Goal: Transaction & Acquisition: Purchase product/service

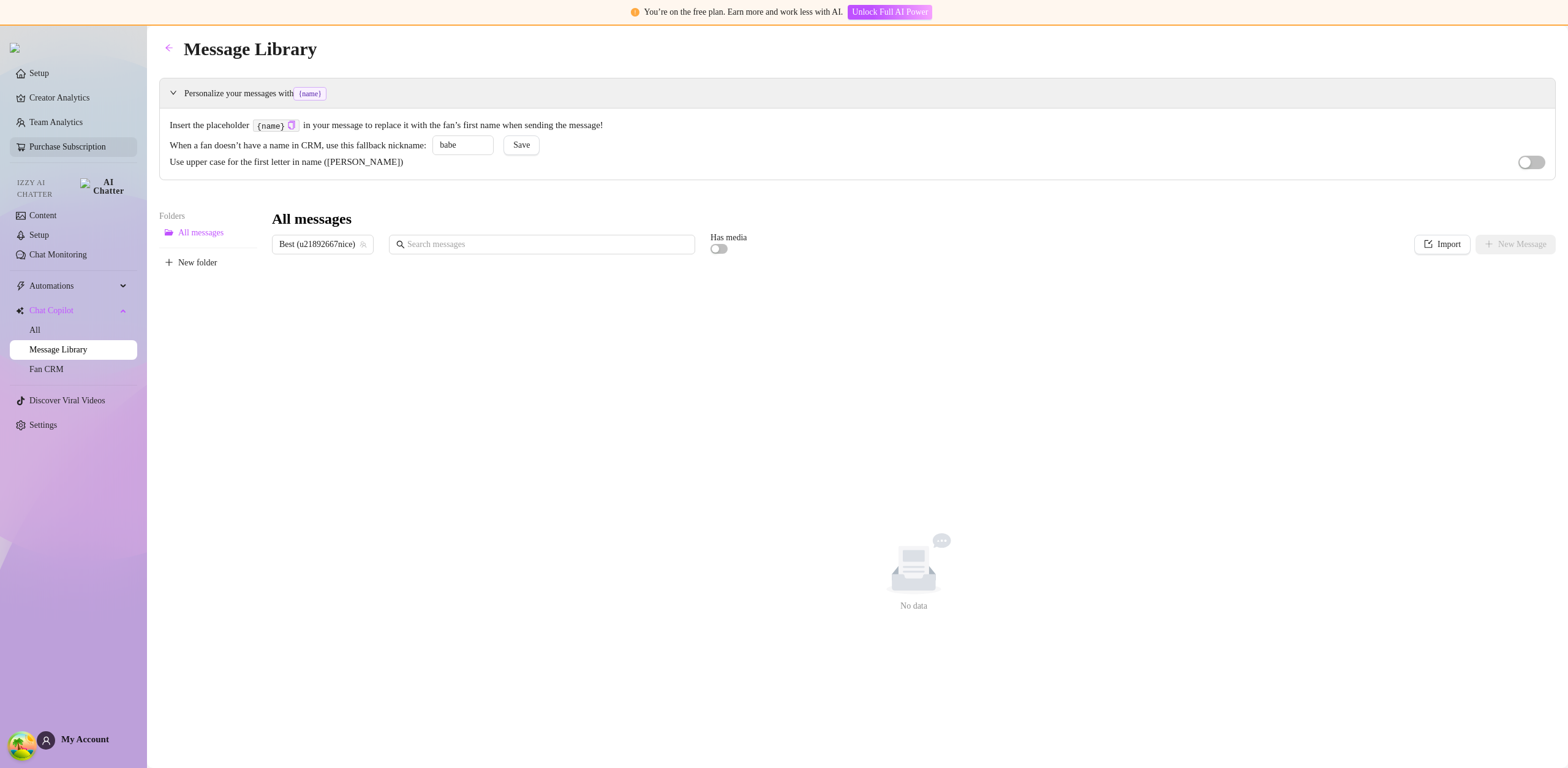
click at [87, 144] on link "Purchase Subscription" at bounding box center [68, 146] width 77 height 9
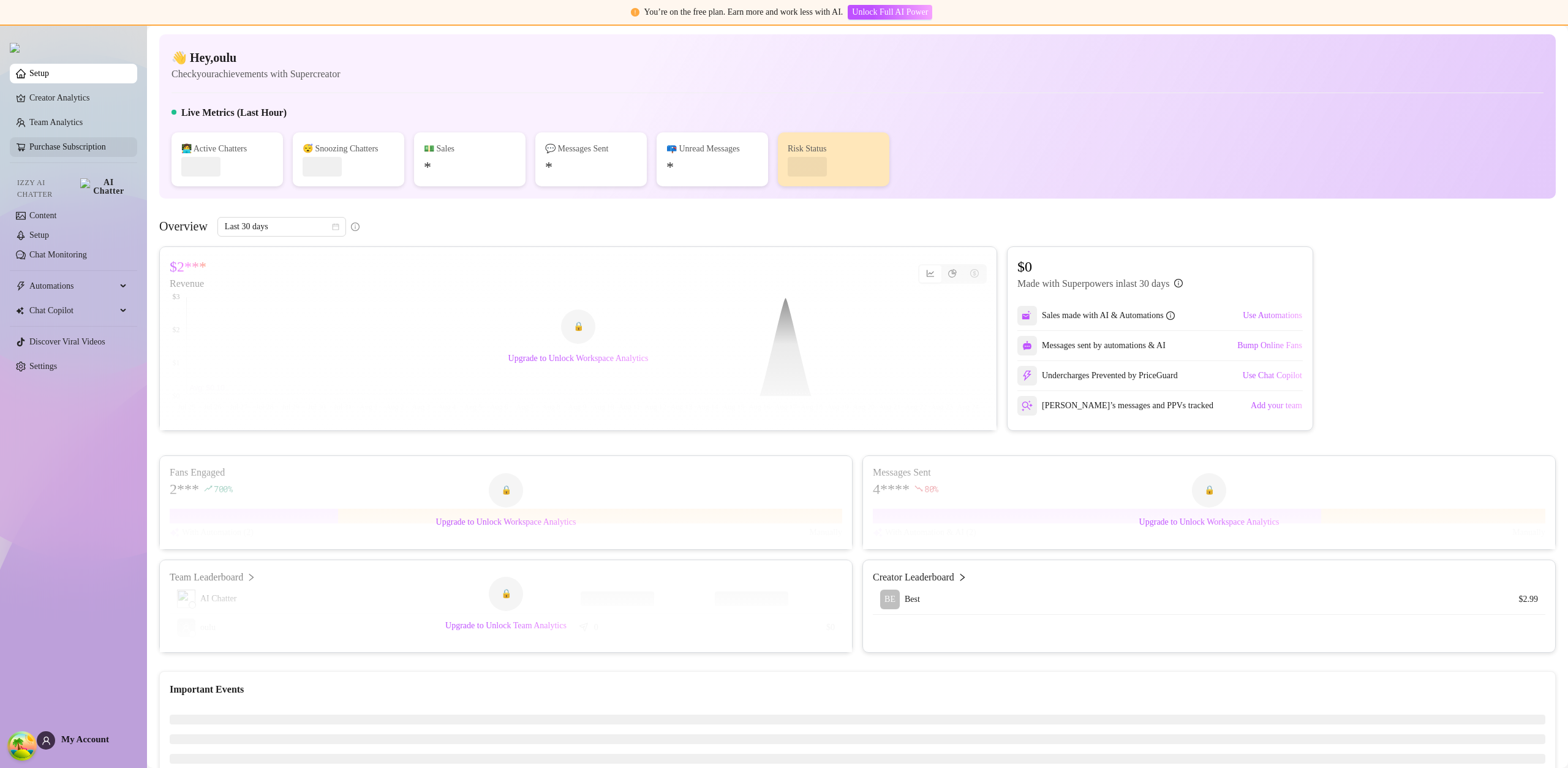
click at [102, 151] on link "Purchase Subscription" at bounding box center [68, 146] width 77 height 9
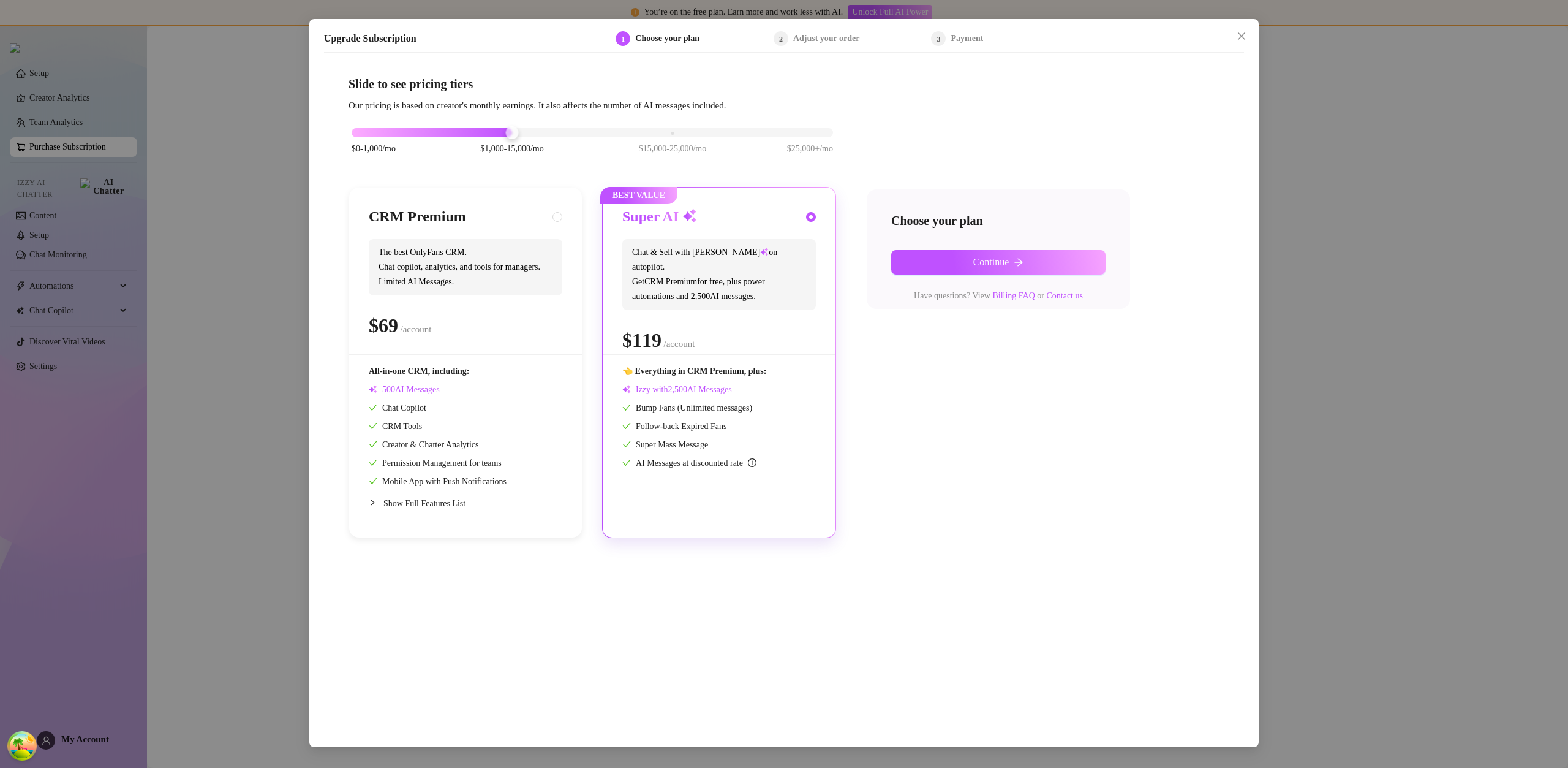
click at [540, 207] on div "CRM Premium The best OnlyFans CRM. Chat copilot, analytics, and tools for manag…" at bounding box center [465, 362] width 232 height 350
radio input "true"
radio input "false"
click at [921, 256] on button "Continue" at bounding box center [999, 263] width 215 height 25
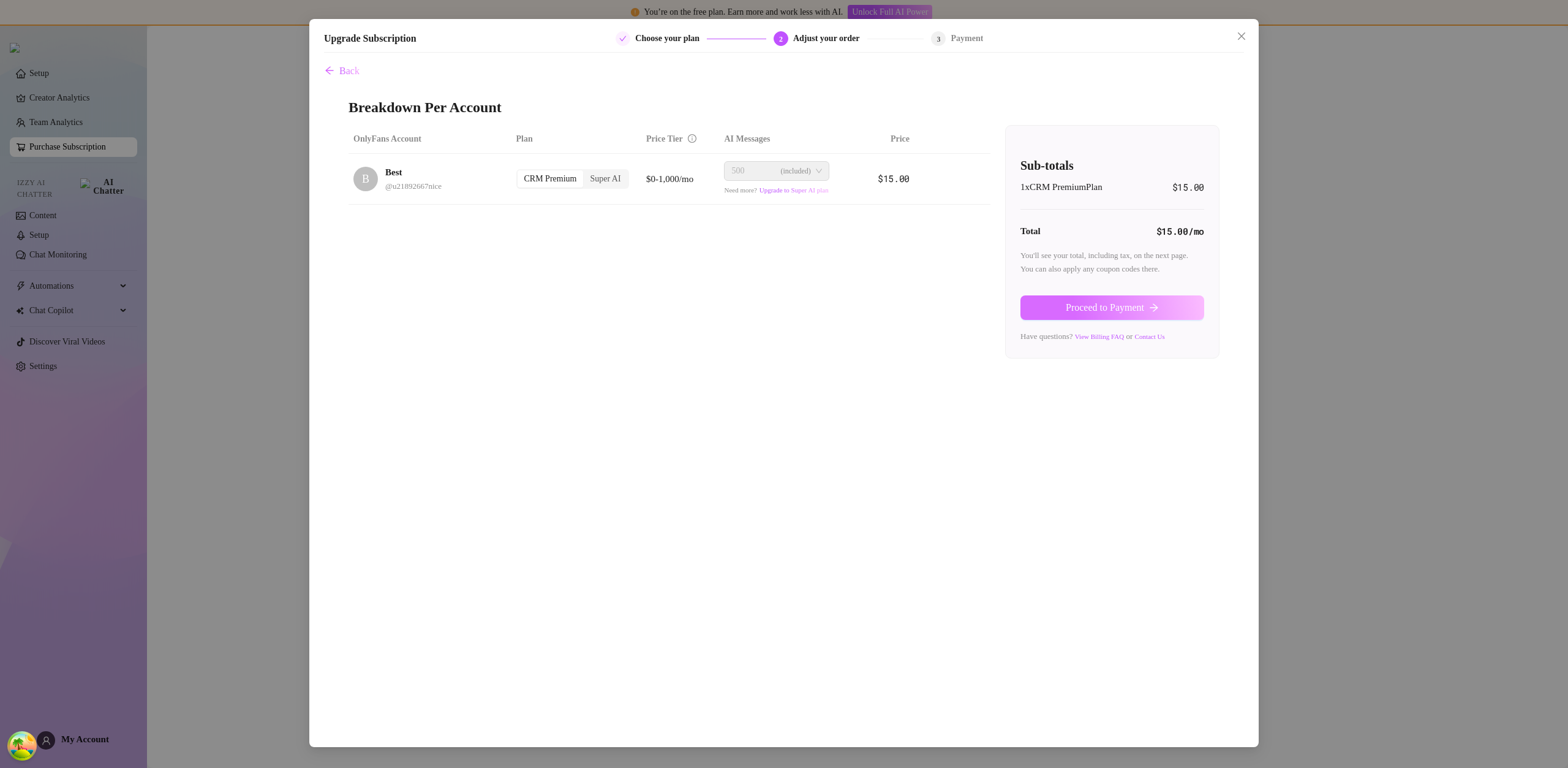
click at [1137, 315] on button "Proceed to Payment" at bounding box center [1112, 308] width 184 height 25
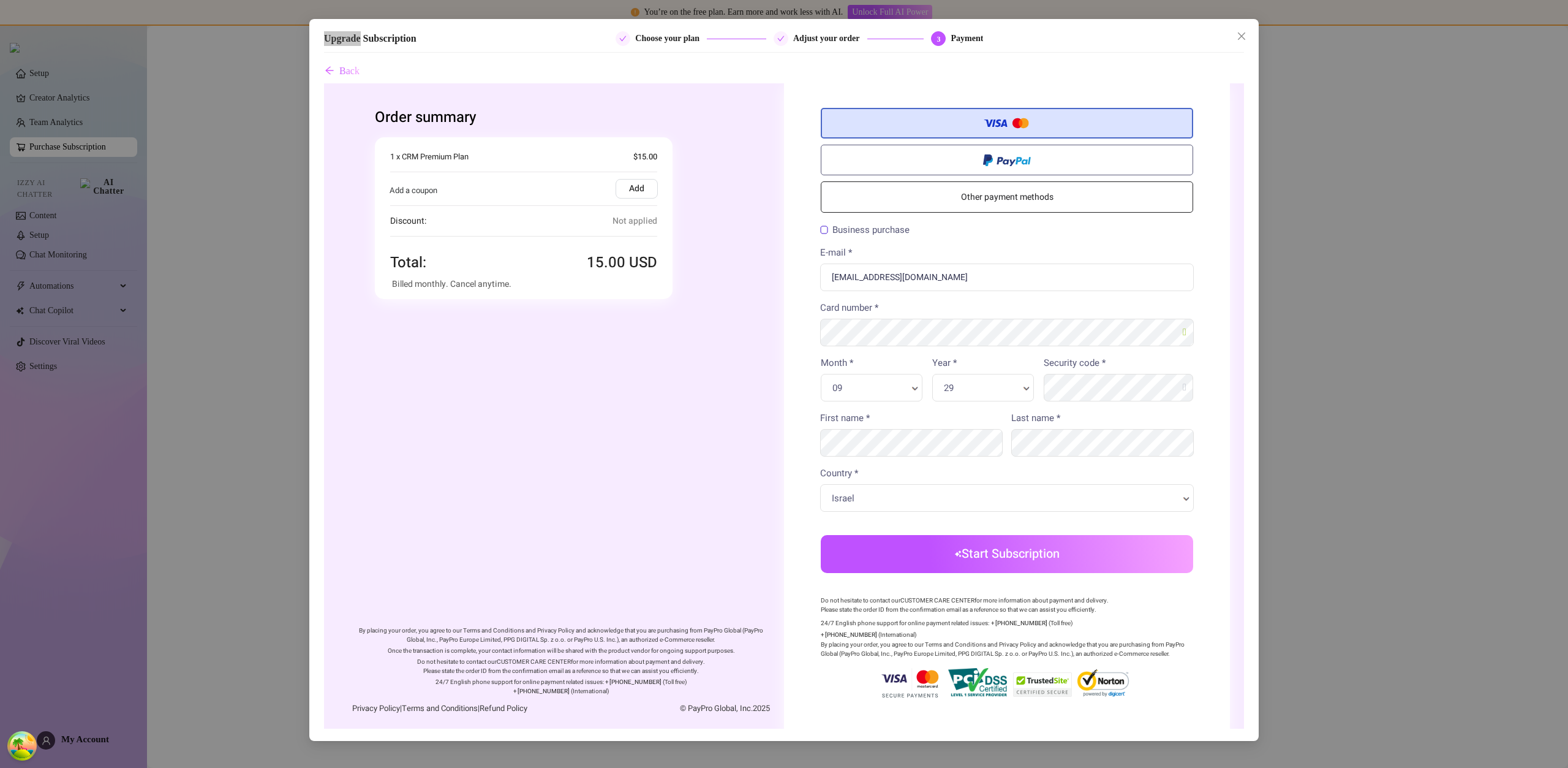
click at [1023, 555] on button "Start Subscription" at bounding box center [1007, 554] width 373 height 38
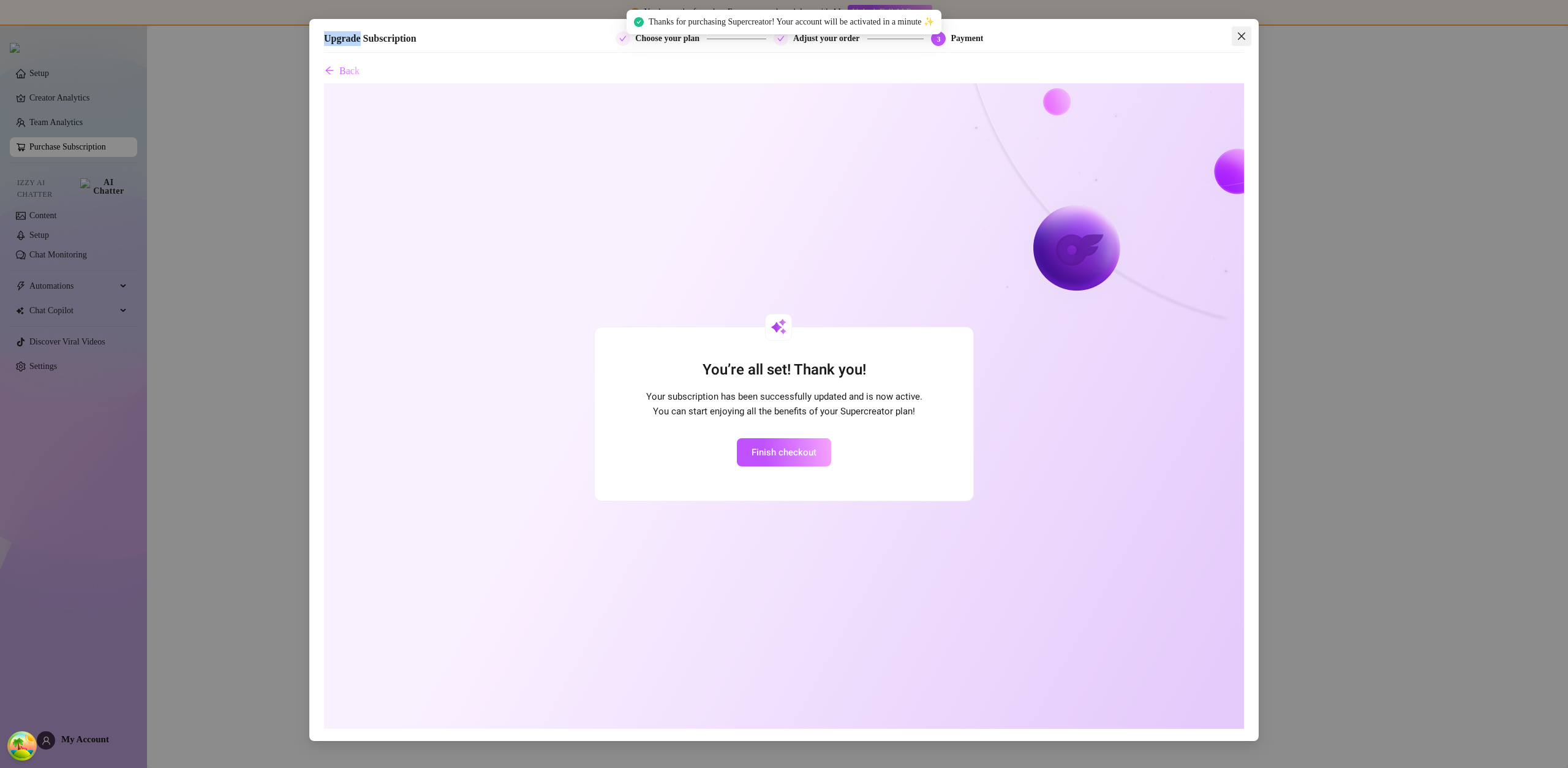
click at [1241, 40] on icon "close" at bounding box center [1241, 36] width 10 height 10
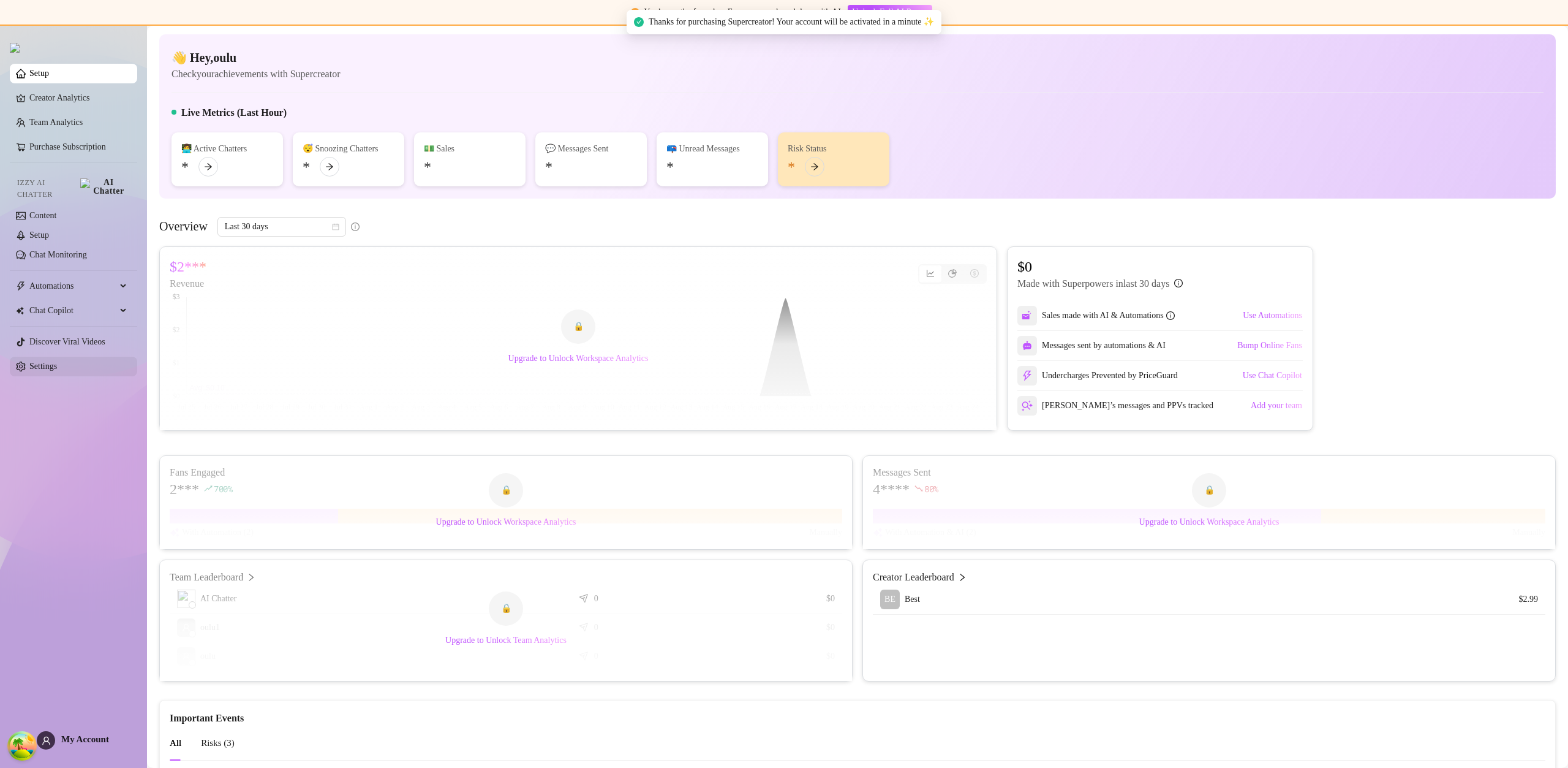
click at [57, 362] on link "Settings" at bounding box center [43, 366] width 27 height 9
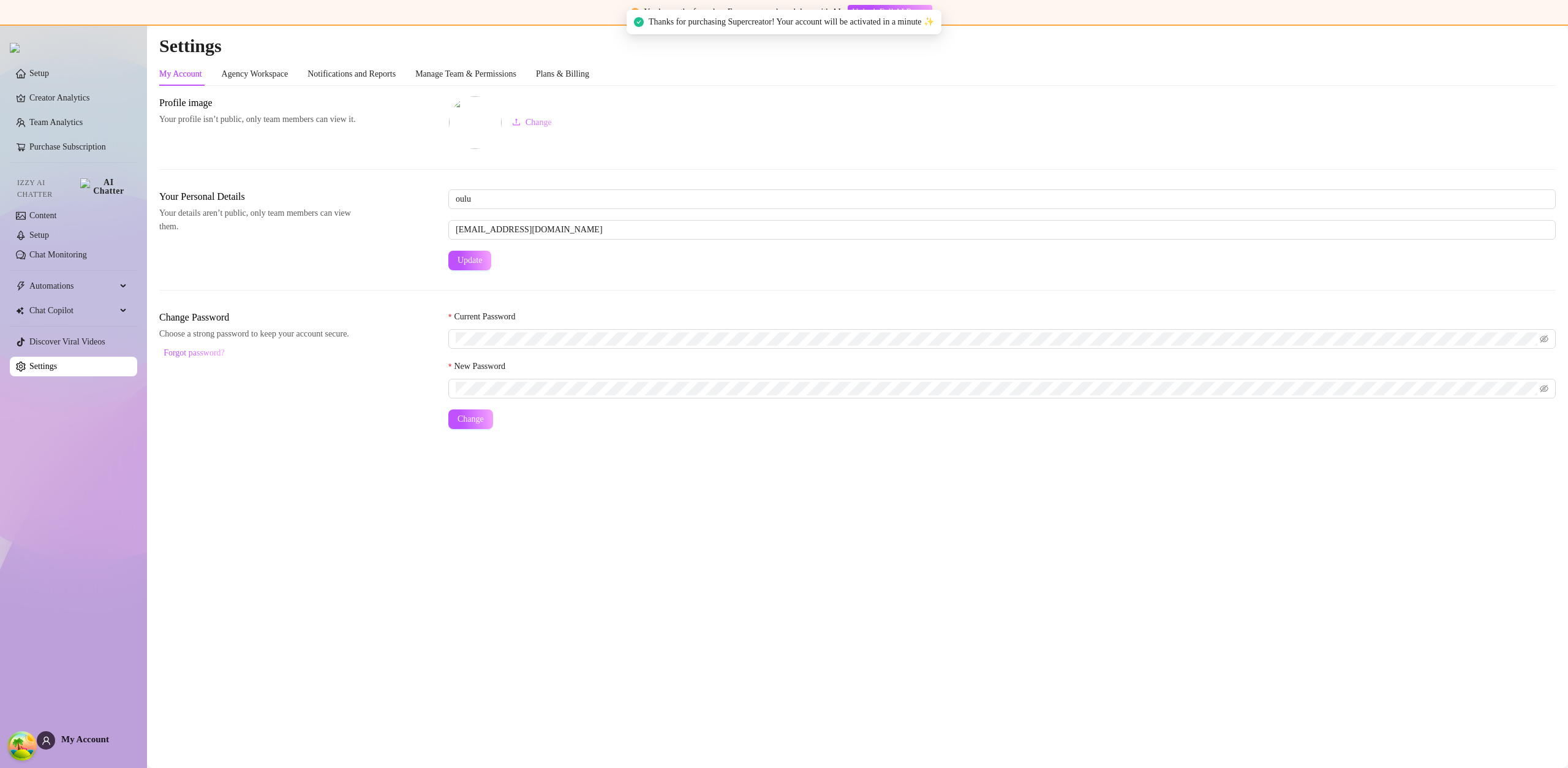
click at [57, 362] on link "Settings" at bounding box center [43, 366] width 27 height 9
click at [589, 72] on div "Plans & Billing" at bounding box center [563, 75] width 53 height 14
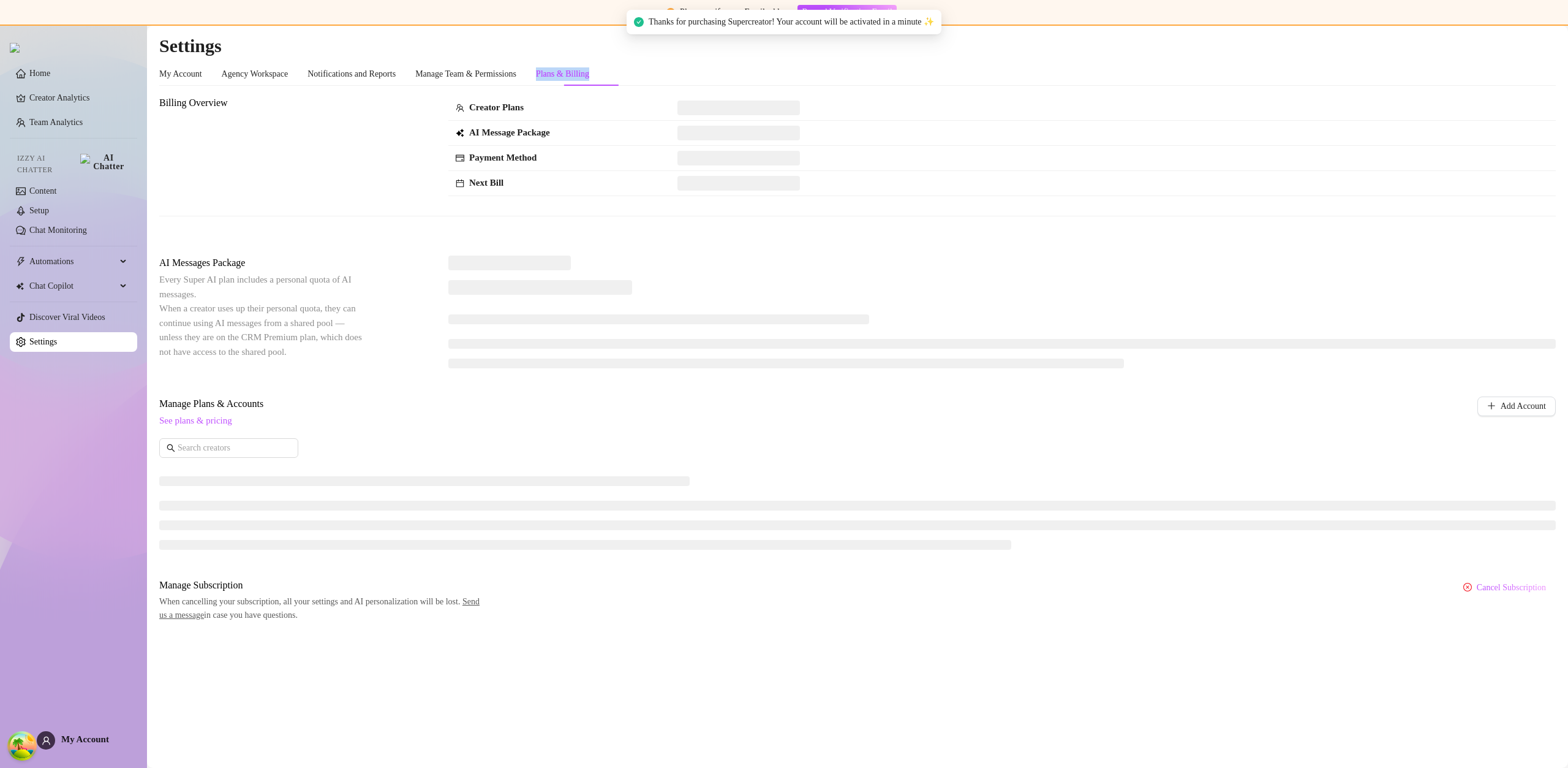
click at [589, 72] on div "Plans & Billing" at bounding box center [563, 75] width 53 height 14
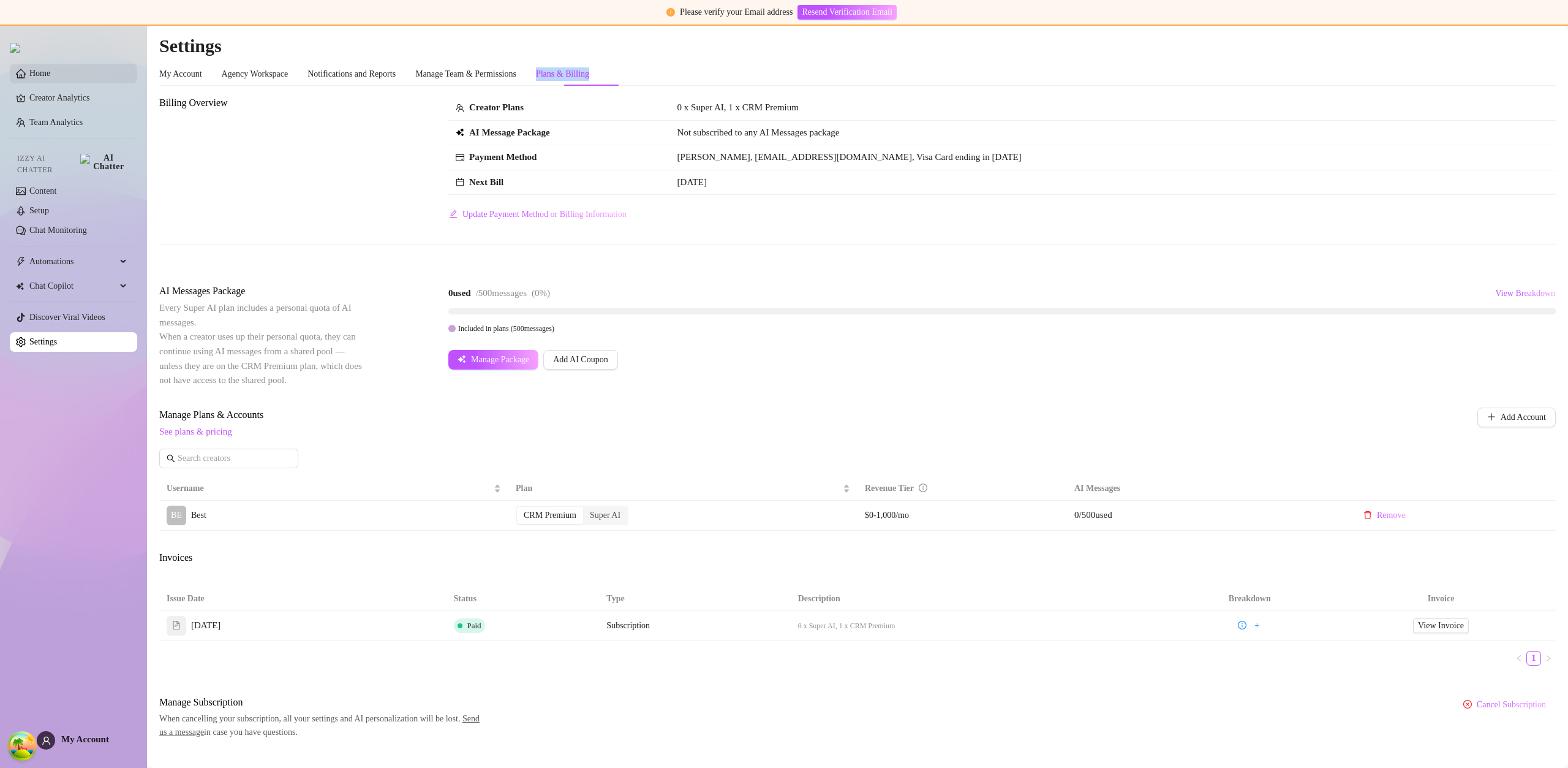
click at [50, 74] on link "Home" at bounding box center [40, 72] width 21 height 9
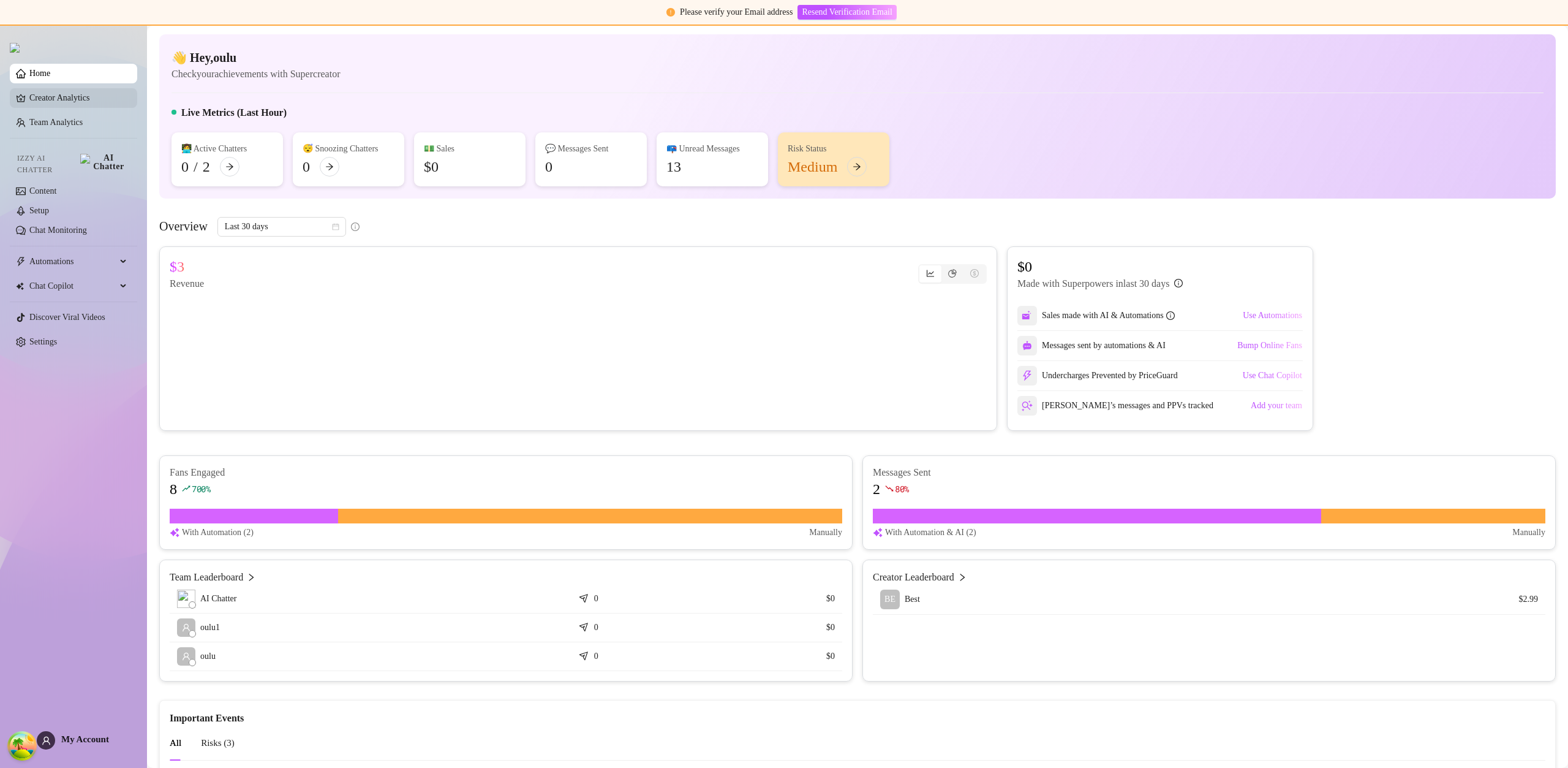
click at [79, 97] on link "Creator Analytics" at bounding box center [78, 98] width 98 height 20
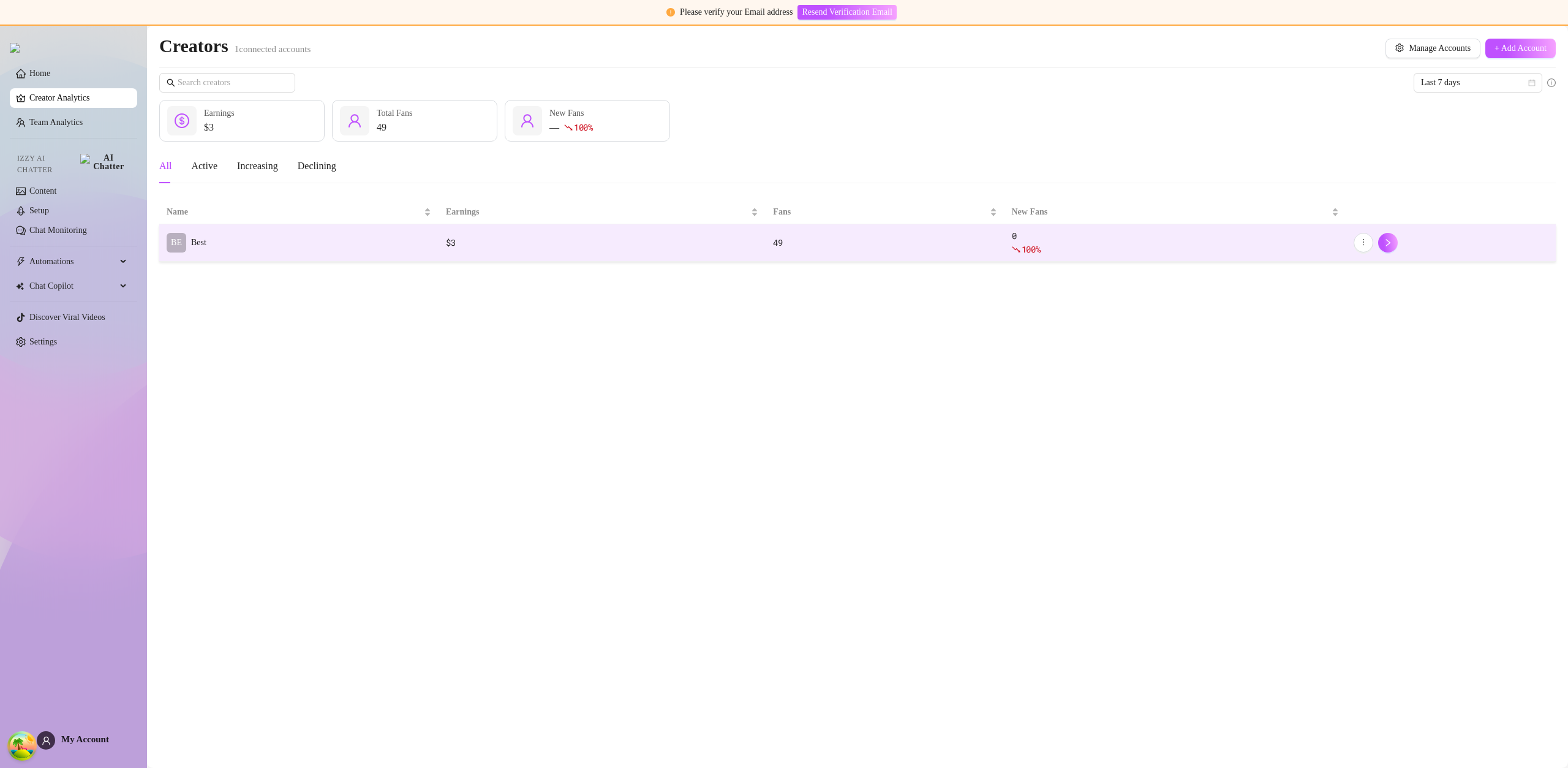
click at [191, 250] on div "BE Best" at bounding box center [187, 242] width 40 height 20
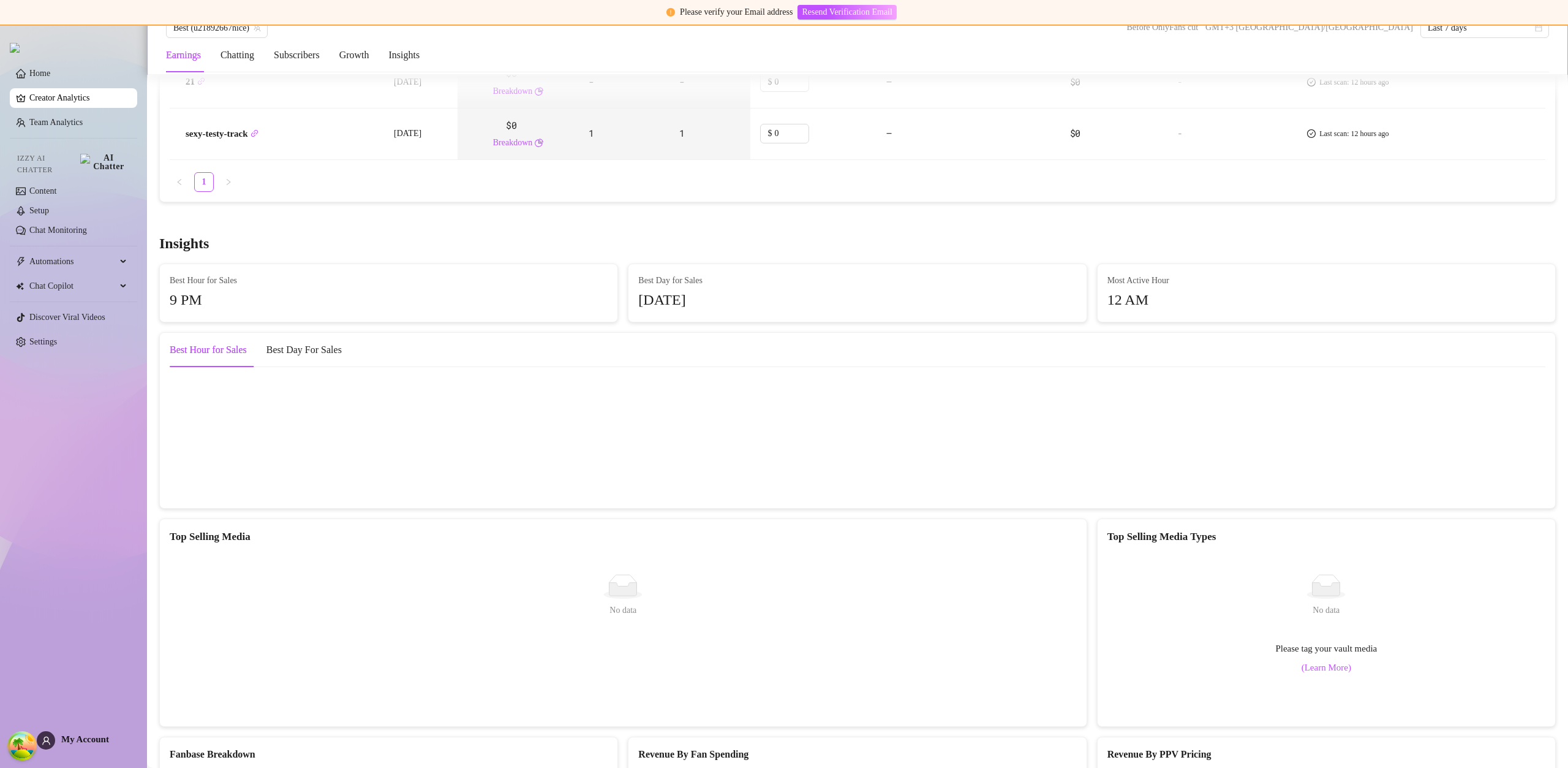
scroll to position [646, 0]
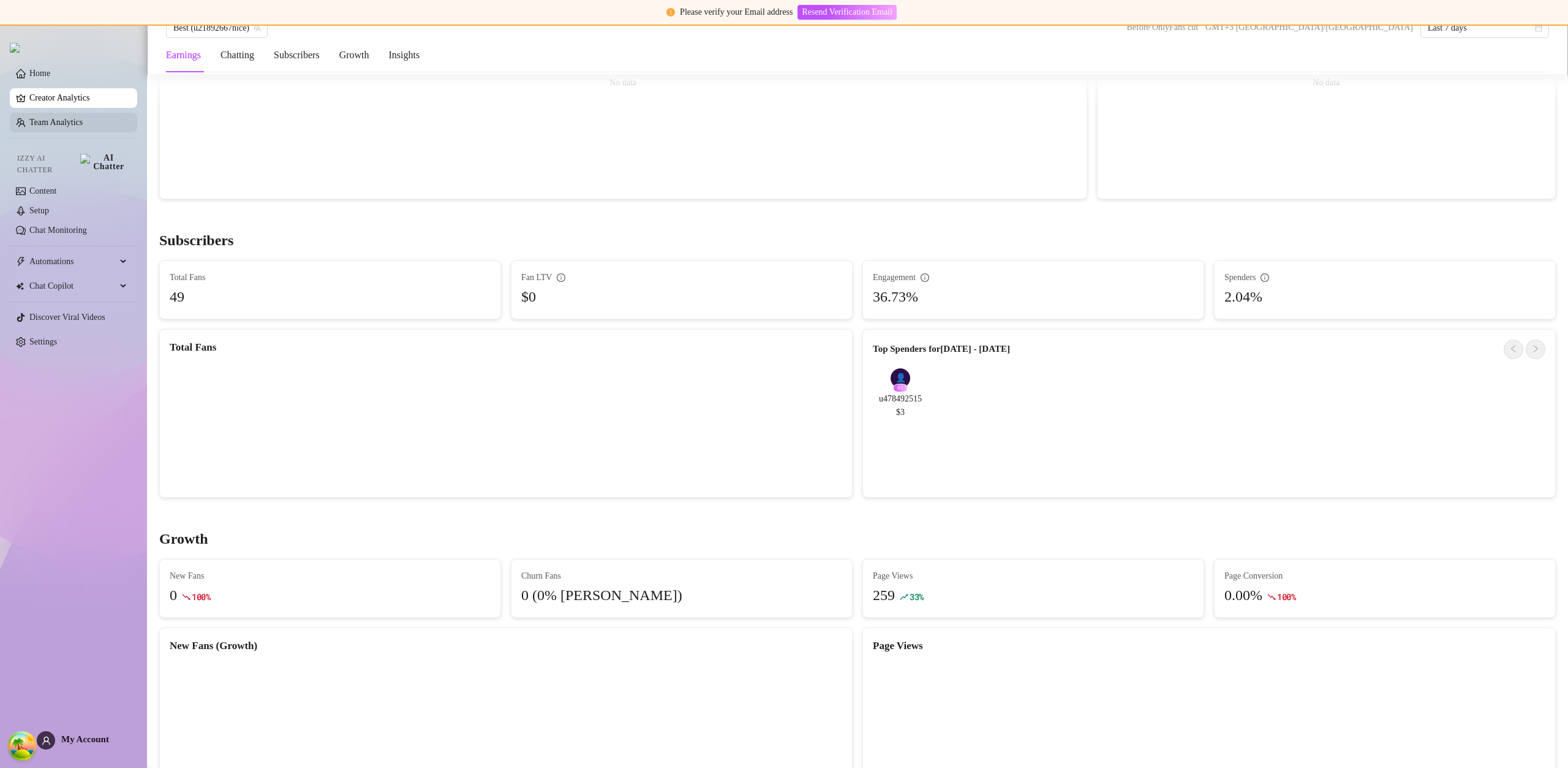
click at [57, 126] on link "Team Analytics" at bounding box center [56, 122] width 53 height 9
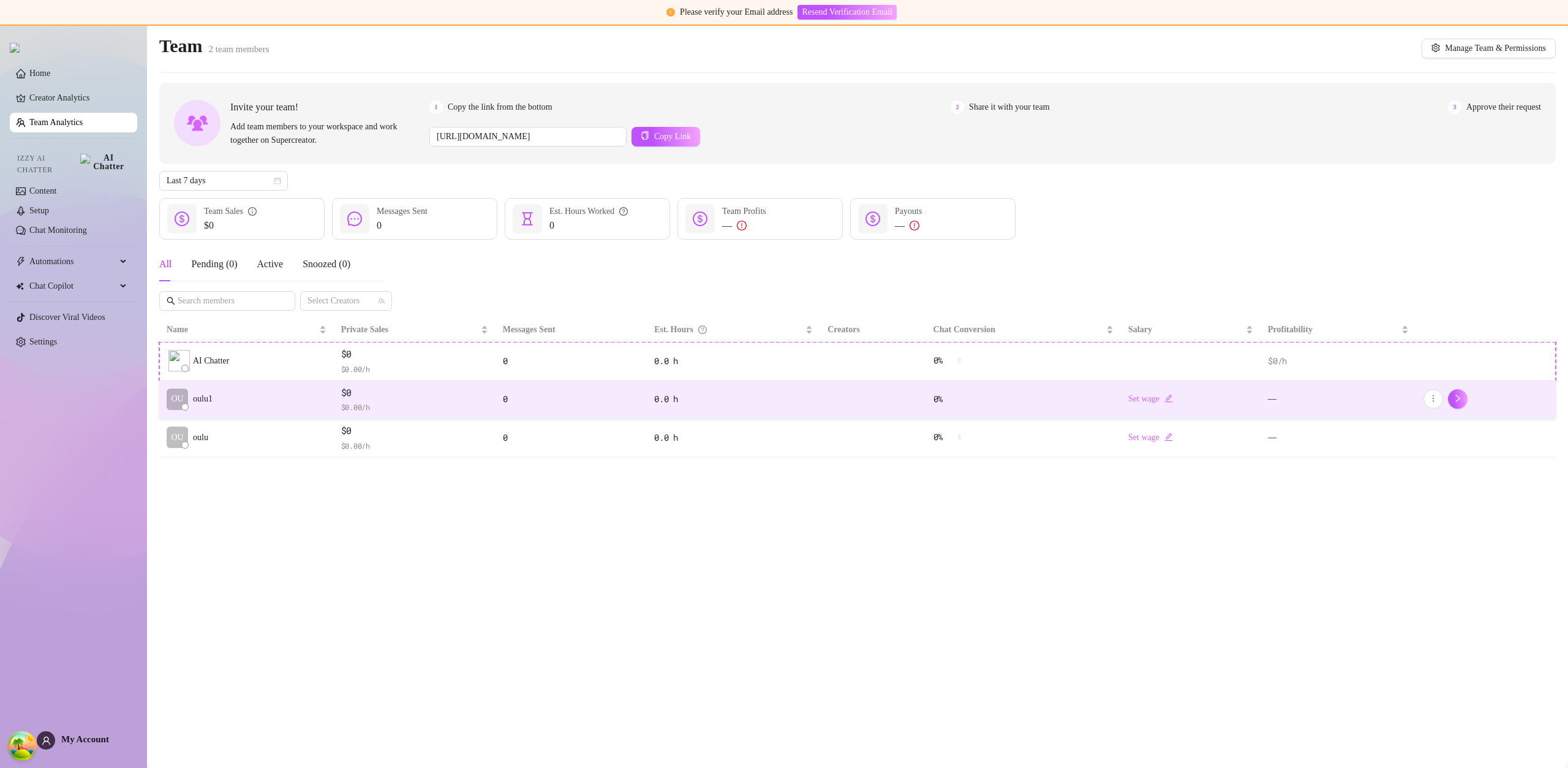
click at [253, 399] on td "OU oulu1" at bounding box center [246, 399] width 174 height 38
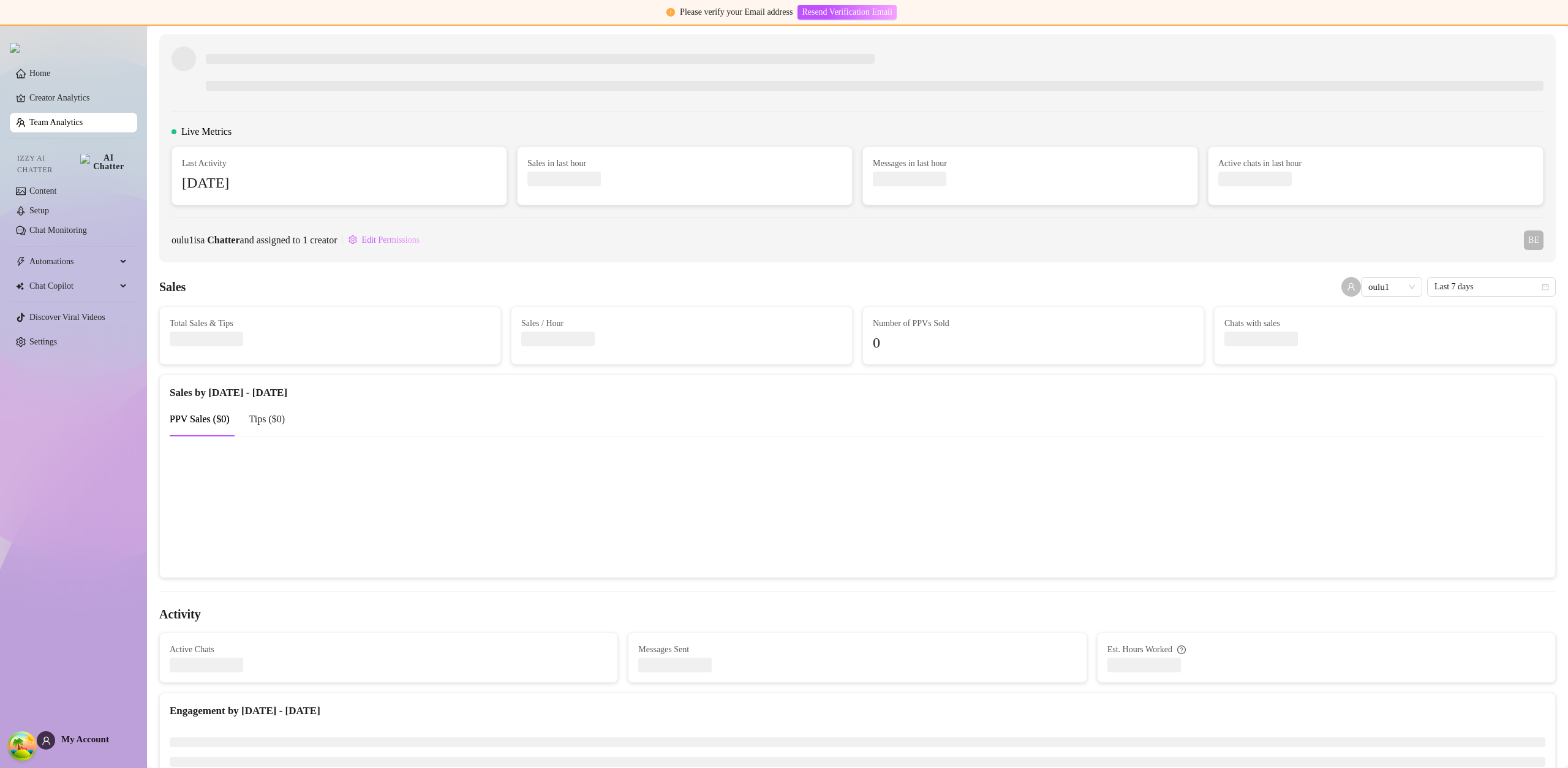
click at [1509, 71] on div at bounding box center [874, 72] width 1338 height 53
click at [1535, 55] on div "Live Metrics Last Activity 4 days ago Sales in last hour Messages in last hour …" at bounding box center [857, 148] width 1396 height 228
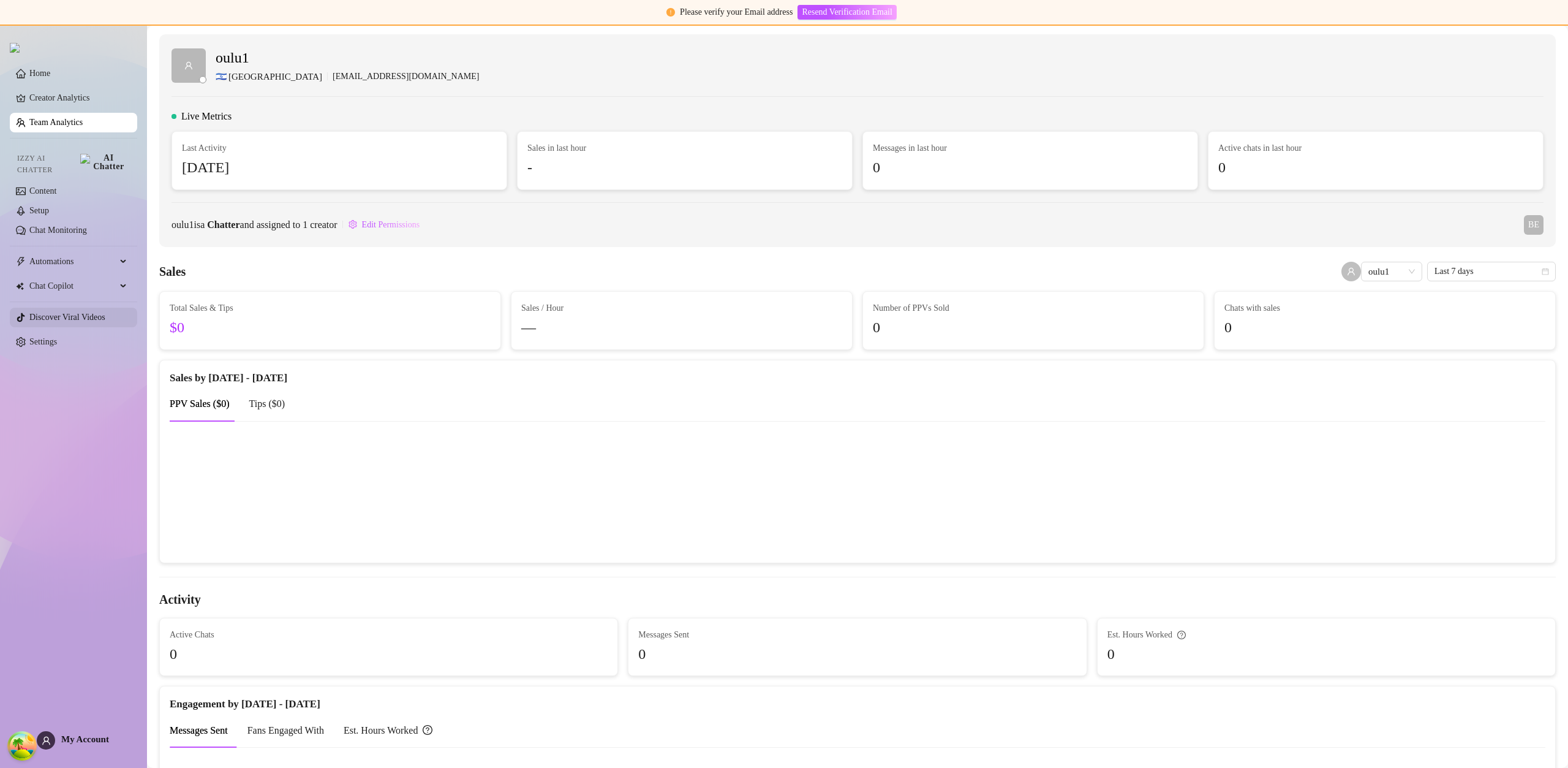
click at [101, 313] on link "Discover Viral Videos" at bounding box center [67, 317] width 76 height 9
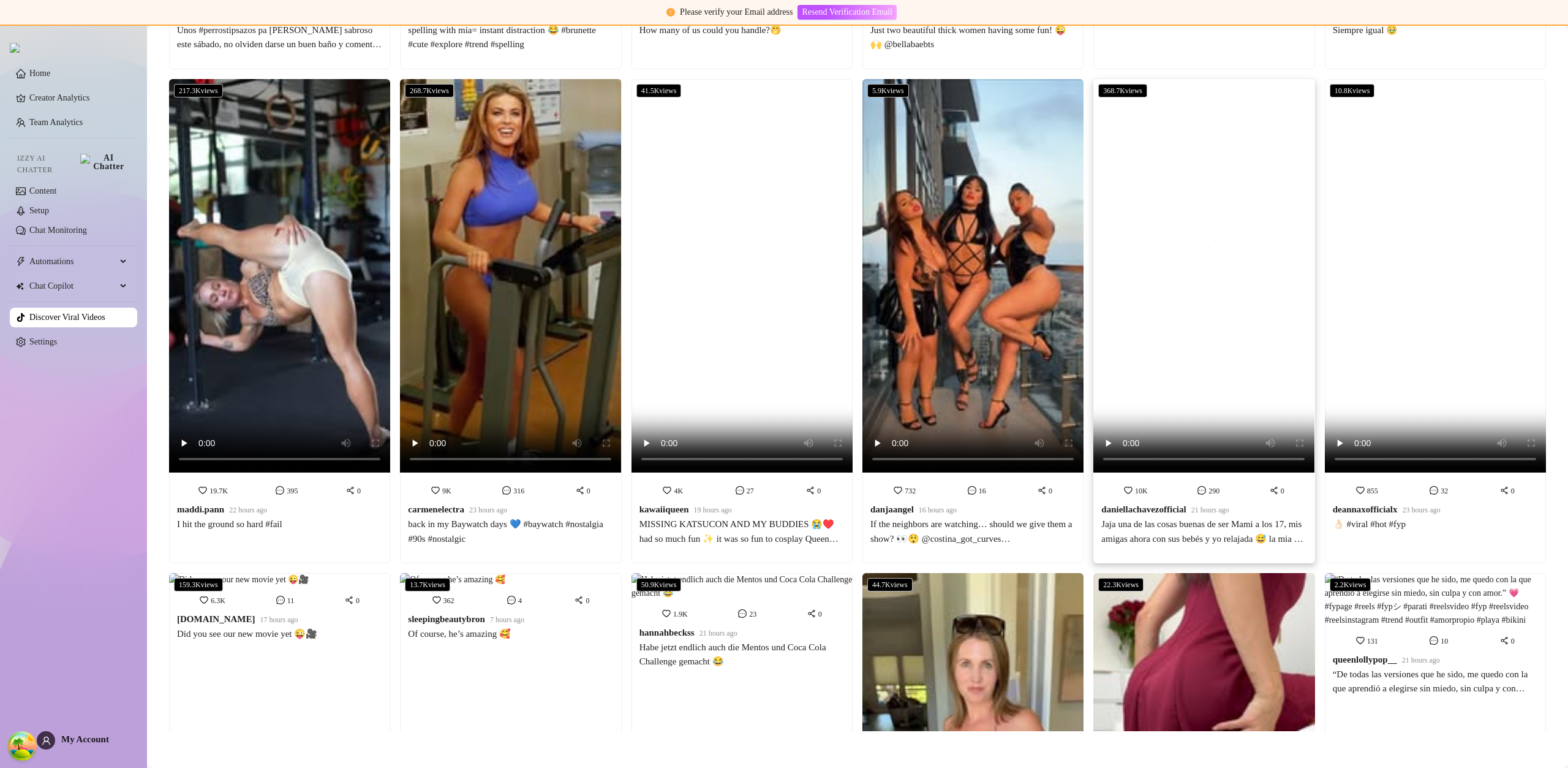
scroll to position [445, 0]
click at [1176, 390] on video at bounding box center [1203, 276] width 221 height 393
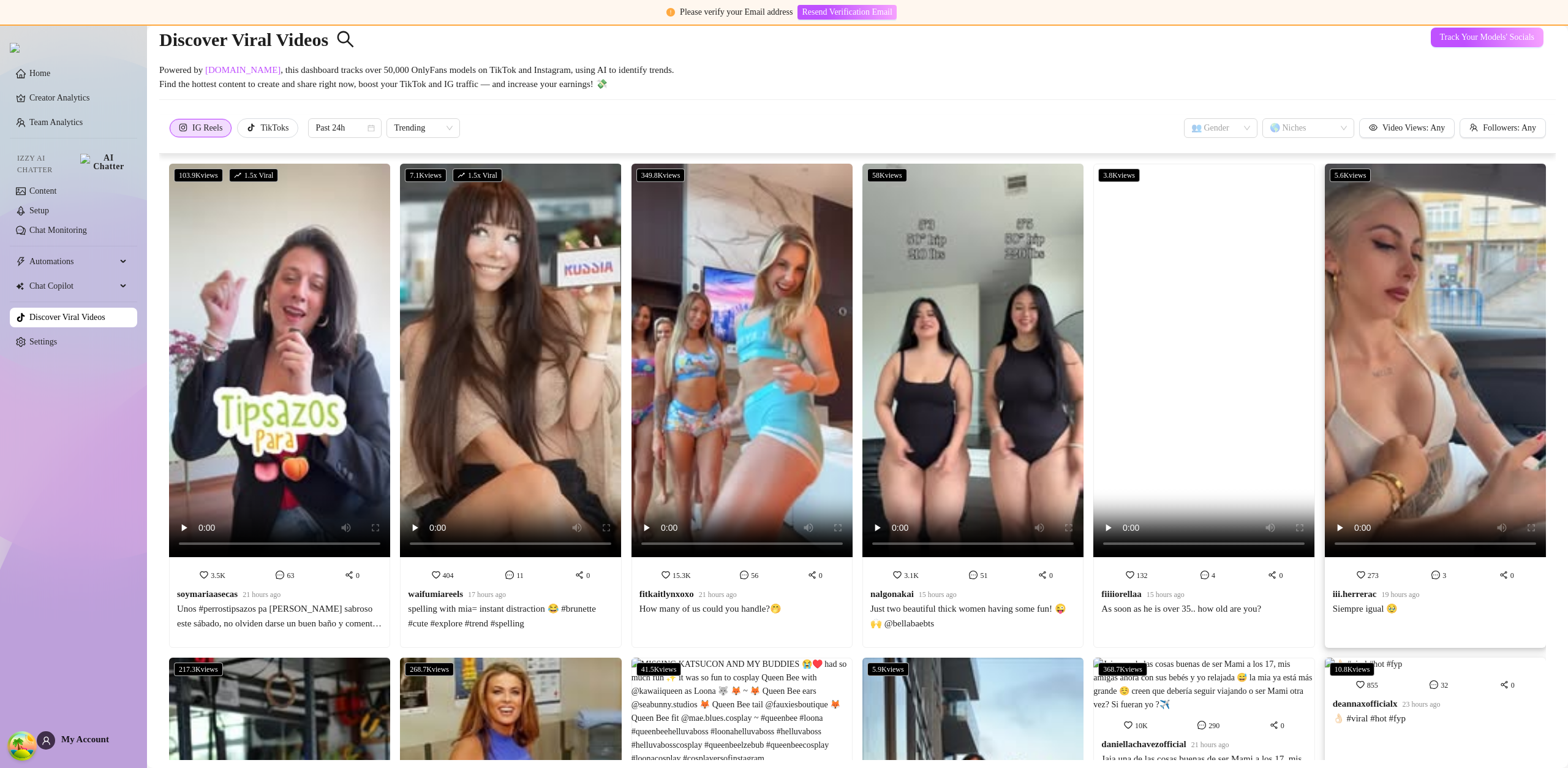
scroll to position [0, 0]
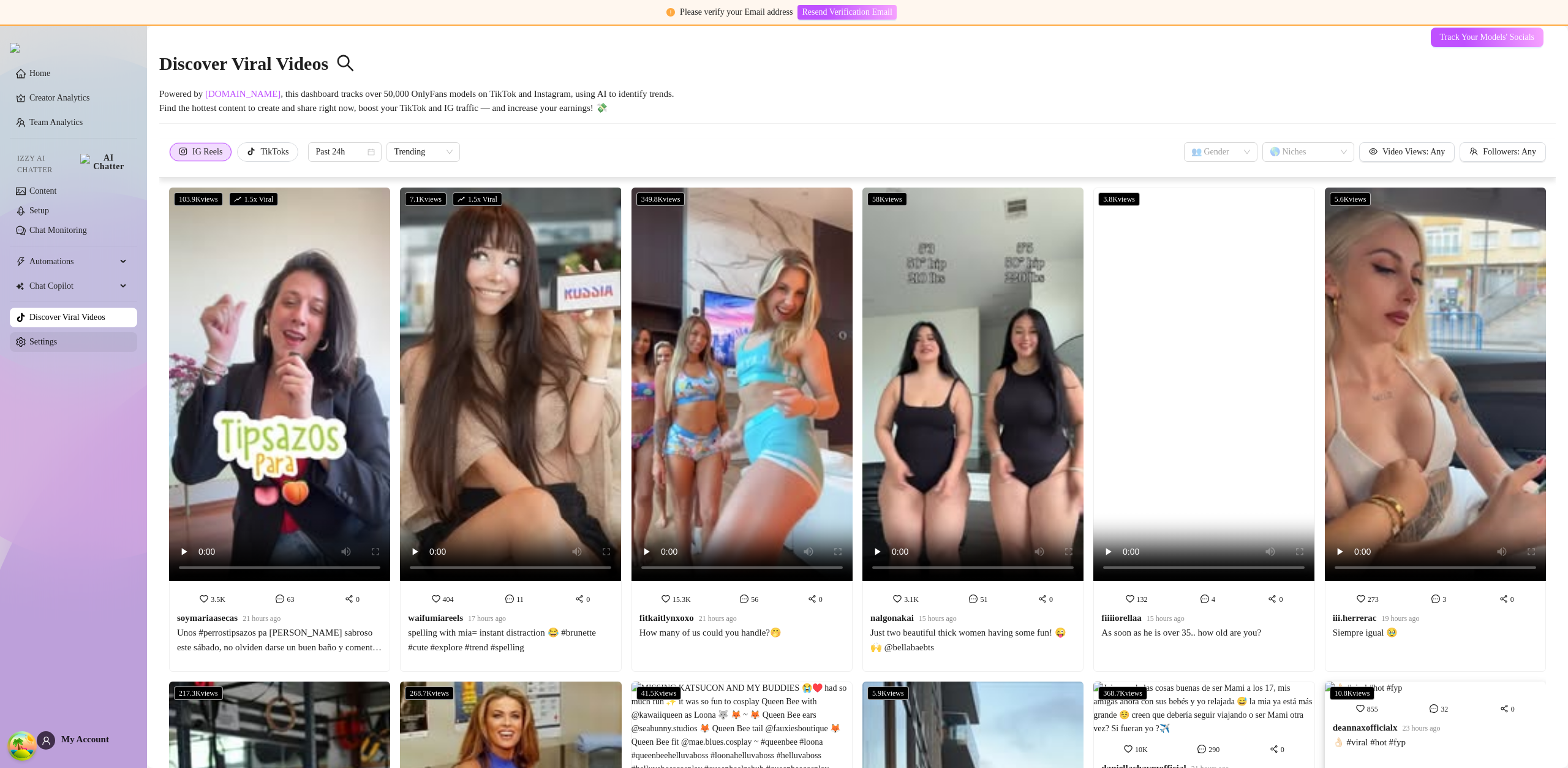
click at [57, 337] on link "Settings" at bounding box center [43, 341] width 27 height 9
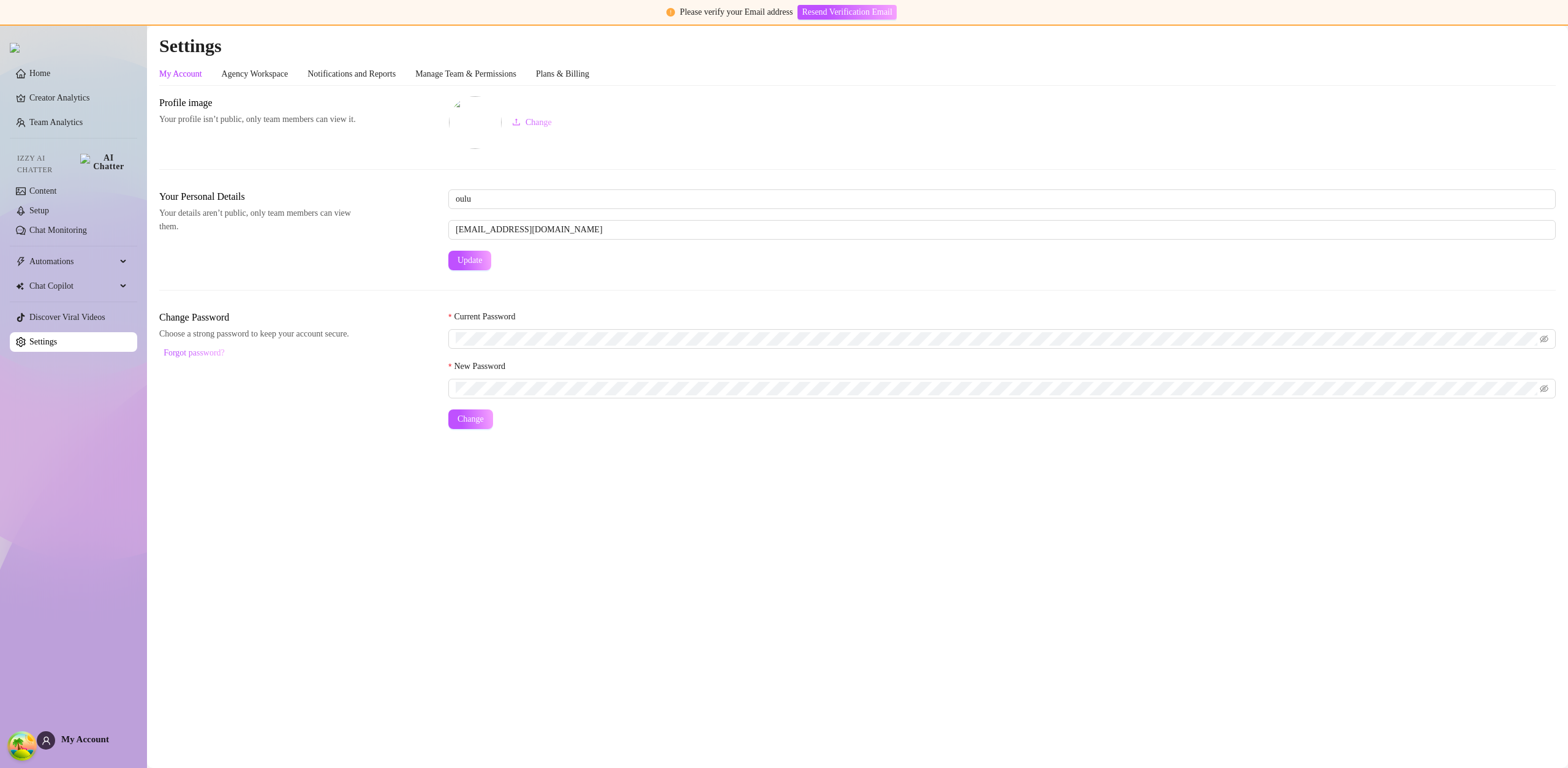
click at [57, 337] on link "Settings" at bounding box center [43, 341] width 27 height 9
click at [488, 83] on div "Manage Team & Permissions" at bounding box center [466, 74] width 101 height 23
click at [475, 71] on div "Manage Team & Permissions" at bounding box center [466, 75] width 101 height 14
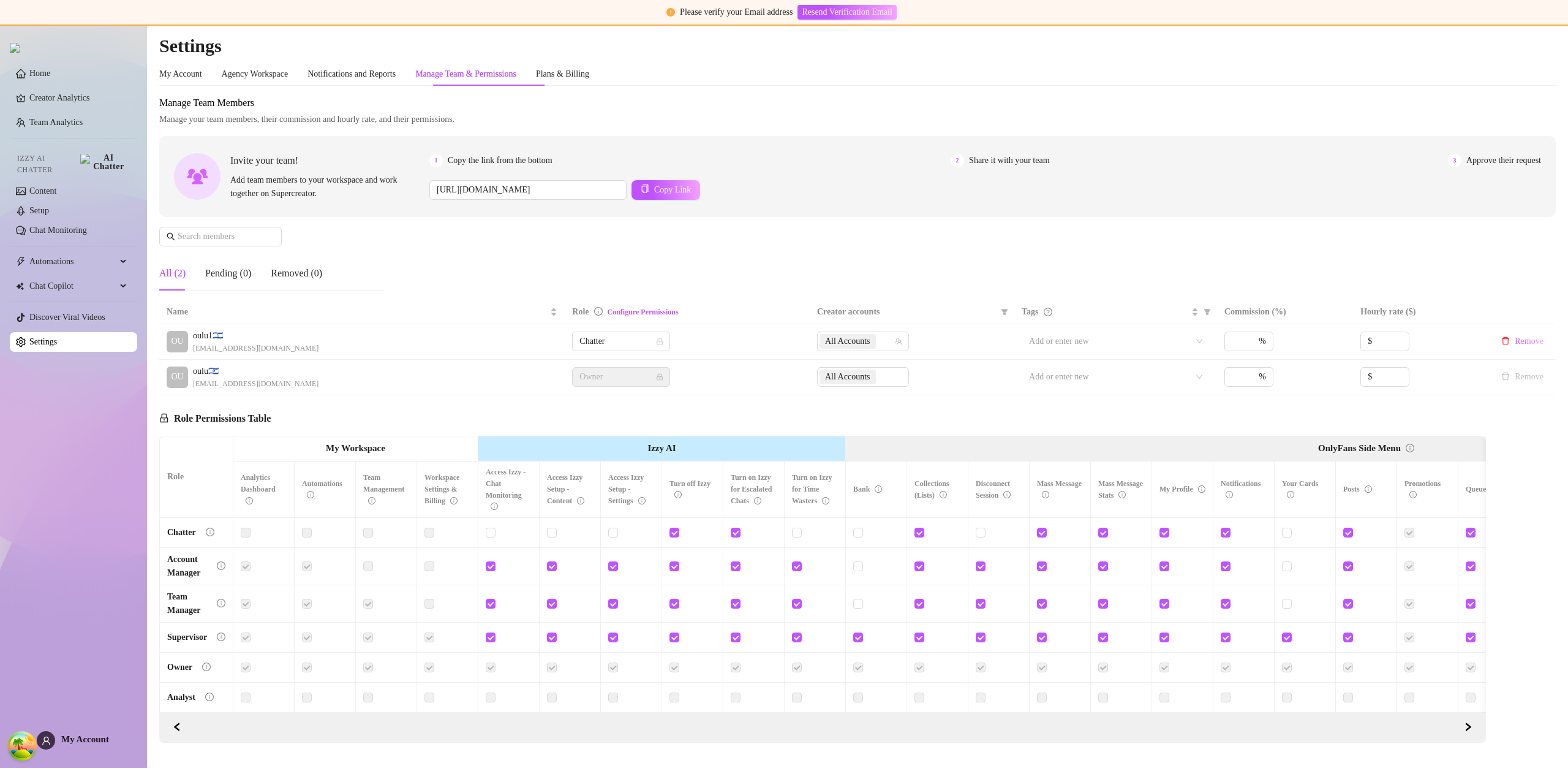
click at [983, 542] on div at bounding box center [998, 532] width 46 height 20
click at [981, 535] on input "checkbox" at bounding box center [979, 531] width 9 height 9
click at [982, 535] on input "checkbox" at bounding box center [979, 532] width 9 height 9
click at [981, 536] on span at bounding box center [980, 532] width 10 height 10
click at [981, 536] on input "checkbox" at bounding box center [979, 531] width 9 height 9
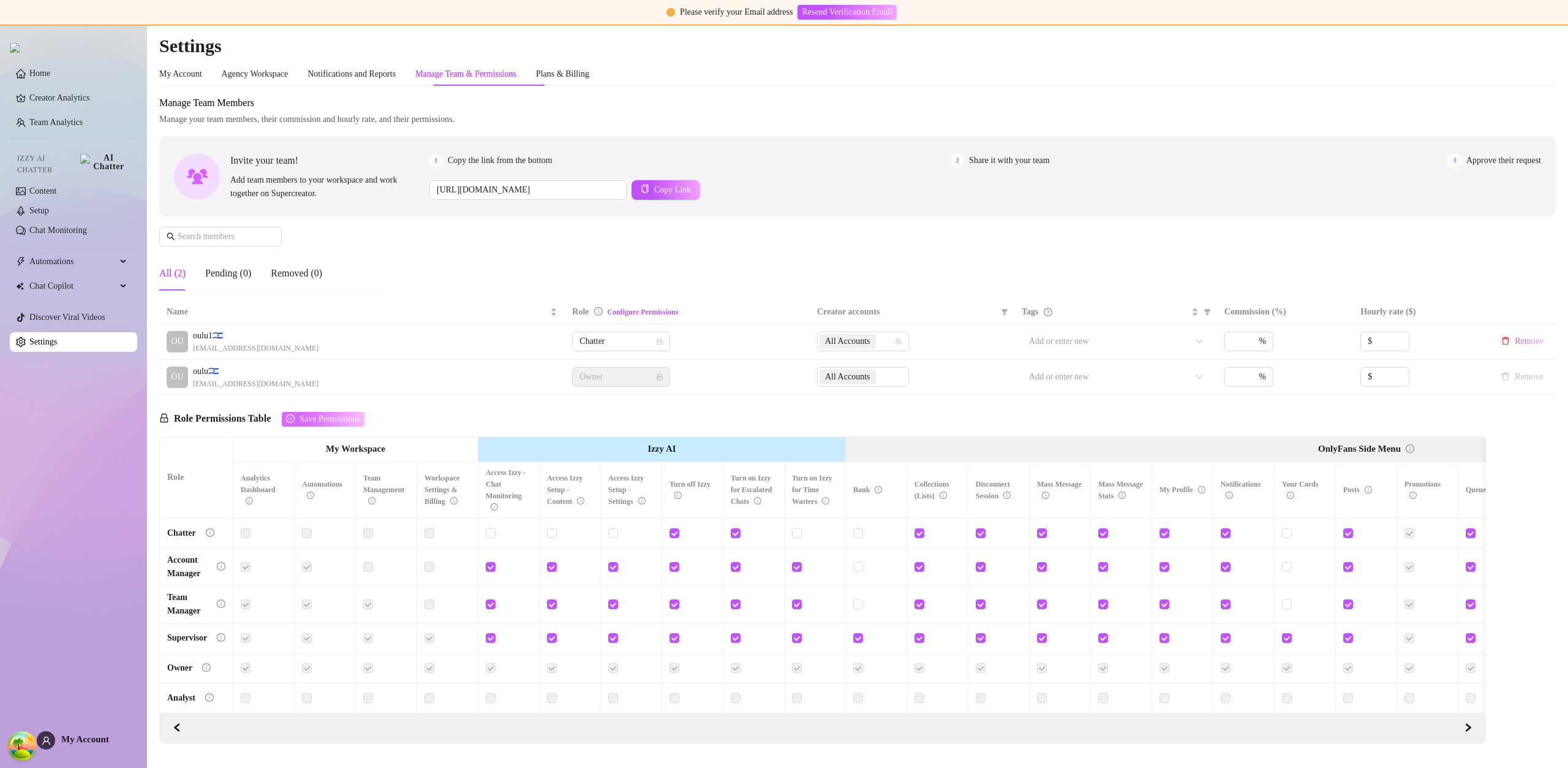
click at [332, 421] on span "Save Permissions" at bounding box center [329, 419] width 60 height 10
click at [982, 528] on input "checkbox" at bounding box center [979, 531] width 9 height 9
checkbox input "false"
click at [337, 423] on button "Save Permissions" at bounding box center [323, 419] width 82 height 15
click at [51, 172] on div "Izzy AI Chatter" at bounding box center [72, 163] width 130 height 37
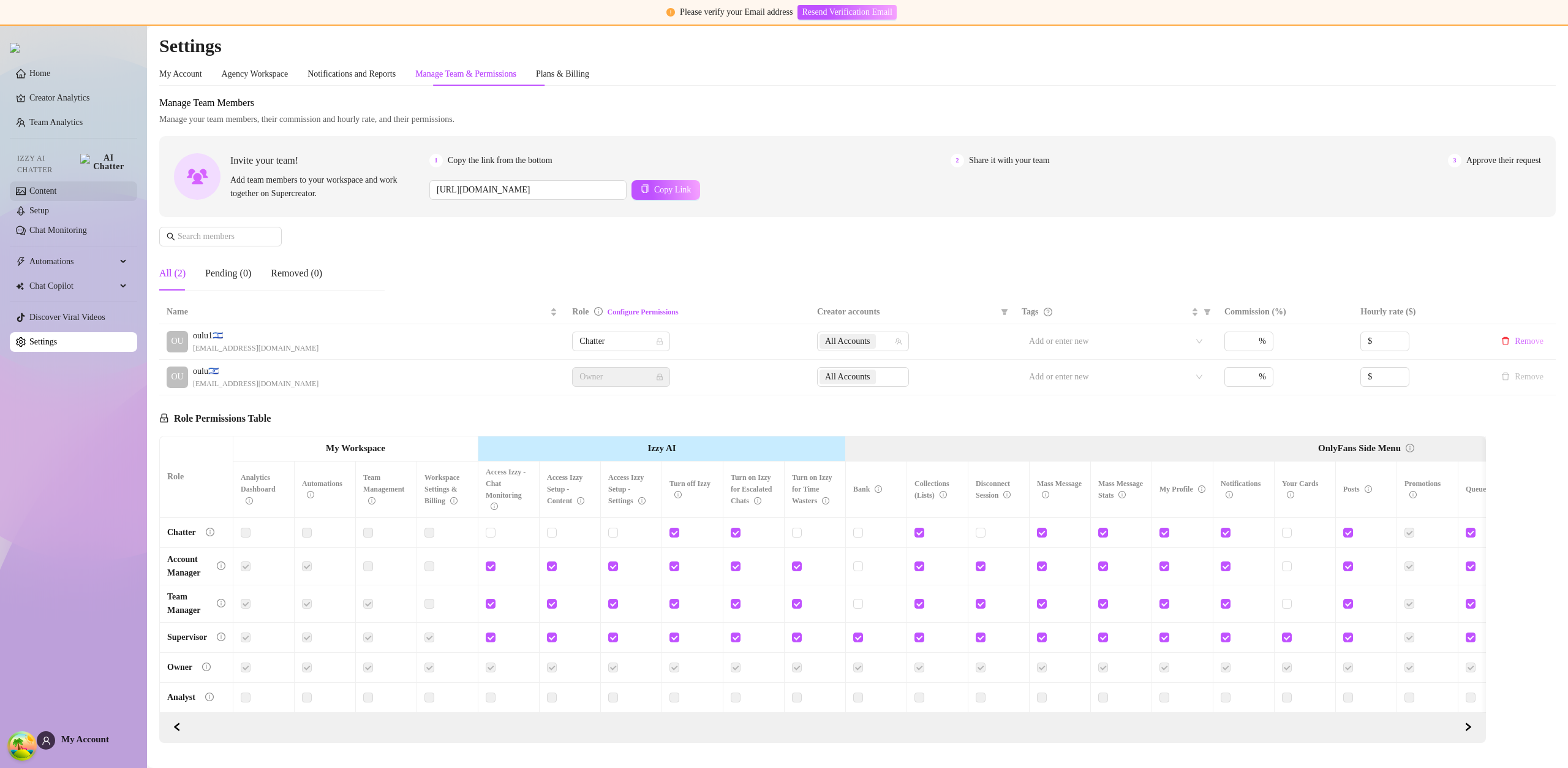
click at [56, 186] on link "Content" at bounding box center [42, 190] width 27 height 9
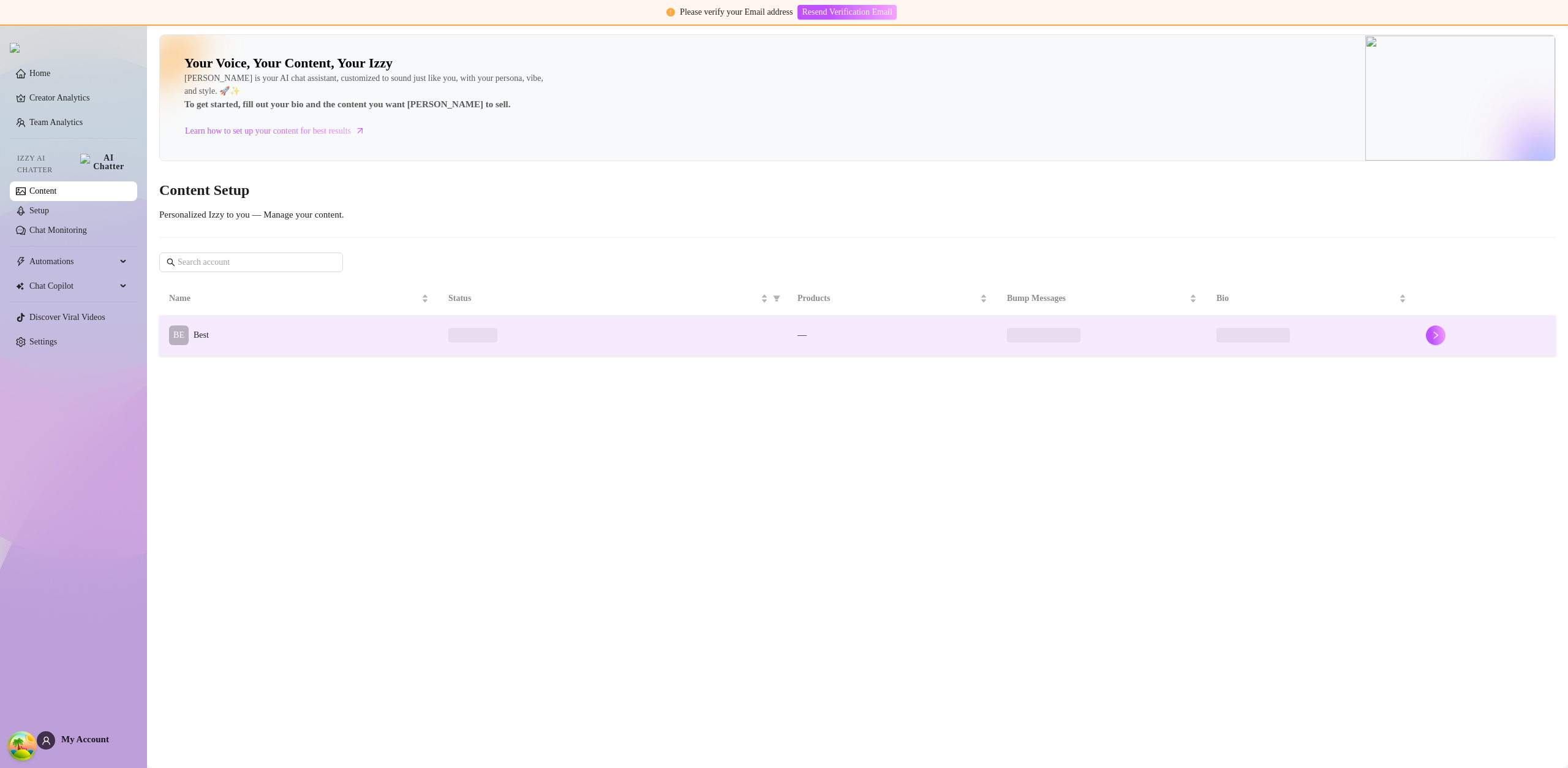
click at [203, 332] on span "Best" at bounding box center [201, 334] width 15 height 9
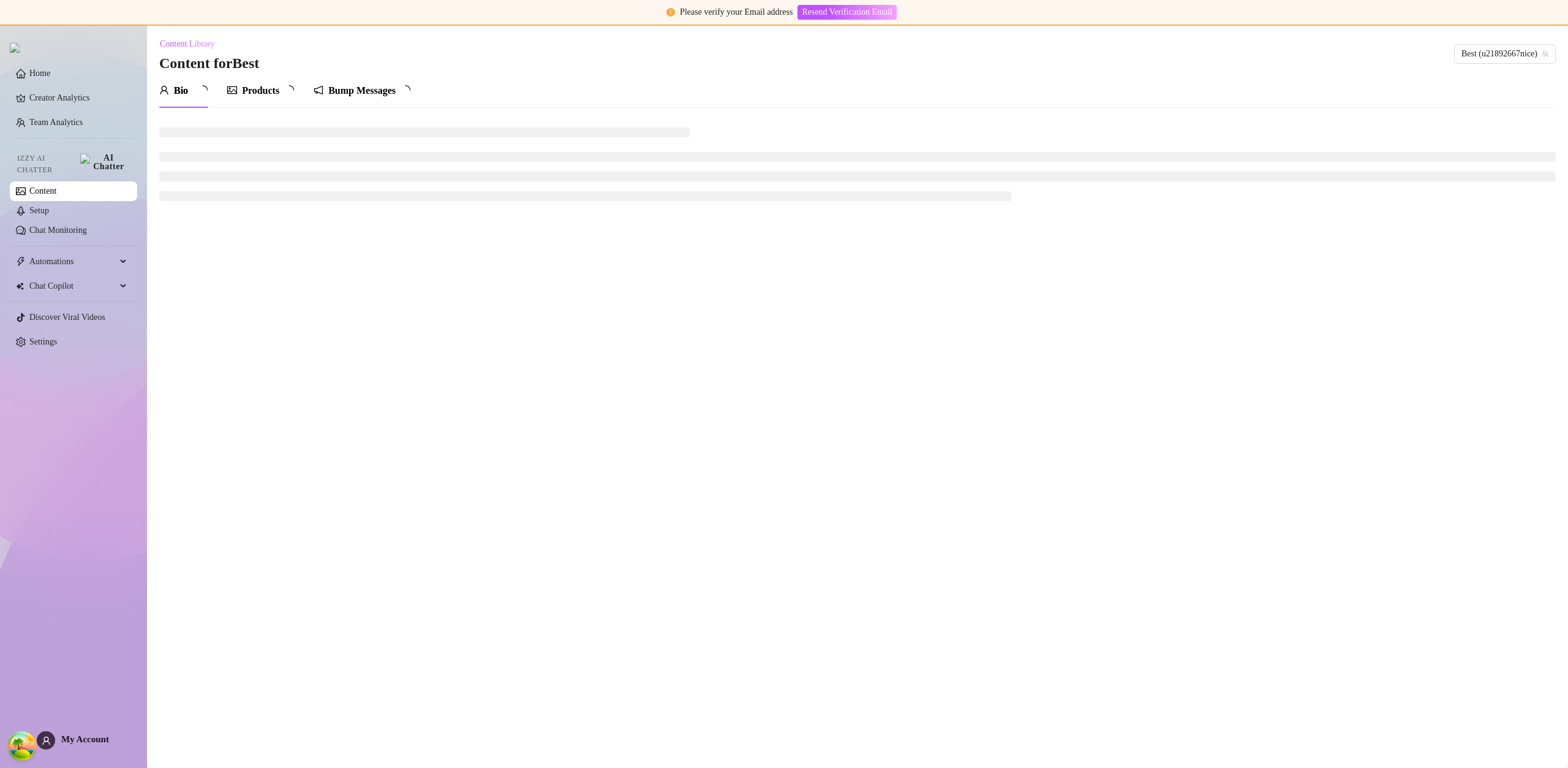
click at [252, 83] on div "Products" at bounding box center [260, 91] width 67 height 34
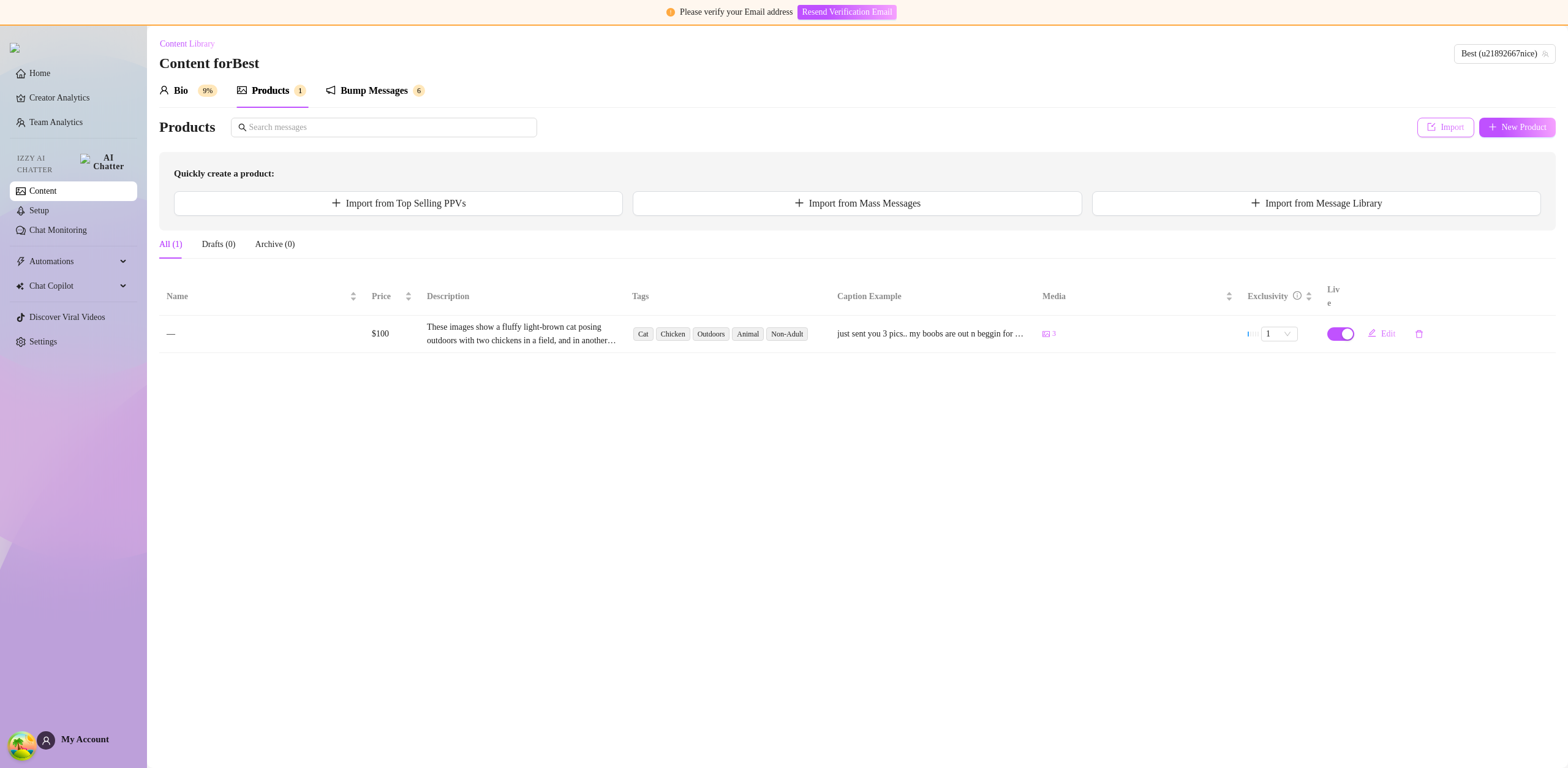
click at [1441, 132] on span "Import" at bounding box center [1452, 127] width 23 height 10
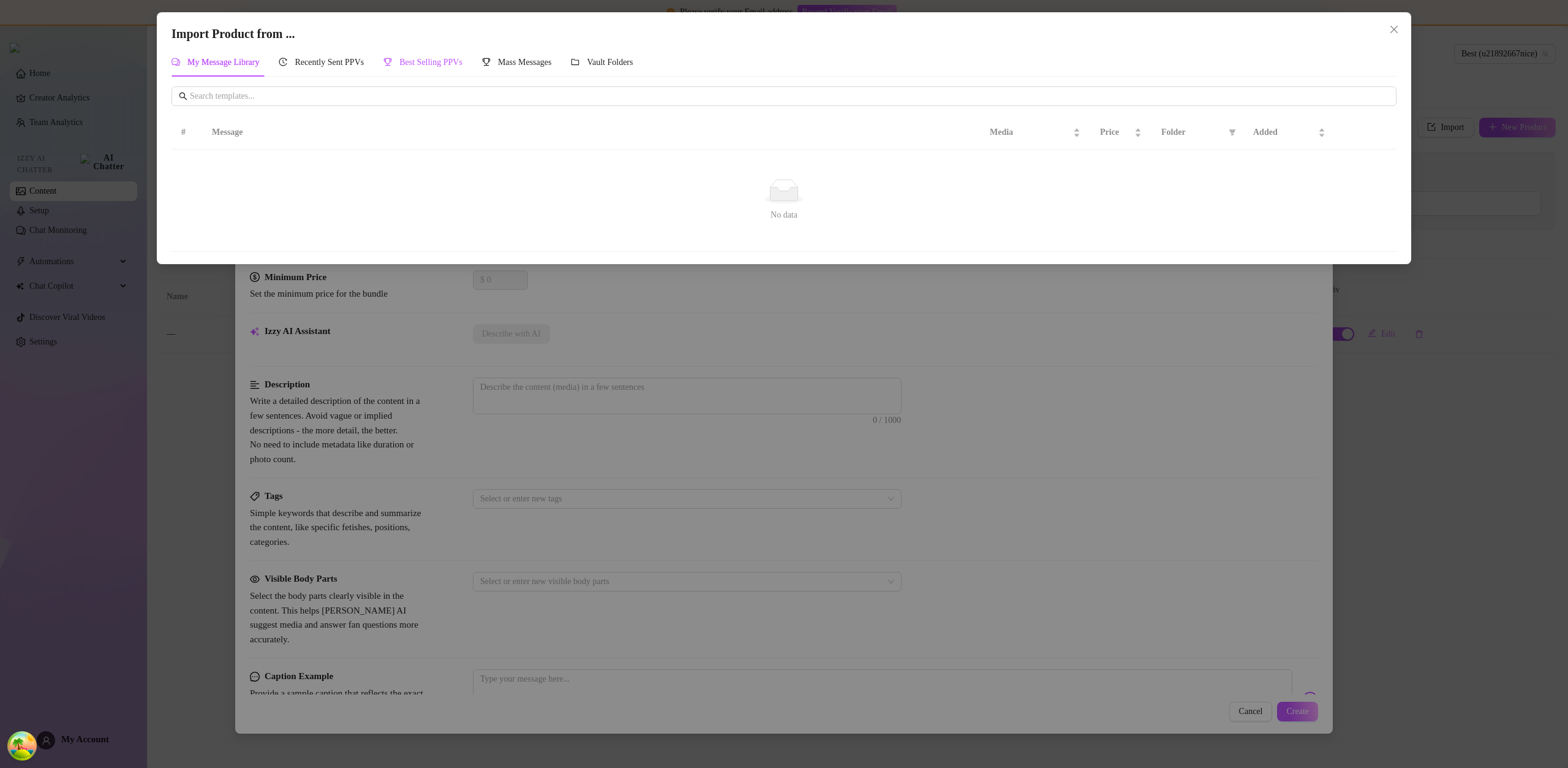
click at [422, 64] on span "Best Selling PPVs" at bounding box center [431, 62] width 63 height 9
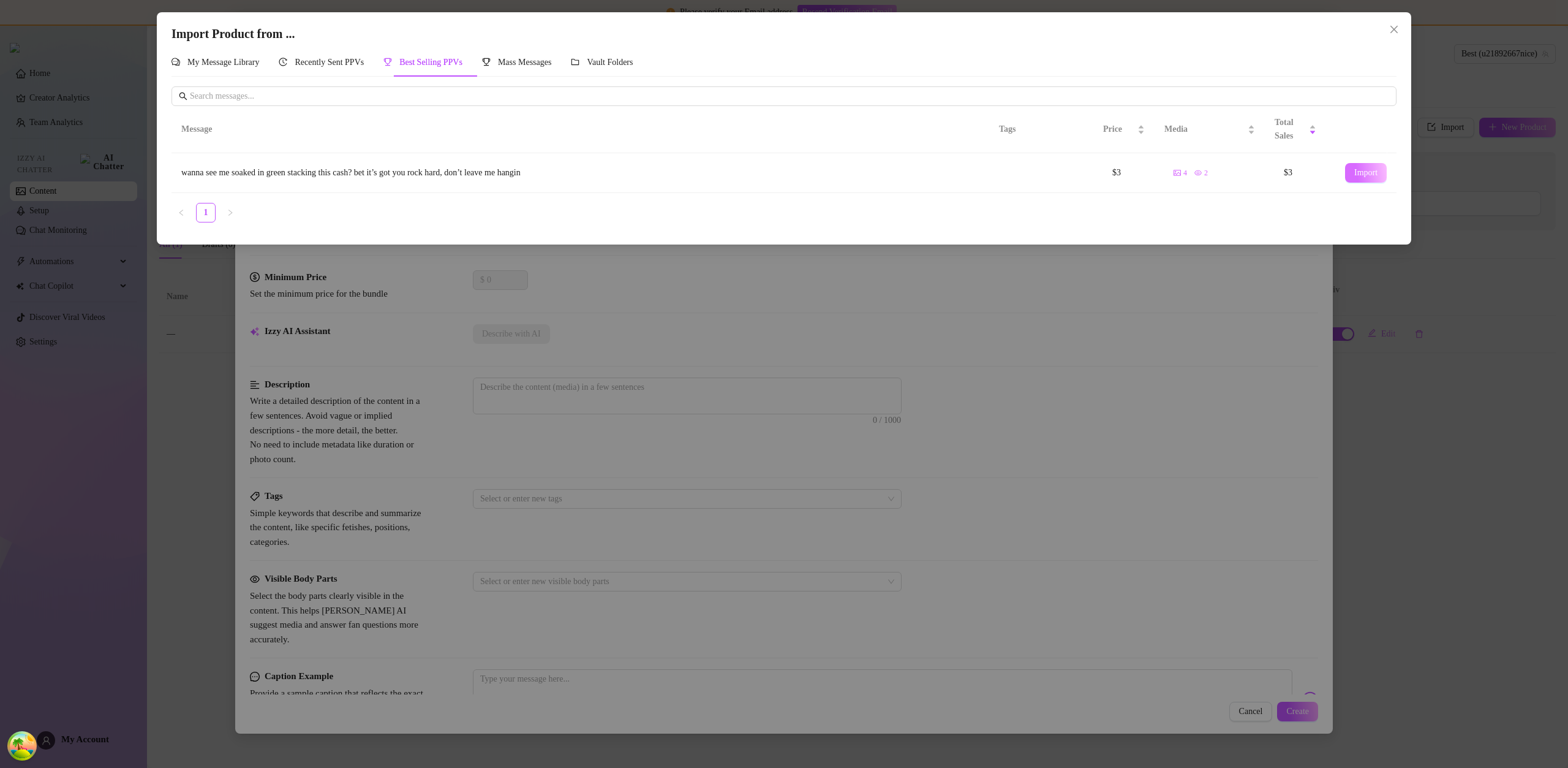
click at [1364, 178] on button "Import" at bounding box center [1366, 172] width 42 height 20
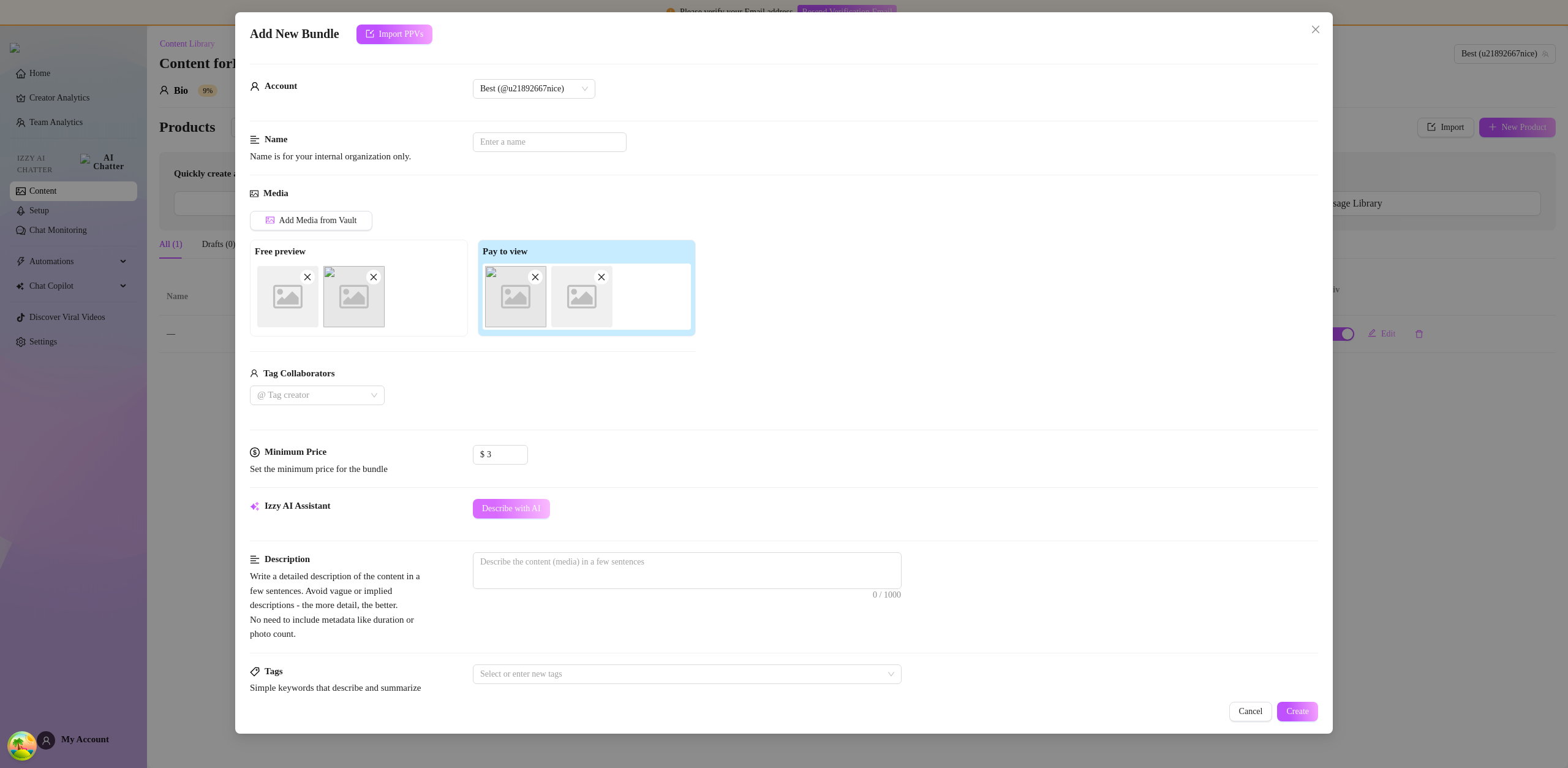
click at [537, 519] on div "Izzy AI Assistant Describe with AI" at bounding box center [784, 514] width 1068 height 31
click at [535, 515] on button "Describe with AI" at bounding box center [511, 508] width 77 height 20
type textarea "These"
type textarea "These images"
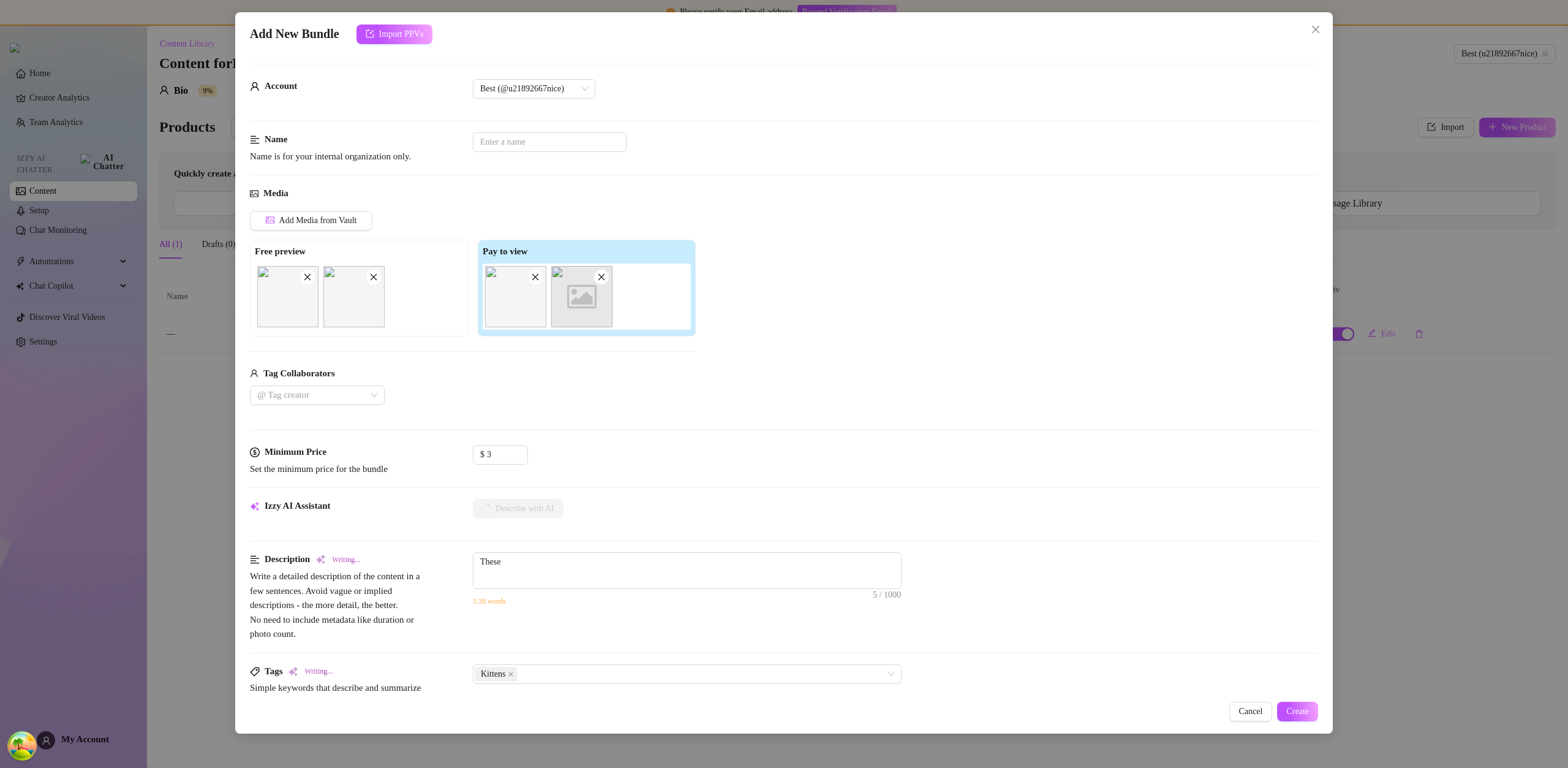
type textarea "These images"
type textarea "These images feature"
type textarea "These images feature close-up"
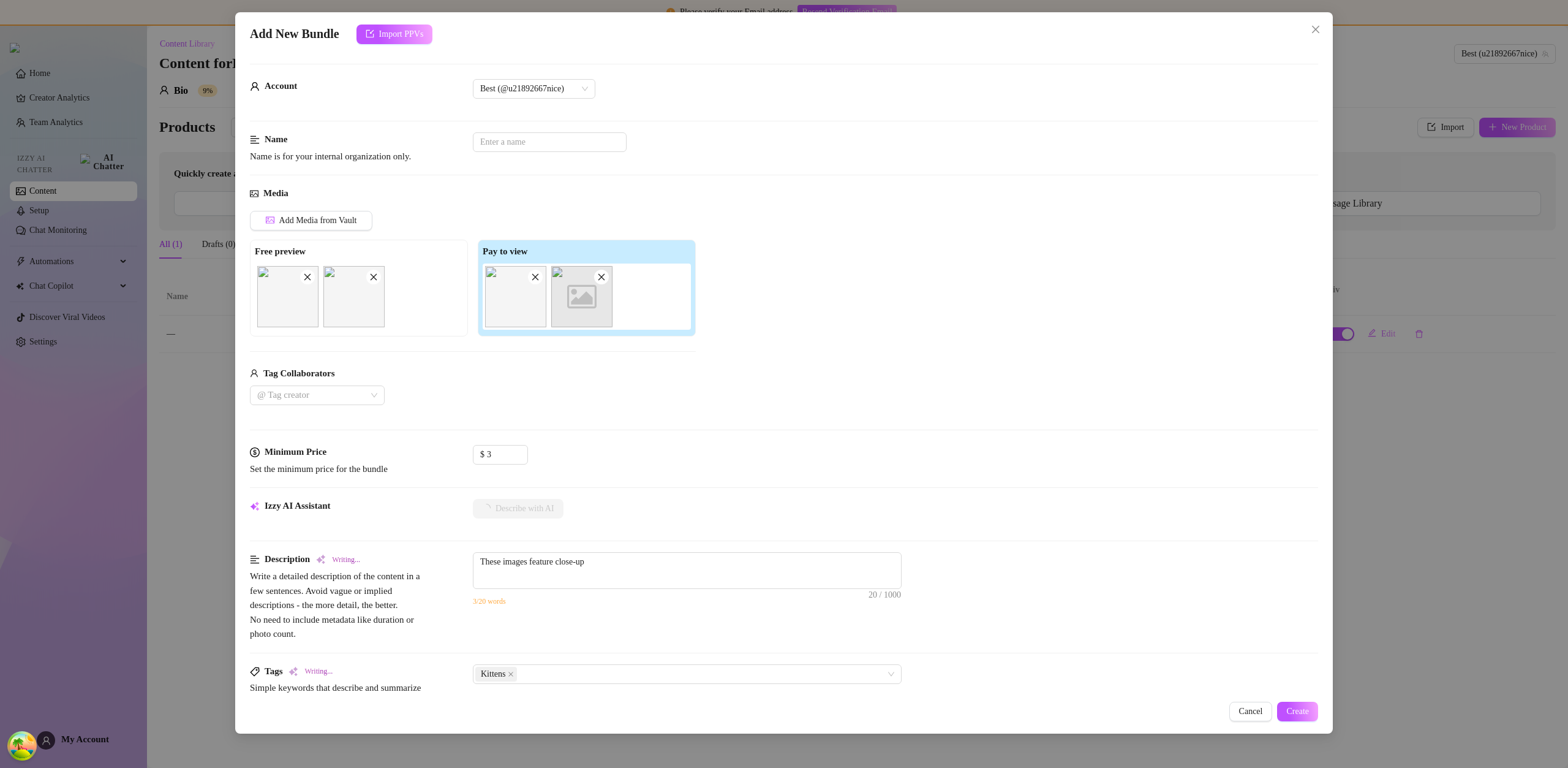
type textarea "These images feature close-up shots"
type textarea "These images feature close-up shots of"
type textarea "These images feature close-up shots of sleeping"
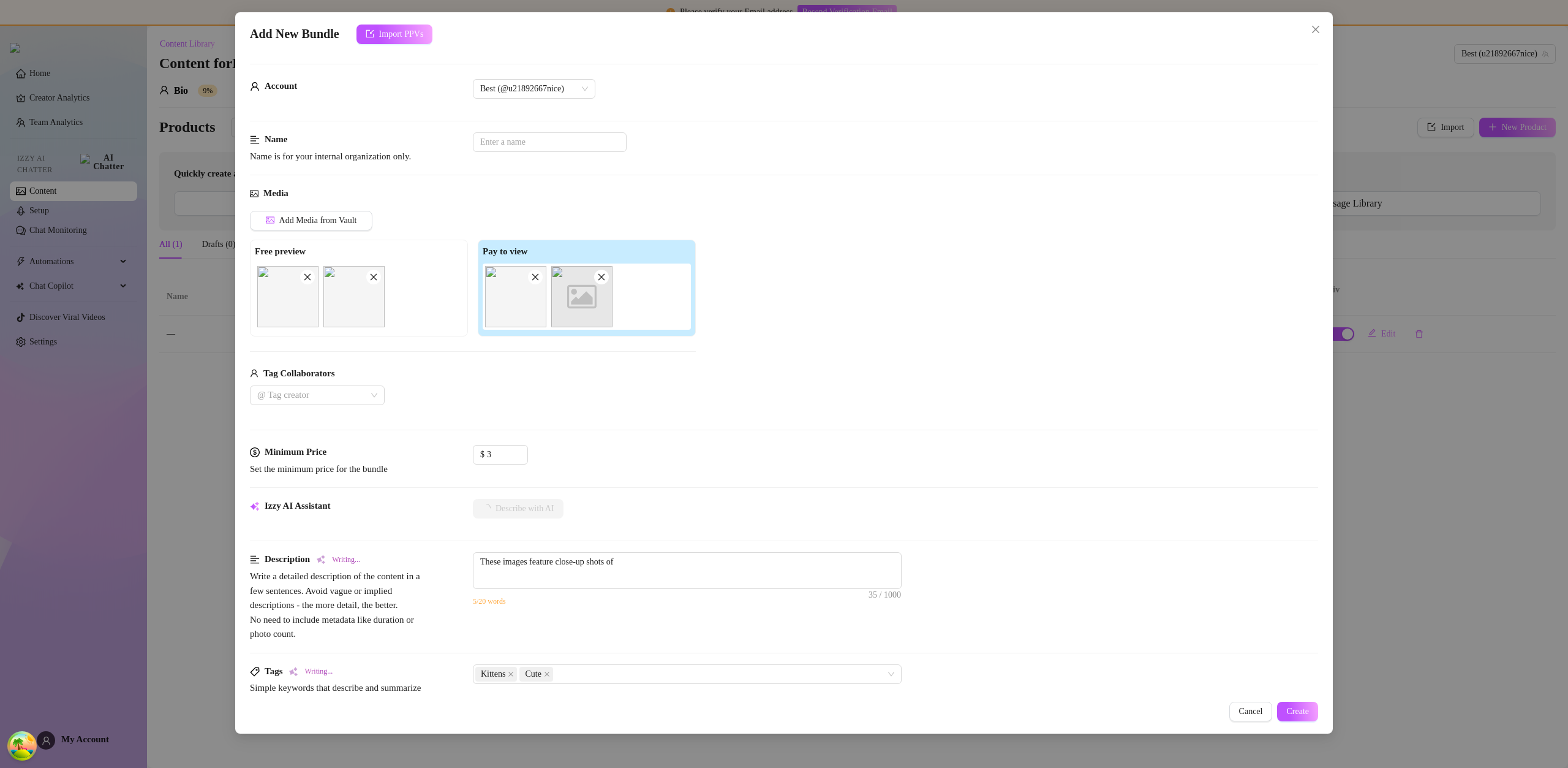
type textarea "These images feature close-up shots of sleeping"
type textarea "These images feature close-up shots of sleeping kittens"
type textarea "These images feature close-up shots of sleeping kittens —"
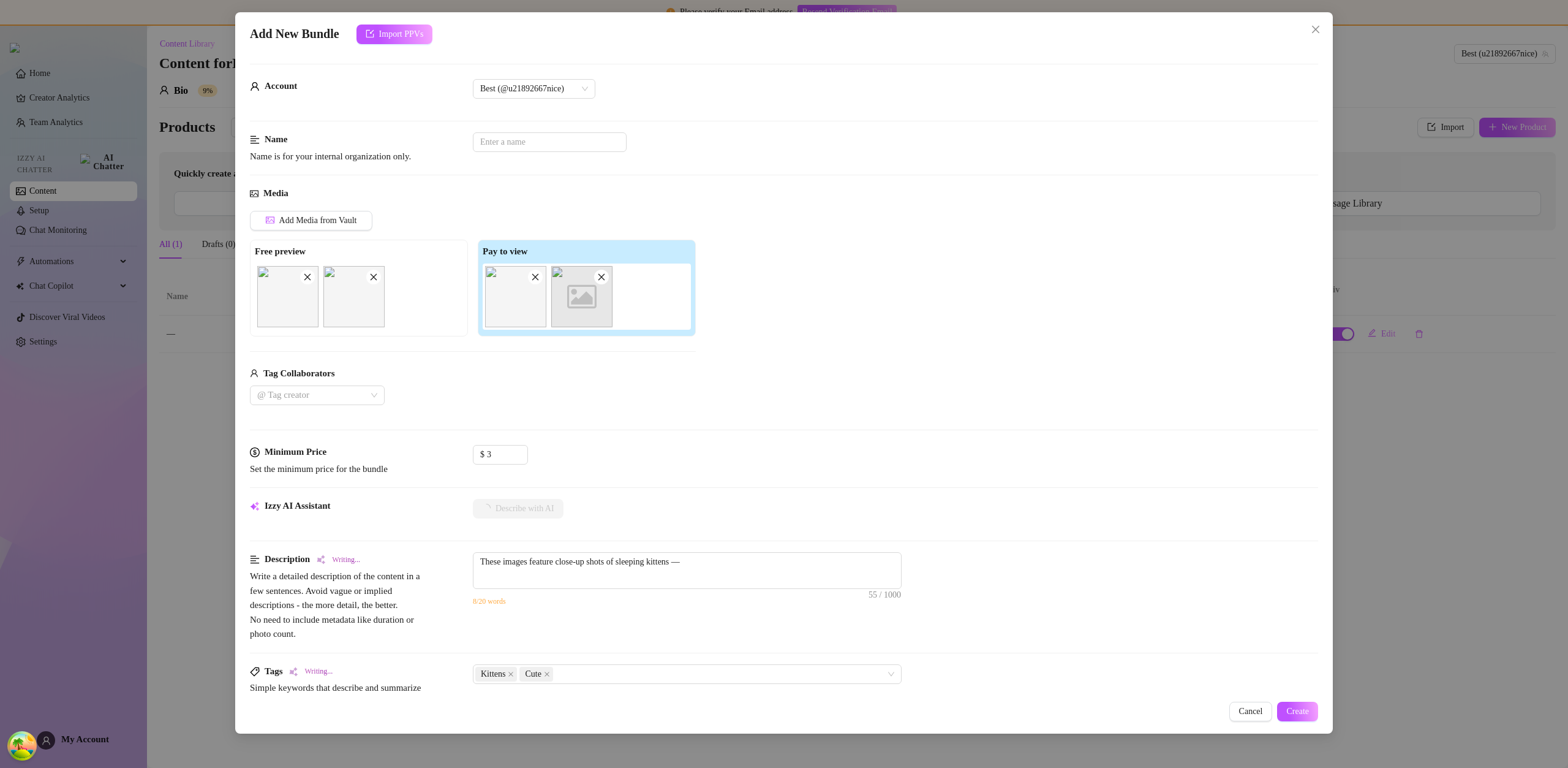
type textarea "These images feature close-up shots of sleeping kittens — one"
type textarea "These images feature close-up shots of sleeping kittens — one curled"
type textarea "These images feature close-up shots of sleeping kittens — one curled up"
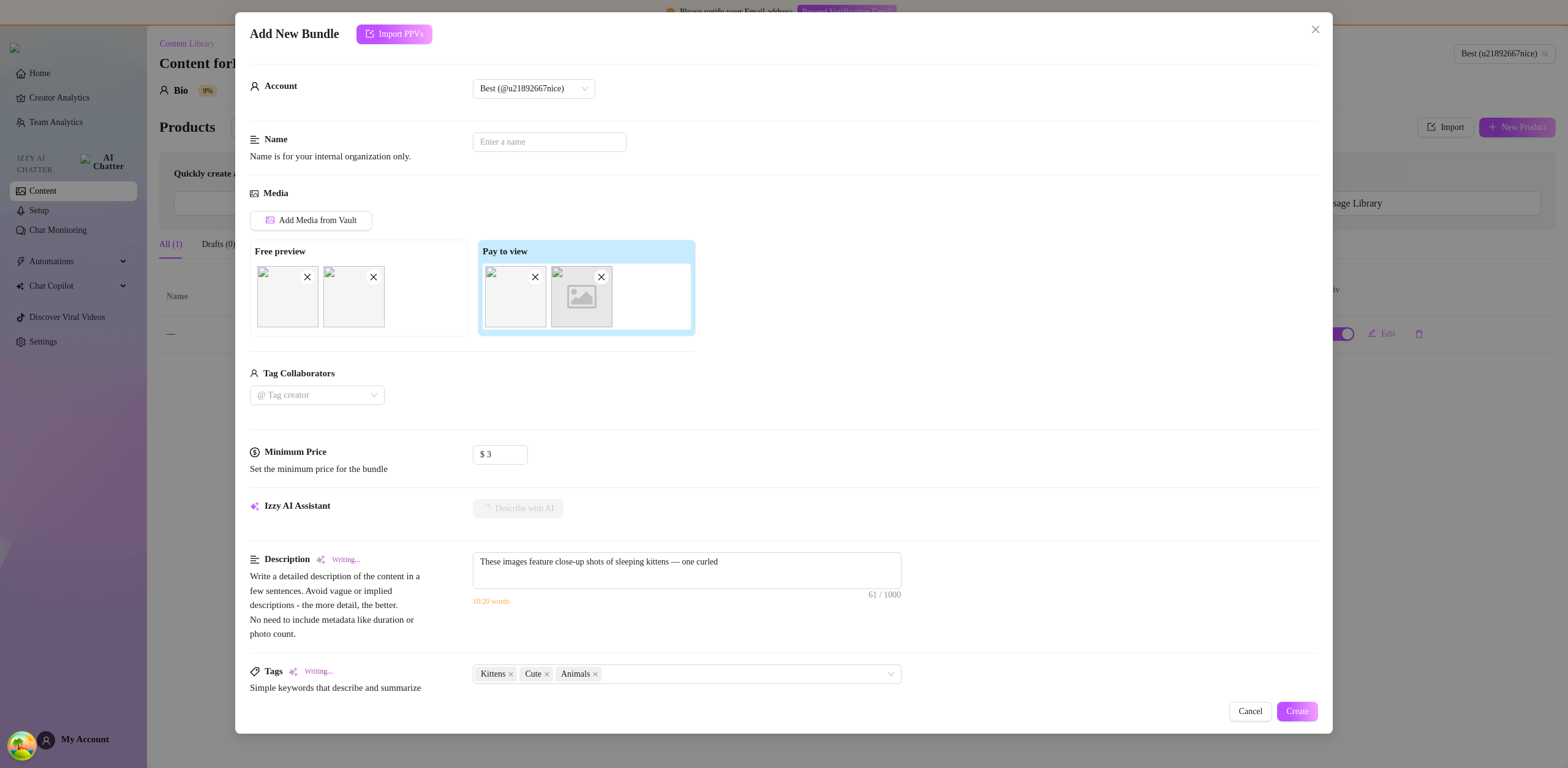
type textarea "These images feature close-up shots of sleeping kittens — one curled up"
type textarea "These images feature close-up shots of sleeping kittens — one curled up on"
type textarea "These images feature close-up shots of sleeping kittens — one curled up on a"
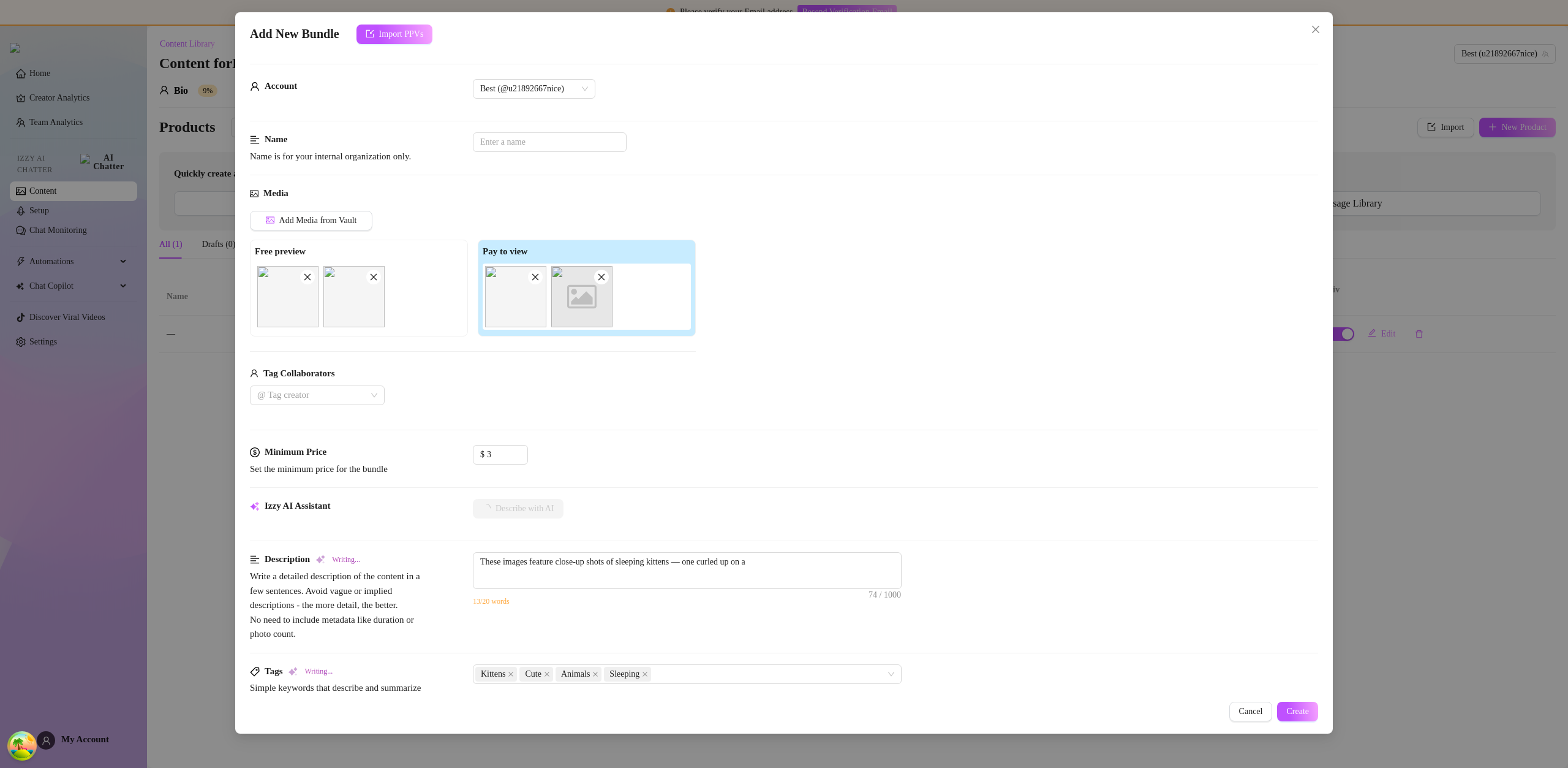
type textarea "These images feature close-up shots of sleeping kittens — one curled up on a so…"
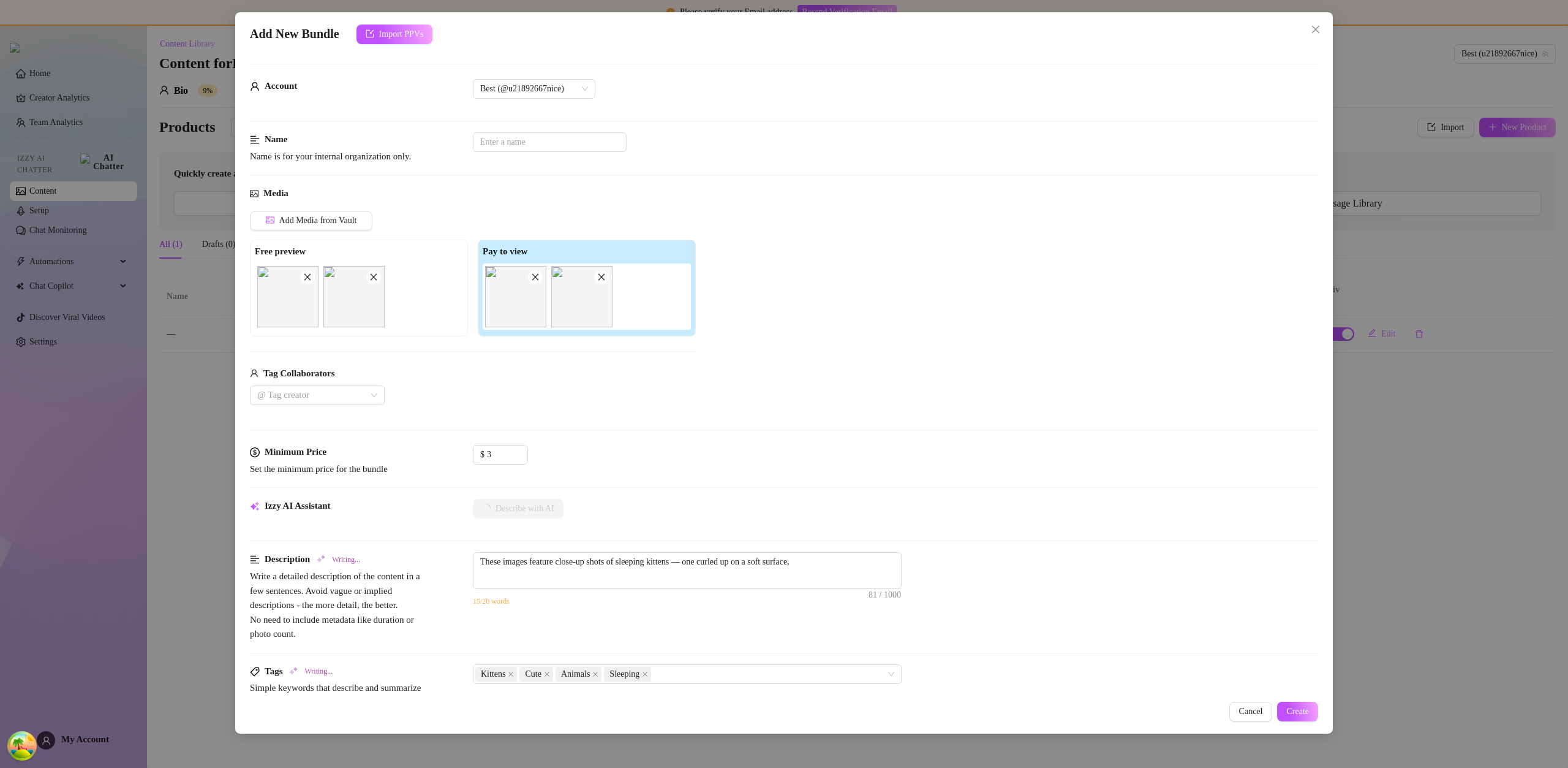
type textarea "These images feature close-up shots of sleeping kittens — one curled up on a so…"
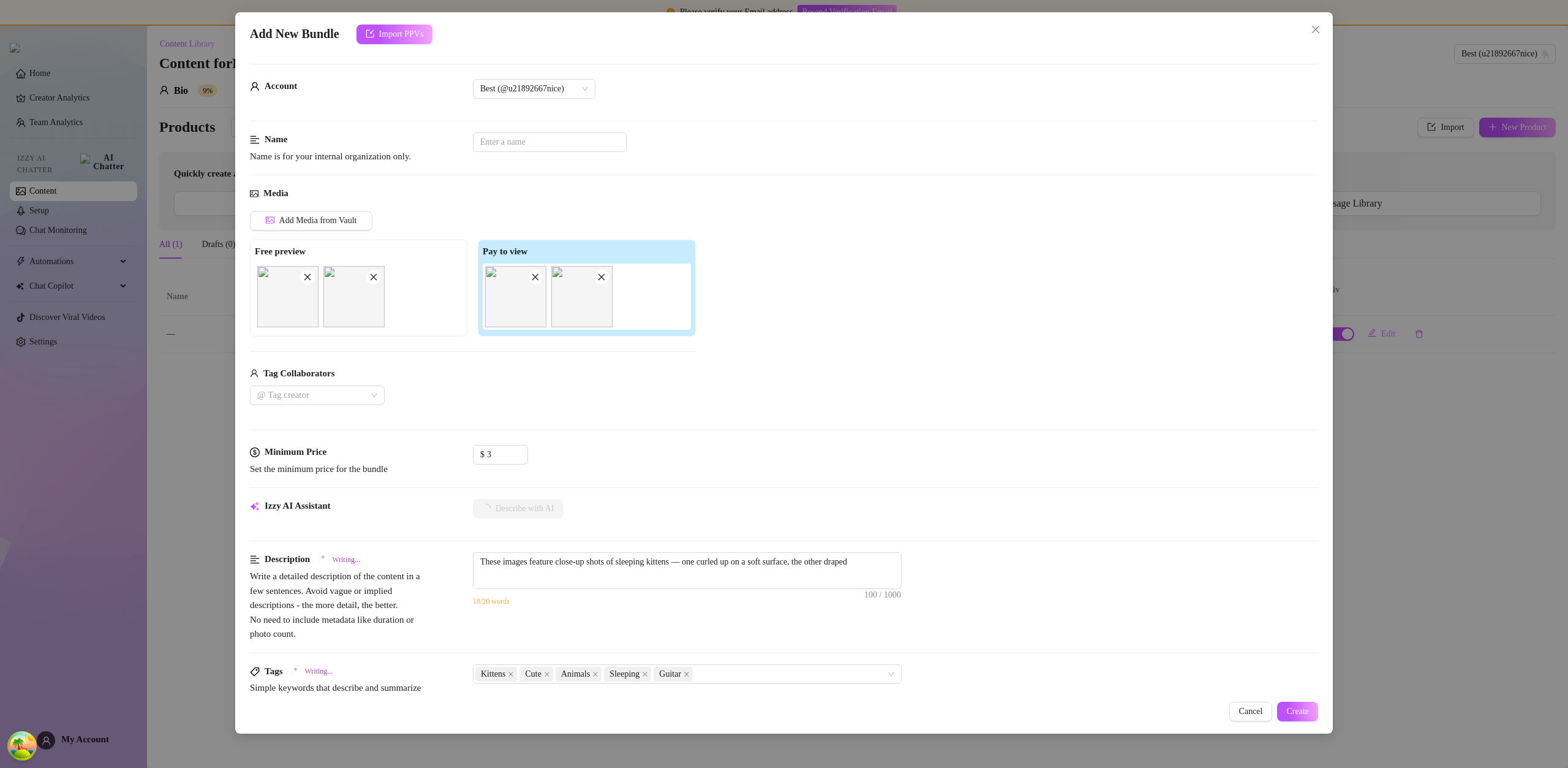
type textarea "These images feature close-up shots of sleeping kittens — one curled up on a so…"
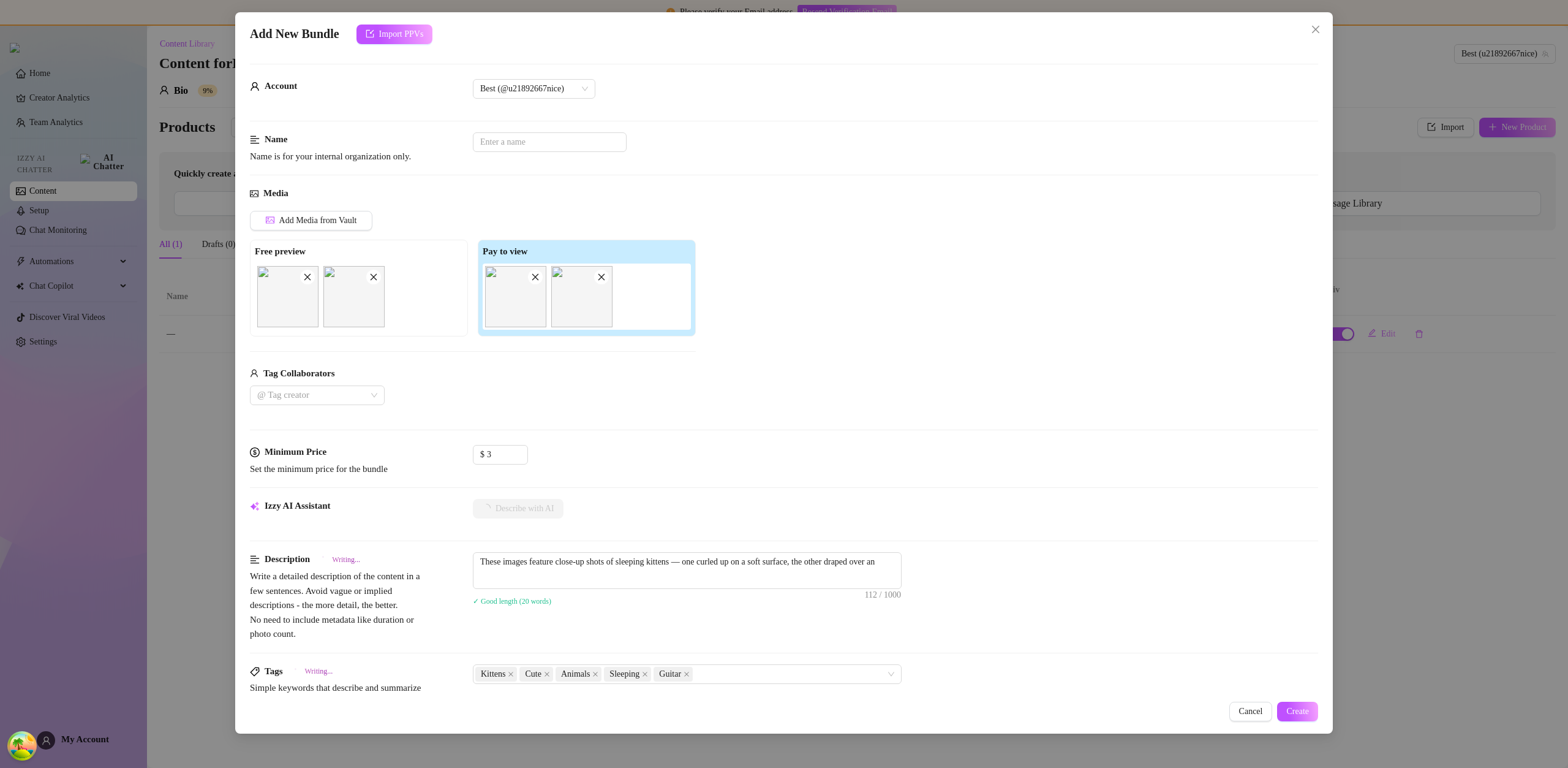
type textarea "These images feature close-up shots of sleeping kittens — one curled up on a so…"
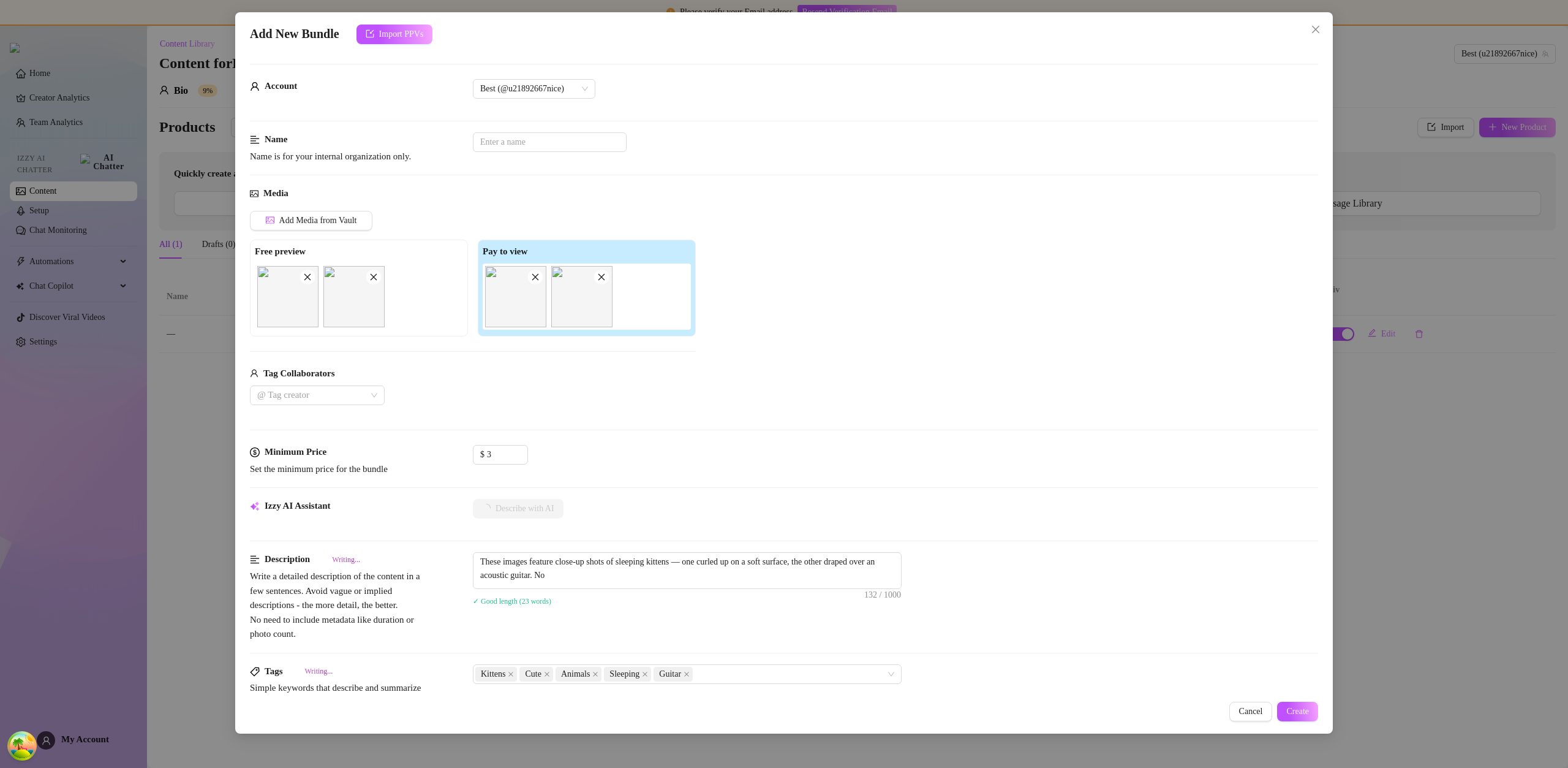
type textarea "These images feature close-up shots of sleeping kittens — one curled up on a so…"
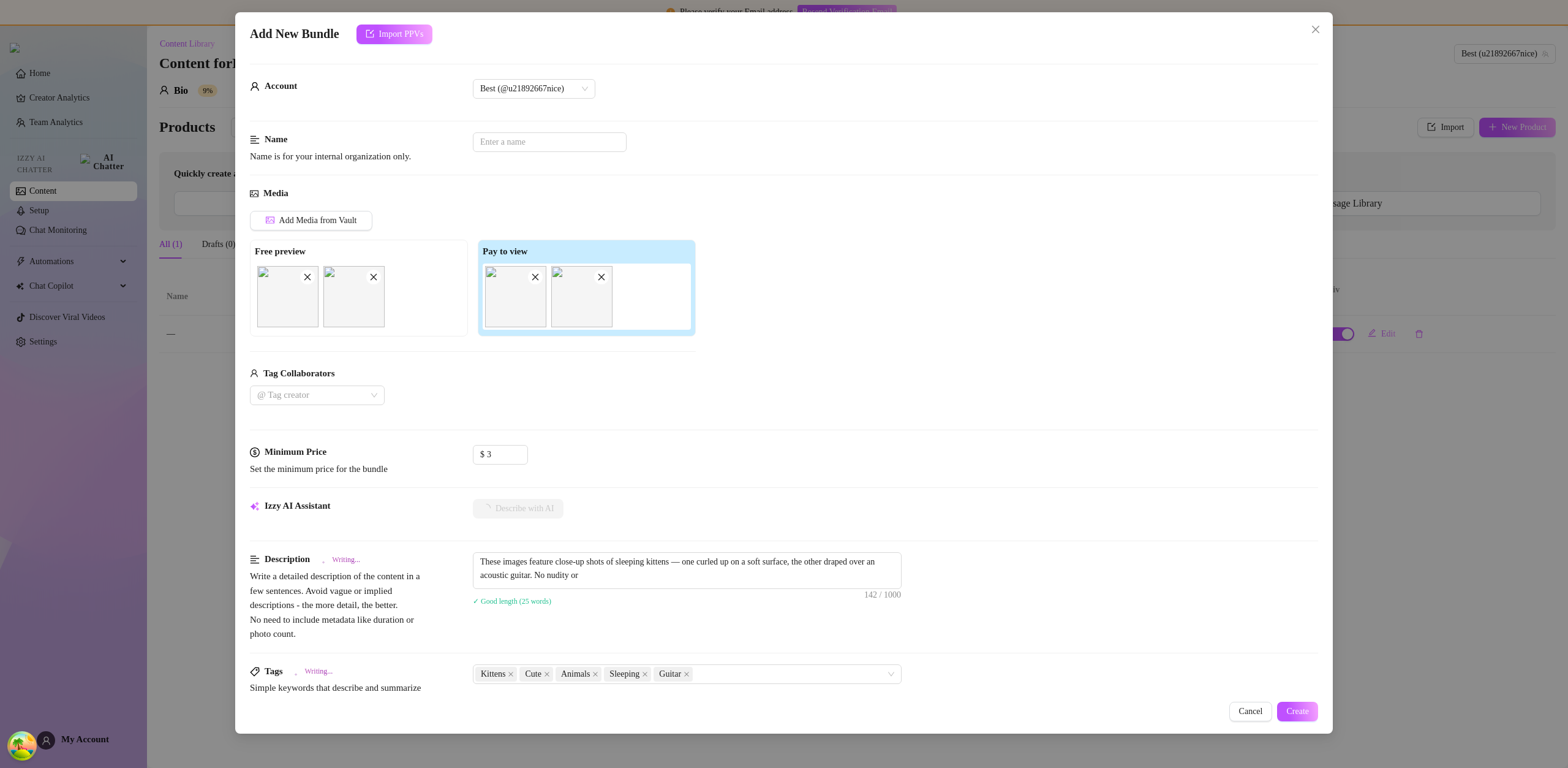
type textarea "These images feature close-up shots of sleeping kittens — one curled up on a so…"
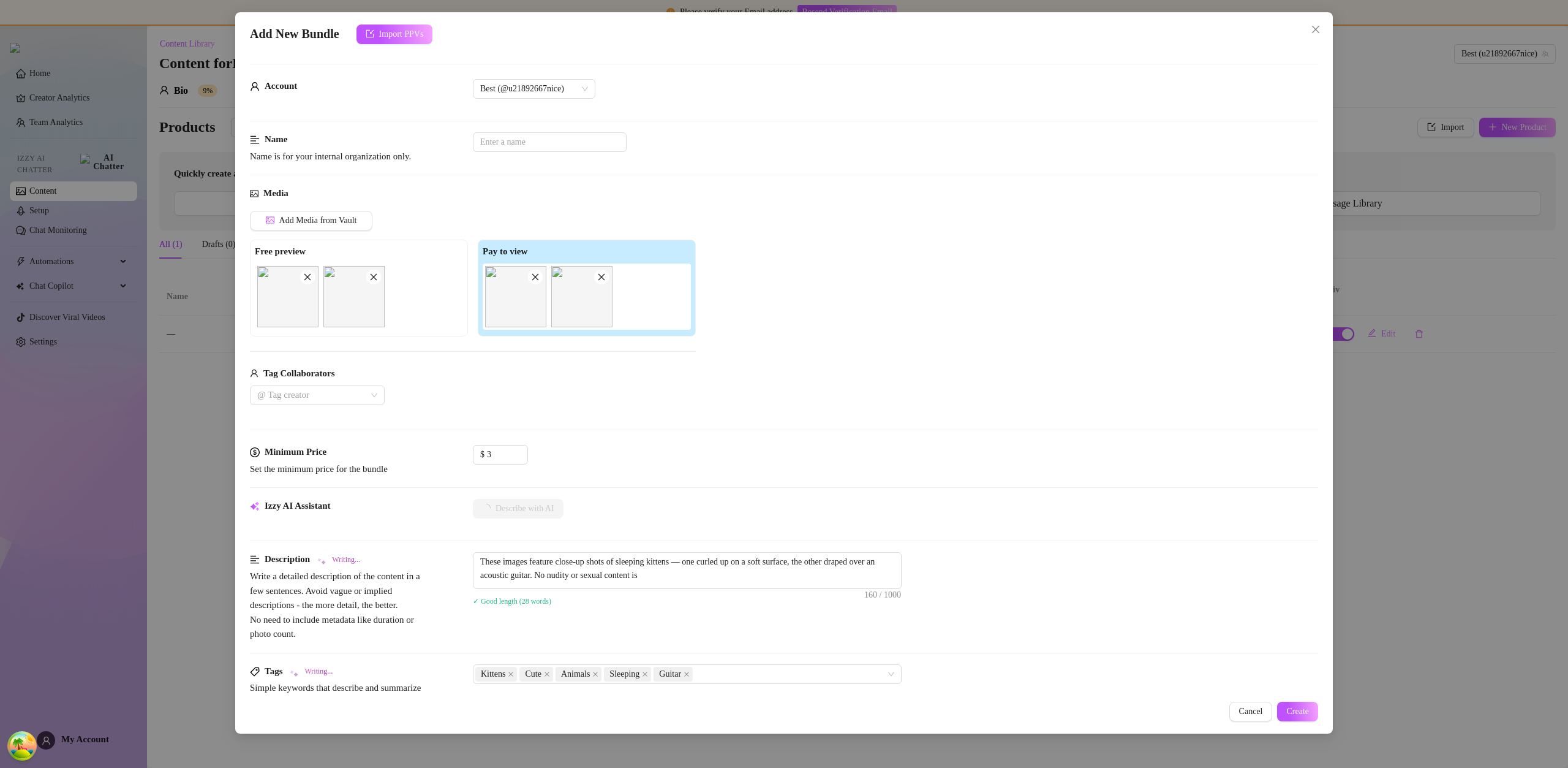
type textarea "These images feature close-up shots of sleeping kittens — one curled up on a so…"
click at [1302, 704] on button "Create" at bounding box center [1297, 711] width 41 height 20
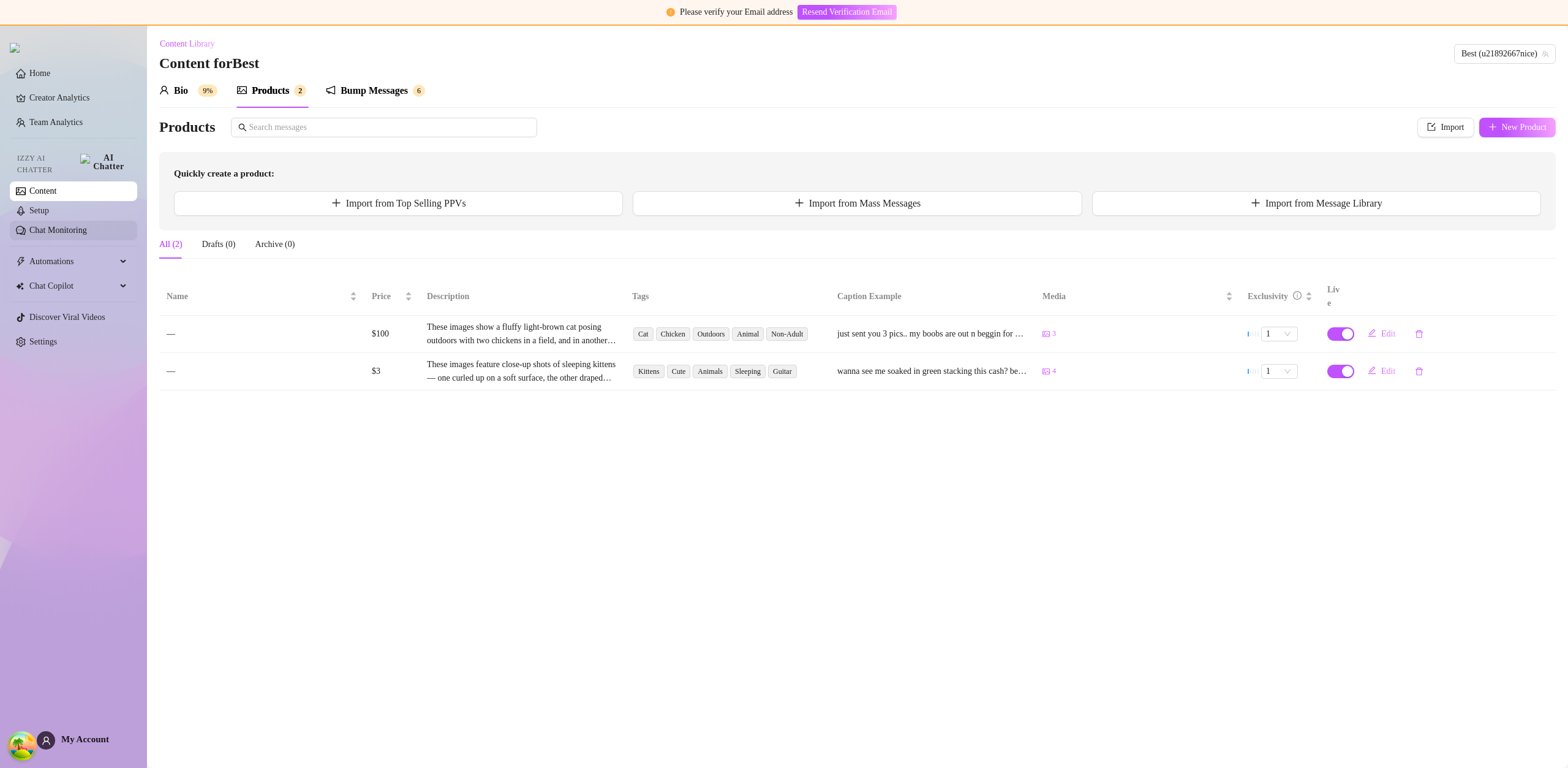
click at [87, 226] on link "Chat Monitoring" at bounding box center [58, 230] width 57 height 9
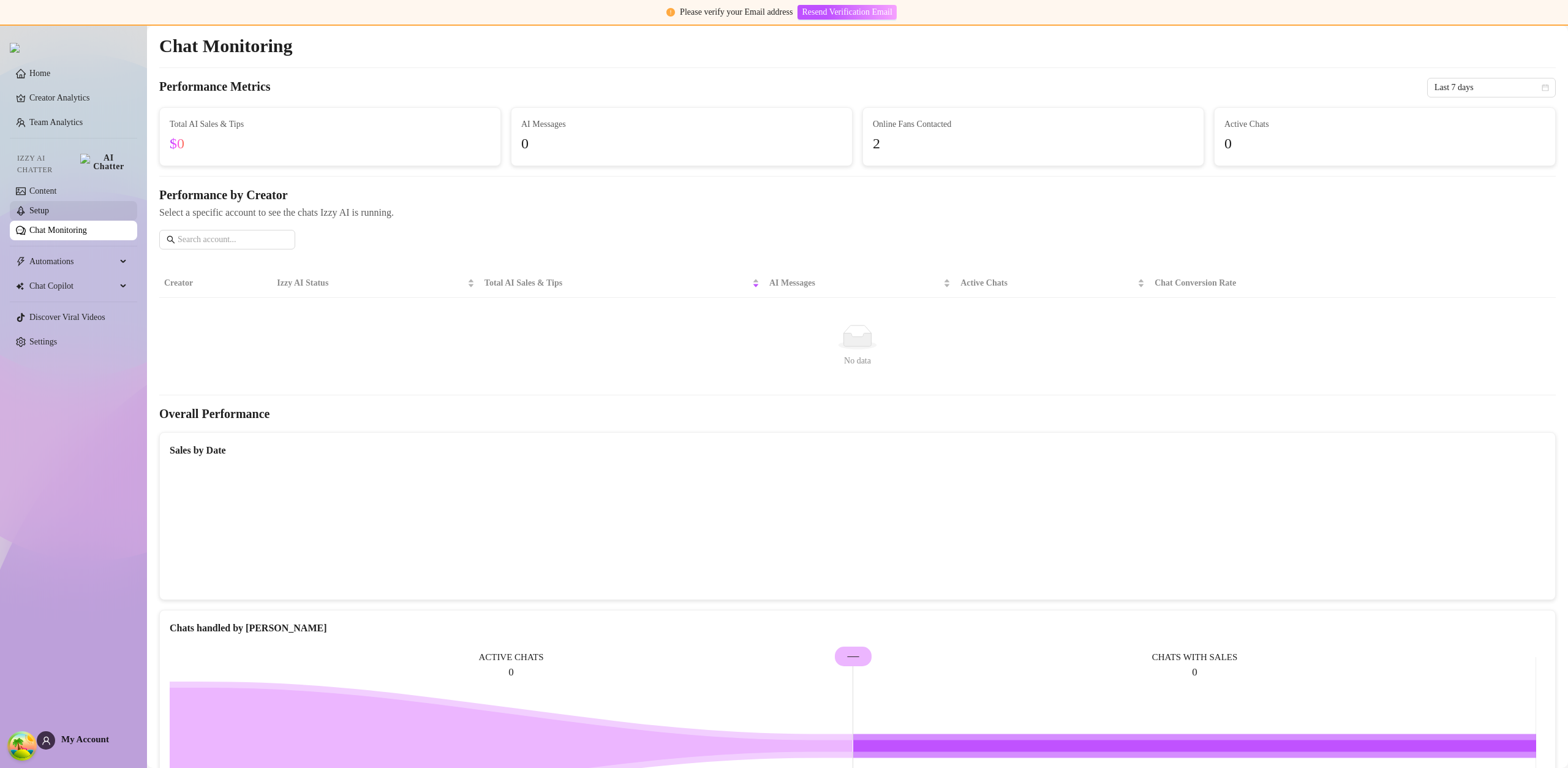
click at [49, 206] on link "Setup" at bounding box center [39, 210] width 20 height 9
drag, startPoint x: 59, startPoint y: 203, endPoint x: 47, endPoint y: 205, distance: 12.2
click at [49, 206] on link "Setup" at bounding box center [39, 210] width 20 height 9
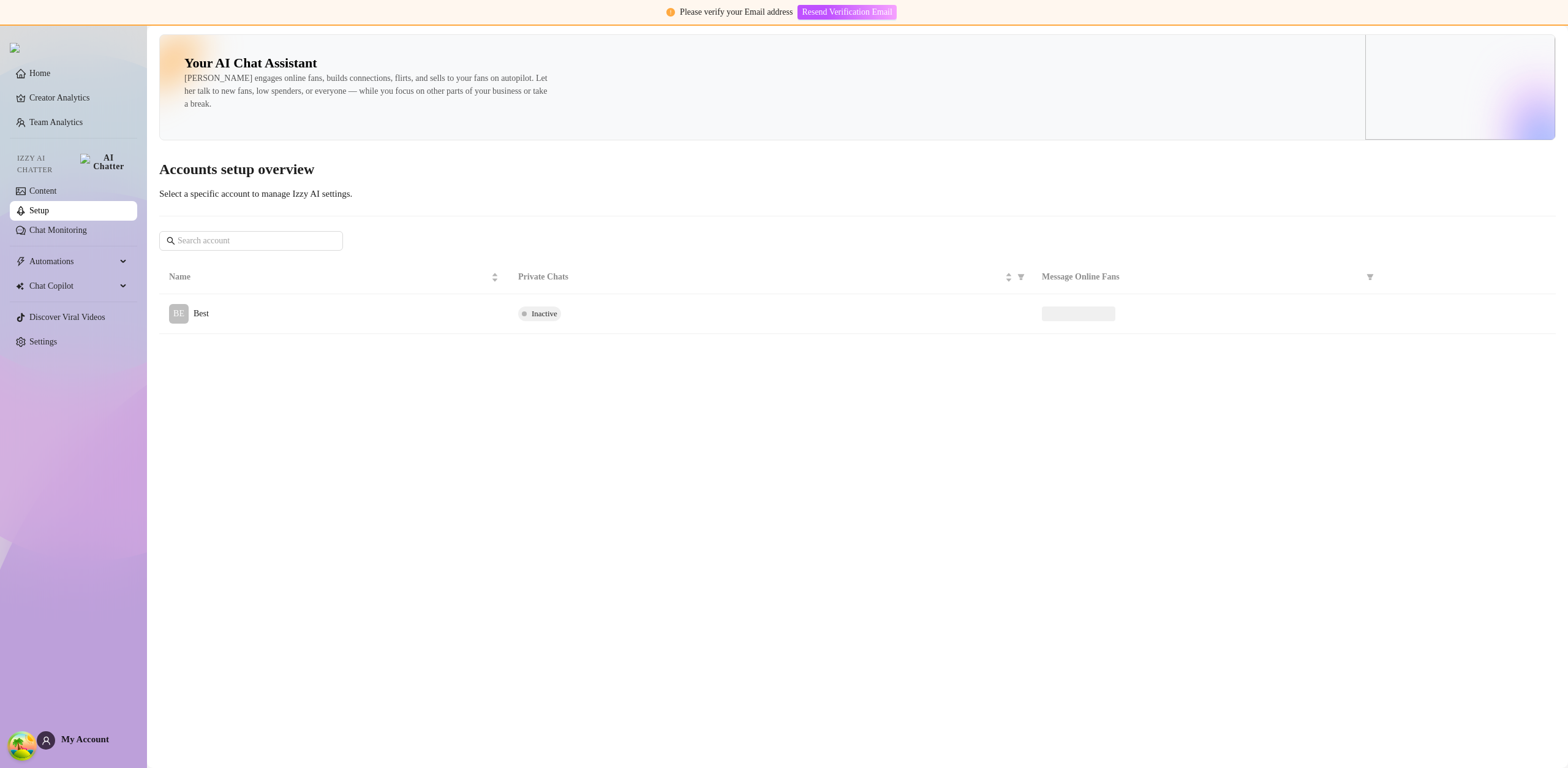
click at [46, 206] on link "Setup" at bounding box center [39, 210] width 20 height 9
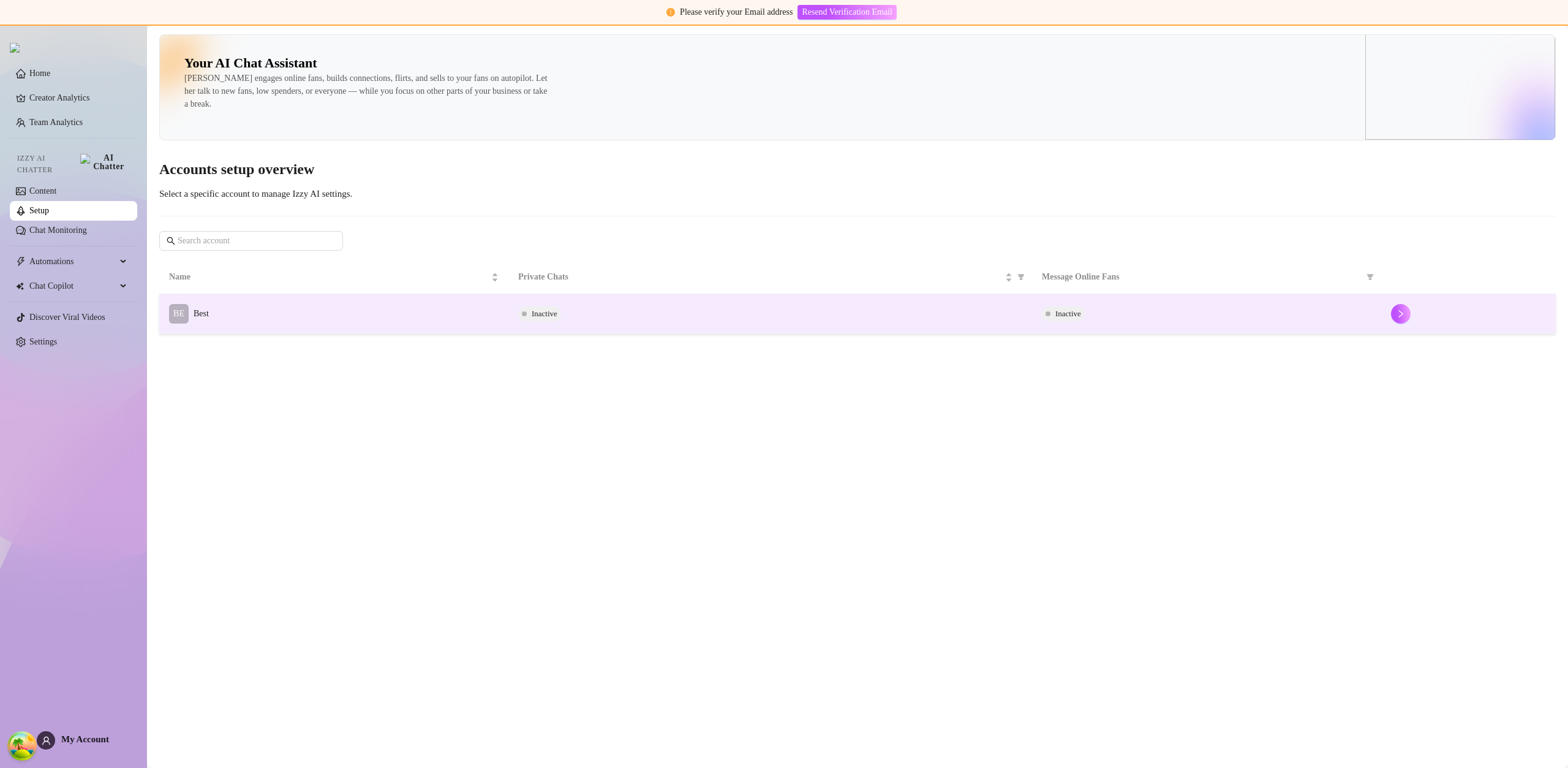
click at [433, 315] on td "BE Best" at bounding box center [334, 314] width 349 height 40
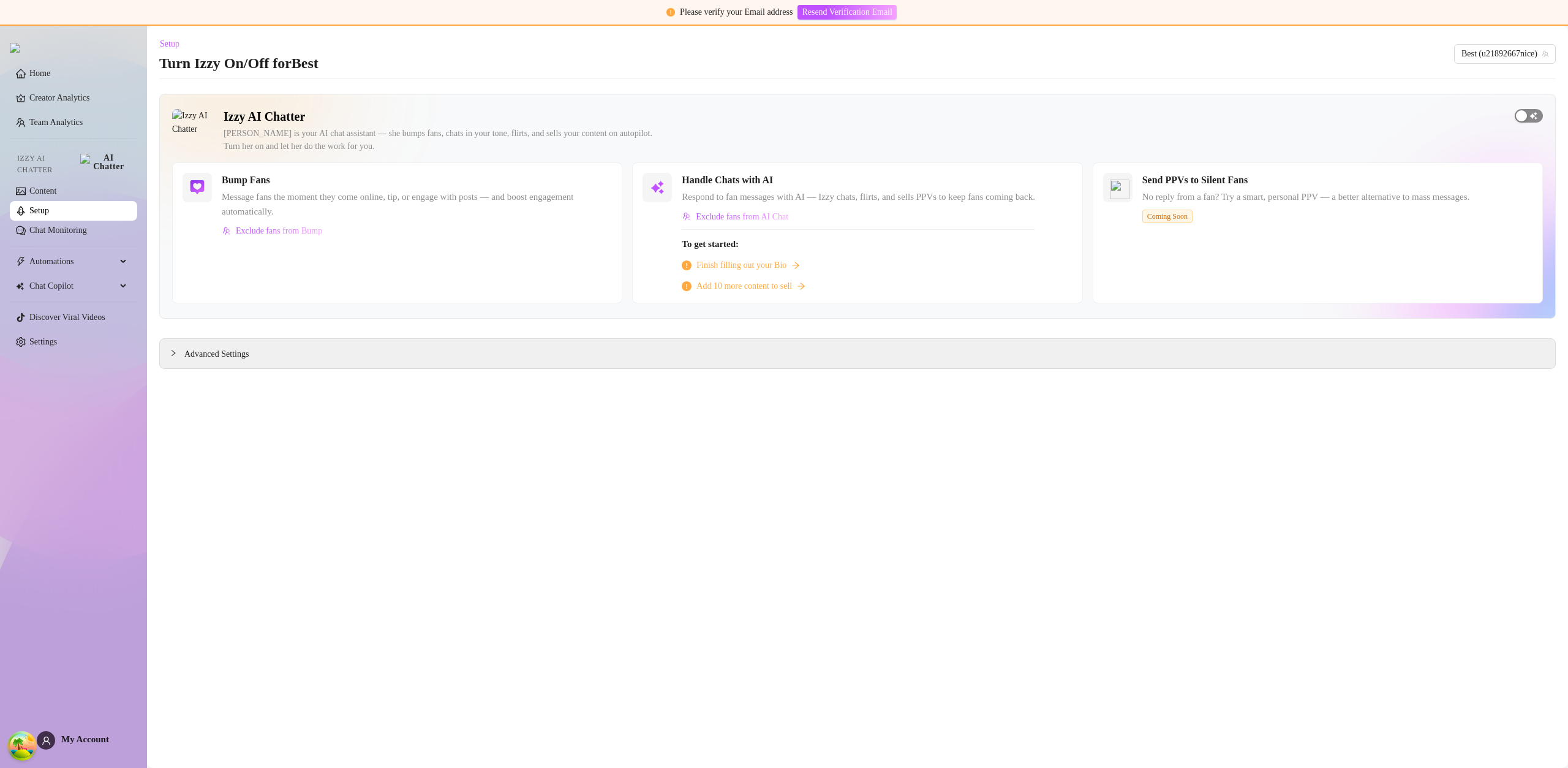
click at [1526, 115] on div "button" at bounding box center [1522, 116] width 11 height 11
drag, startPoint x: 1348, startPoint y: 114, endPoint x: 1367, endPoint y: 113, distance: 19.0
click at [1348, 114] on h2 "Izzy AI Chatter" at bounding box center [864, 116] width 1282 height 15
click at [1527, 114] on span "button" at bounding box center [1528, 116] width 28 height 14
click at [1524, 115] on div "button" at bounding box center [1522, 116] width 11 height 11
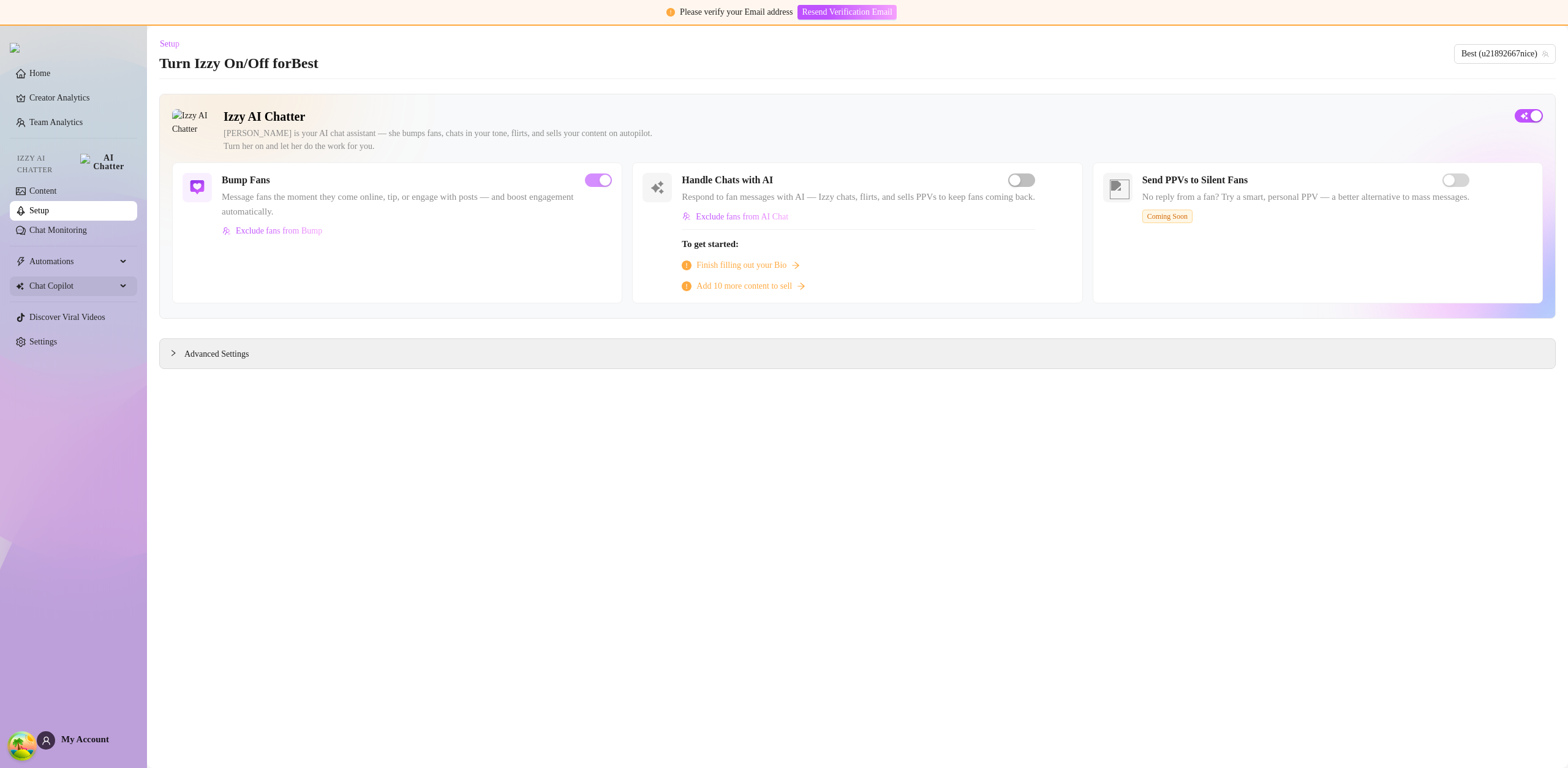
click at [84, 260] on span "Automations" at bounding box center [72, 261] width 87 height 20
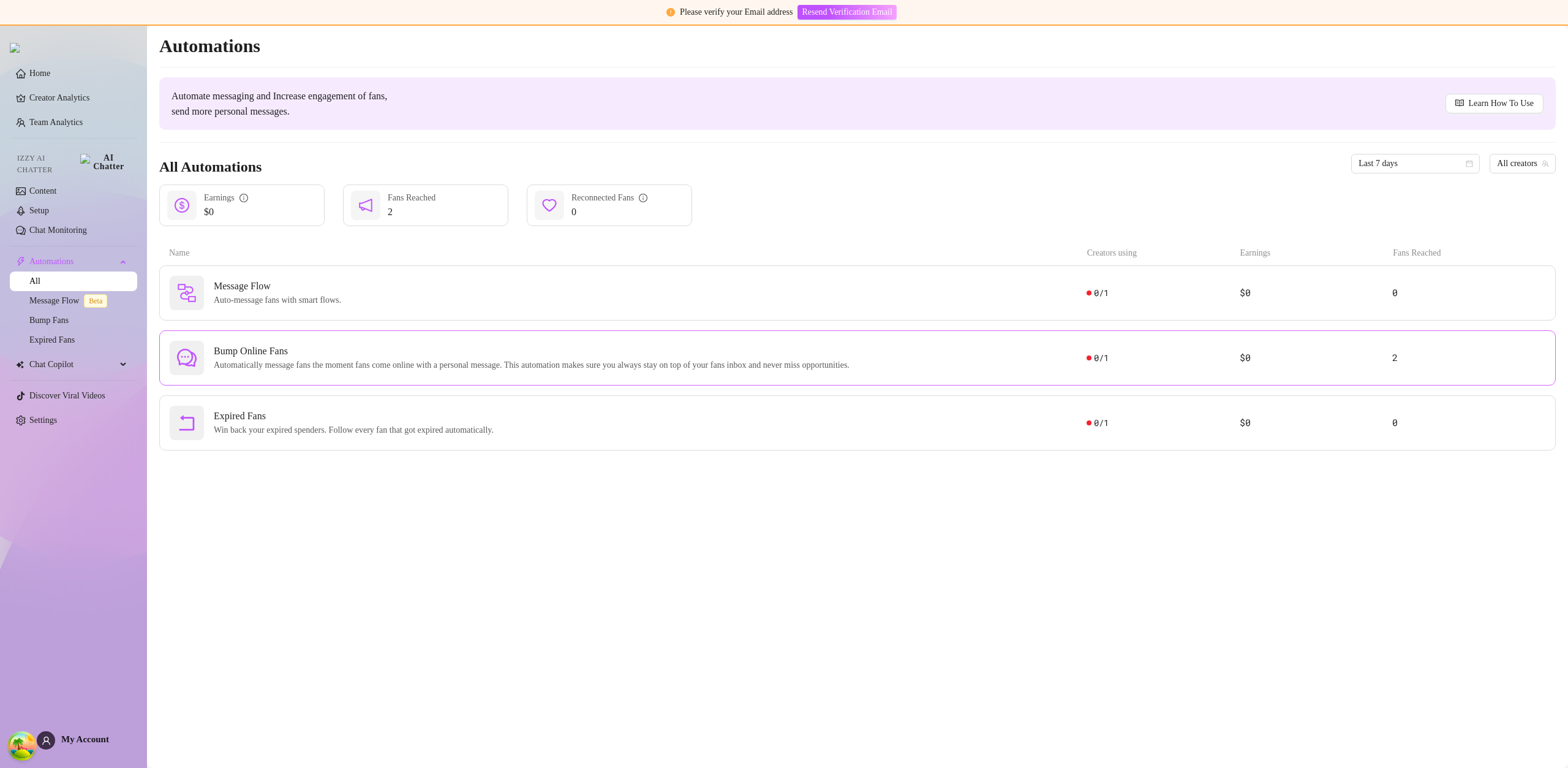
click at [307, 342] on div "Bump Online Fans Automatically message fans the moment fans come online with a …" at bounding box center [627, 358] width 917 height 34
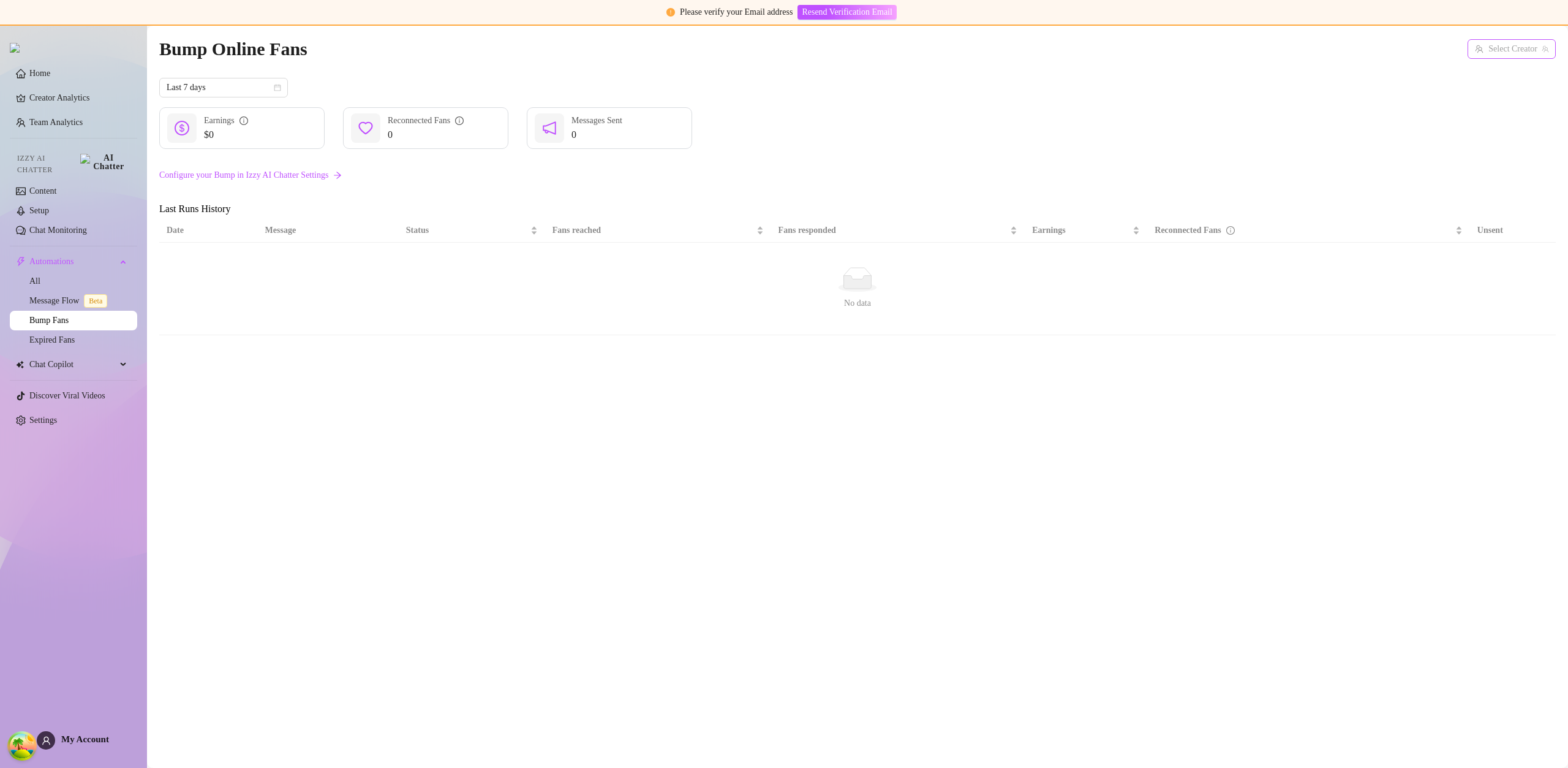
click at [1499, 55] on input "search" at bounding box center [1506, 49] width 62 height 18
click at [1491, 77] on span "( u21892667nice )" at bounding box center [1517, 75] width 59 height 14
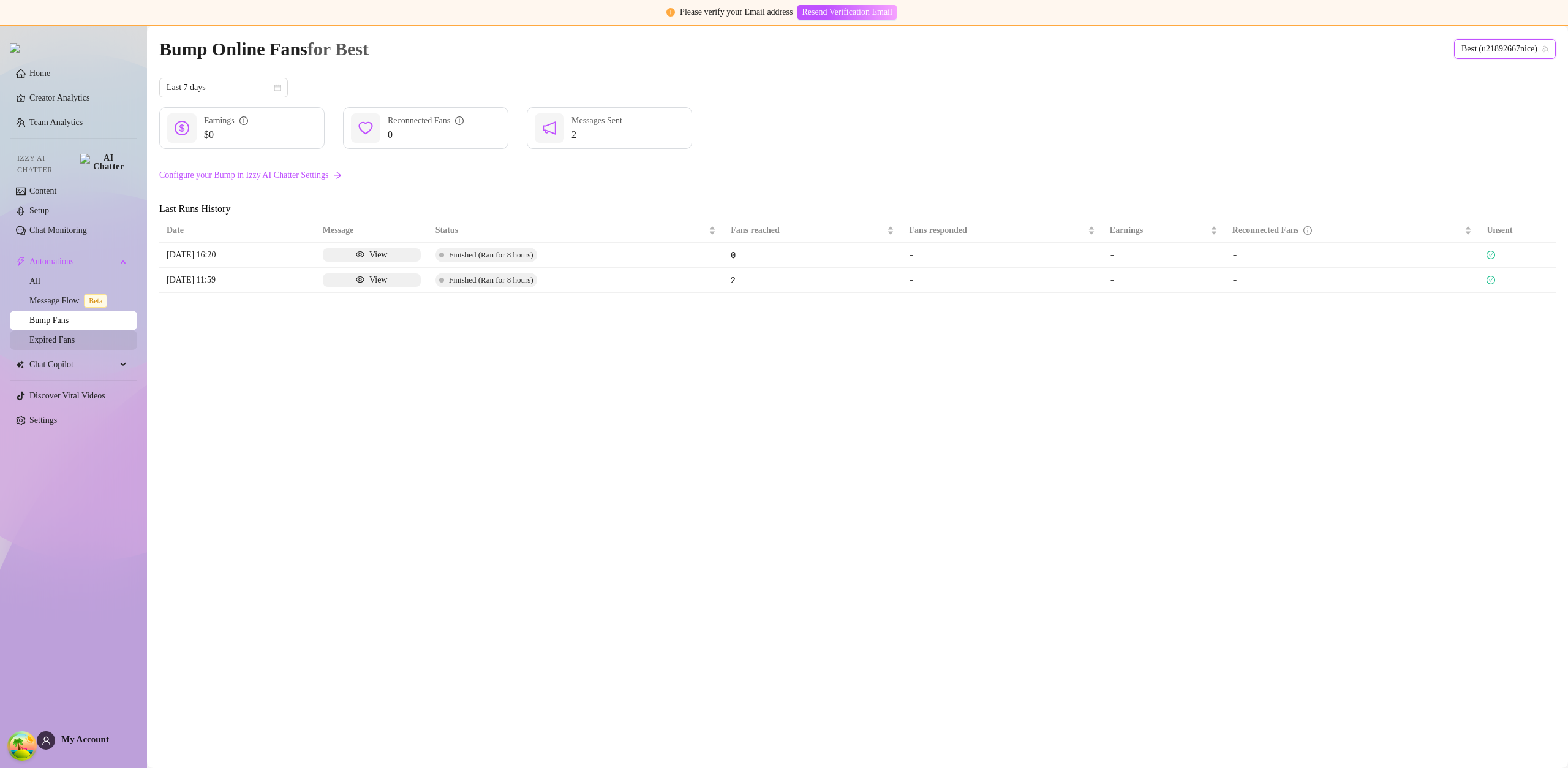
click at [62, 335] on link "Expired Fans" at bounding box center [52, 339] width 45 height 9
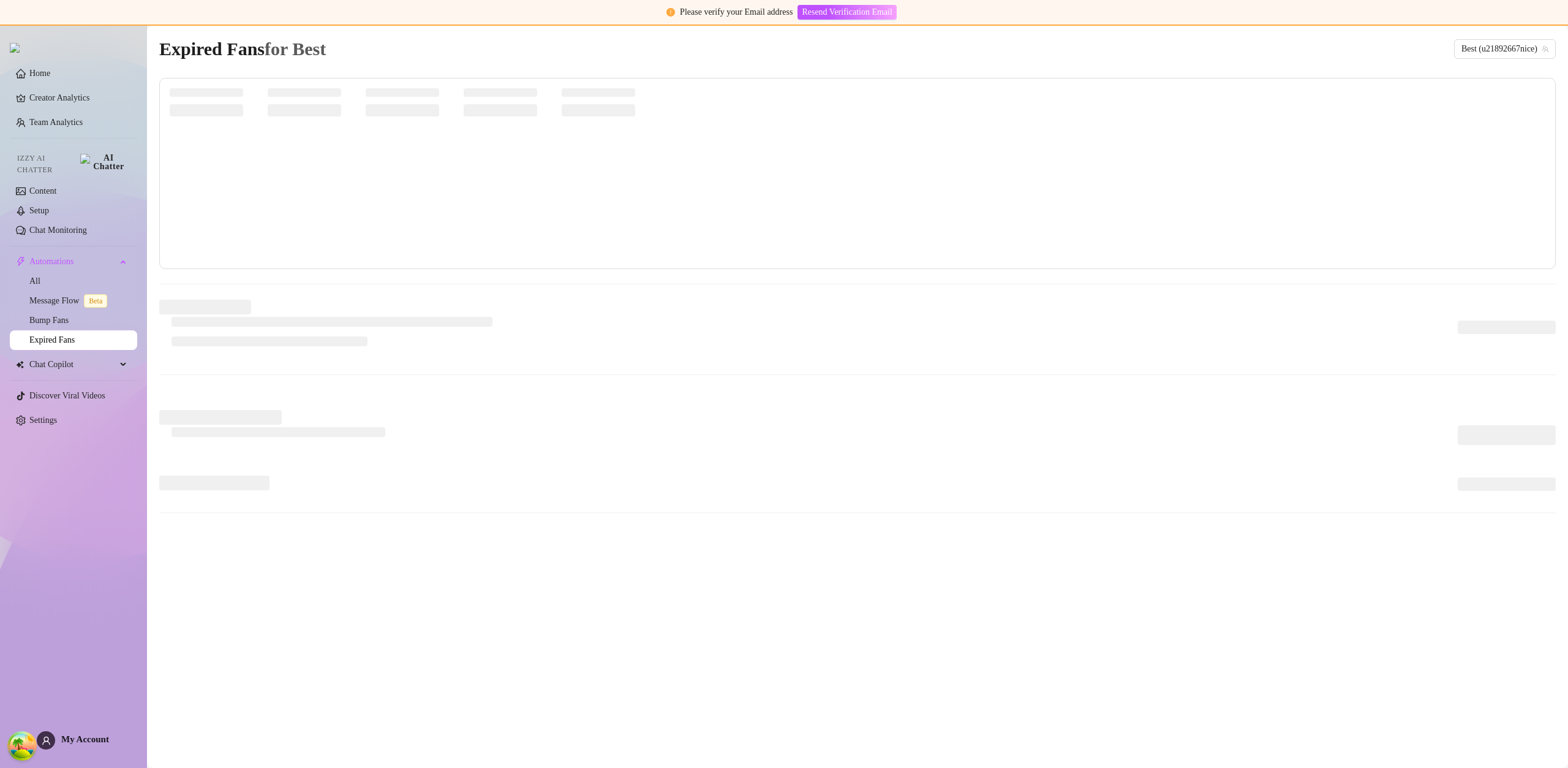
click at [62, 335] on link "Expired Fans" at bounding box center [52, 339] width 45 height 9
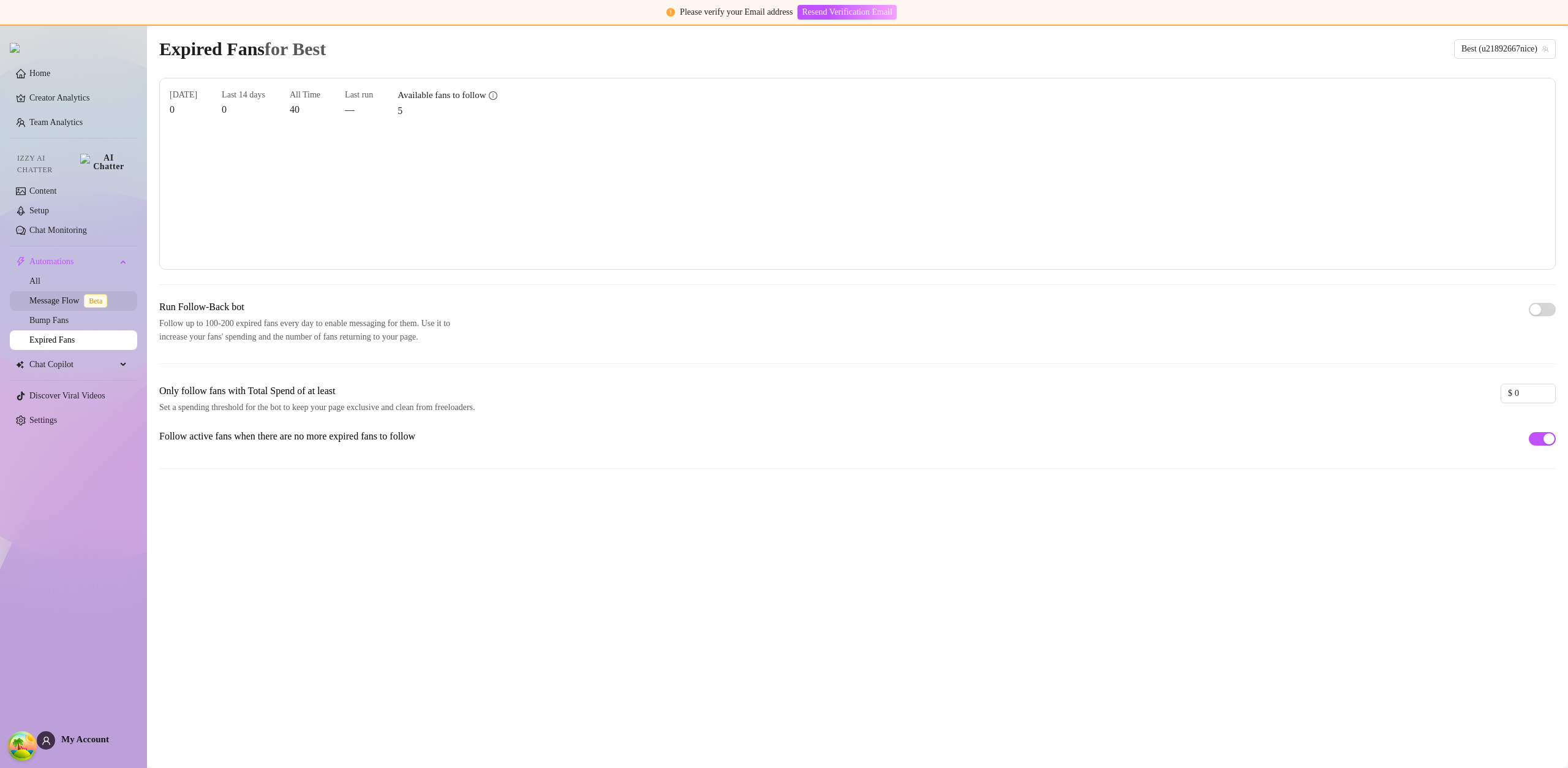
click at [74, 296] on link "Message Flow Beta" at bounding box center [70, 300] width 83 height 9
click at [75, 296] on link "Message Flow Beta" at bounding box center [70, 300] width 83 height 9
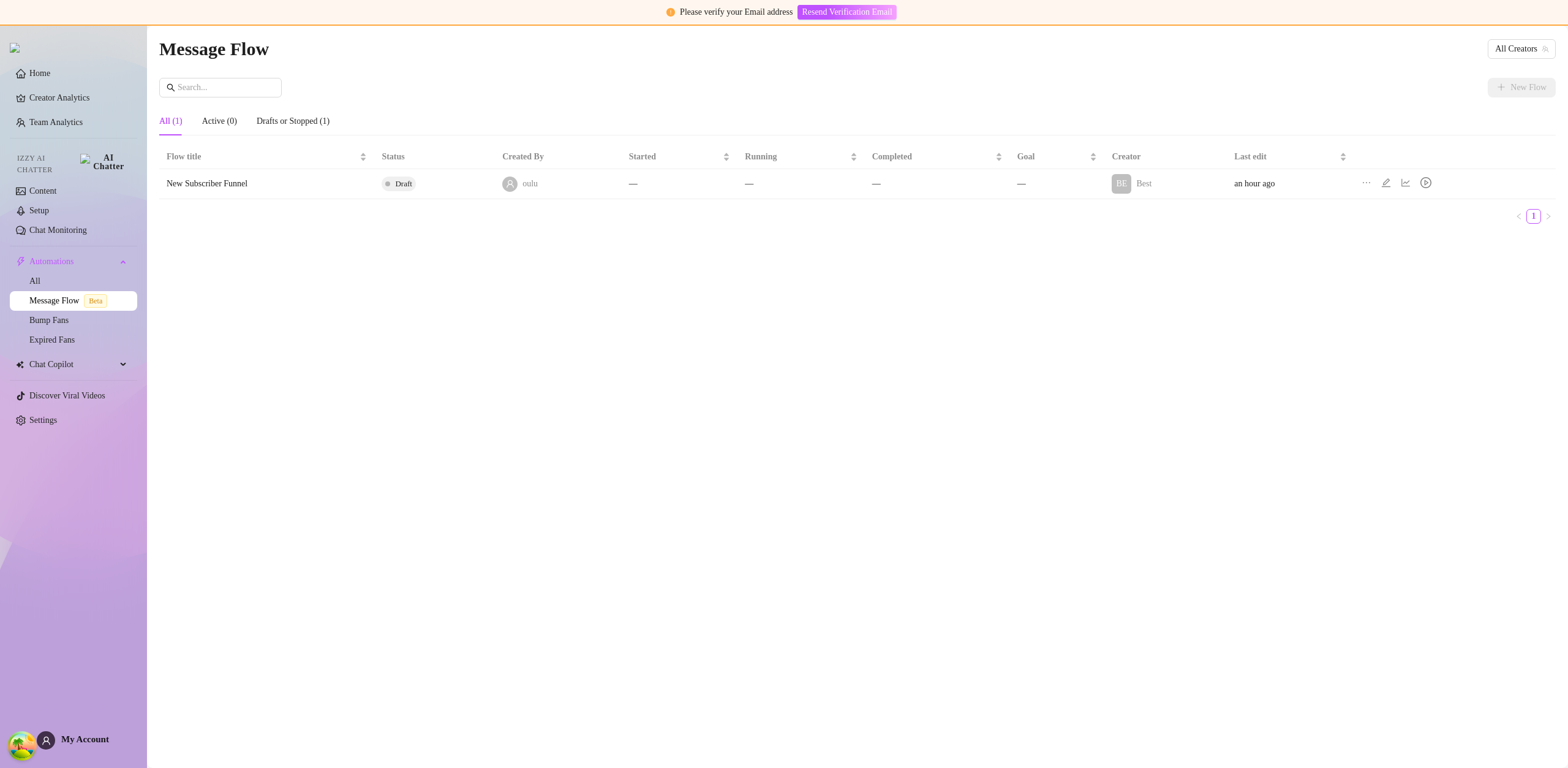
click at [1427, 179] on icon "play-circle" at bounding box center [1426, 183] width 11 height 11
click at [1431, 183] on icon "play-circle" at bounding box center [1426, 183] width 11 height 11
drag, startPoint x: 1431, startPoint y: 183, endPoint x: 1423, endPoint y: 183, distance: 8.0
click at [1430, 183] on icon "play-circle" at bounding box center [1426, 183] width 11 height 11
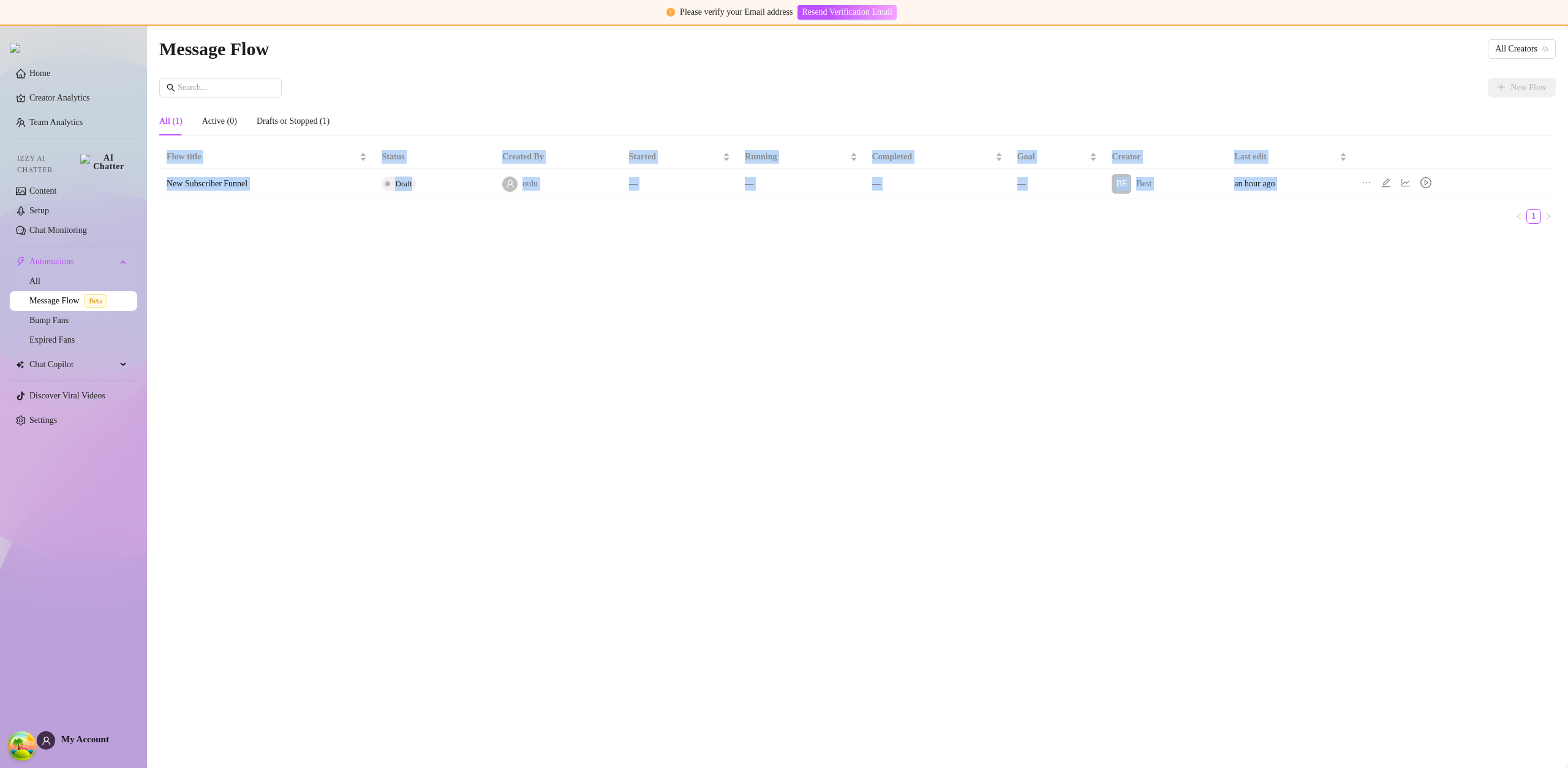
click at [1398, 183] on div at bounding box center [1398, 184] width 75 height 14
click at [1395, 183] on div at bounding box center [1389, 184] width 15 height 14
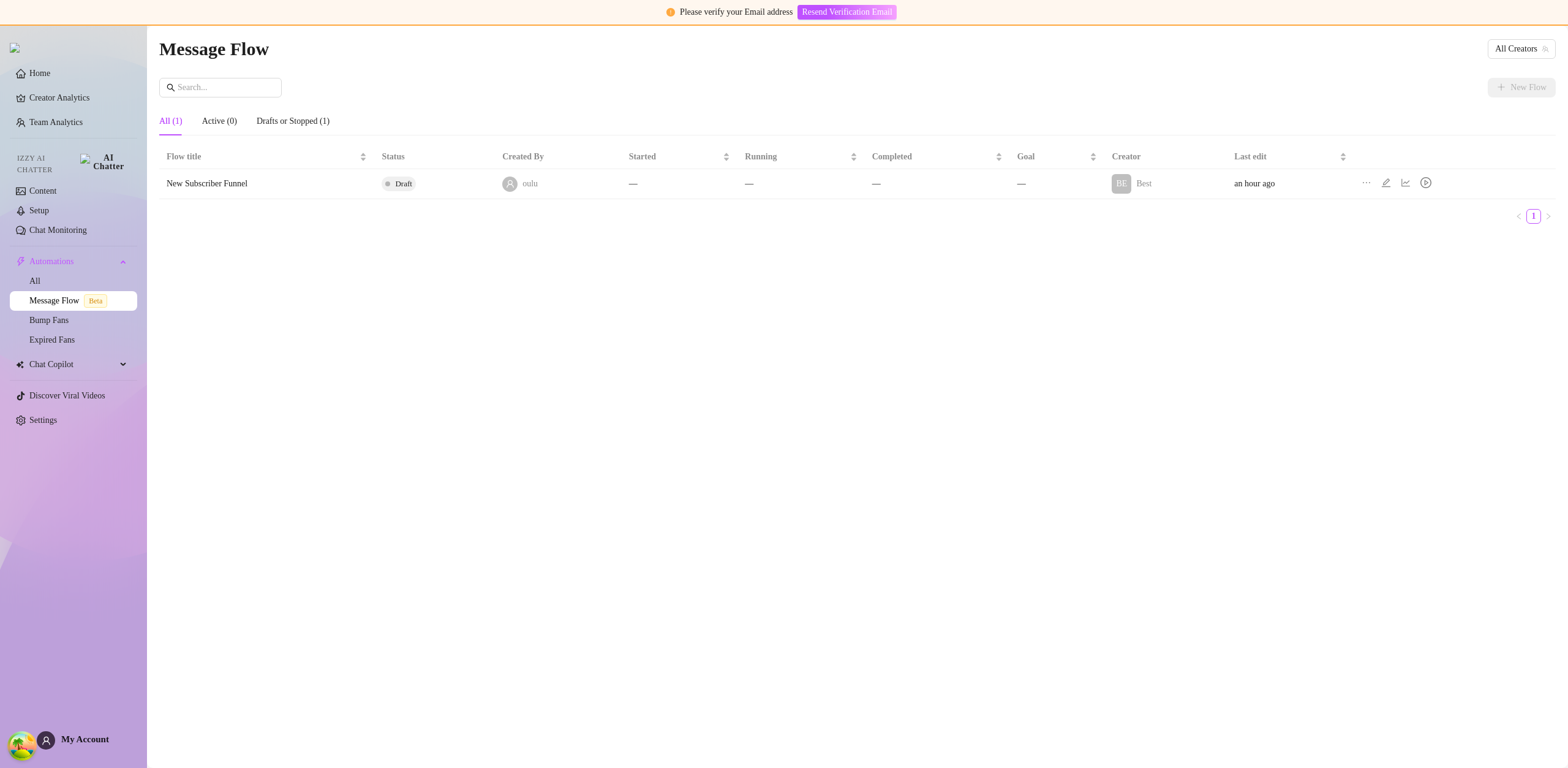
click at [1388, 183] on icon "edit" at bounding box center [1386, 183] width 10 height 10
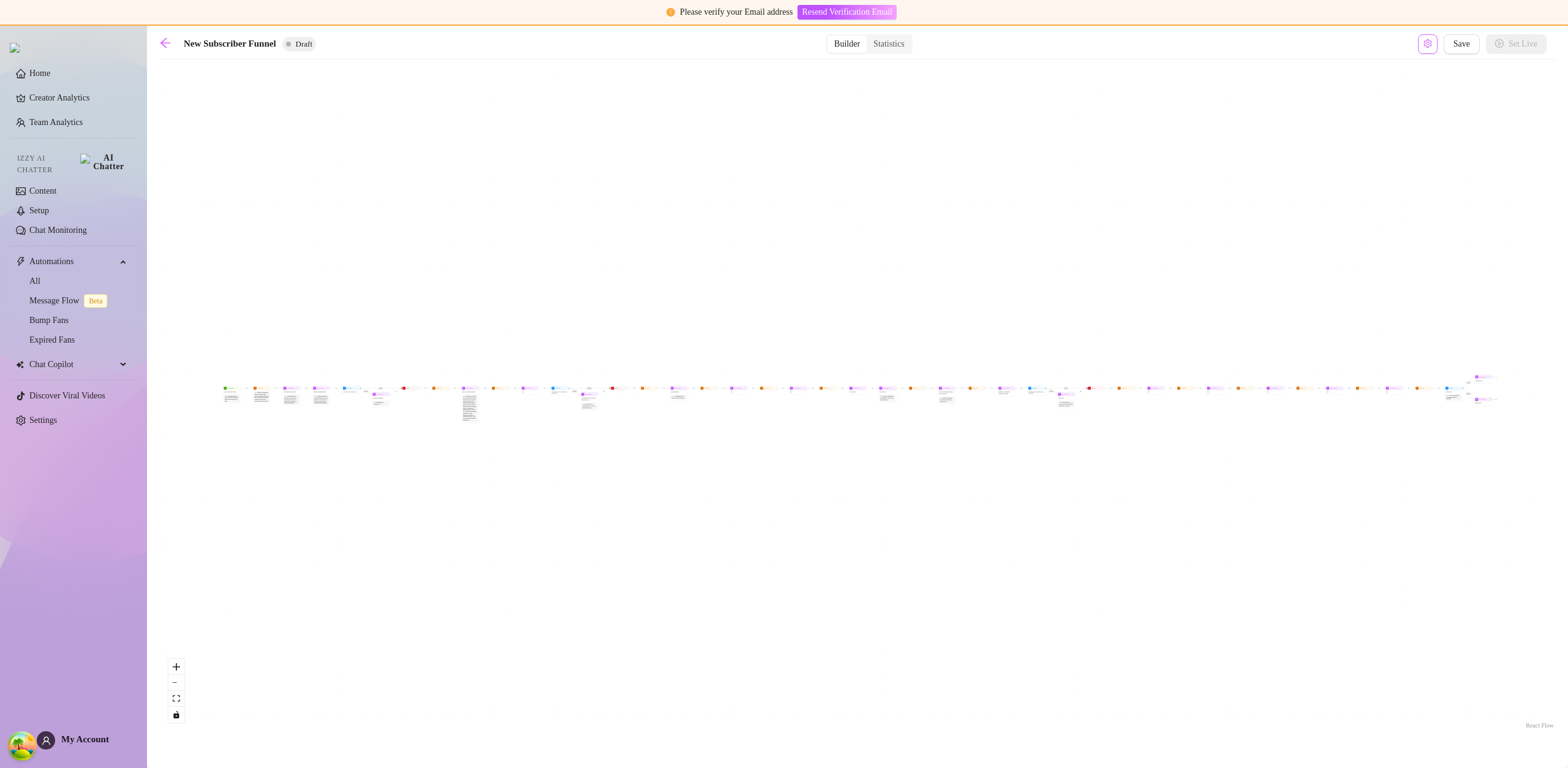
click at [1423, 52] on button "Open Exit Rules" at bounding box center [1427, 44] width 20 height 20
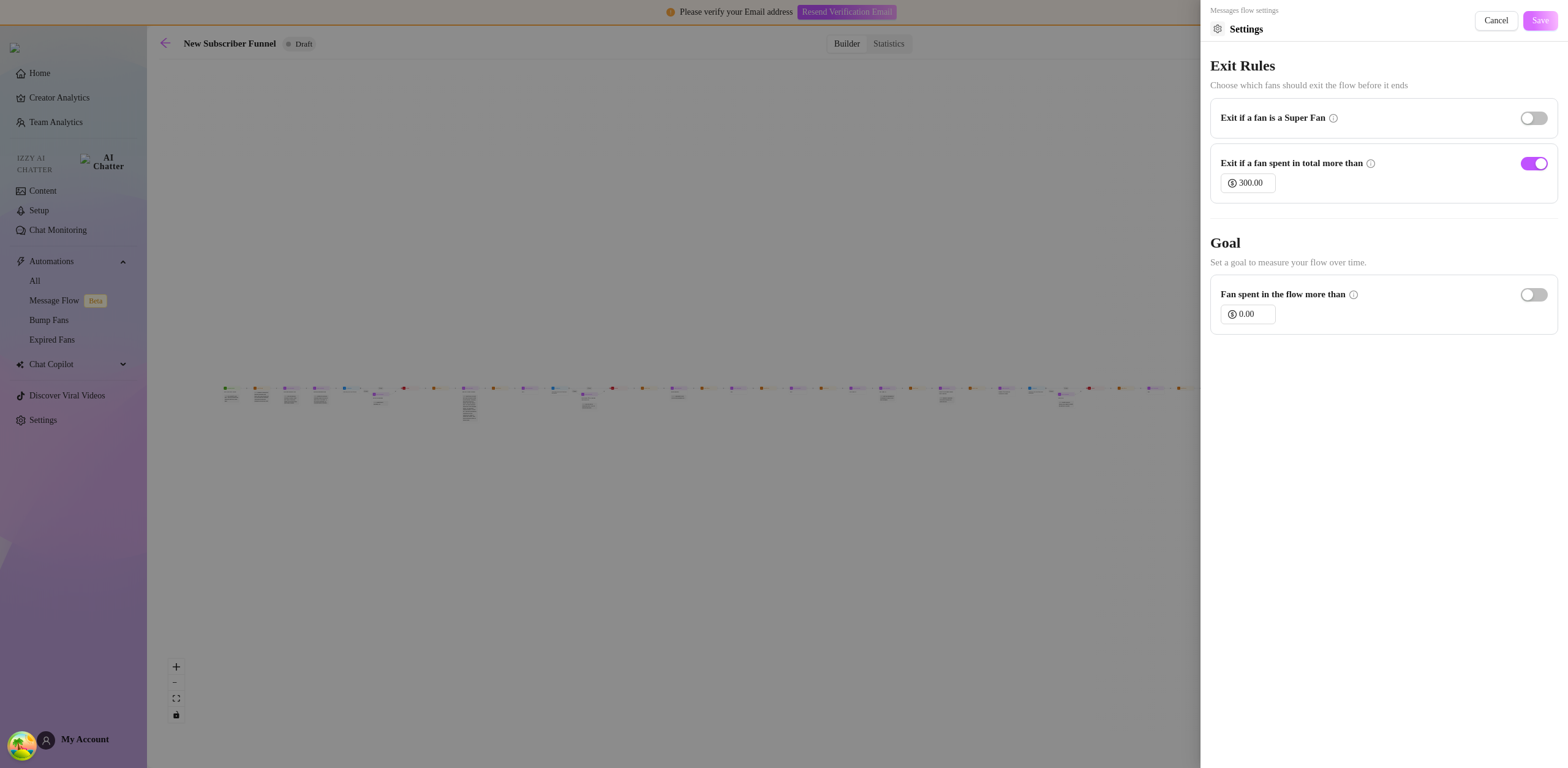
click at [1538, 29] on button "Save" at bounding box center [1540, 21] width 35 height 20
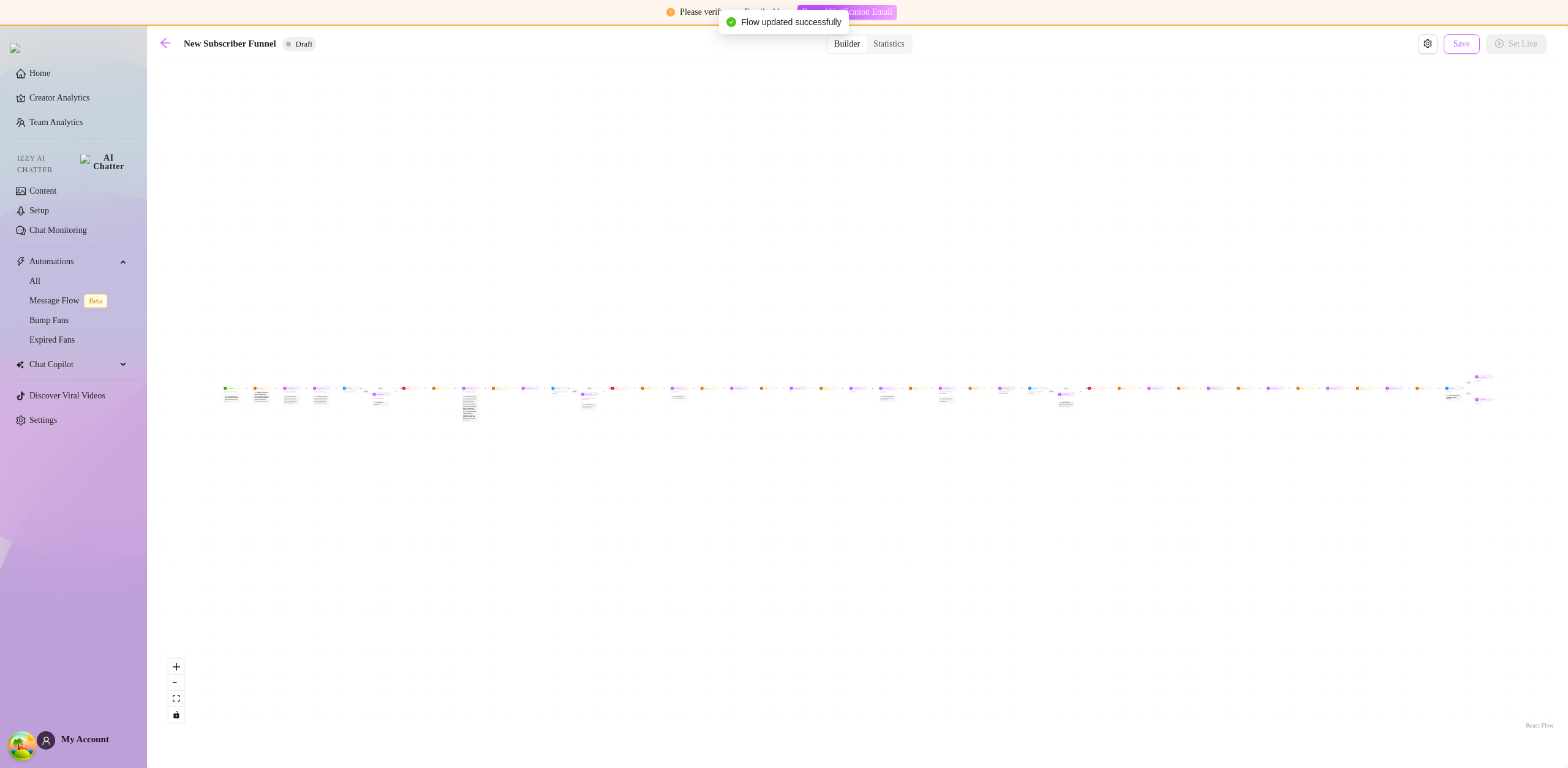
click at [1466, 44] on span "Save" at bounding box center [1461, 44] width 16 height 10
click at [171, 44] on icon "arrow-left" at bounding box center [165, 43] width 12 height 12
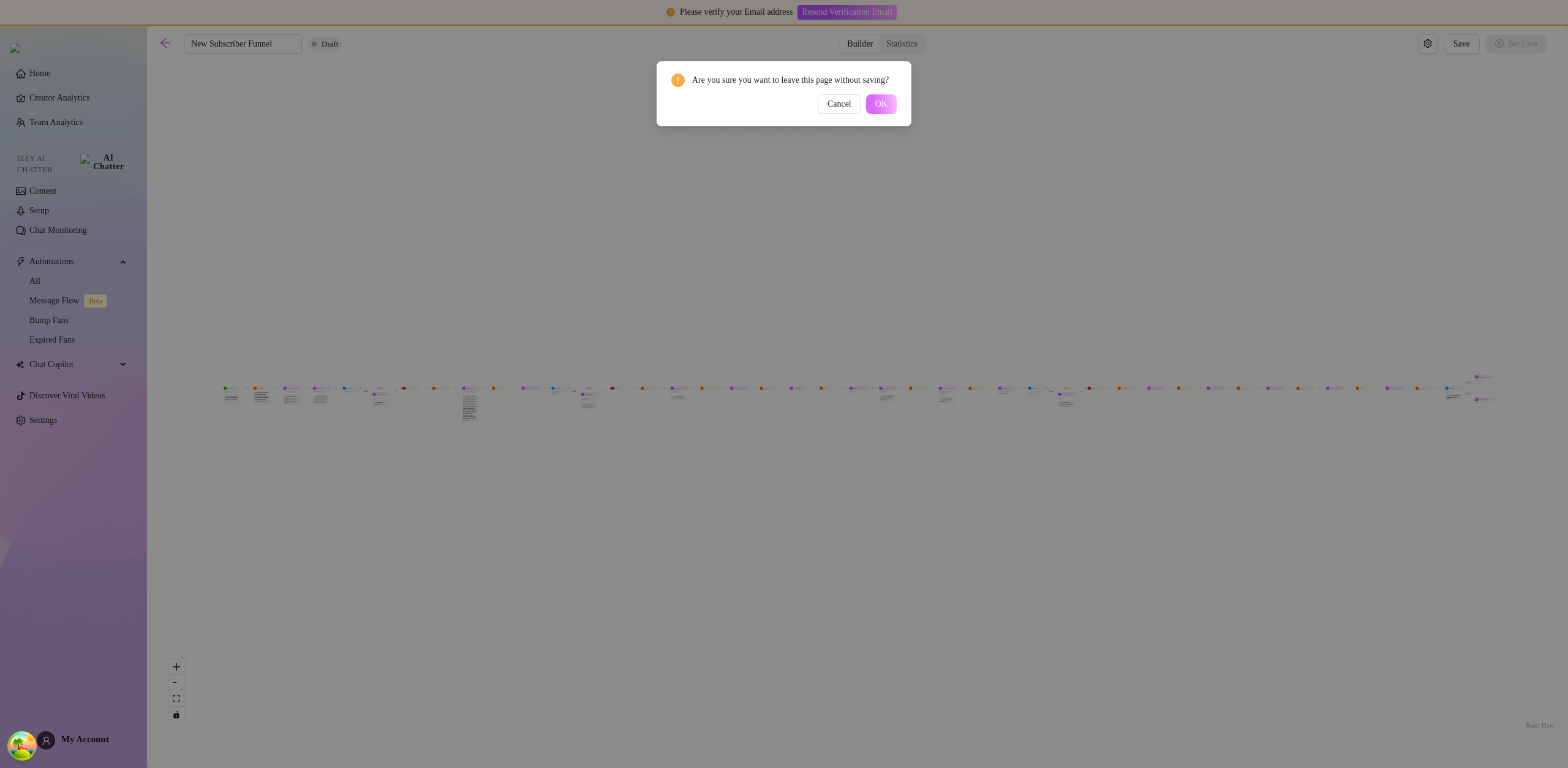
click at [887, 109] on button "OK" at bounding box center [881, 104] width 31 height 20
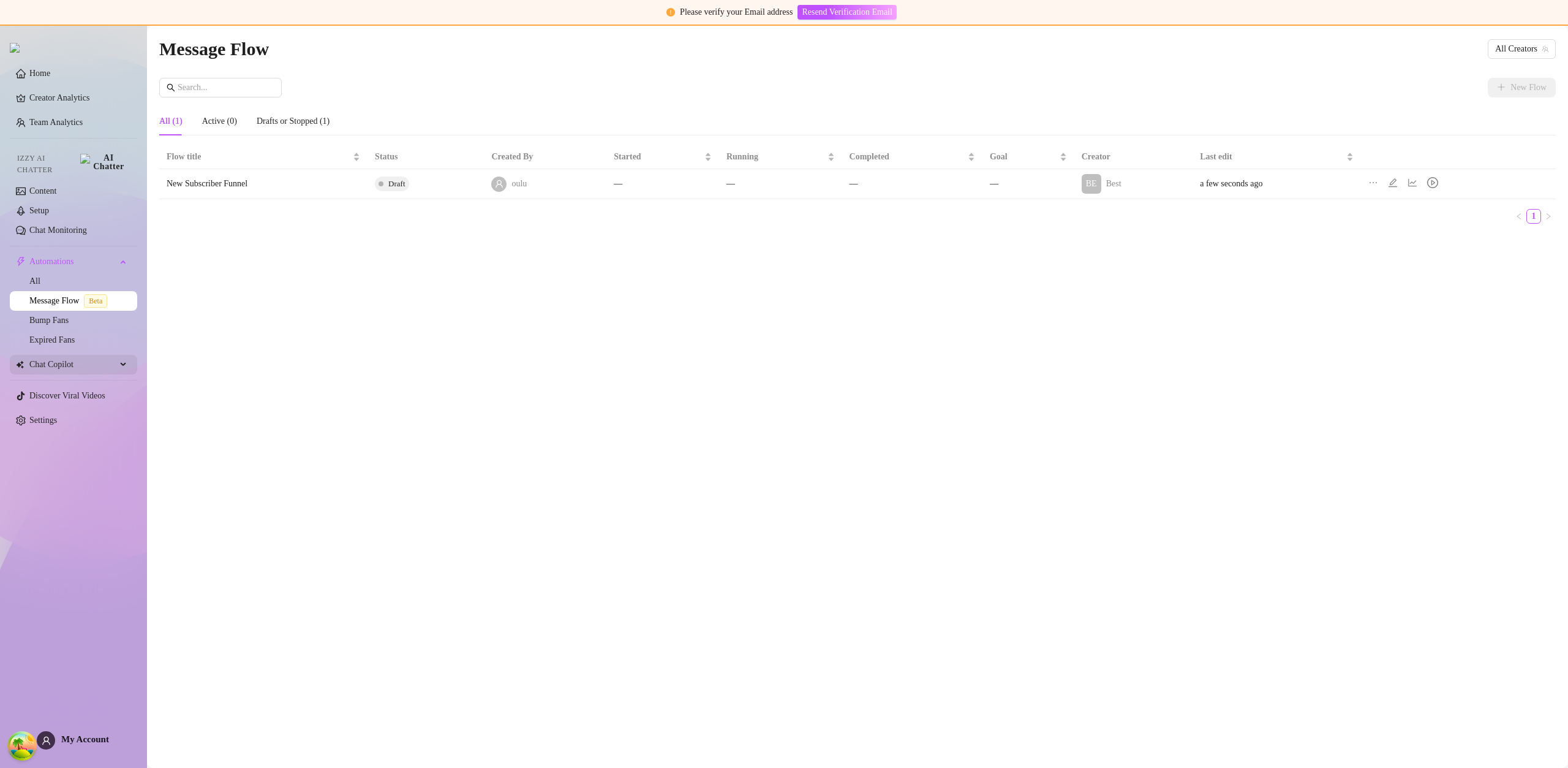
click at [70, 358] on span "Chat Copilot" at bounding box center [72, 365] width 87 height 20
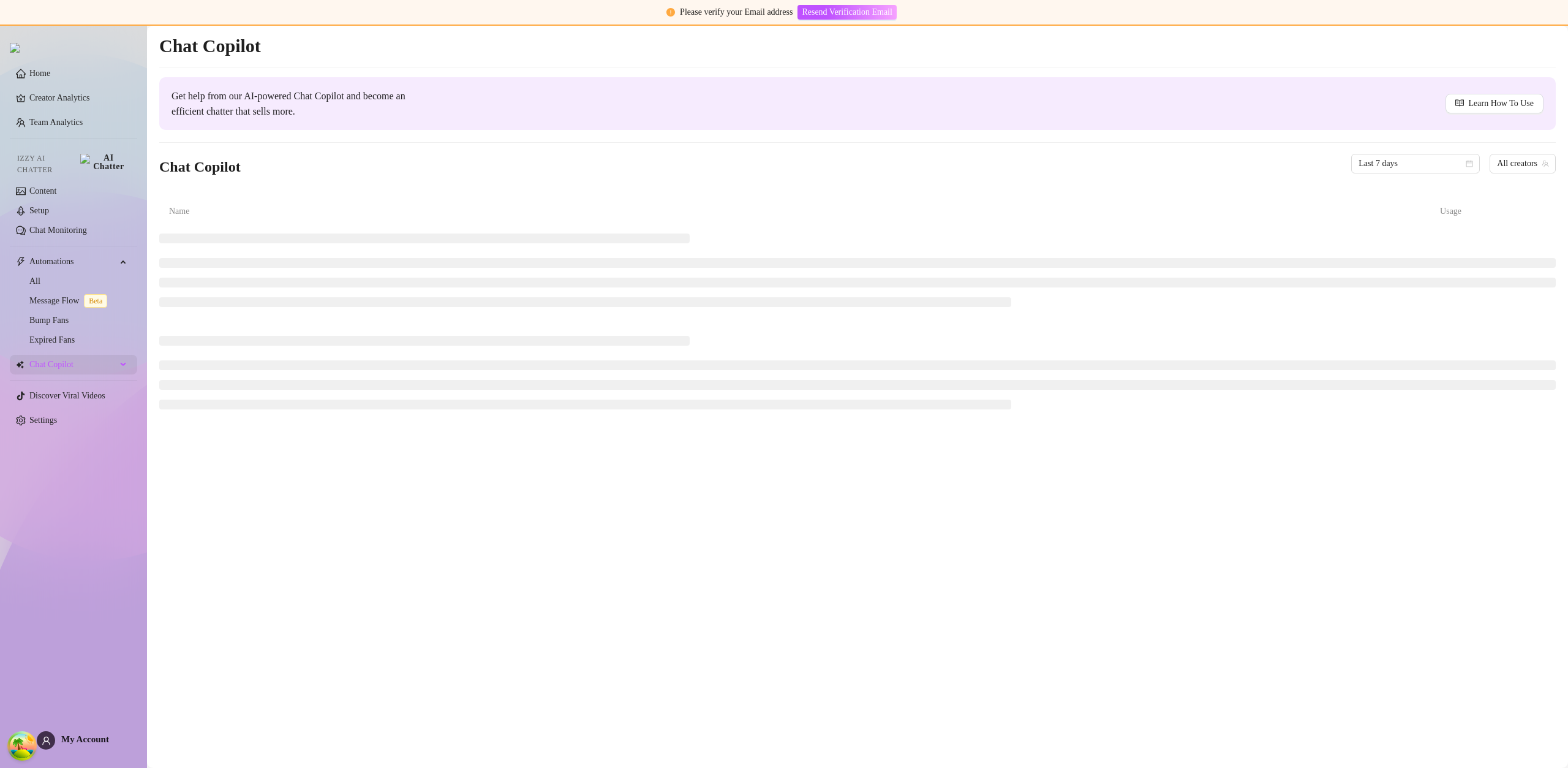
click at [115, 360] on span "Chat Copilot" at bounding box center [72, 365] width 87 height 20
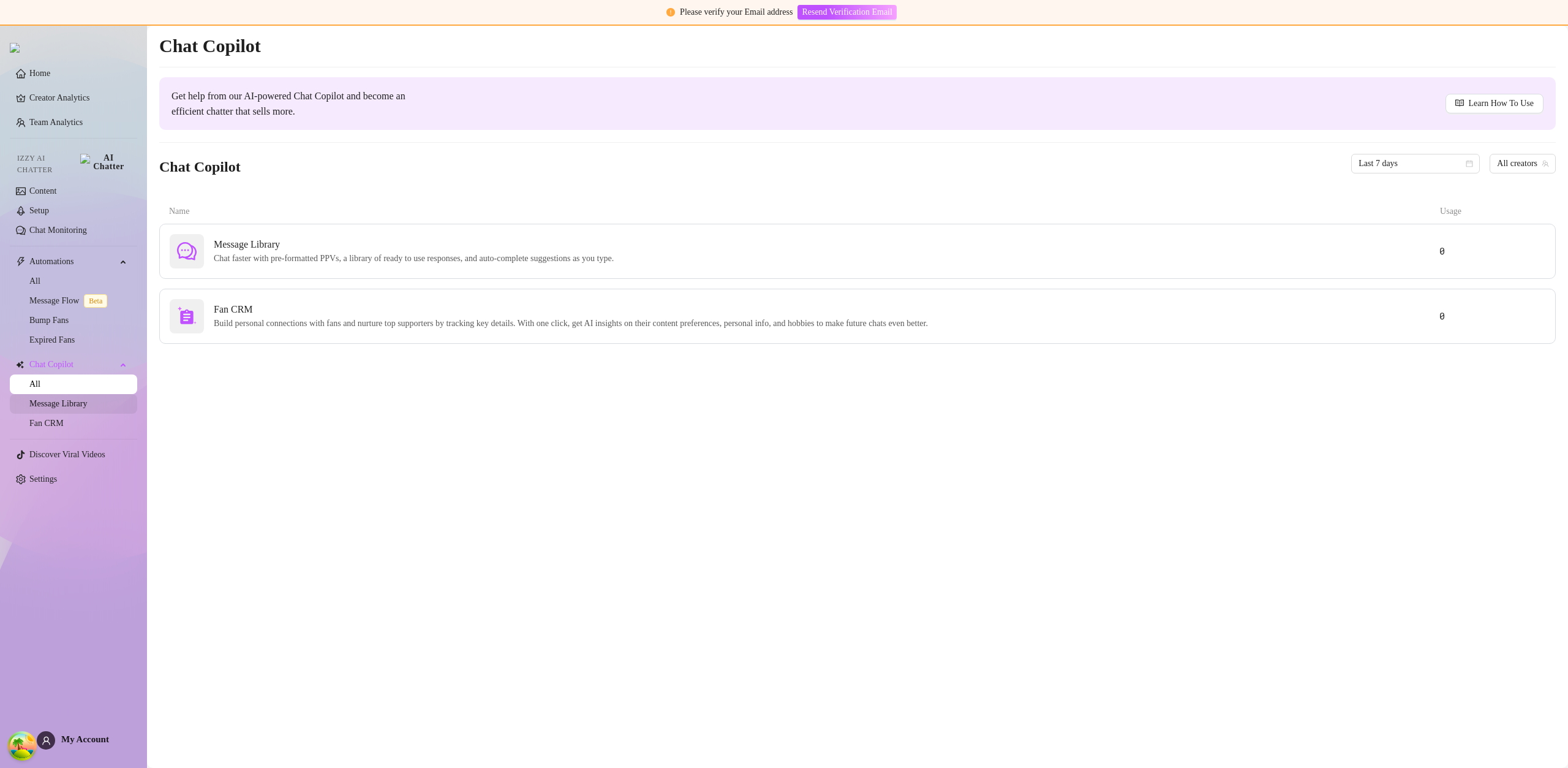
click at [87, 399] on link "Message Library" at bounding box center [58, 403] width 57 height 9
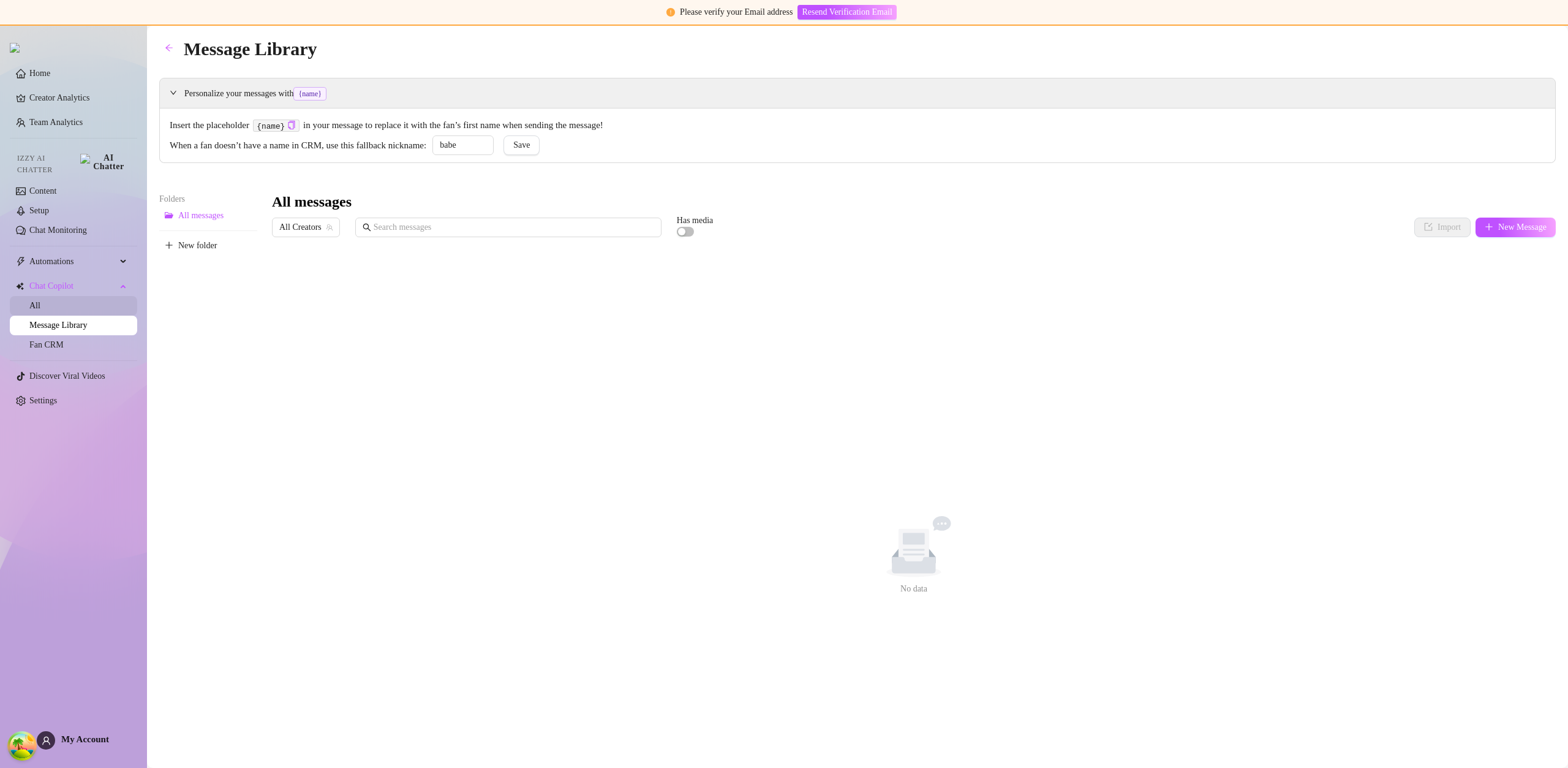
click at [96, 371] on link "Discover Viral Videos" at bounding box center [67, 375] width 76 height 9
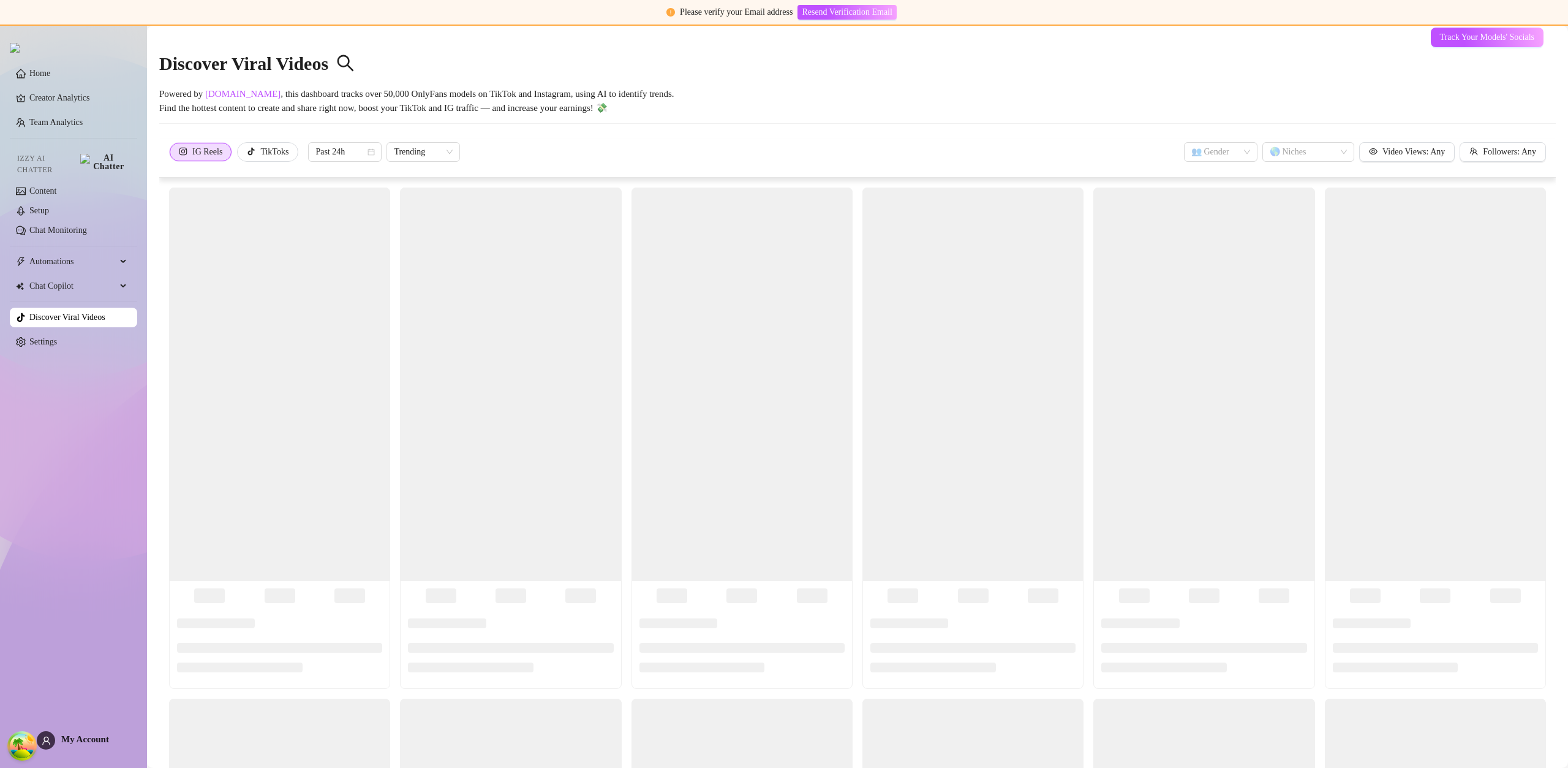
click at [40, 301] on link "All" at bounding box center [35, 305] width 11 height 9
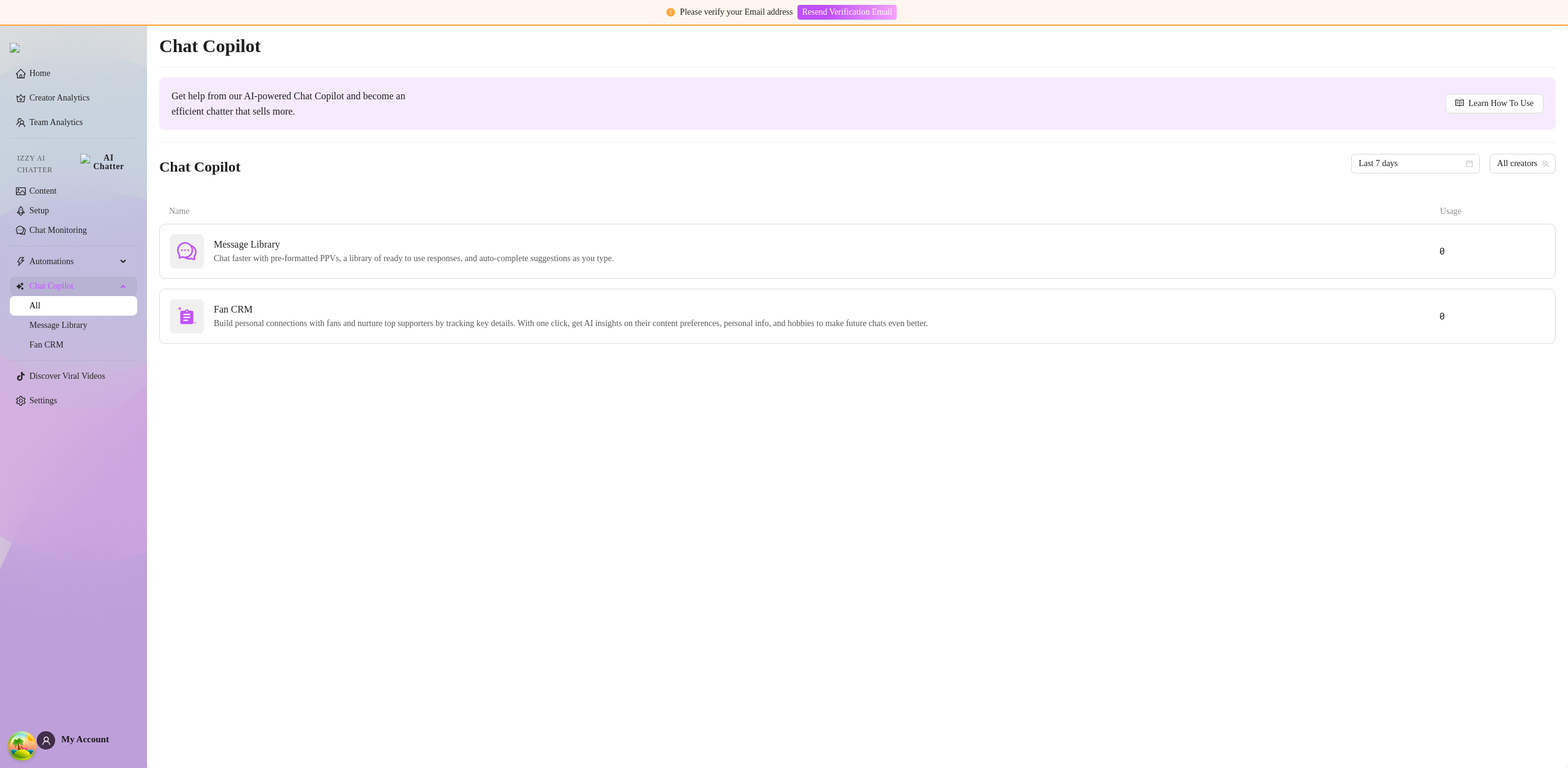
click at [90, 282] on span "Chat Copilot" at bounding box center [72, 286] width 87 height 20
click at [958, 256] on div "Message Library Chat faster with pre-formatted PPVs, a library of ready to use …" at bounding box center [805, 251] width 1270 height 34
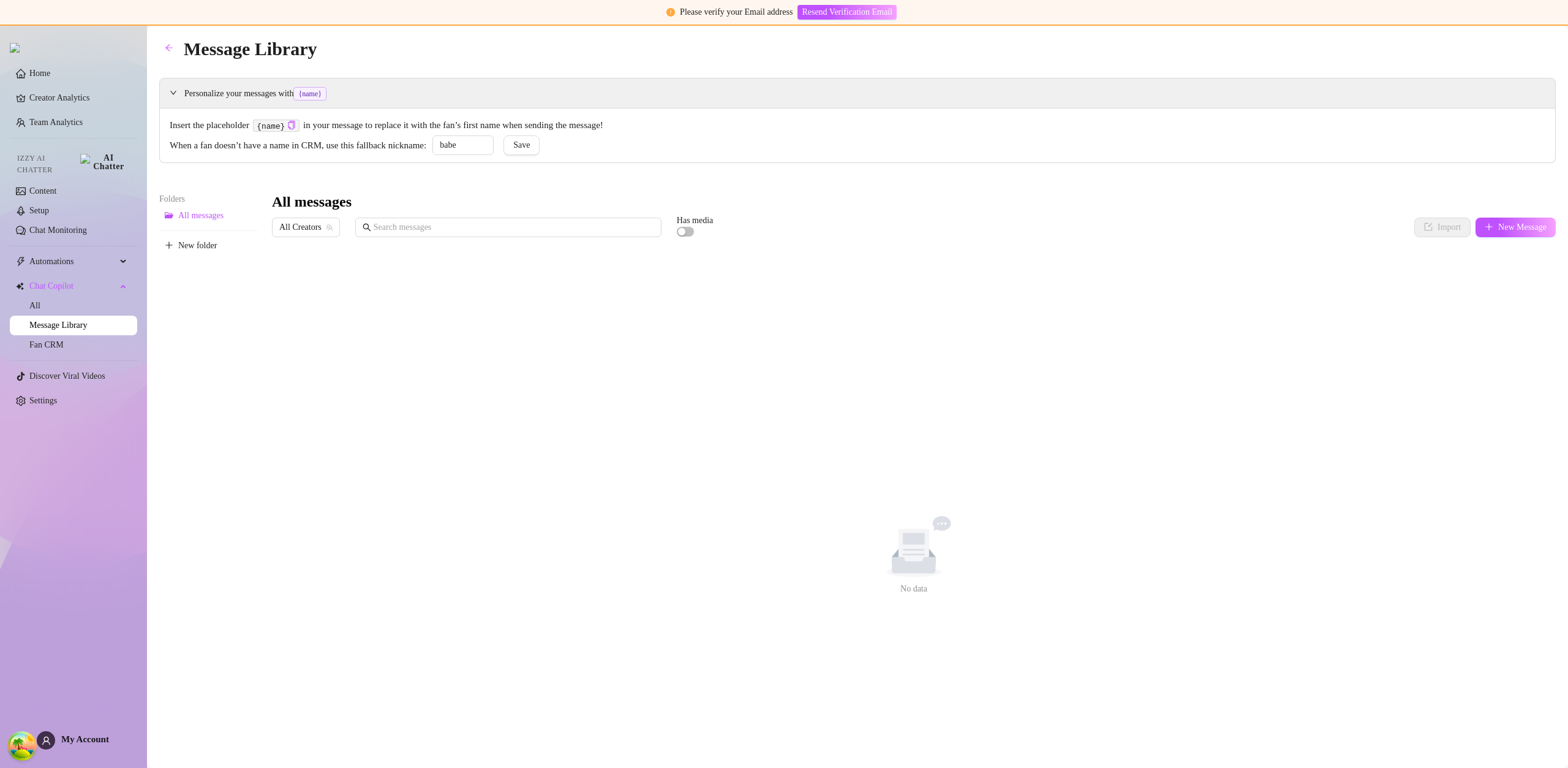
click at [77, 321] on link "Message Library" at bounding box center [58, 325] width 57 height 9
click at [62, 321] on link "Message Library" at bounding box center [58, 325] width 57 height 9
click at [62, 342] on link "Fan CRM" at bounding box center [46, 344] width 34 height 9
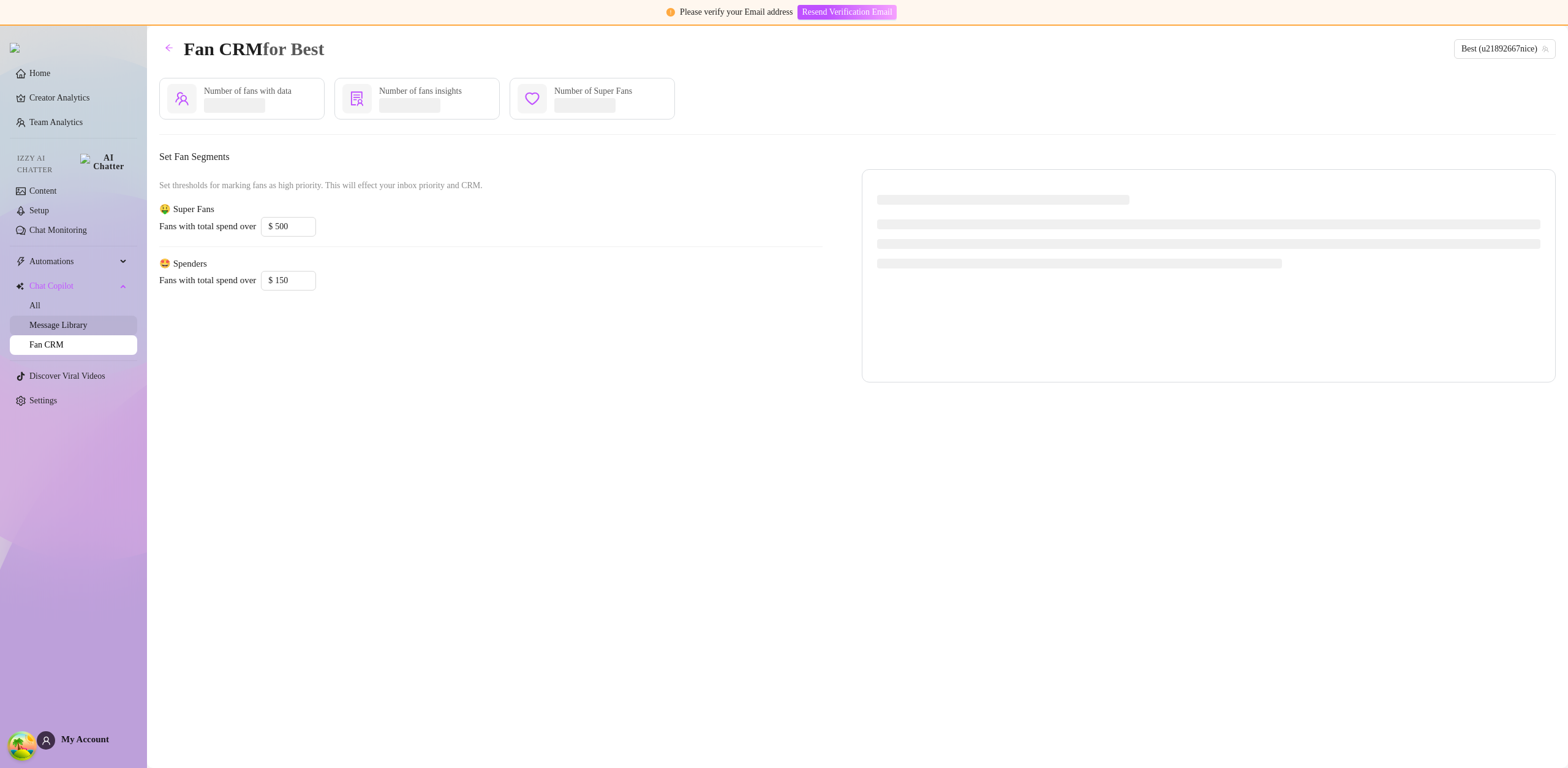
click at [66, 326] on link "Message Library" at bounding box center [58, 325] width 57 height 9
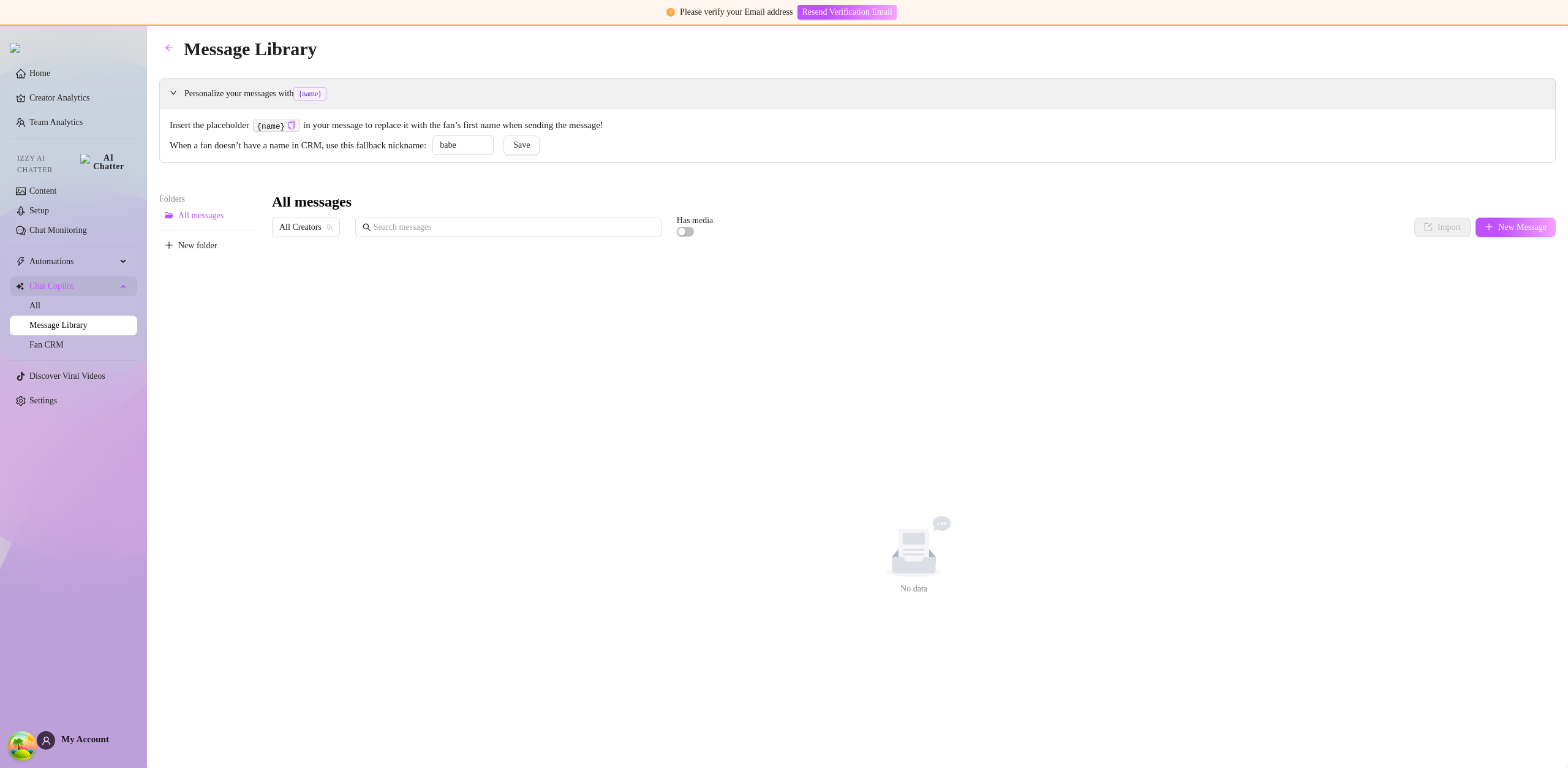
click at [64, 276] on span "Chat Copilot" at bounding box center [72, 286] width 87 height 20
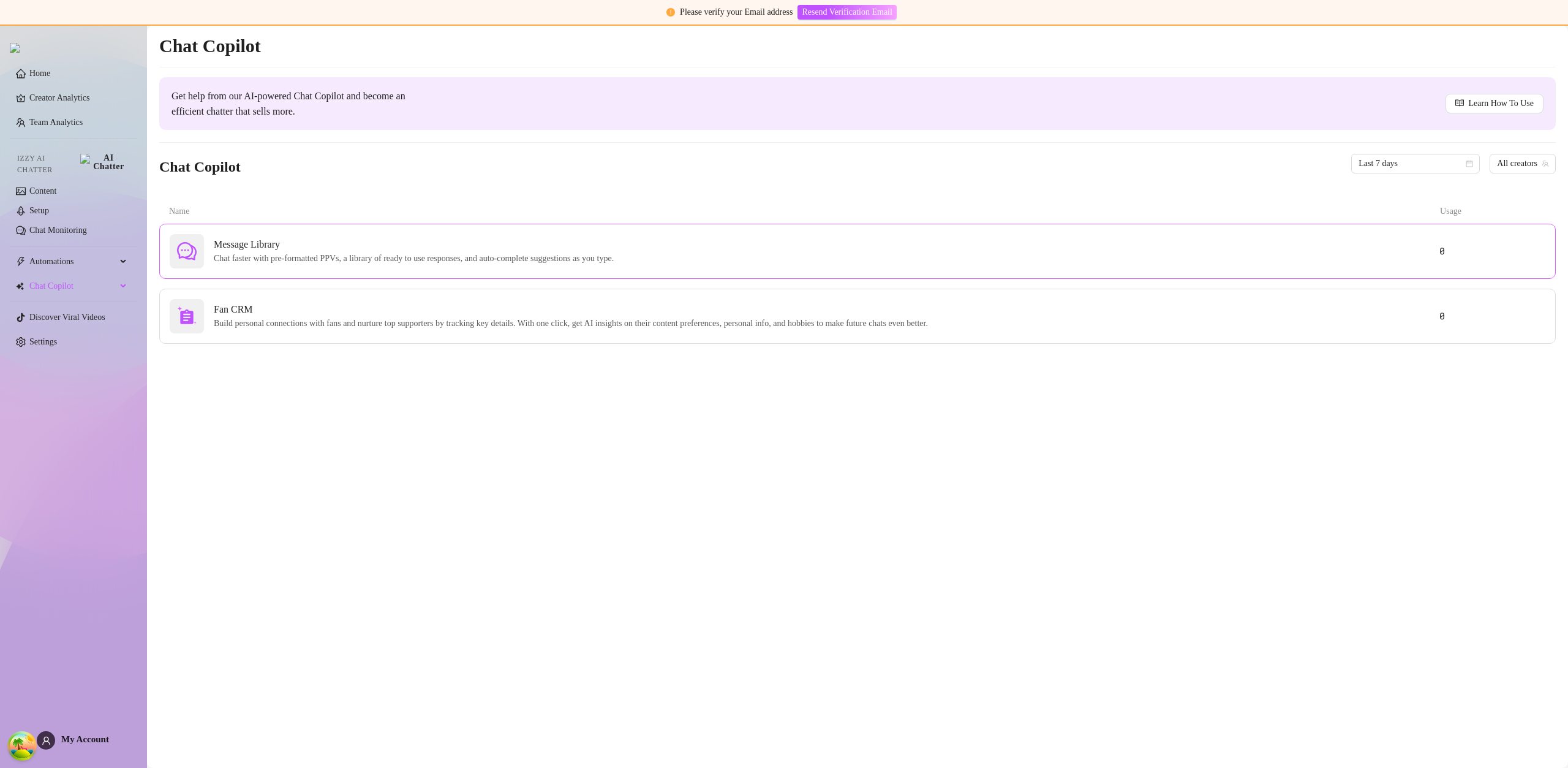
click at [1360, 259] on div "Message Library Chat faster with pre-formatted PPVs, a library of ready to use …" at bounding box center [805, 251] width 1270 height 34
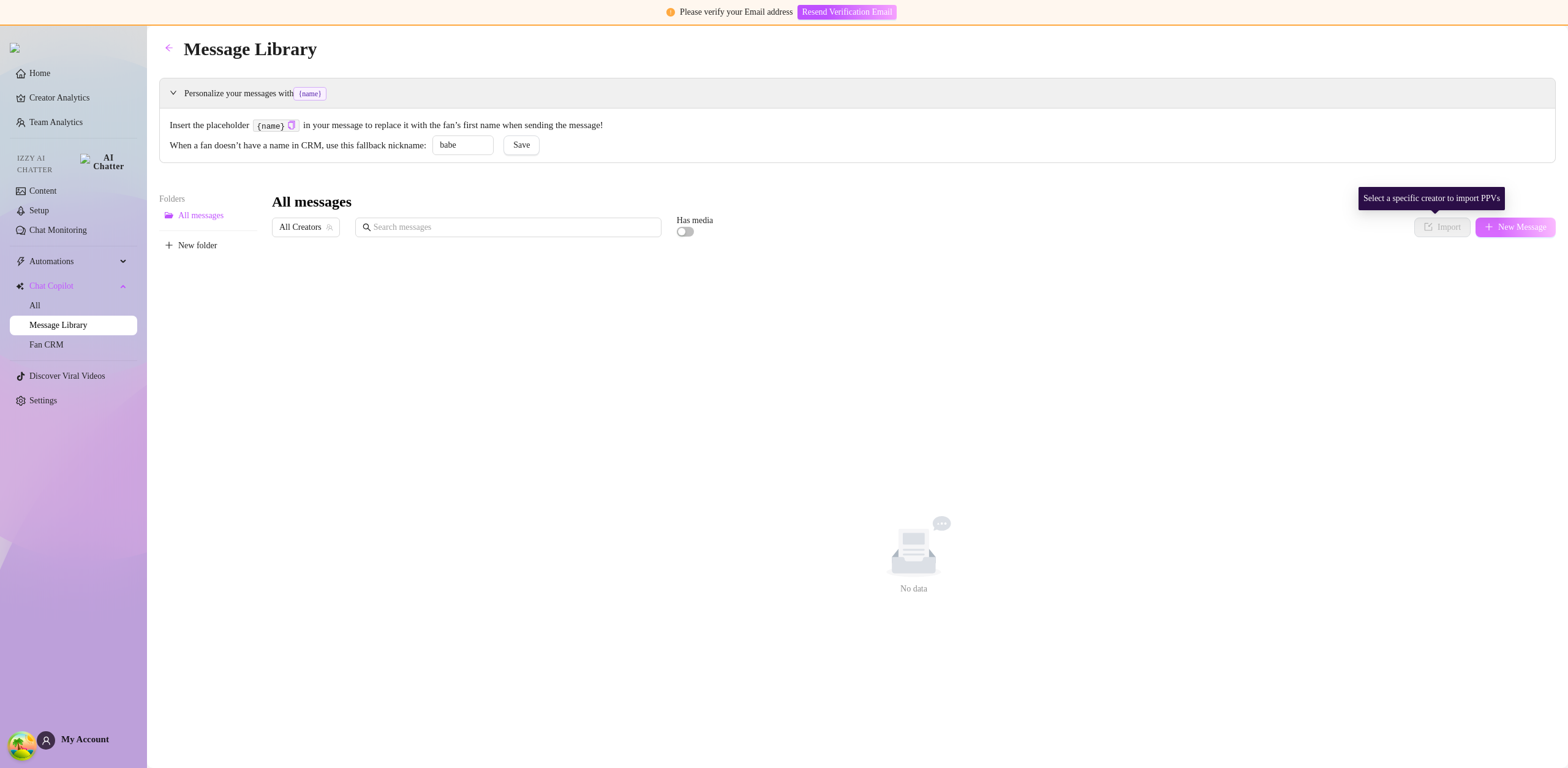
click at [1482, 233] on button "New Message" at bounding box center [1515, 227] width 80 height 20
type textarea "Type your message here..."
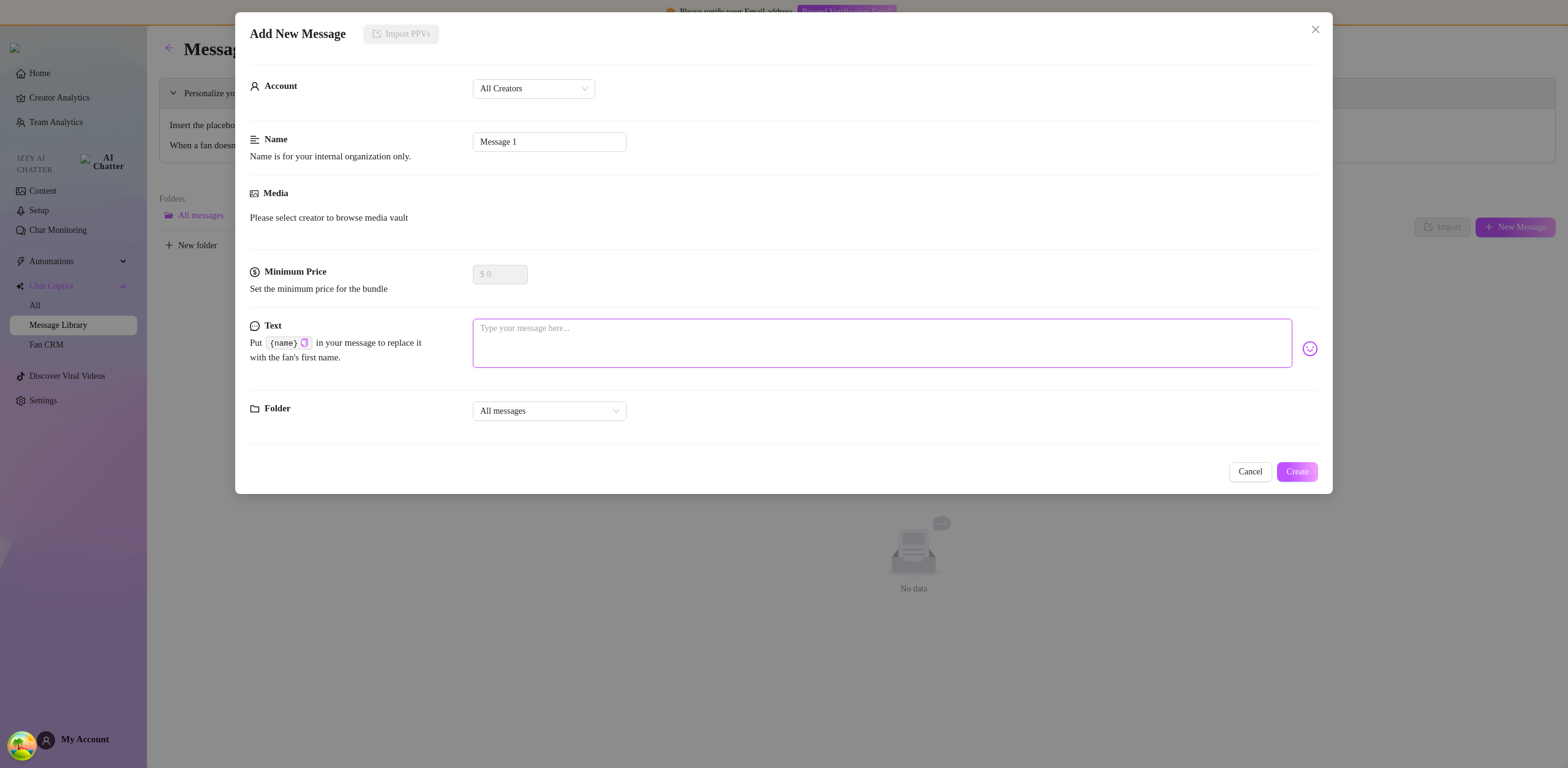
click at [552, 327] on textarea at bounding box center [882, 343] width 820 height 49
type textarea "h"
type textarea "hj"
type textarea "hju"
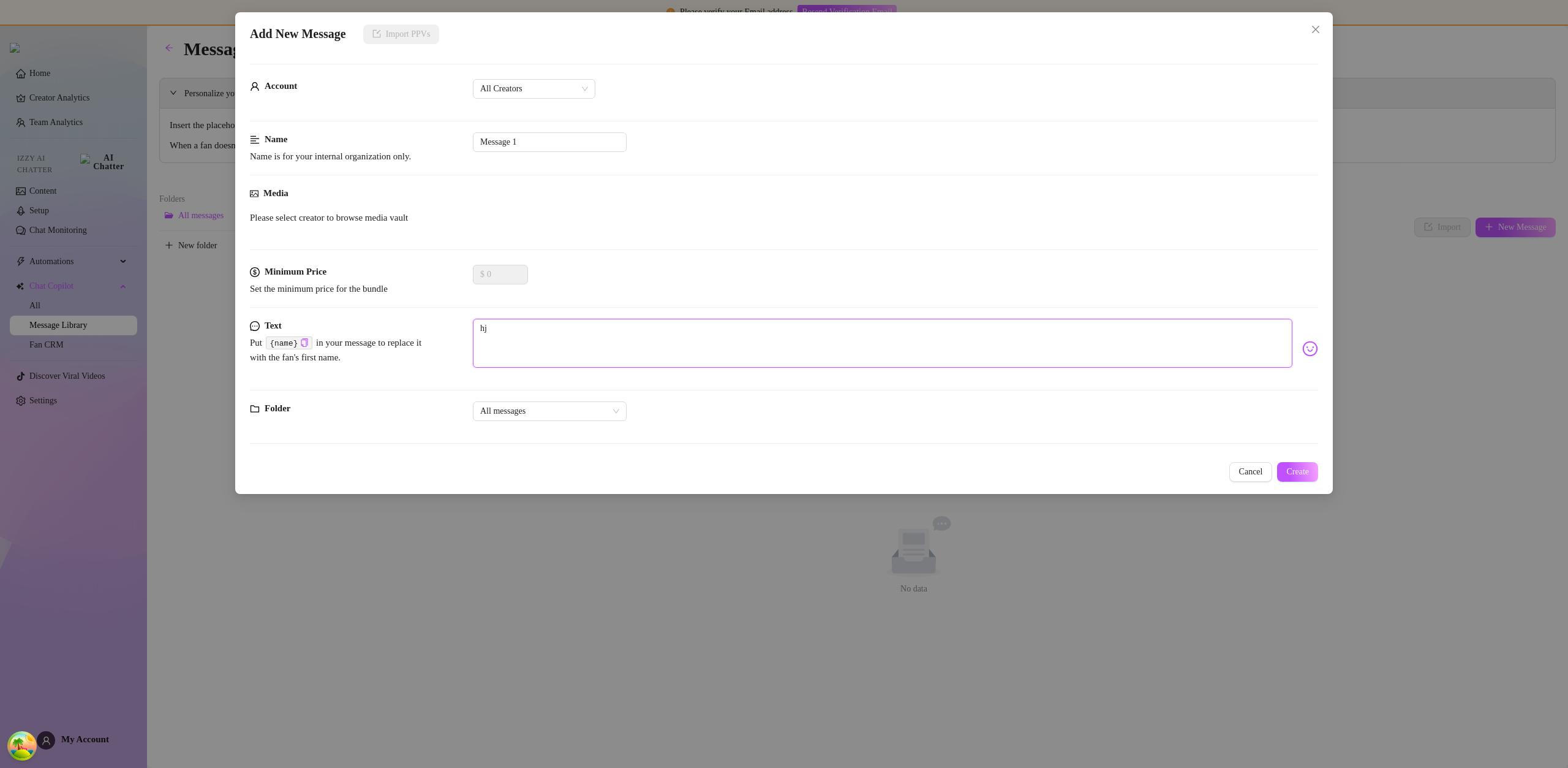
type textarea "hju"
type textarea "hjun"
type textarea "hjunj"
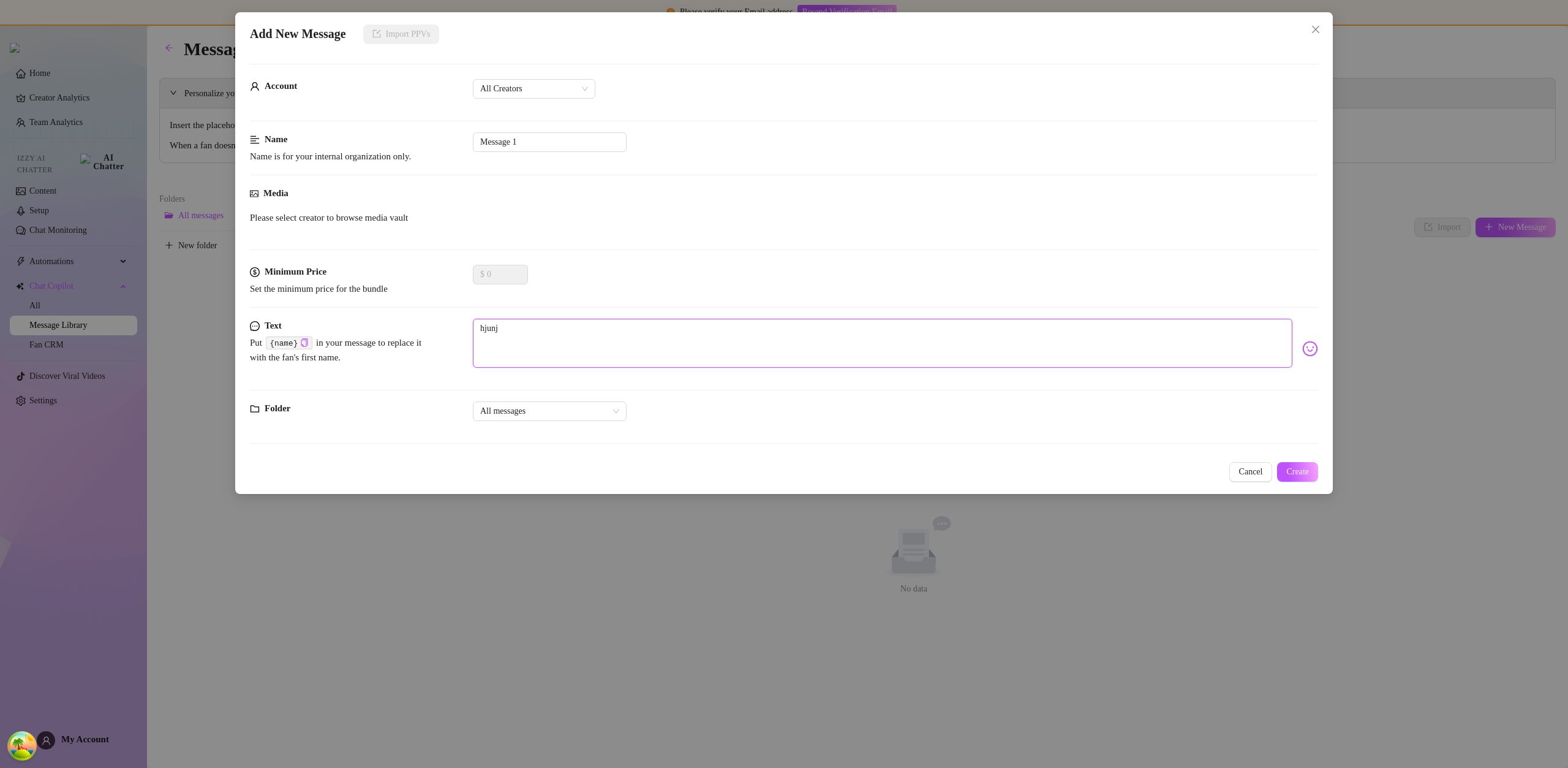
type textarea "hjunjh"
type textarea "hjunjhn"
type textarea "hjunjhnj"
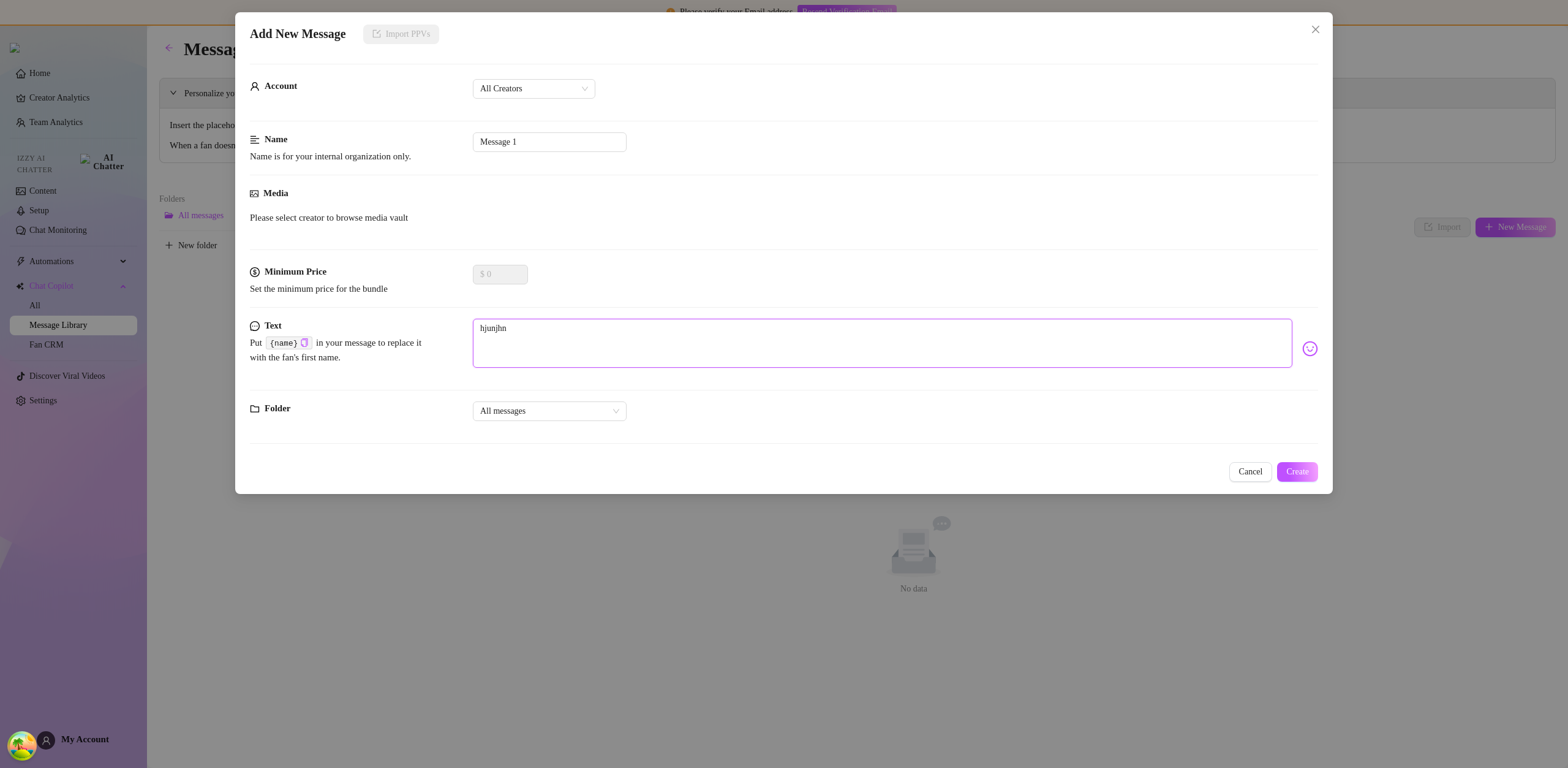
type textarea "hjunjhnj"
type textarea "hjunjhnjh"
click at [1295, 462] on button "Create" at bounding box center [1297, 472] width 41 height 20
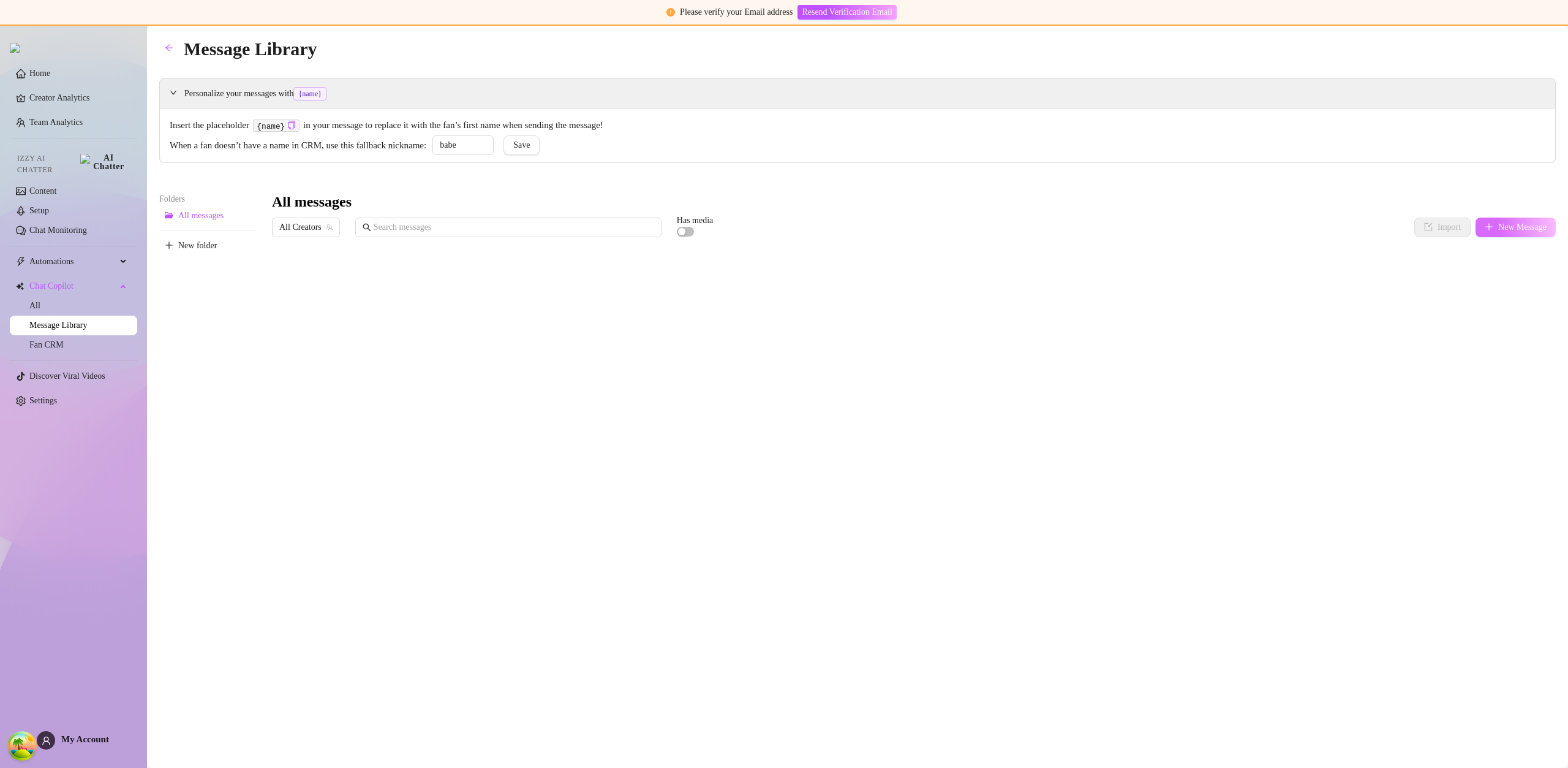
click at [1510, 223] on span "New Message" at bounding box center [1522, 227] width 49 height 10
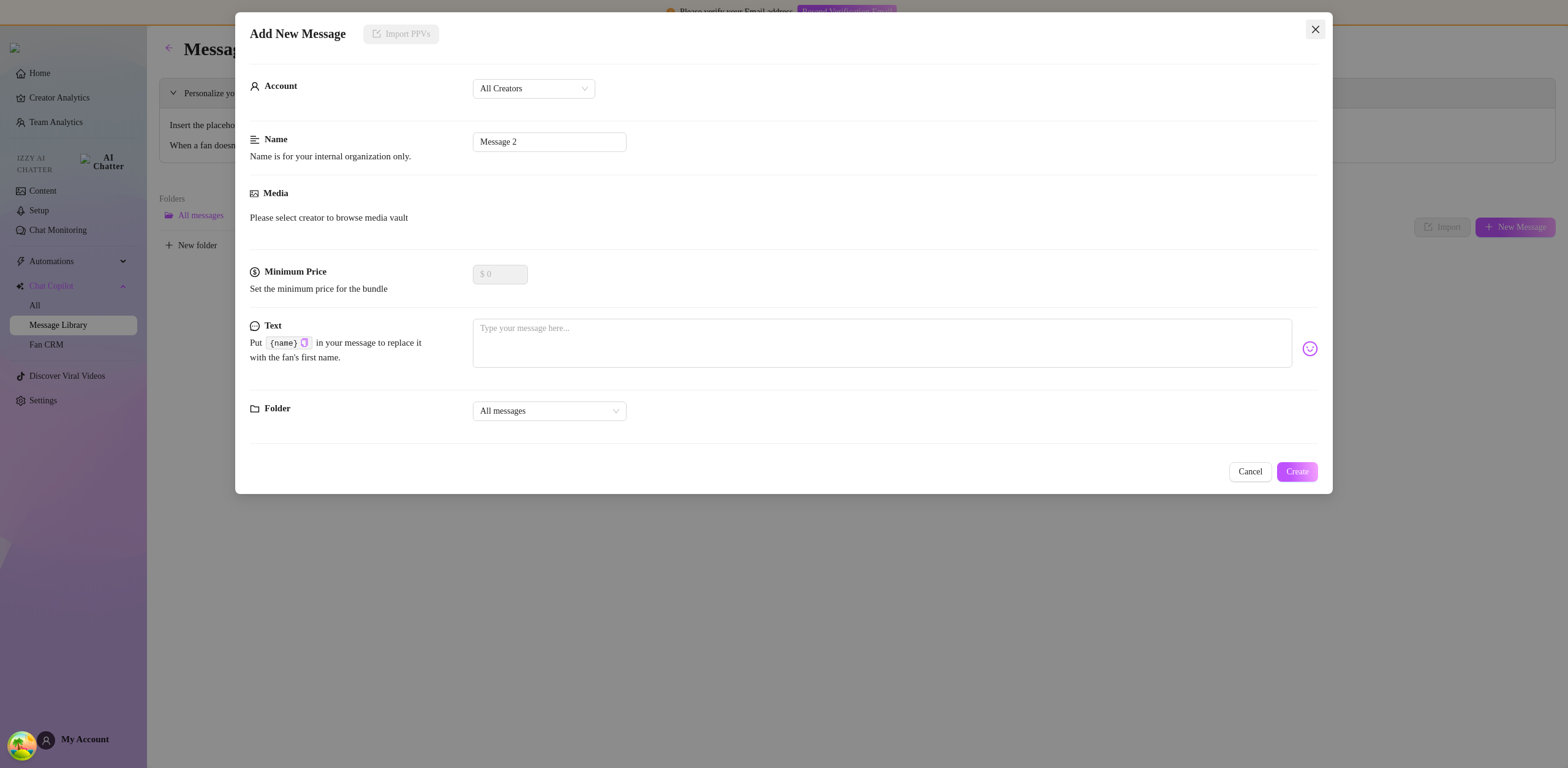
click at [1316, 21] on button "Close" at bounding box center [1315, 29] width 20 height 20
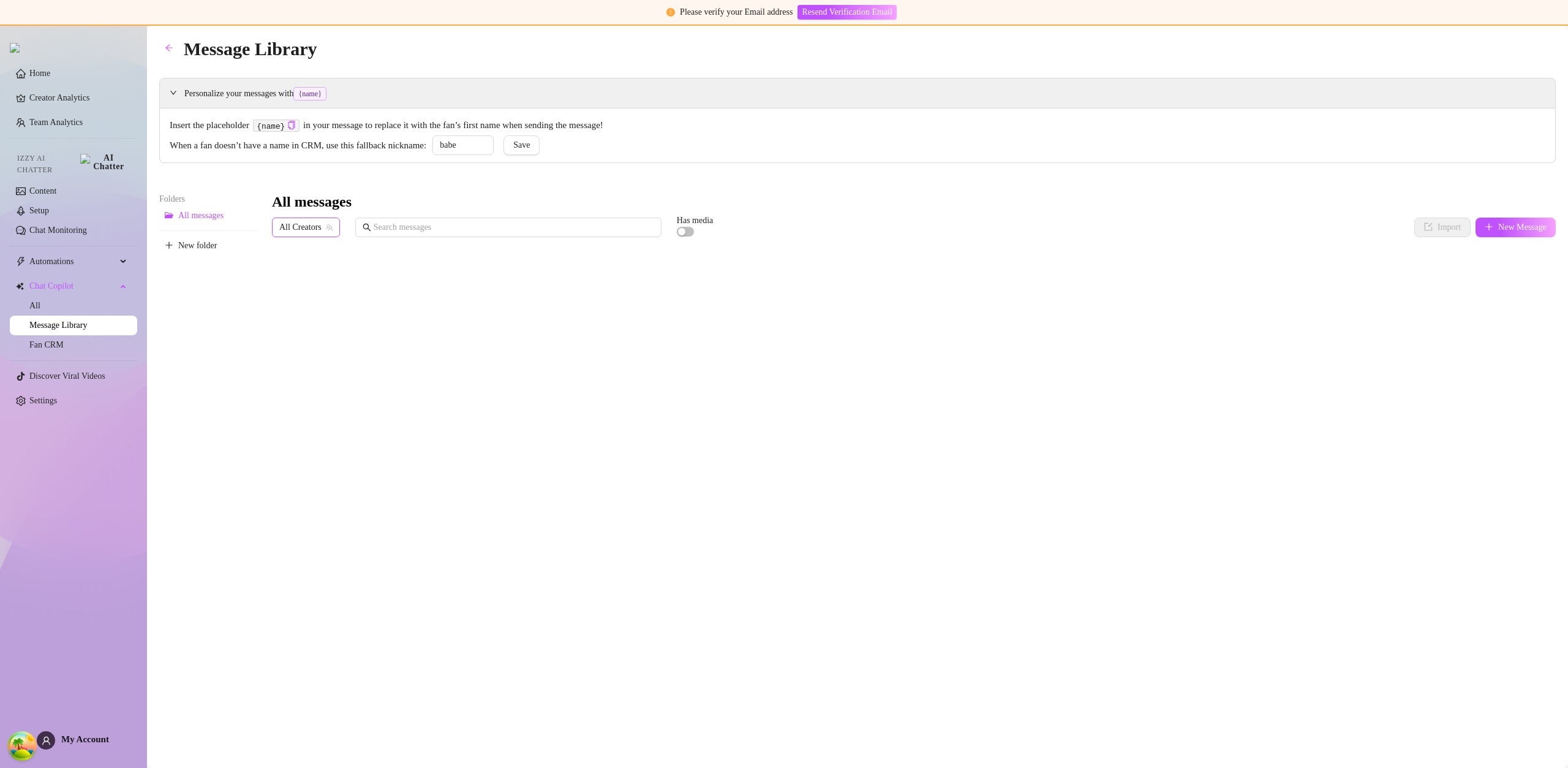
click at [340, 221] on div "All Creators" at bounding box center [306, 227] width 68 height 20
click at [327, 276] on span "( u21892667nice )" at bounding box center [351, 272] width 59 height 14
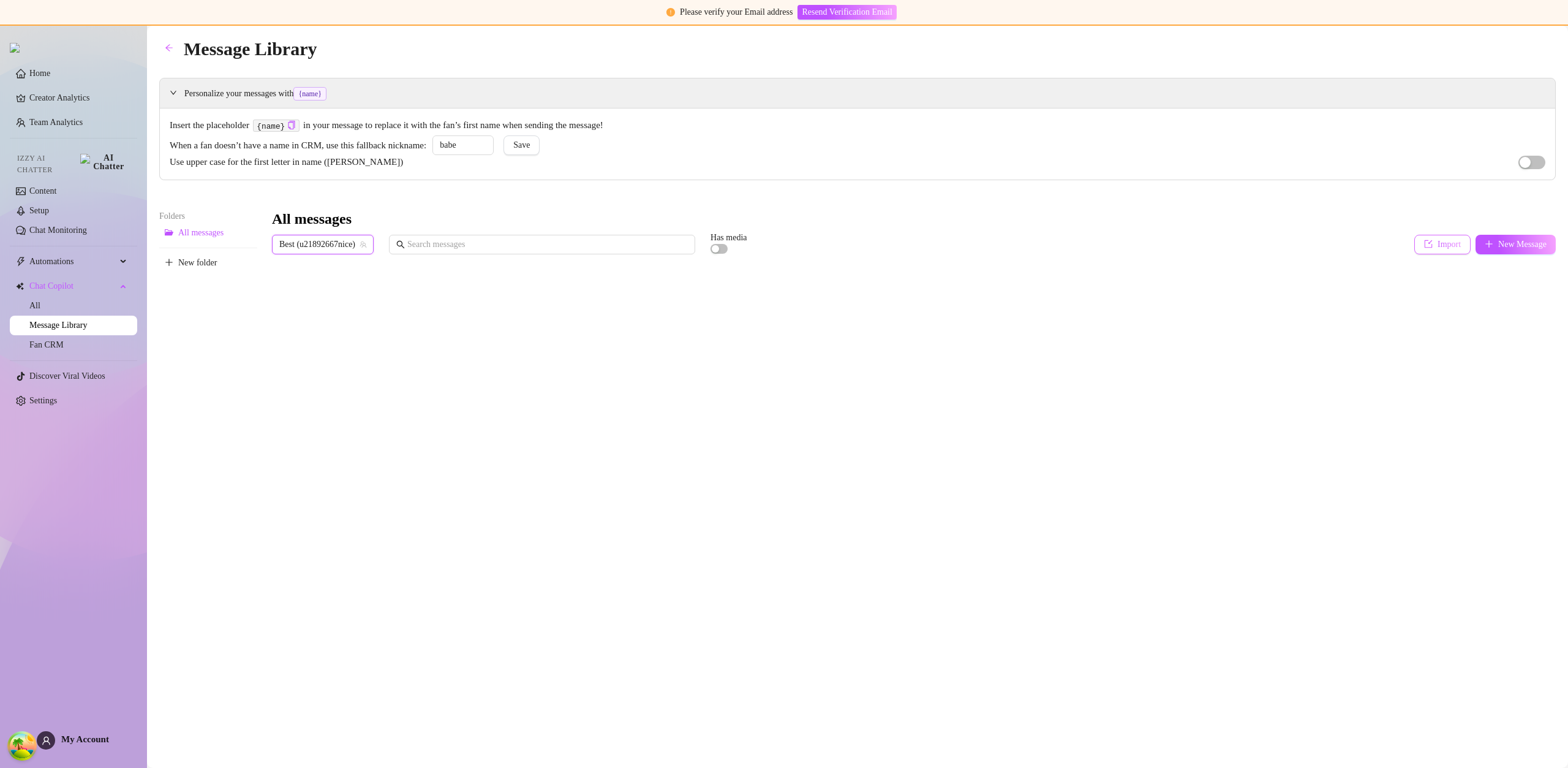
click at [1437, 235] on button "Import" at bounding box center [1442, 244] width 56 height 20
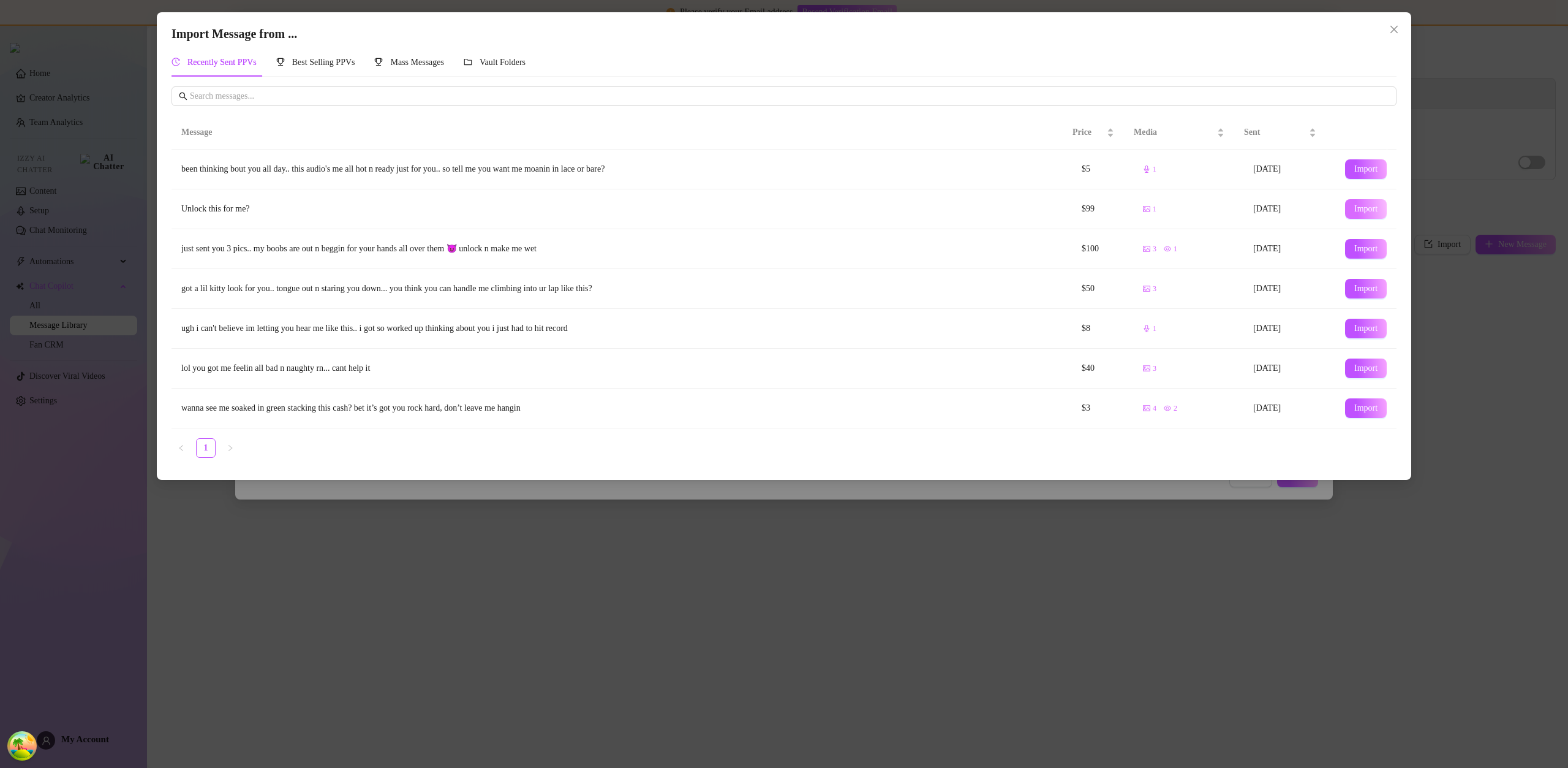
click at [1364, 209] on span "Import" at bounding box center [1366, 209] width 23 height 10
type textarea "Unlock this for me?"
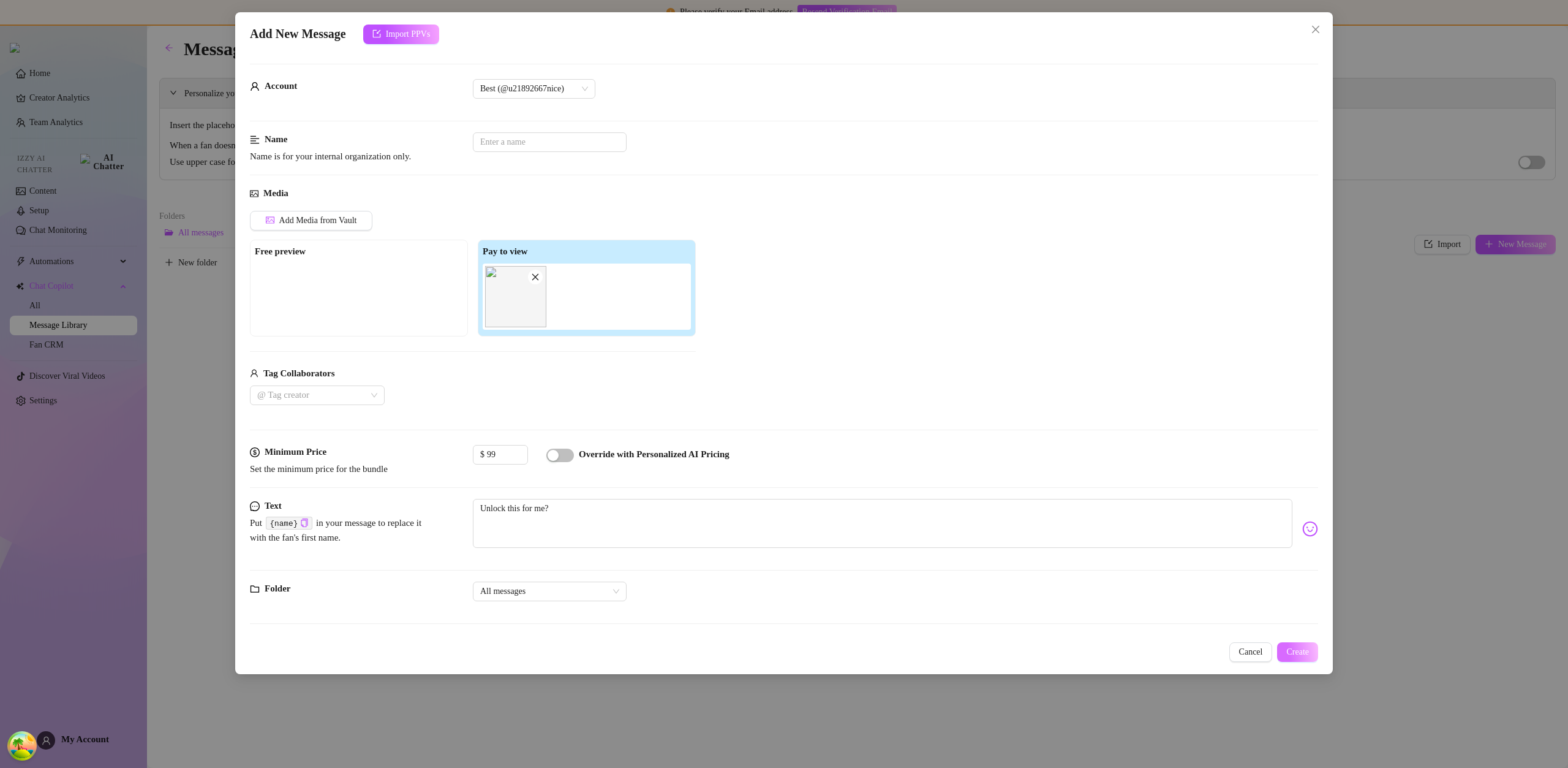
click at [1290, 656] on span "Create" at bounding box center [1297, 652] width 23 height 10
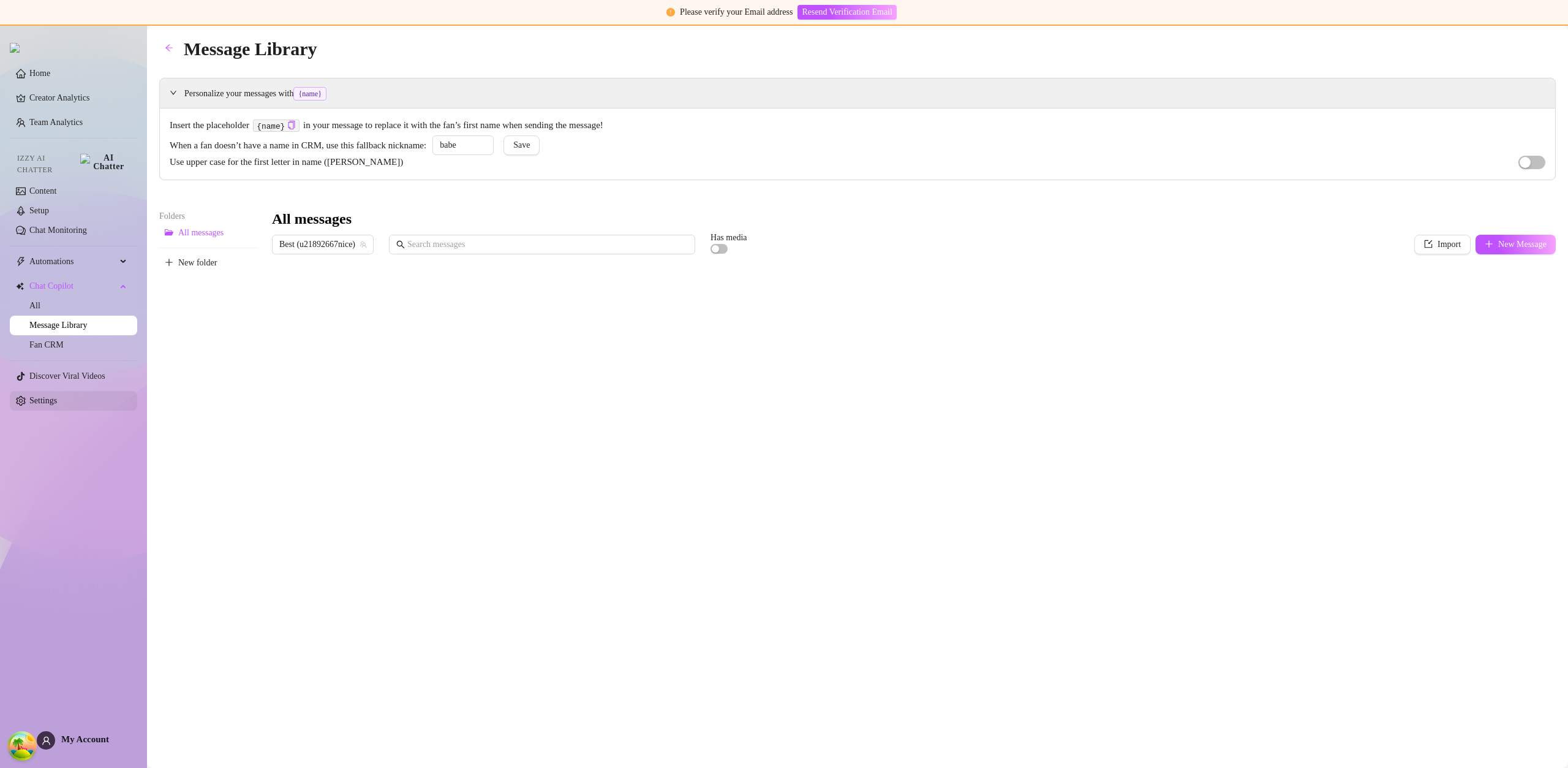
click at [57, 396] on link "Settings" at bounding box center [43, 400] width 27 height 9
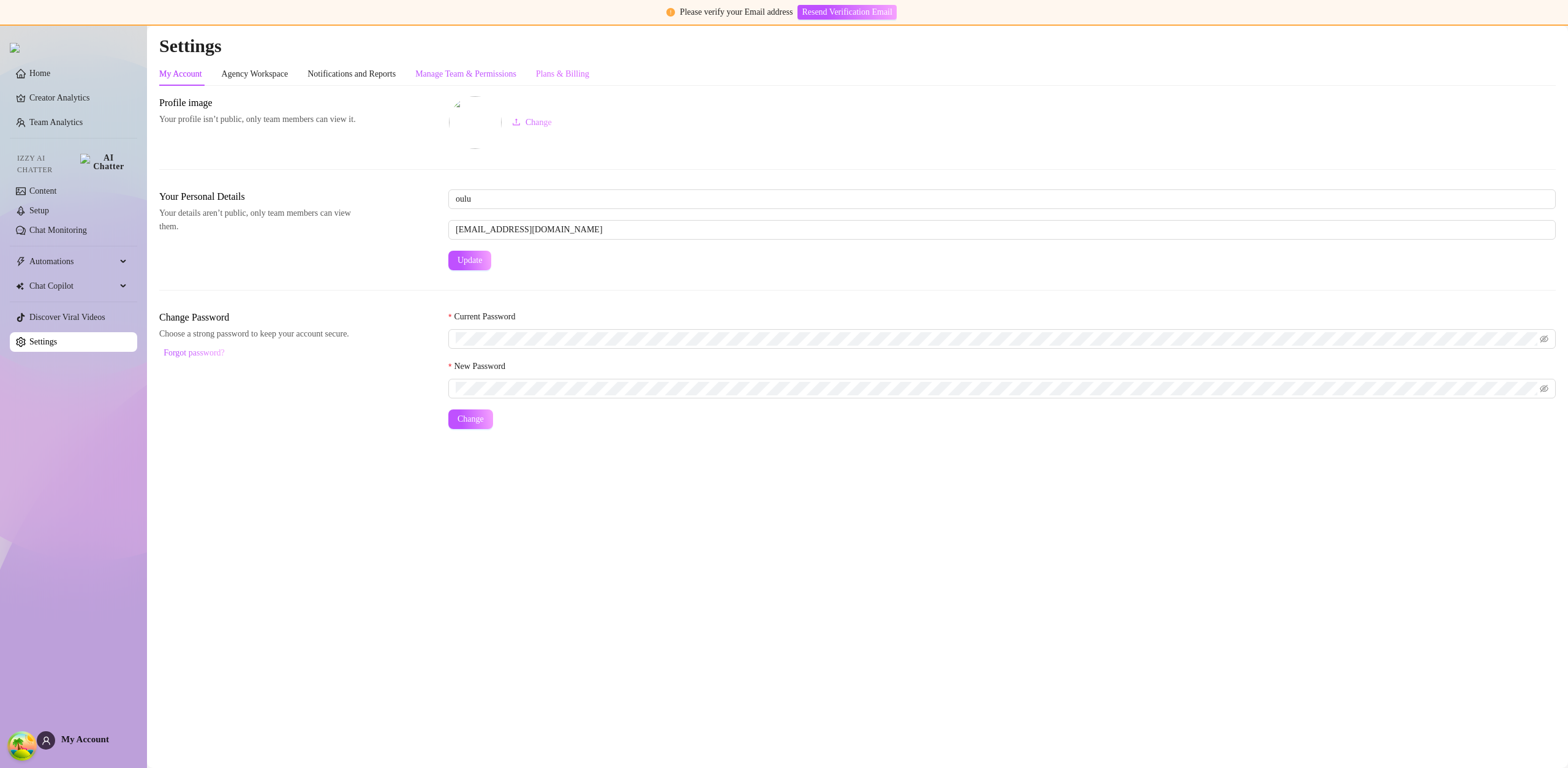
click at [508, 74] on div "Manage Team & Permissions" at bounding box center [466, 75] width 101 height 14
click at [589, 66] on div "Plans & Billing" at bounding box center [563, 74] width 53 height 23
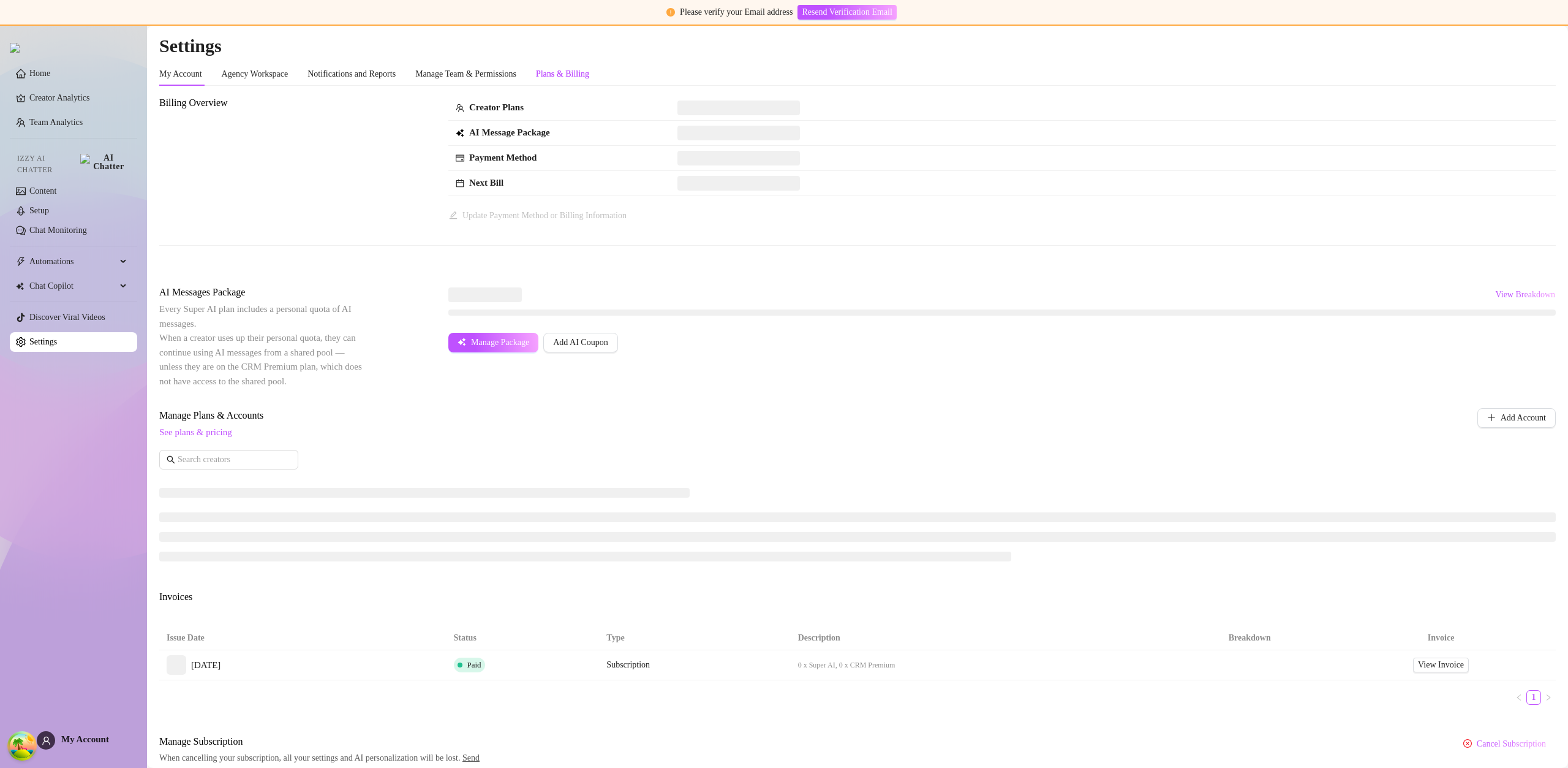
click at [589, 66] on div "Plans & Billing" at bounding box center [563, 74] width 53 height 23
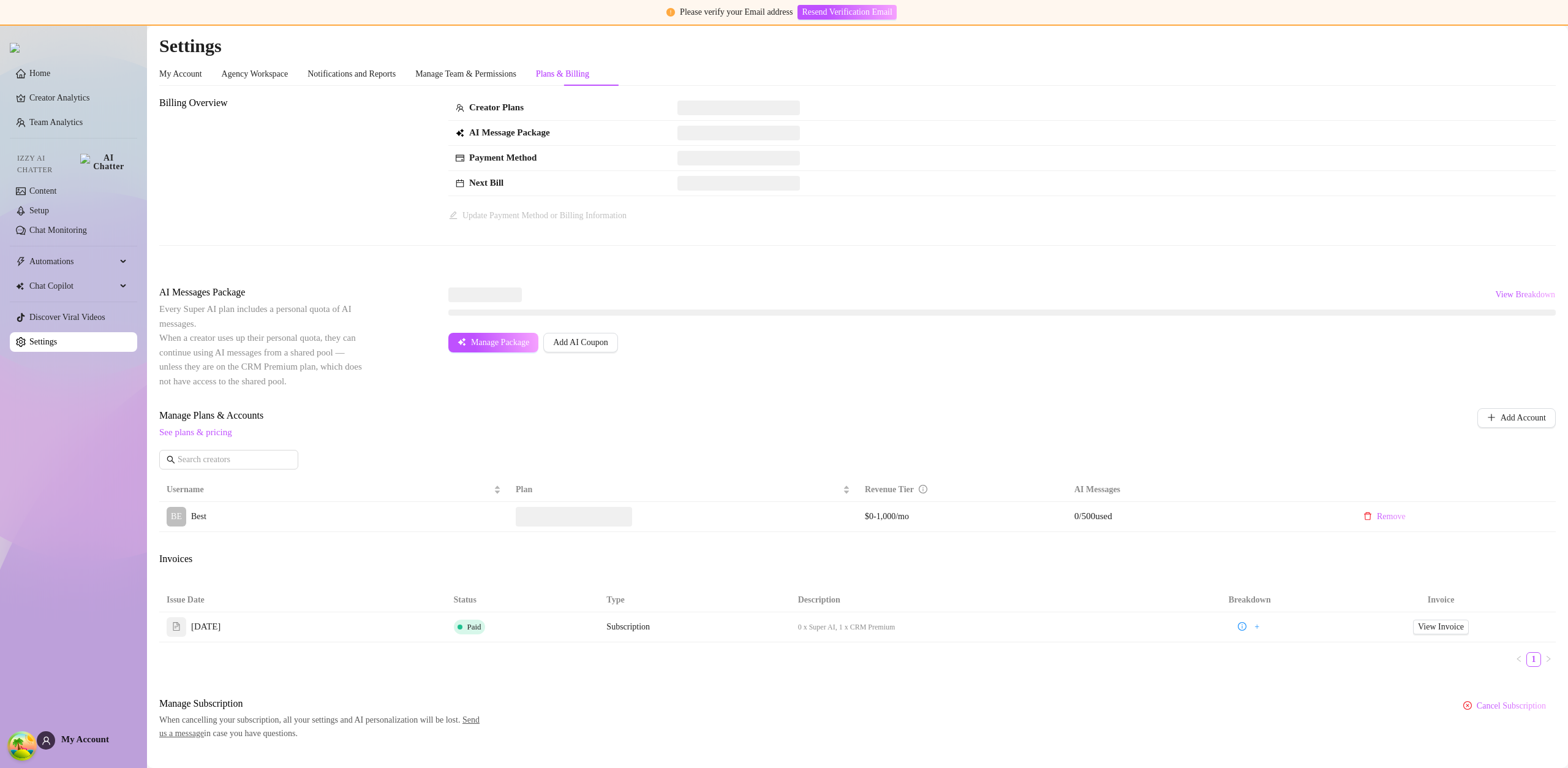
click at [607, 514] on span at bounding box center [573, 516] width 116 height 20
click at [609, 516] on div "Super AI" at bounding box center [605, 515] width 44 height 17
click at [586, 509] on input "Super AI" at bounding box center [586, 509] width 0 height 0
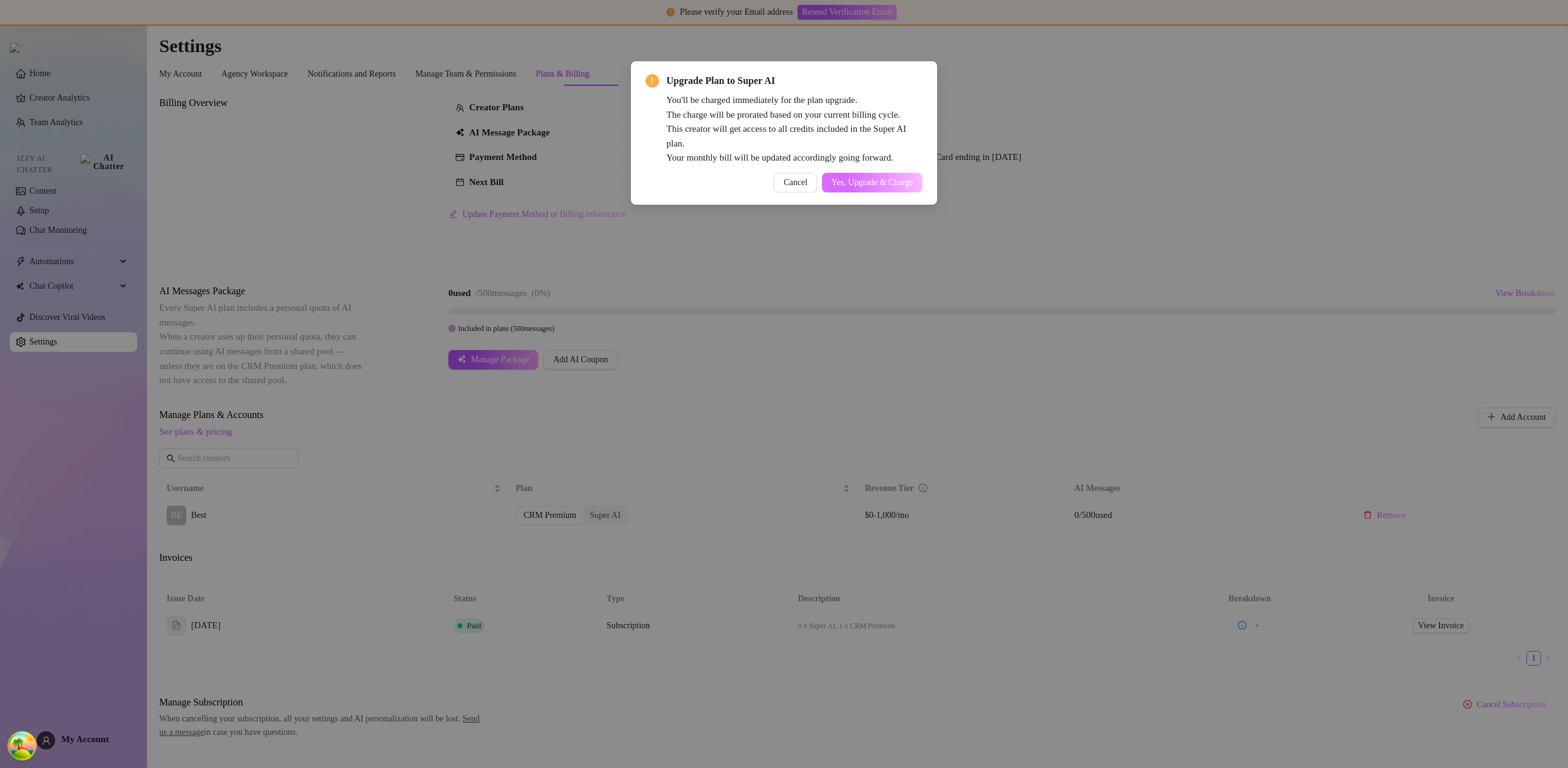
click at [899, 179] on span "Yes, Upgrade & Charge" at bounding box center [872, 183] width 82 height 10
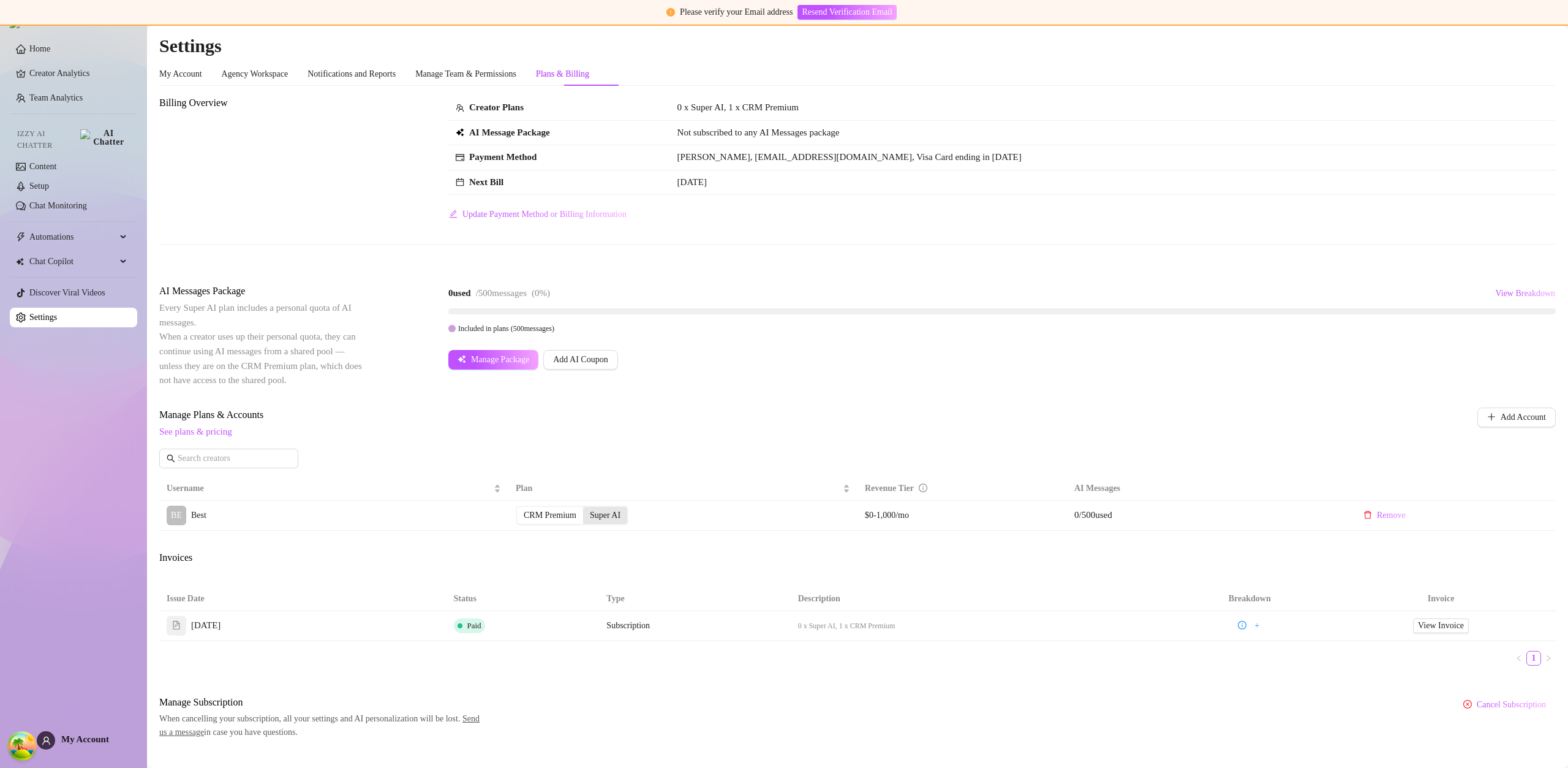
click at [603, 509] on div "Super AI" at bounding box center [605, 515] width 44 height 17
click at [586, 509] on input "Super AI" at bounding box center [586, 509] width 0 height 0
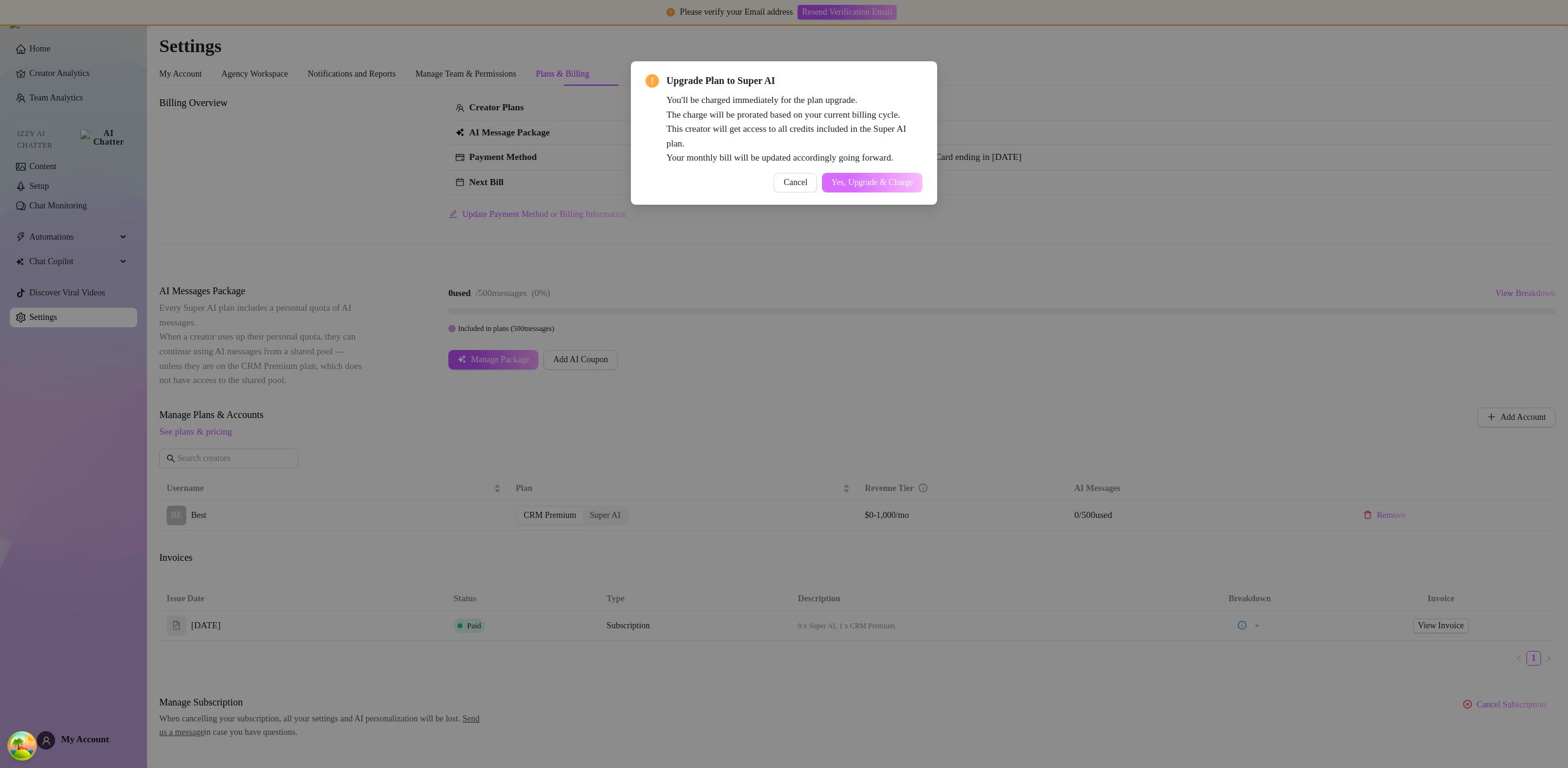
click at [889, 181] on span "Yes, Upgrade & Charge" at bounding box center [872, 183] width 82 height 10
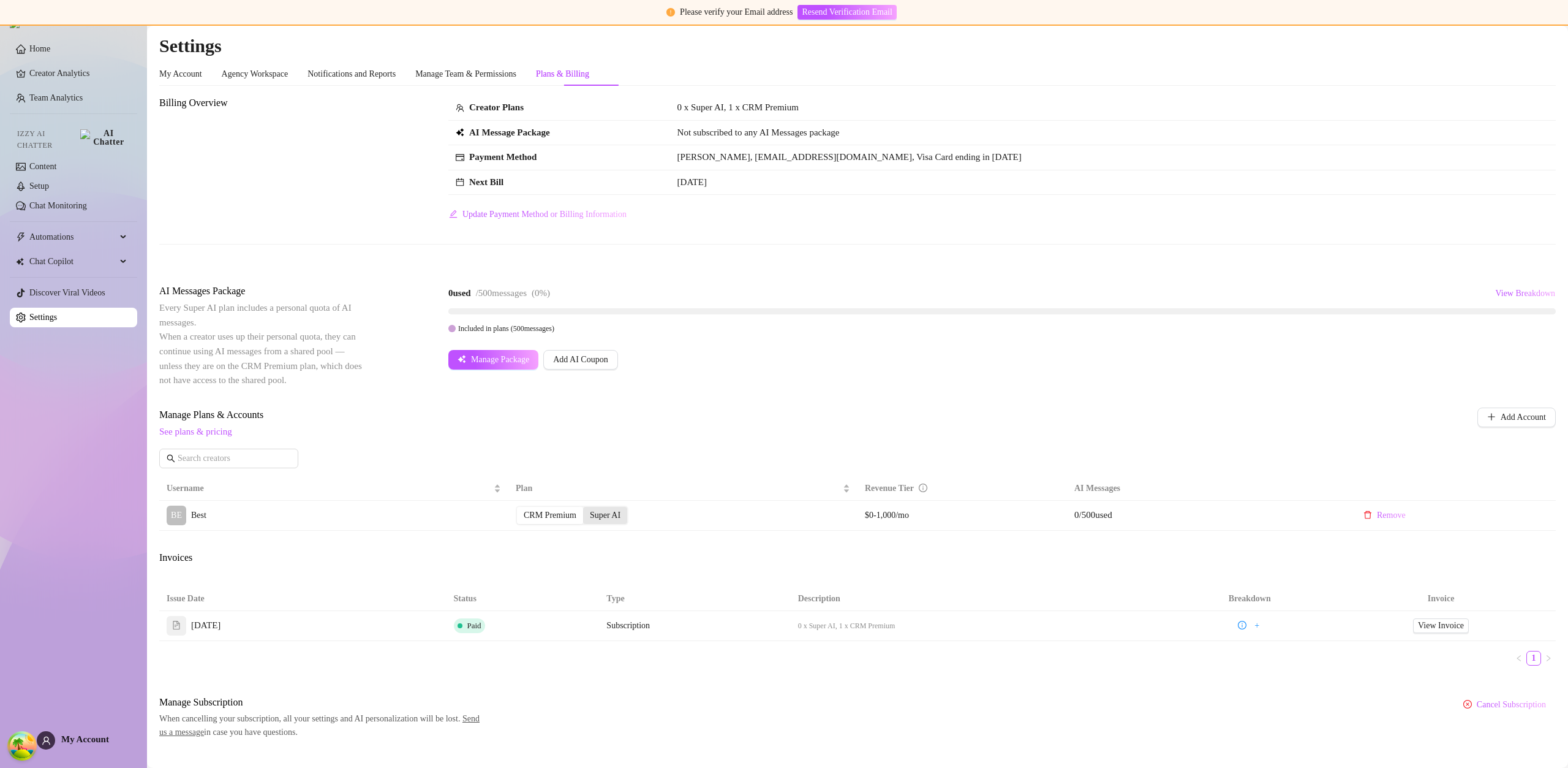
click at [627, 517] on div "Super AI" at bounding box center [605, 515] width 44 height 17
click at [586, 509] on input "Super AI" at bounding box center [586, 509] width 0 height 0
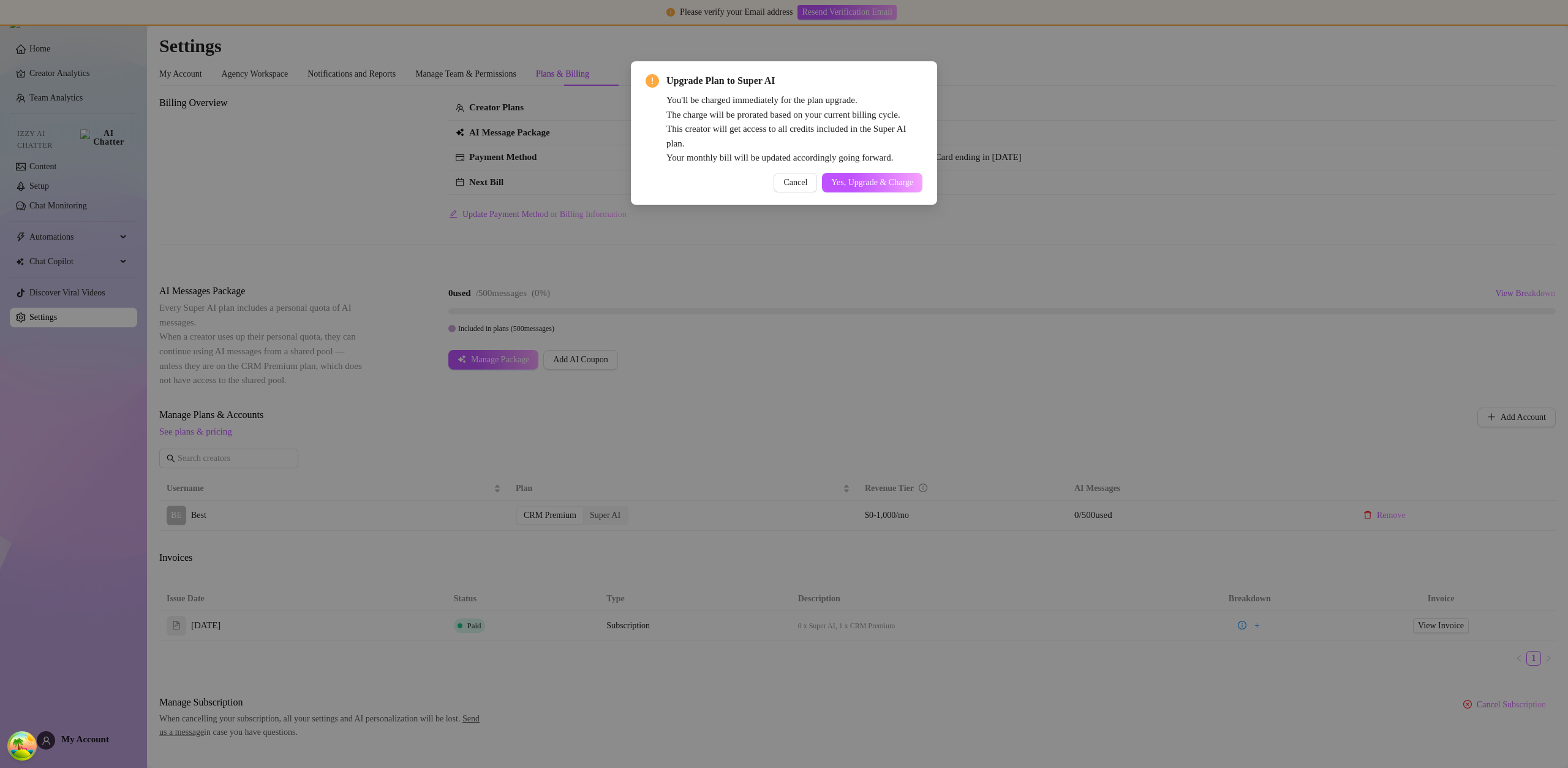
click at [862, 163] on div "You'll be charged immediately for the plan upgrade. The charge will be prorated…" at bounding box center [794, 129] width 256 height 72
click at [869, 182] on span "Yes, Upgrade & Charge" at bounding box center [872, 183] width 82 height 10
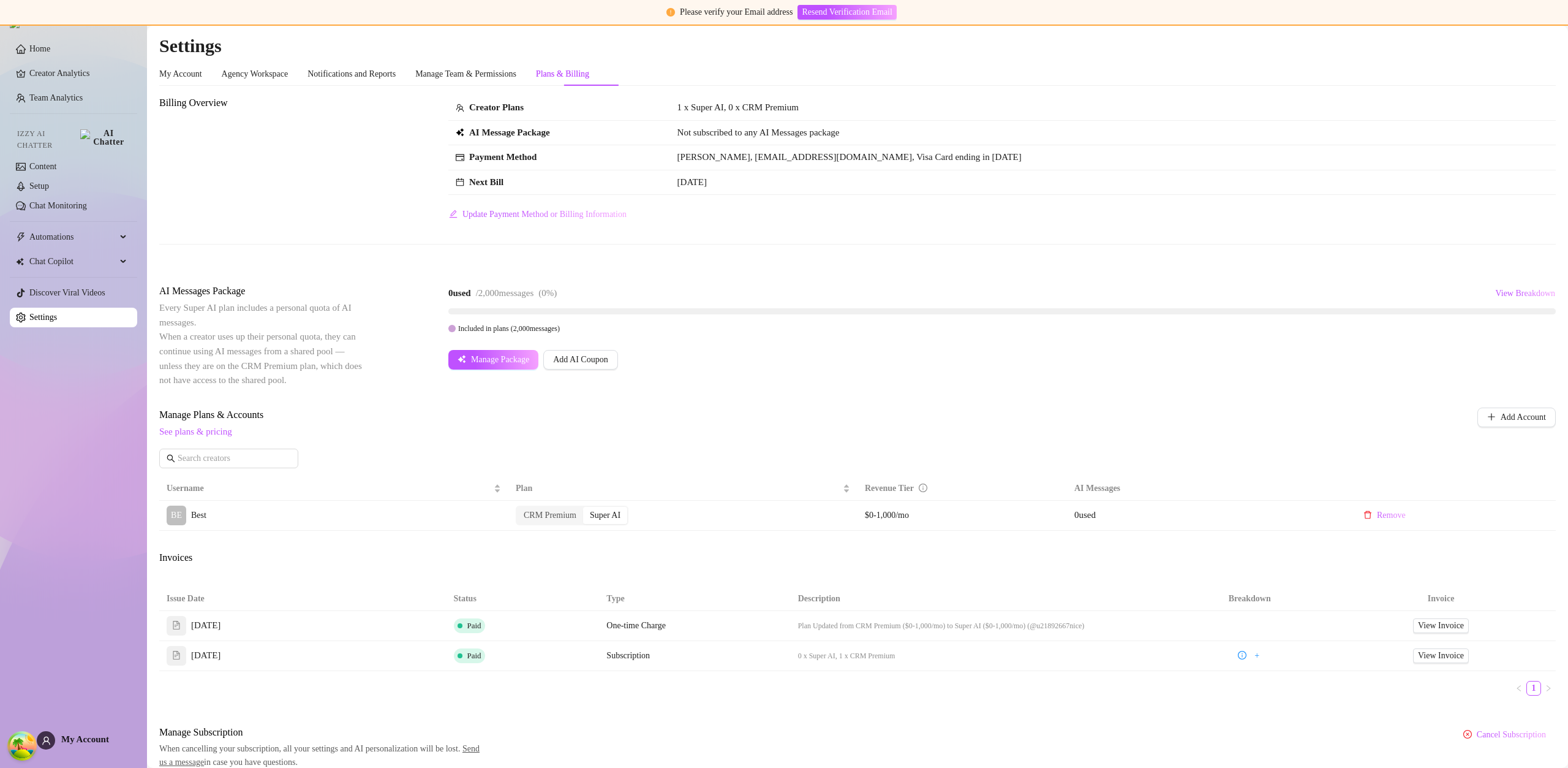
click at [50, 50] on link "Home" at bounding box center [40, 49] width 21 height 9
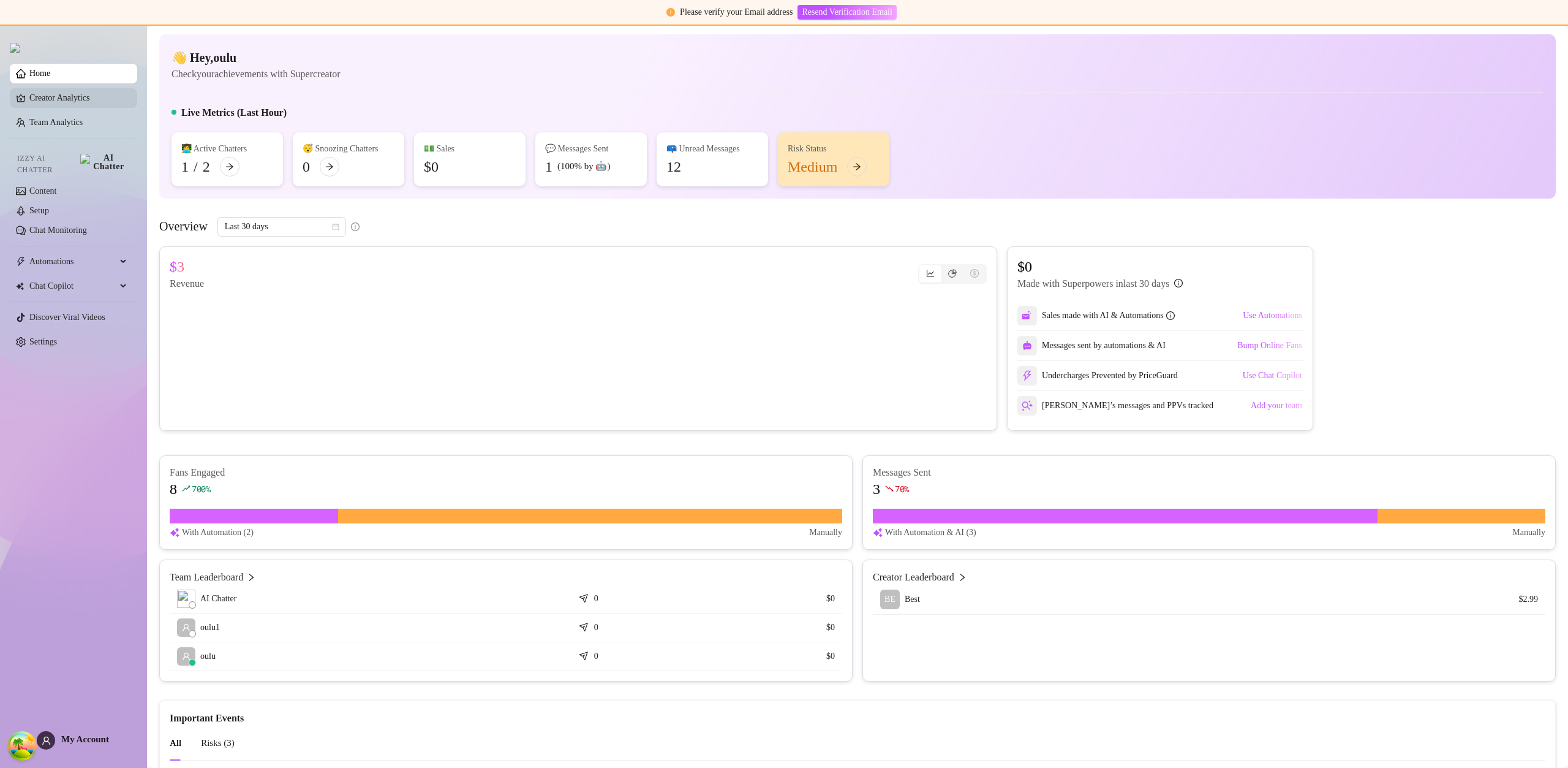
click at [77, 101] on link "Creator Analytics" at bounding box center [78, 98] width 98 height 20
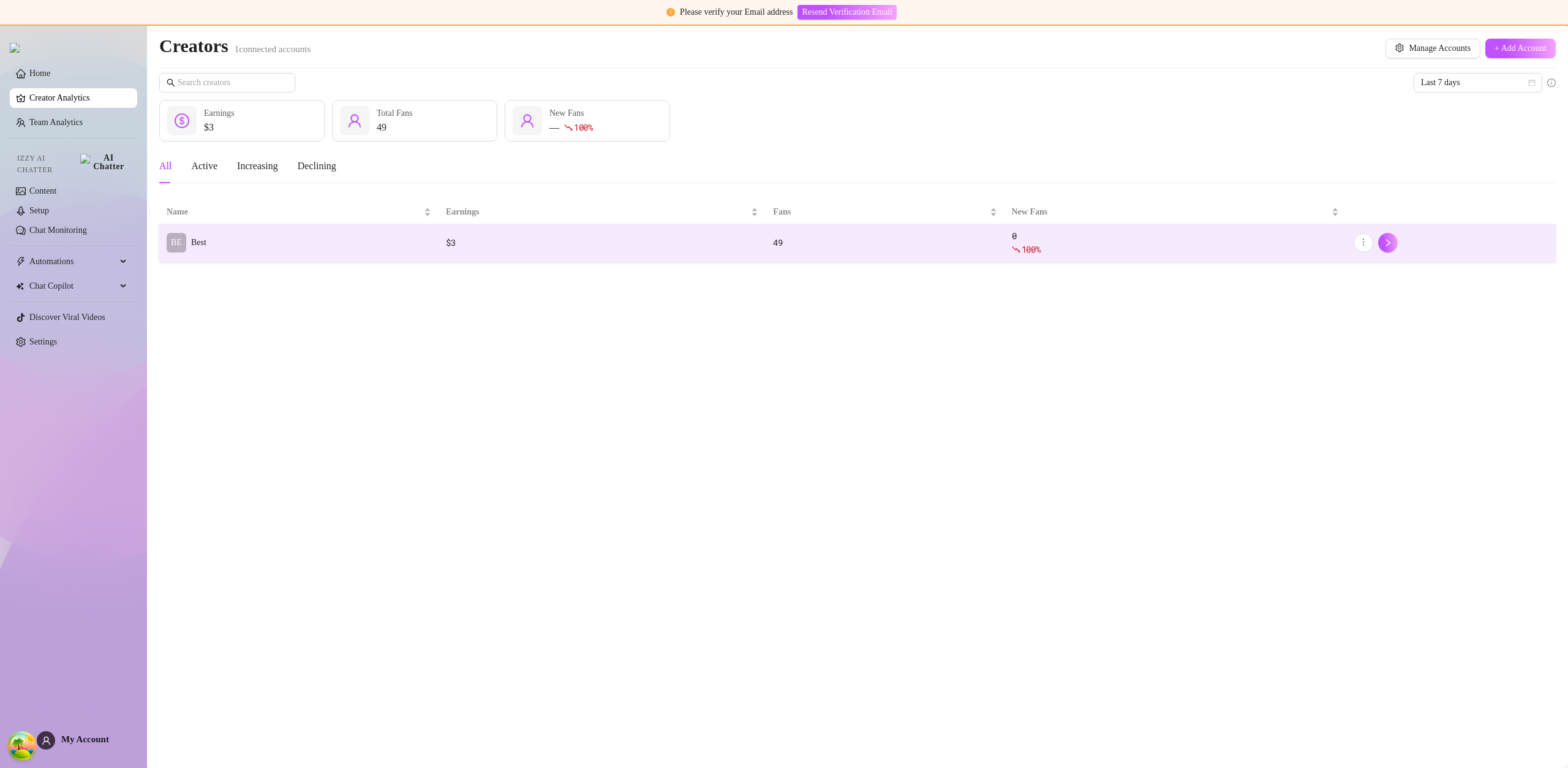
click at [304, 243] on td "BE Best" at bounding box center [299, 243] width 280 height 38
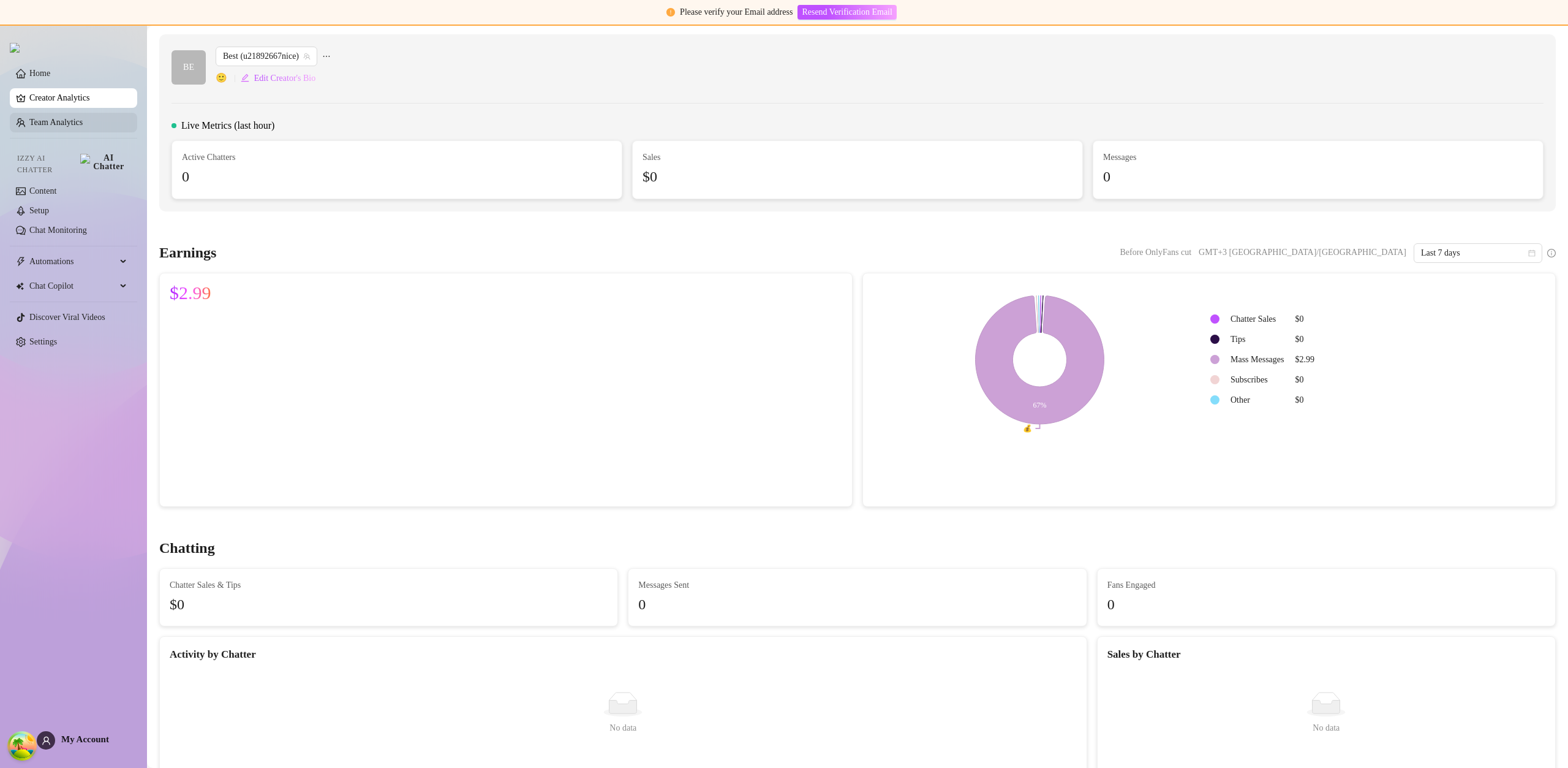
click at [51, 120] on link "Team Analytics" at bounding box center [56, 122] width 53 height 9
click at [51, 120] on link "Team Analytics" at bounding box center [56, 122] width 53 height 9
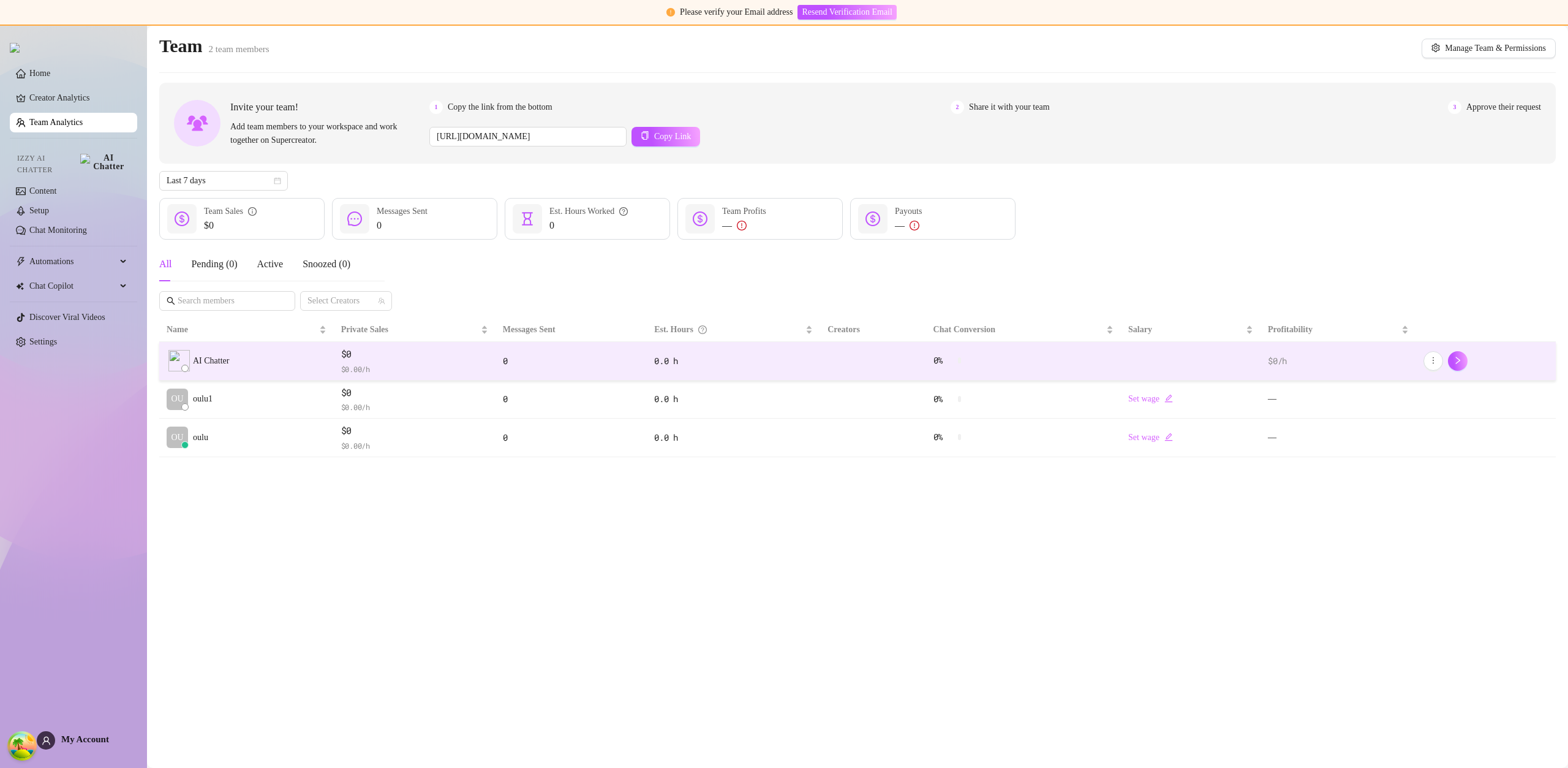
click at [365, 354] on span "$0" at bounding box center [414, 354] width 147 height 15
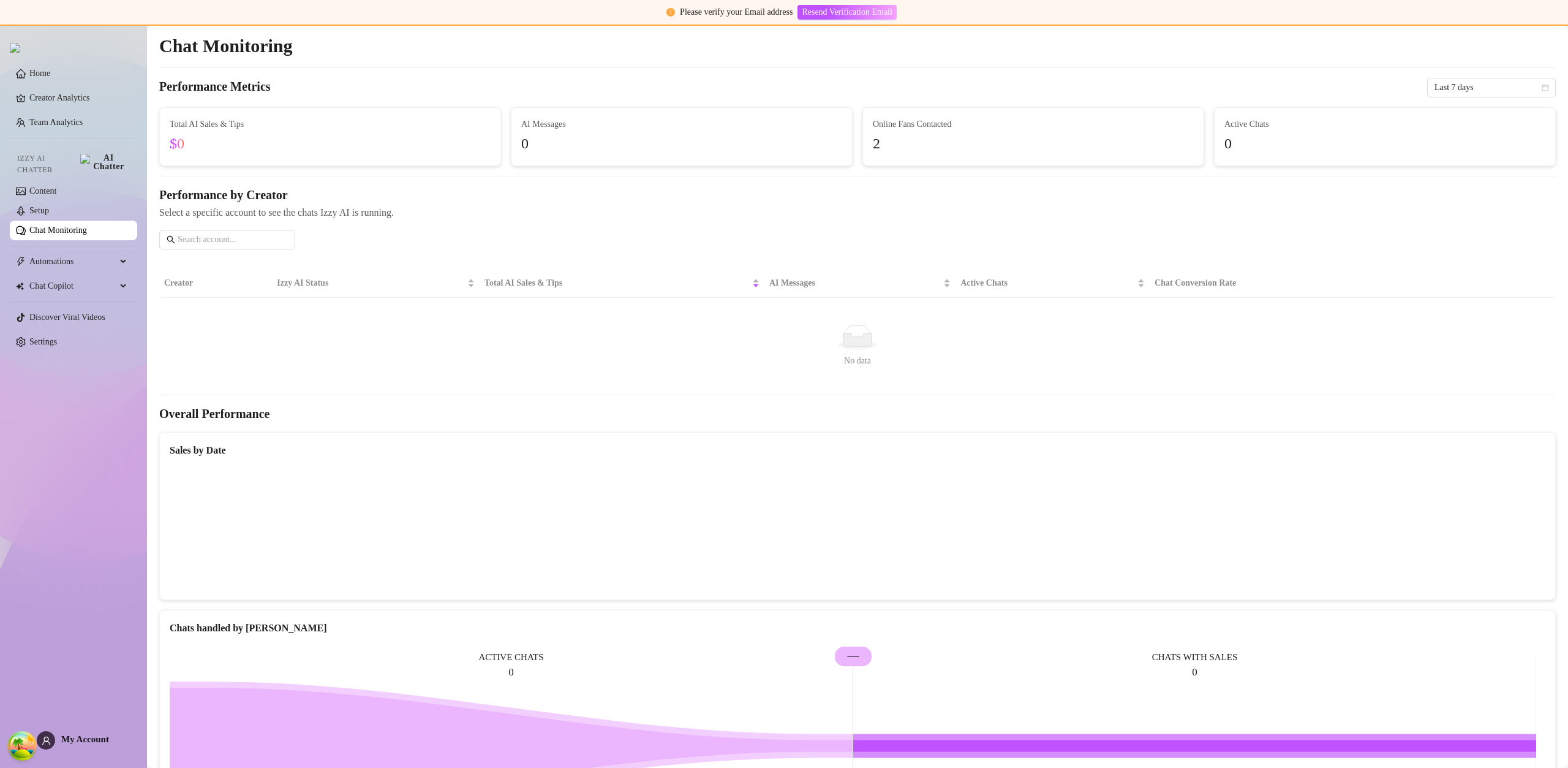
click at [81, 226] on link "Chat Monitoring" at bounding box center [58, 230] width 57 height 9
click at [71, 118] on link "Team Analytics" at bounding box center [56, 122] width 53 height 9
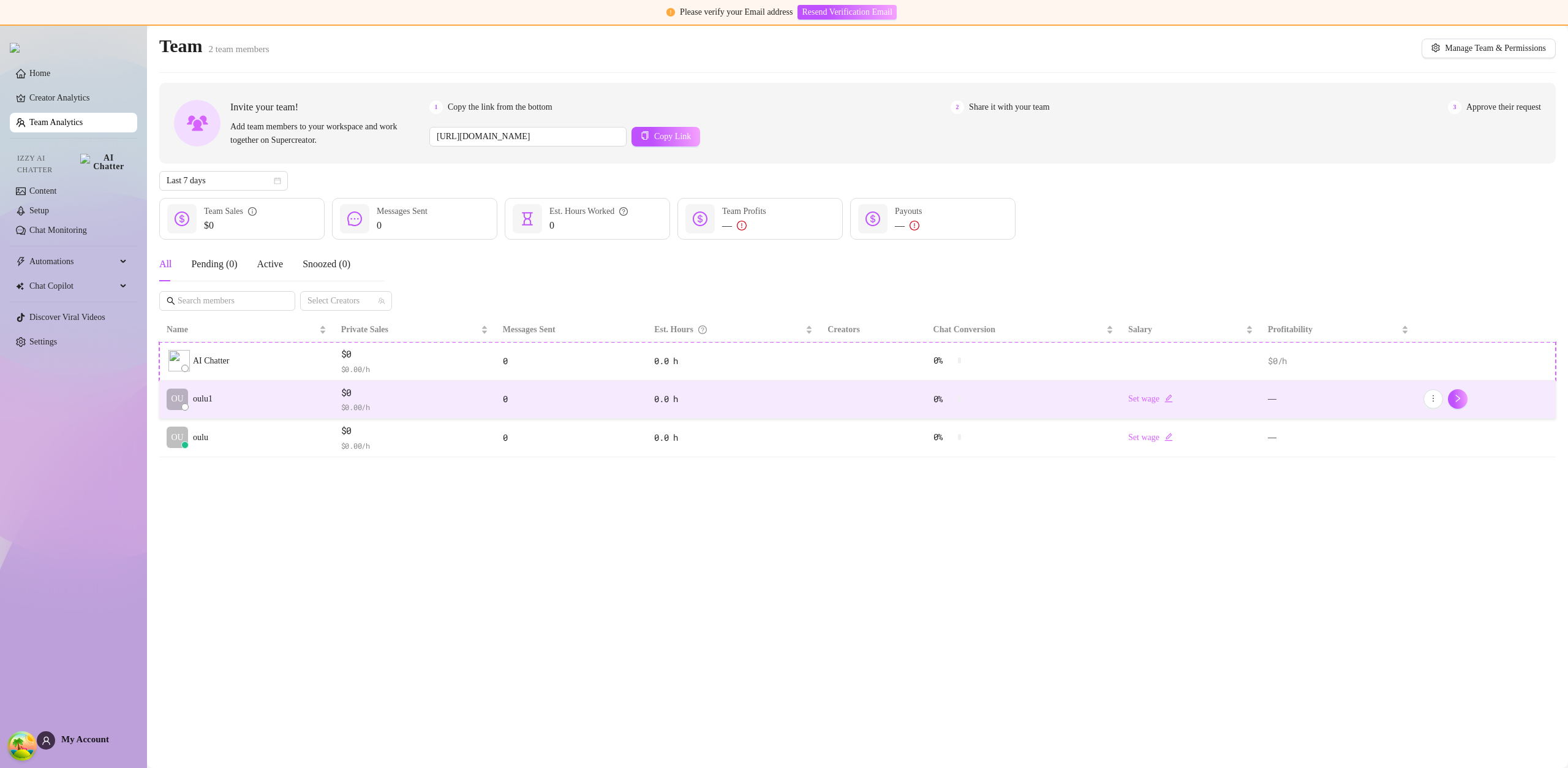
click at [252, 395] on td "OU oulu1" at bounding box center [246, 399] width 174 height 38
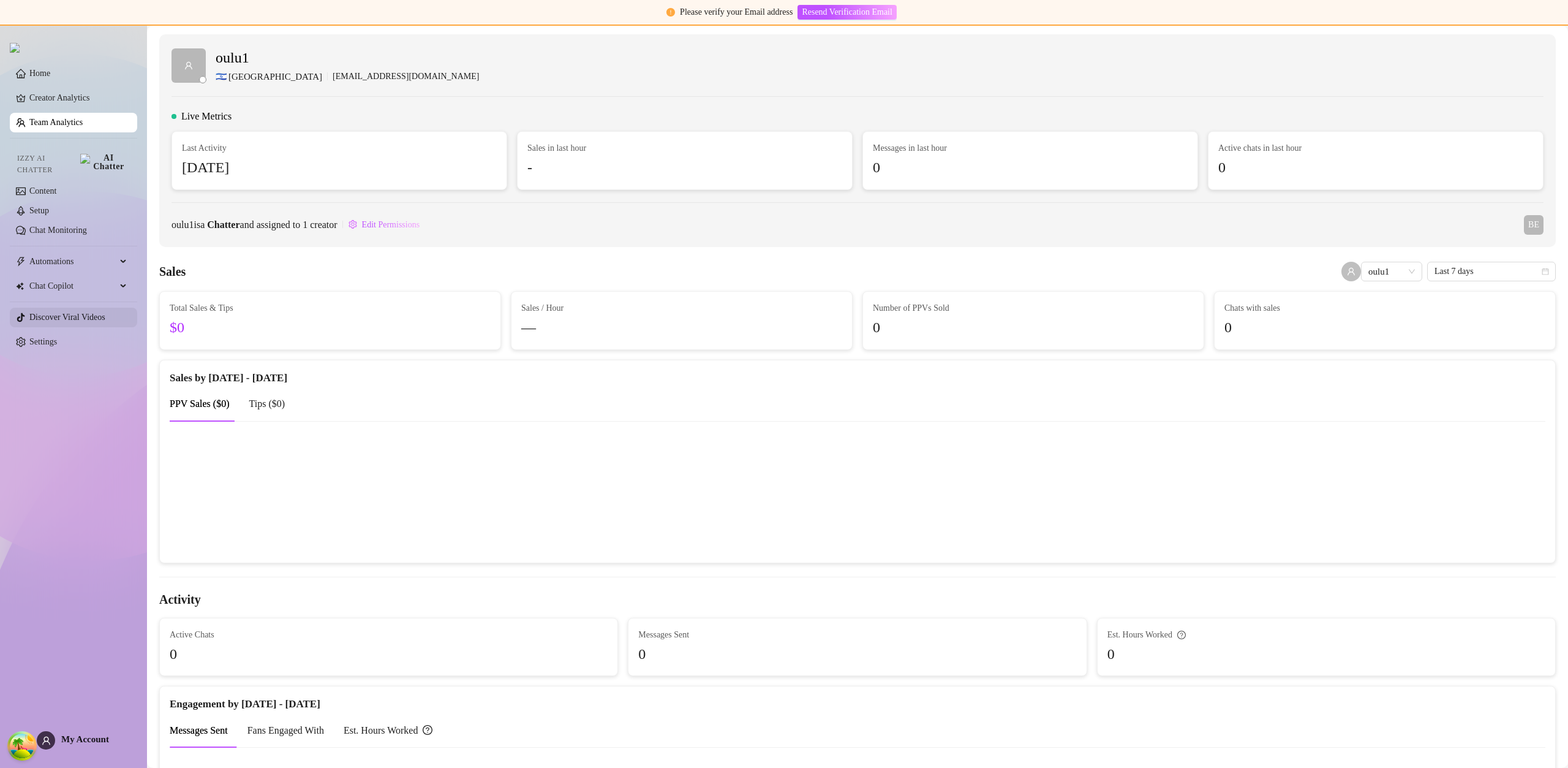
click at [105, 313] on link "Discover Viral Videos" at bounding box center [67, 317] width 76 height 9
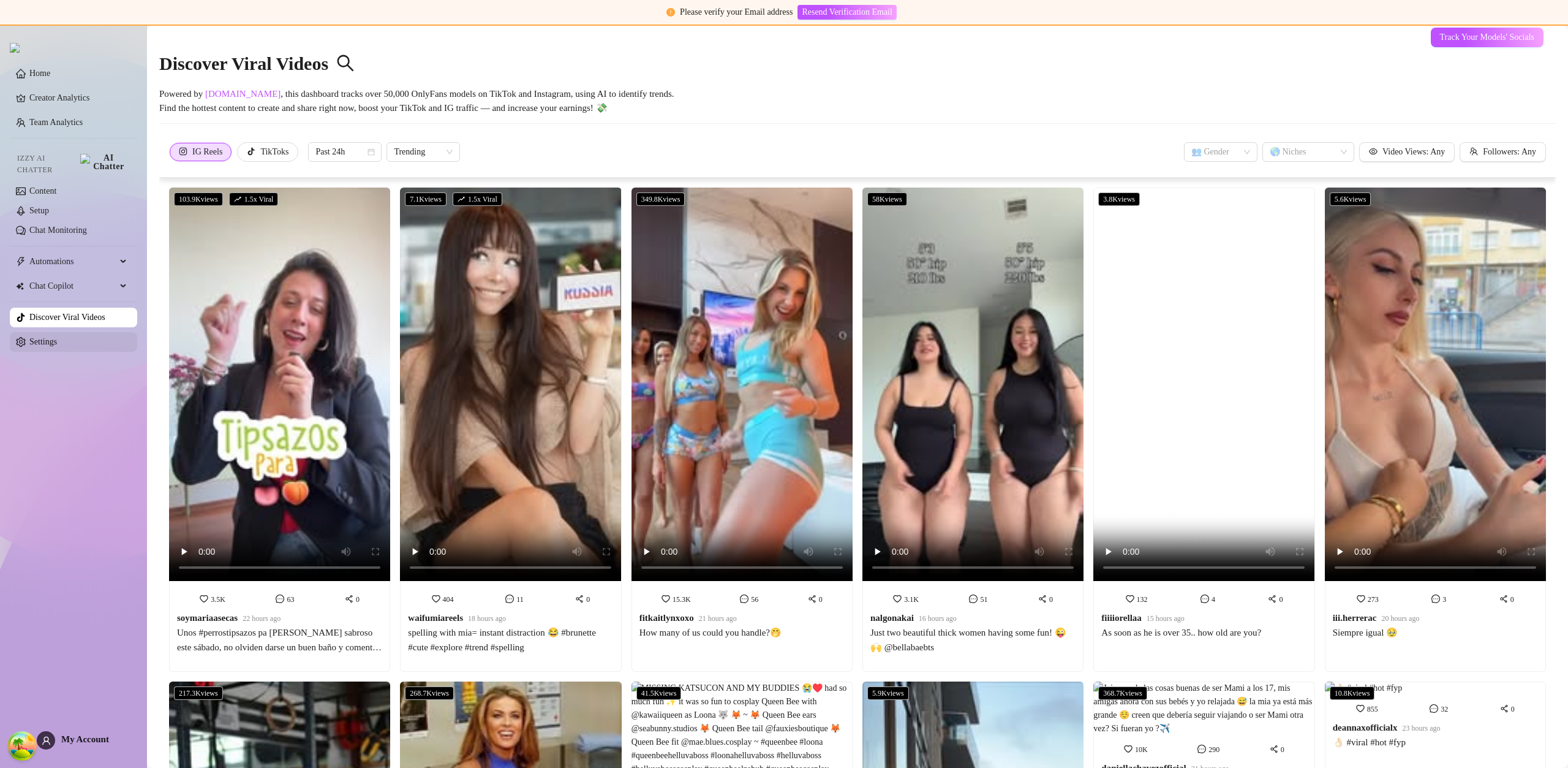
click at [57, 337] on link "Settings" at bounding box center [43, 341] width 27 height 9
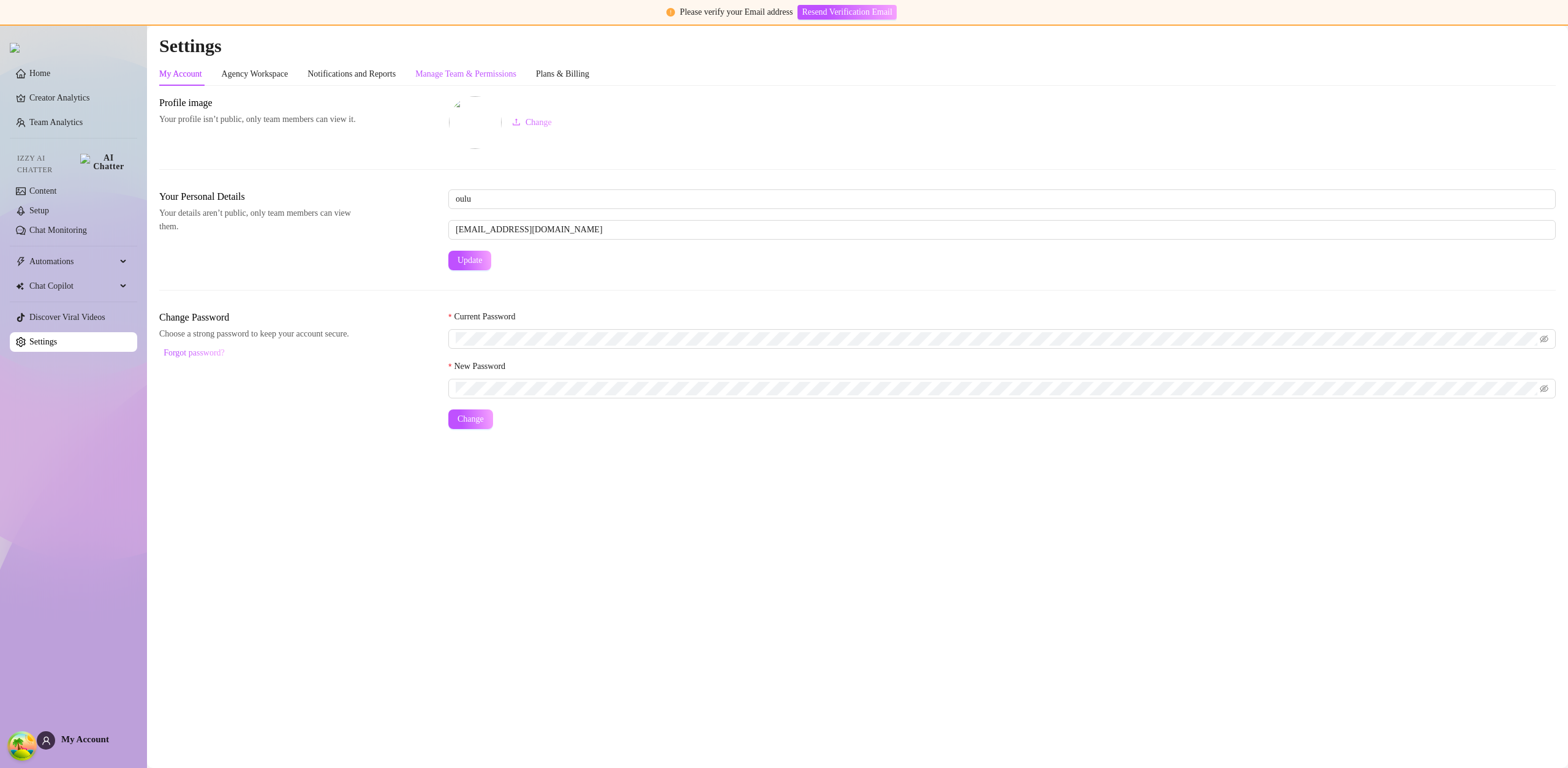
click at [502, 77] on div "Manage Team & Permissions" at bounding box center [466, 75] width 101 height 14
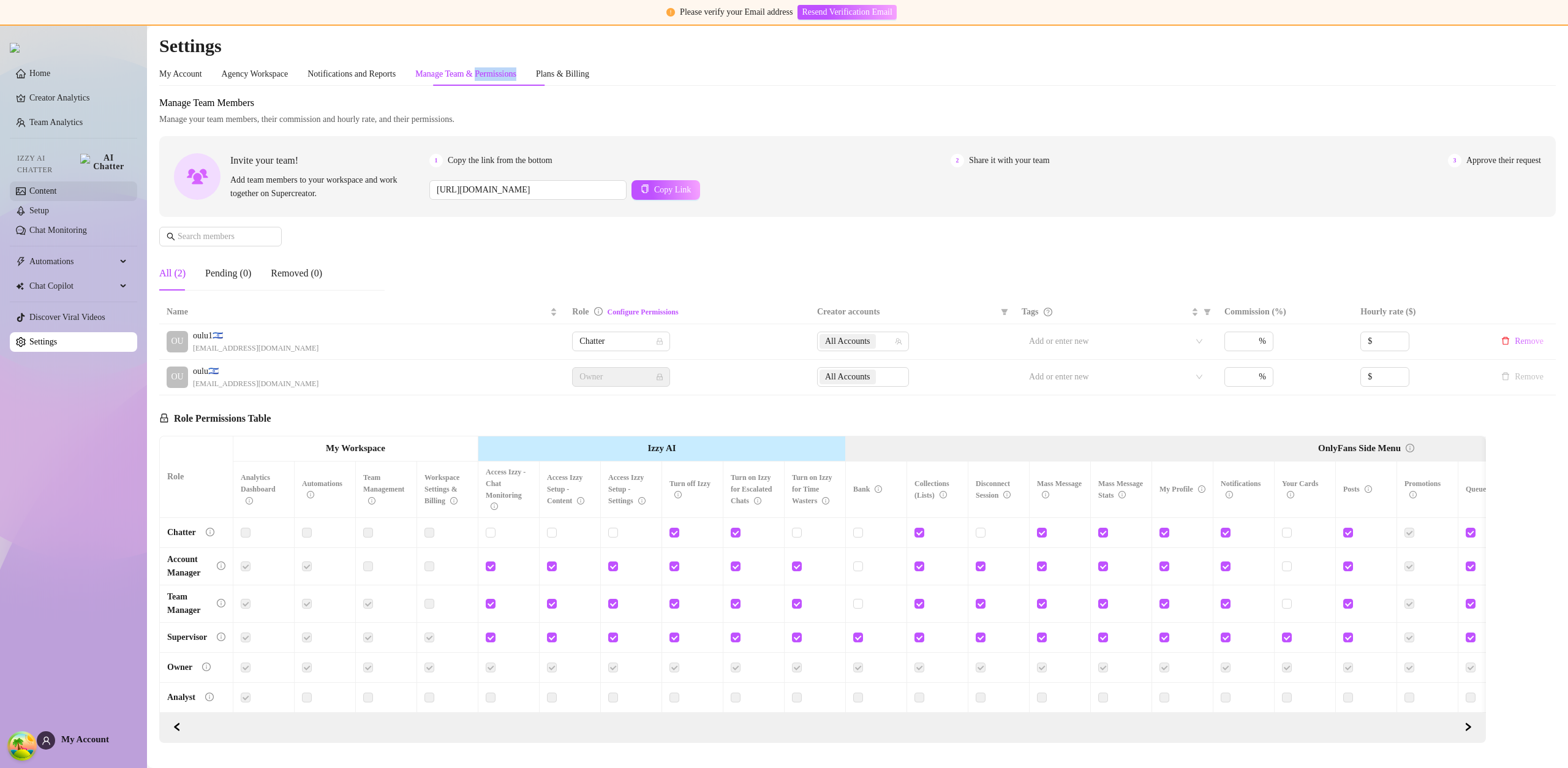
click at [55, 186] on link "Content" at bounding box center [42, 190] width 27 height 9
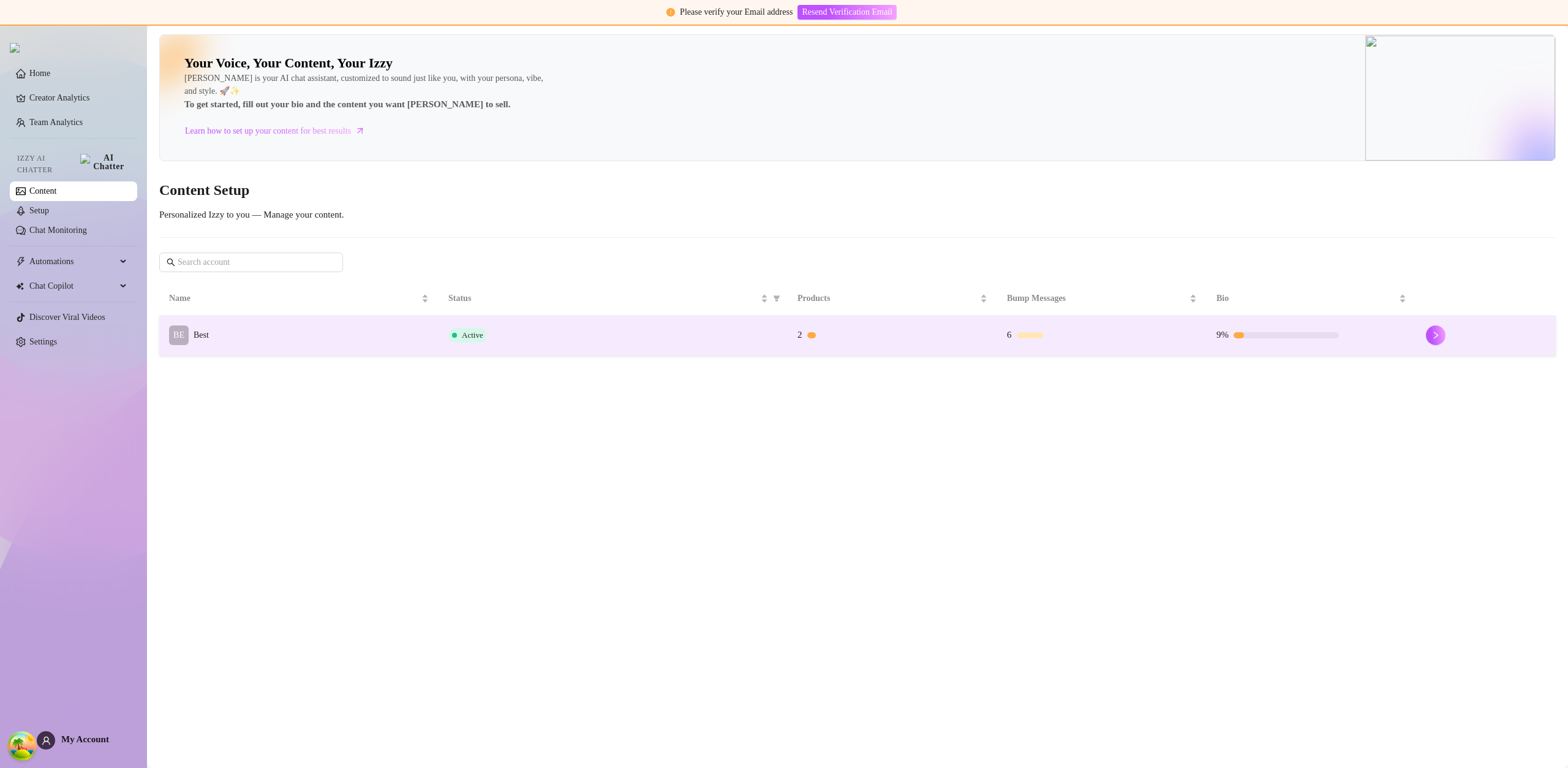
click at [316, 330] on td "BE Best" at bounding box center [299, 335] width 280 height 40
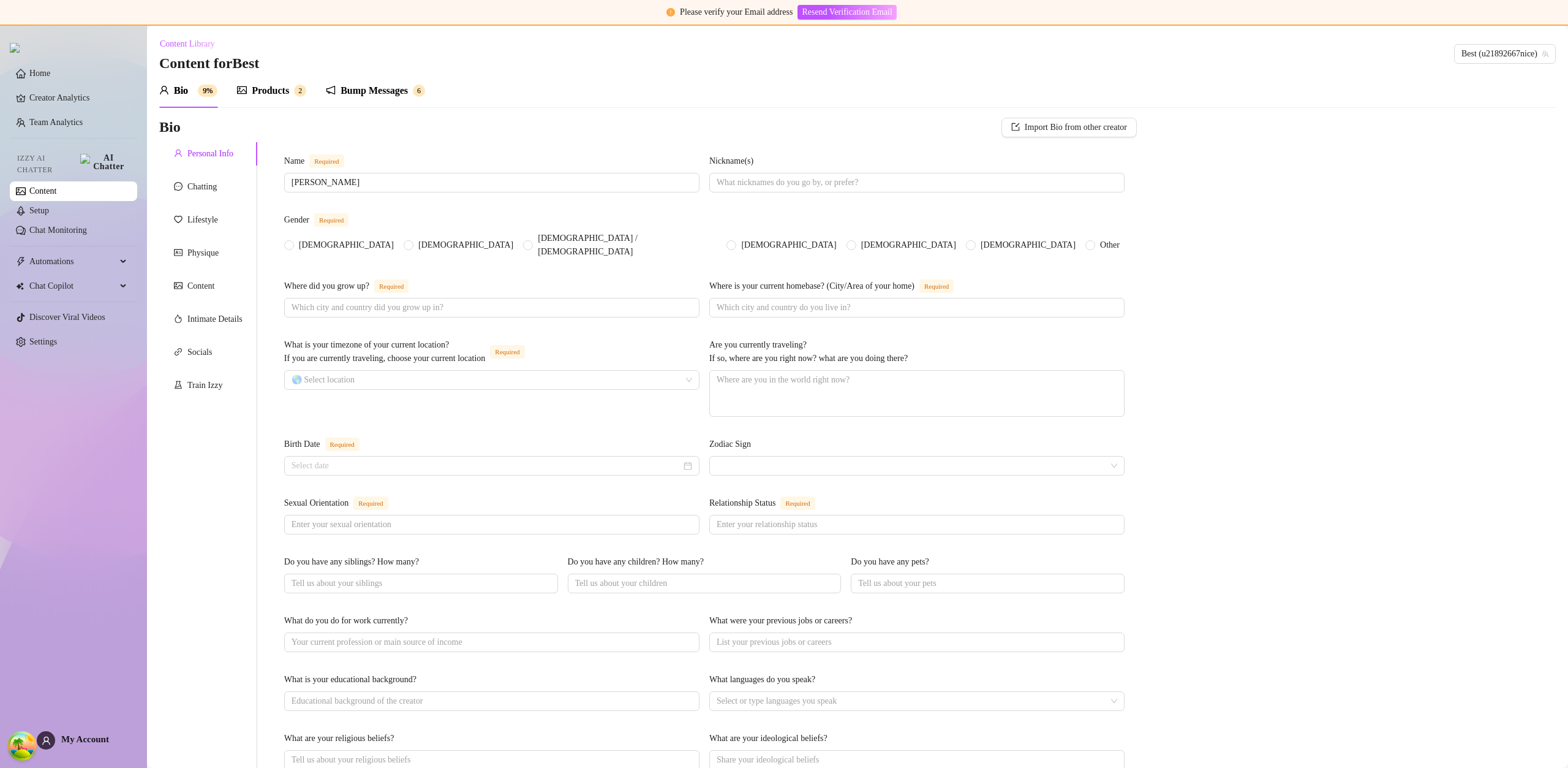
click at [281, 84] on div "Products" at bounding box center [270, 91] width 38 height 15
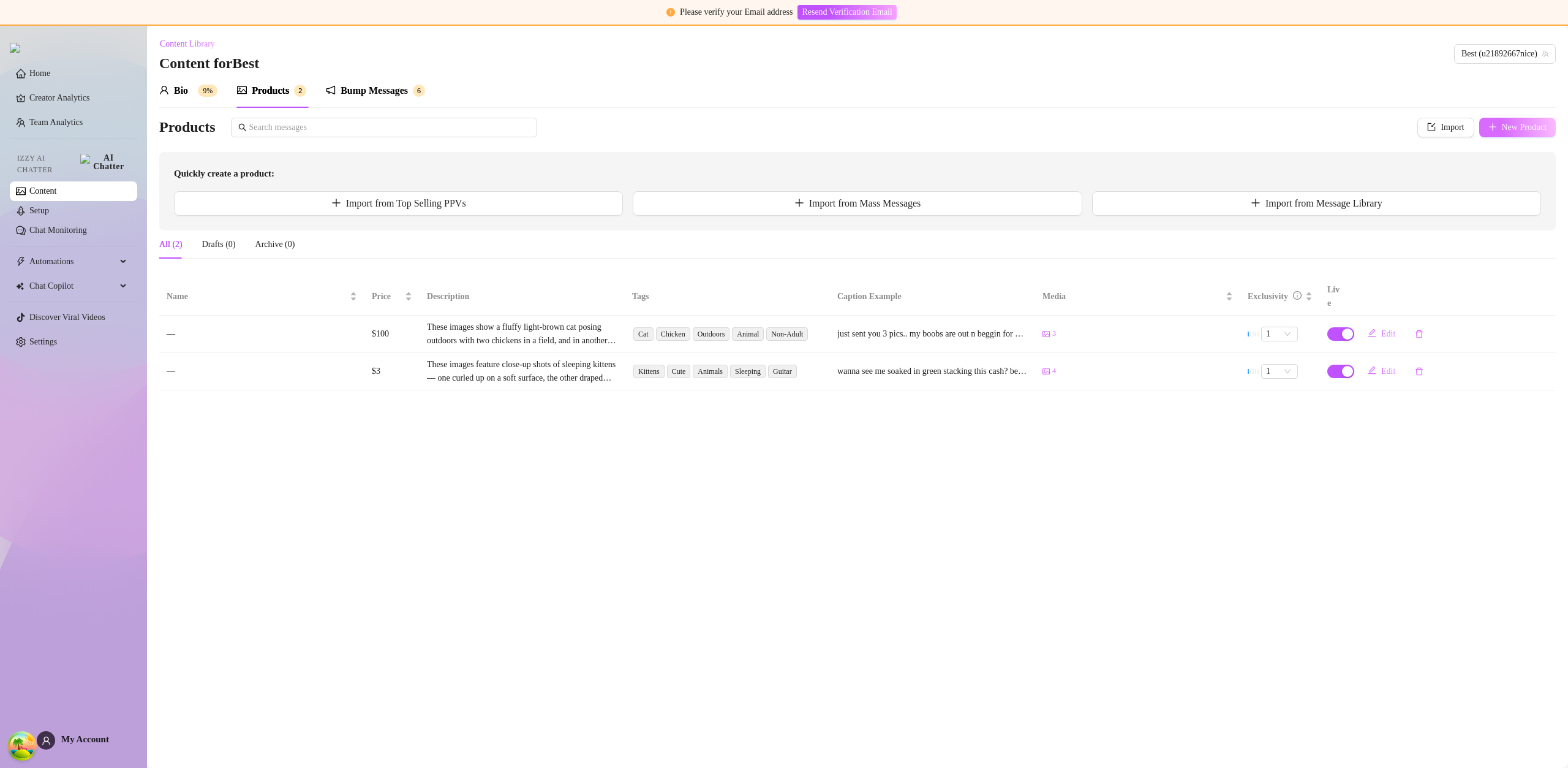
click at [1526, 122] on span "New Product" at bounding box center [1524, 127] width 45 height 10
type textarea "Type your message here..."
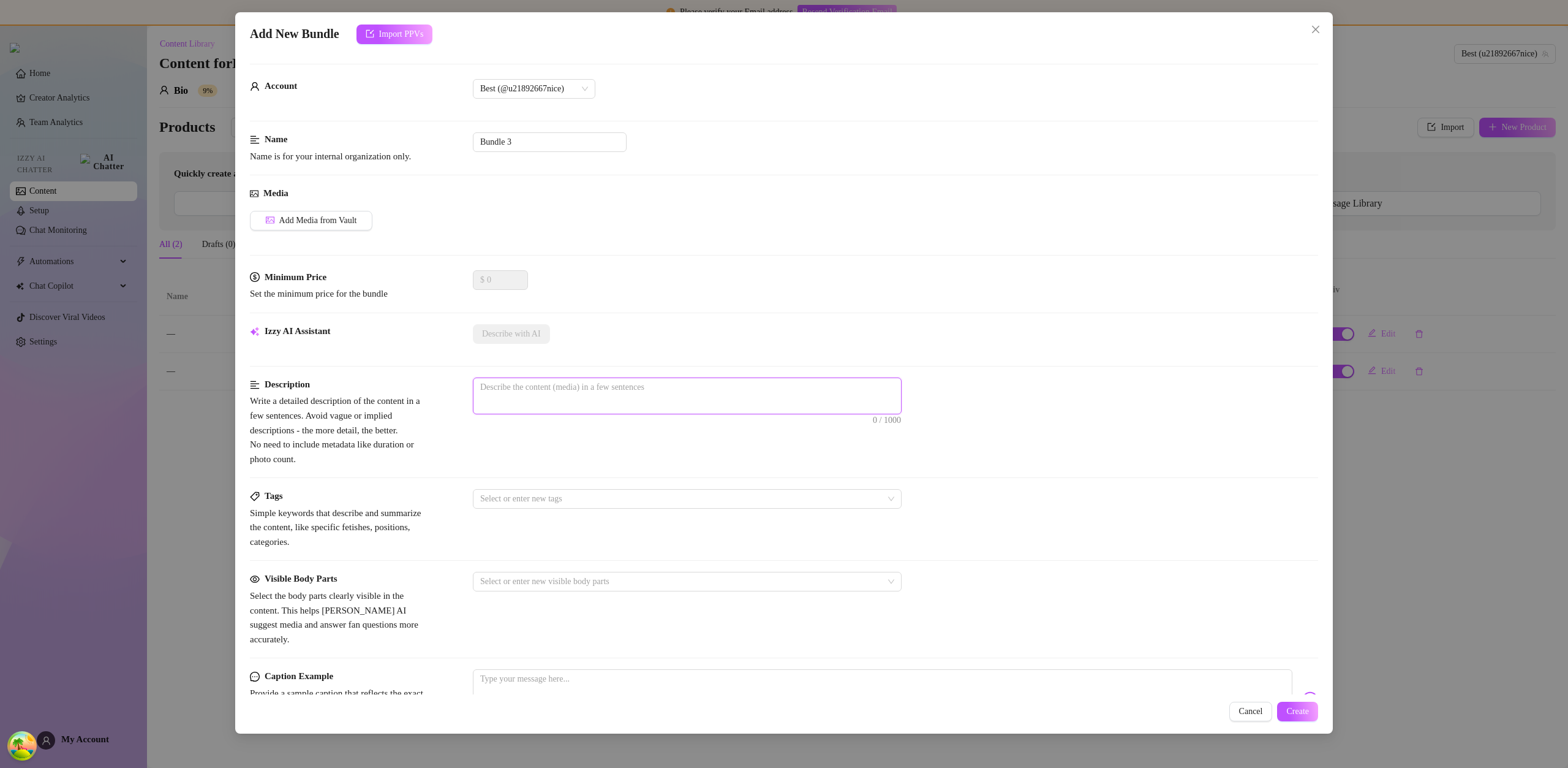
click at [627, 382] on textarea at bounding box center [687, 387] width 427 height 18
type textarea "s"
type textarea "sd"
type textarea "sdf"
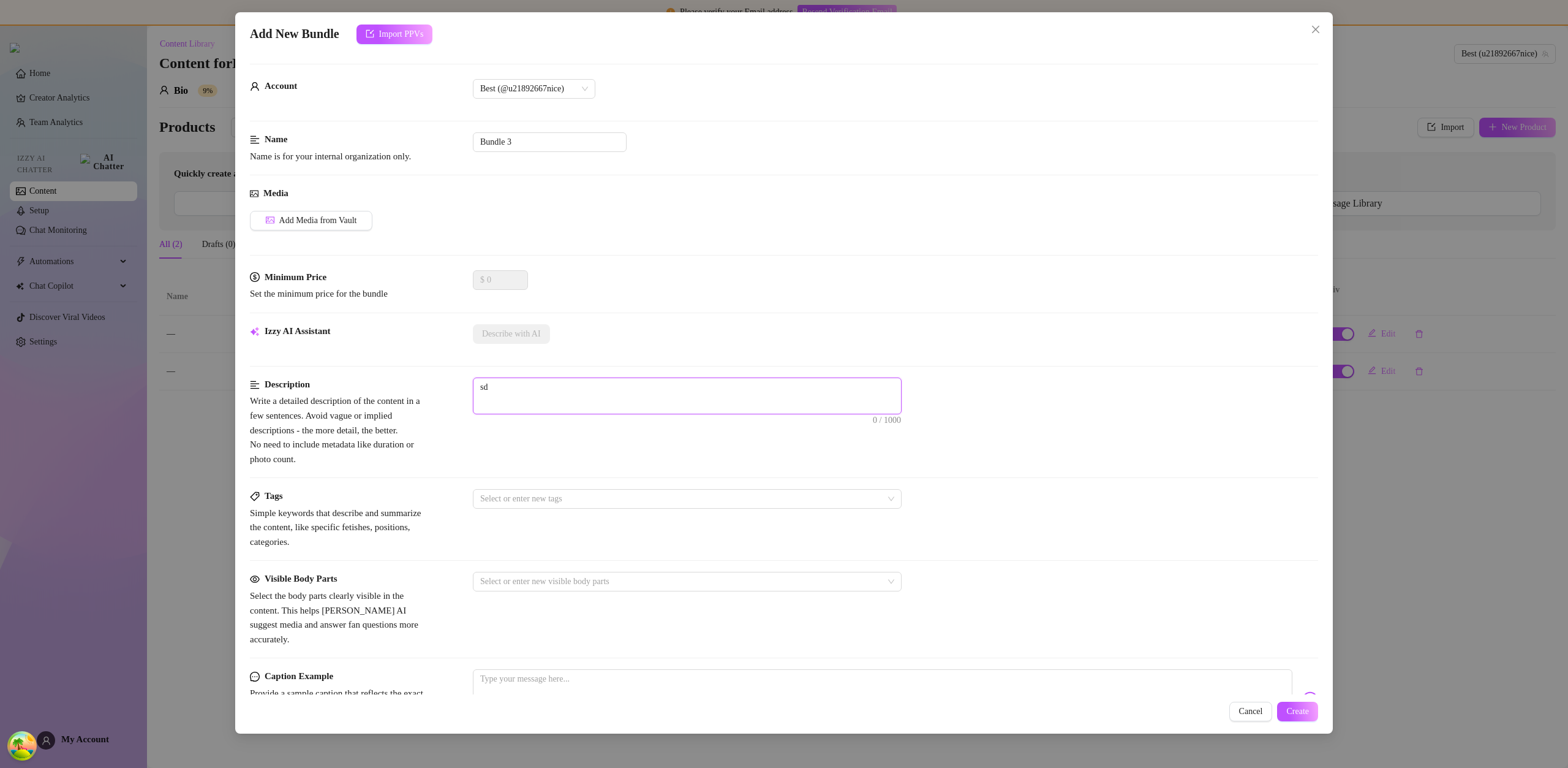
type textarea "sdf"
type textarea "sdfs"
type textarea "sdfsf"
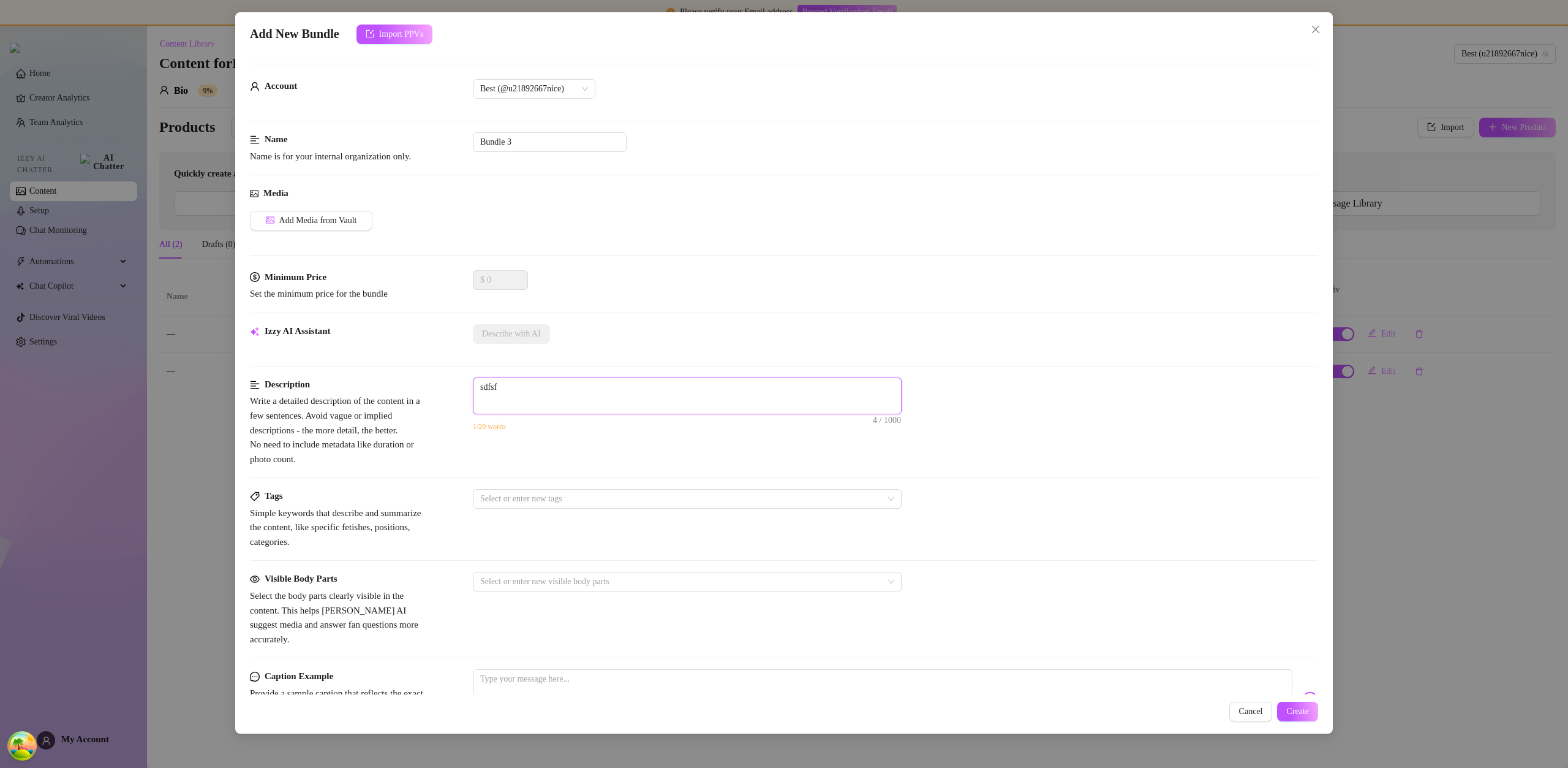
type textarea "sdfsfg"
type textarea "sdfsfgd"
type textarea "sdfsfgdd"
type textarea "sdfsfgddf"
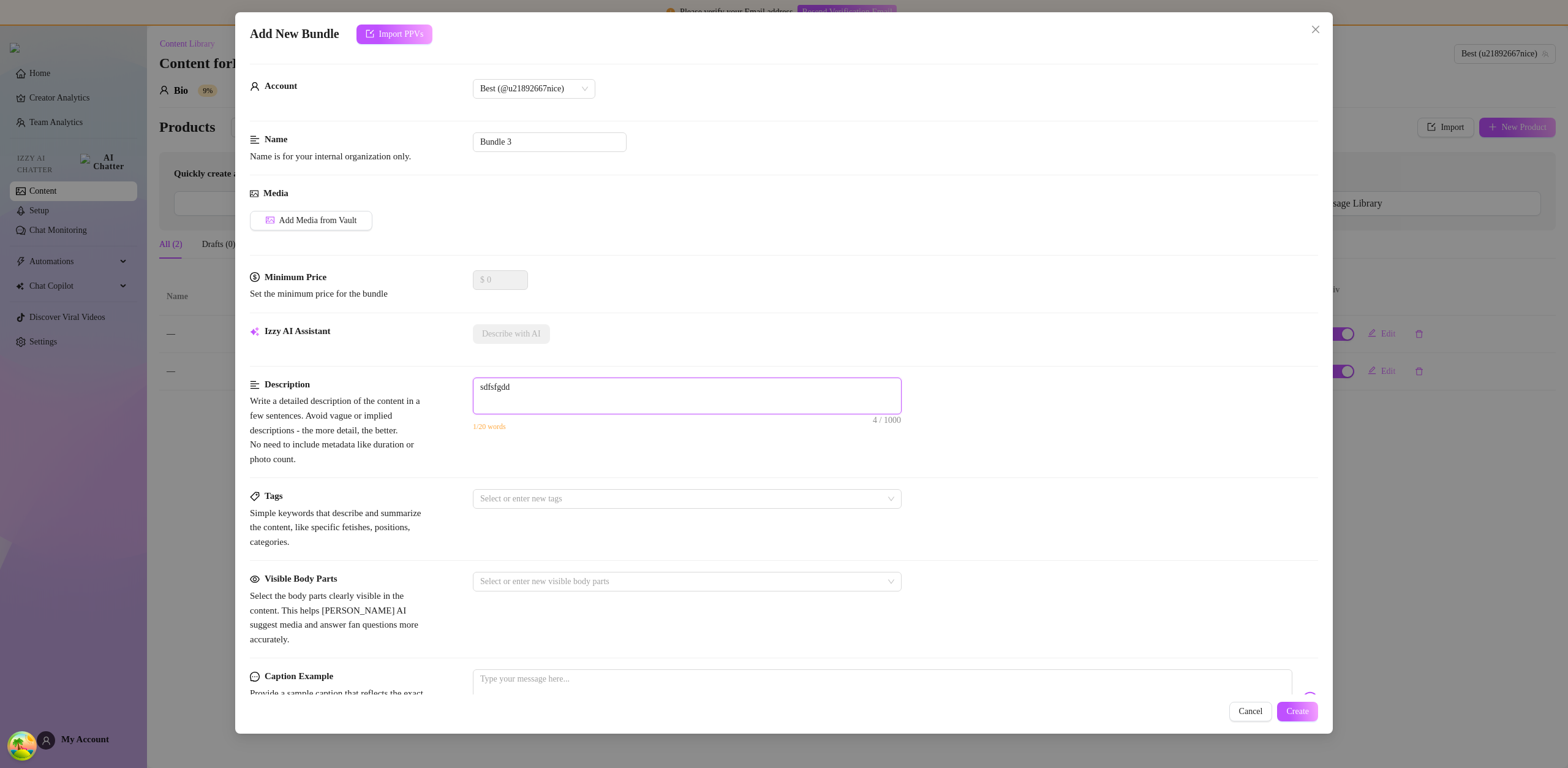
type textarea "sdfsfgddf"
type textarea "sdfsfgddfs"
type textarea "sdfsfgddfsg"
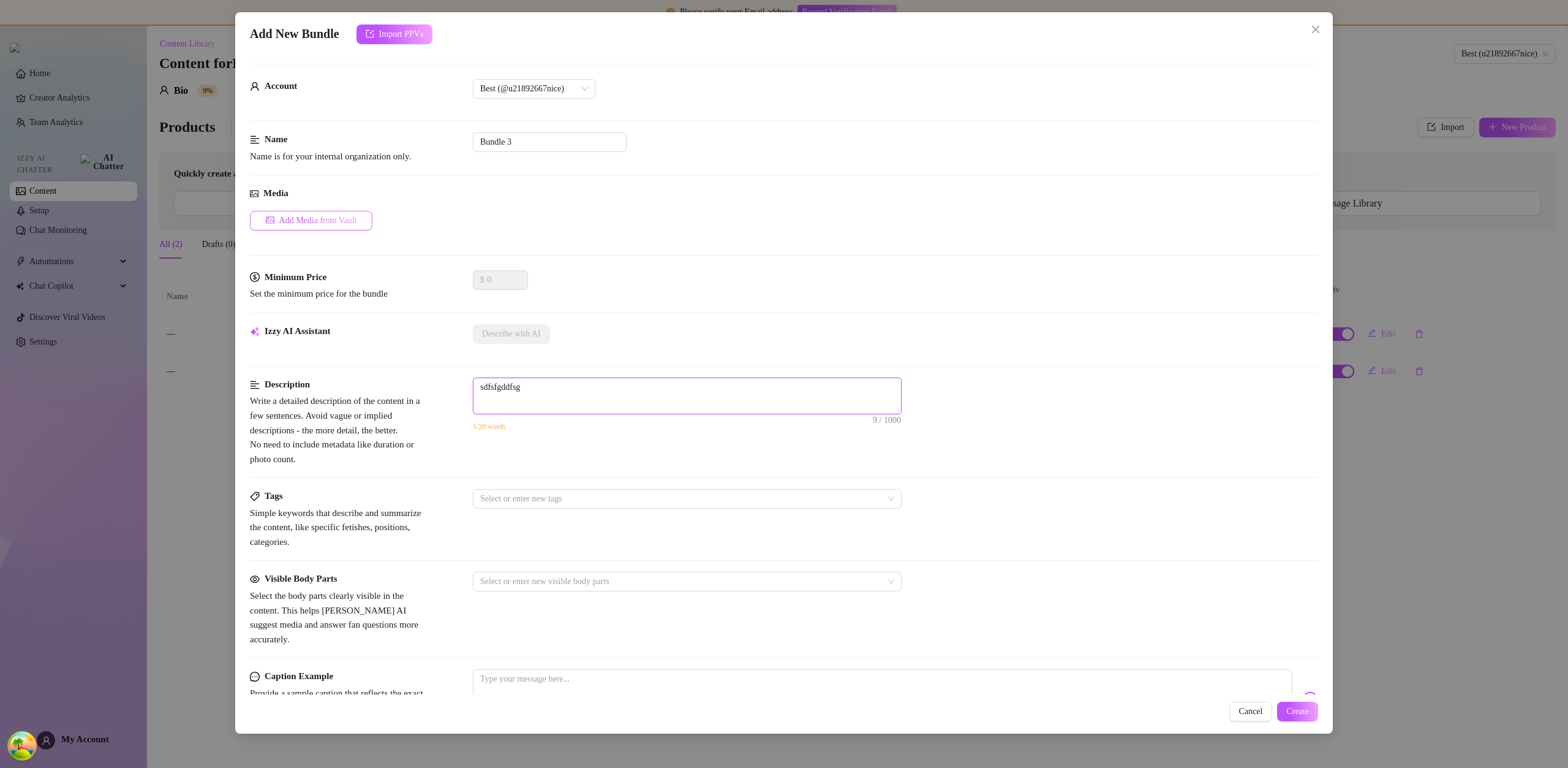
type textarea "sdfsfgddfsgd"
type textarea "sdfsfgddfsgdf"
click at [332, 218] on span "Add Media from Vault" at bounding box center [319, 220] width 78 height 10
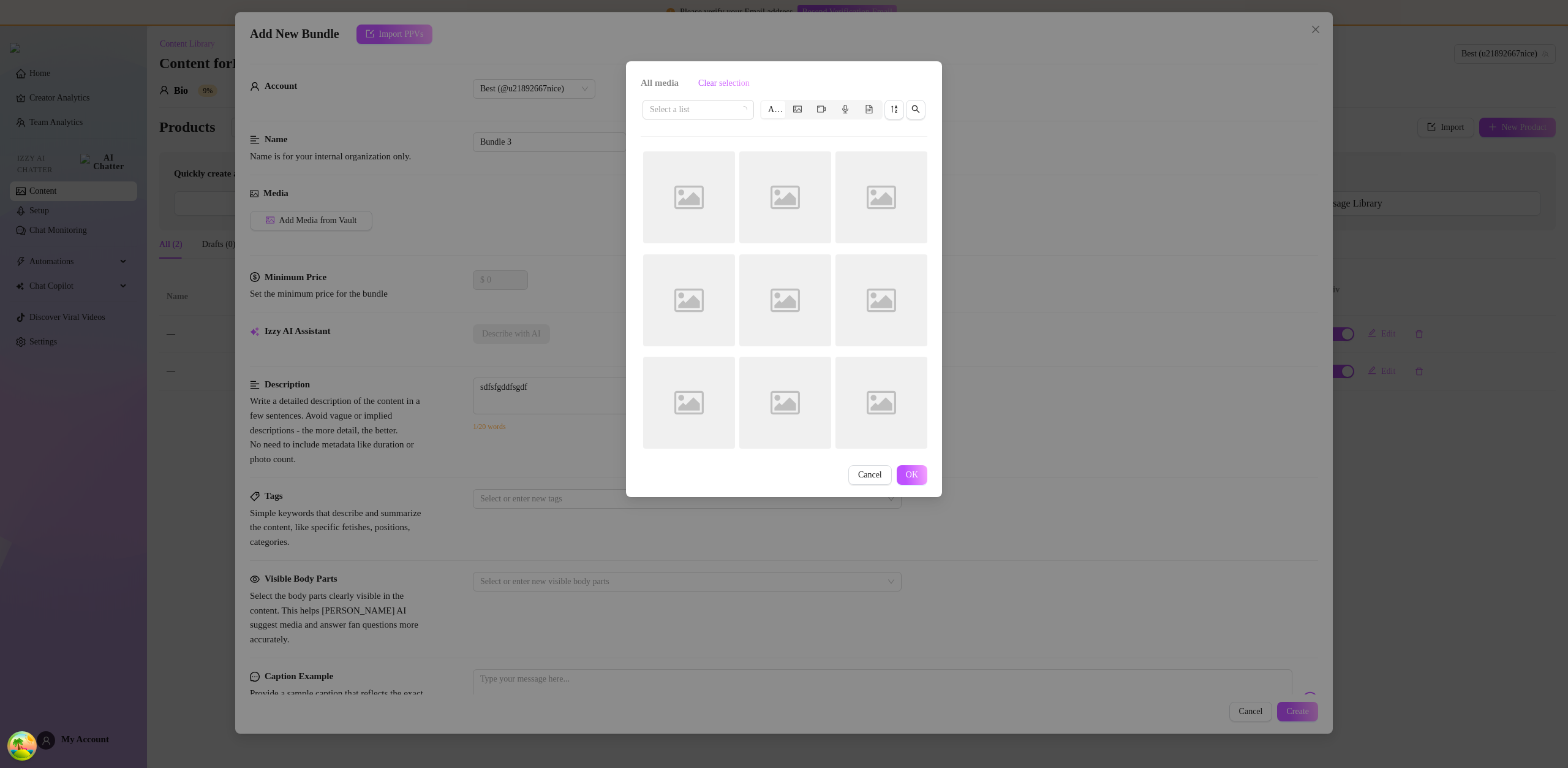
click at [910, 159] on div "Image placeholder" at bounding box center [881, 197] width 92 height 92
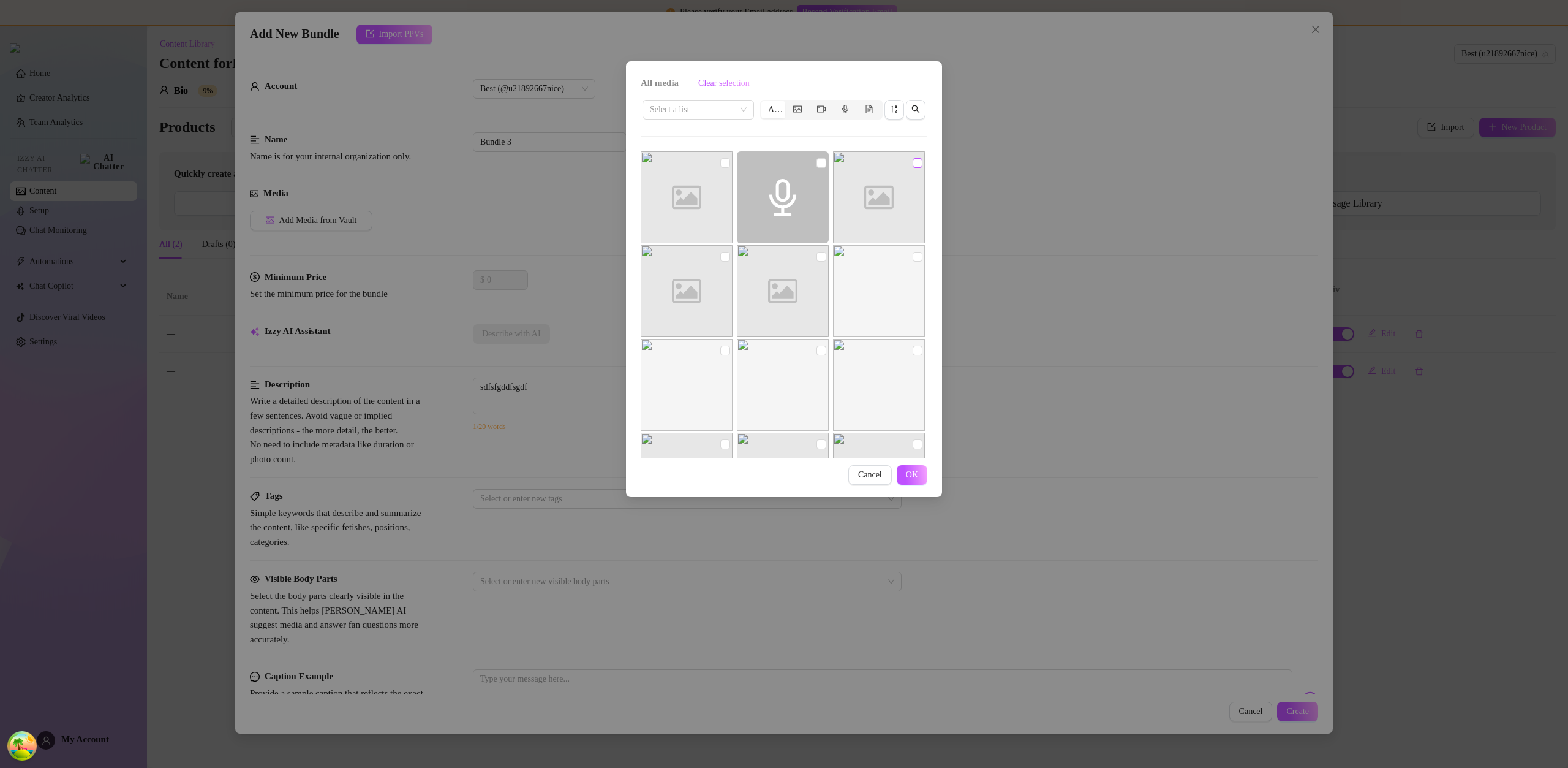
click at [913, 162] on input "checkbox" at bounding box center [917, 163] width 10 height 10
checkbox input "true"
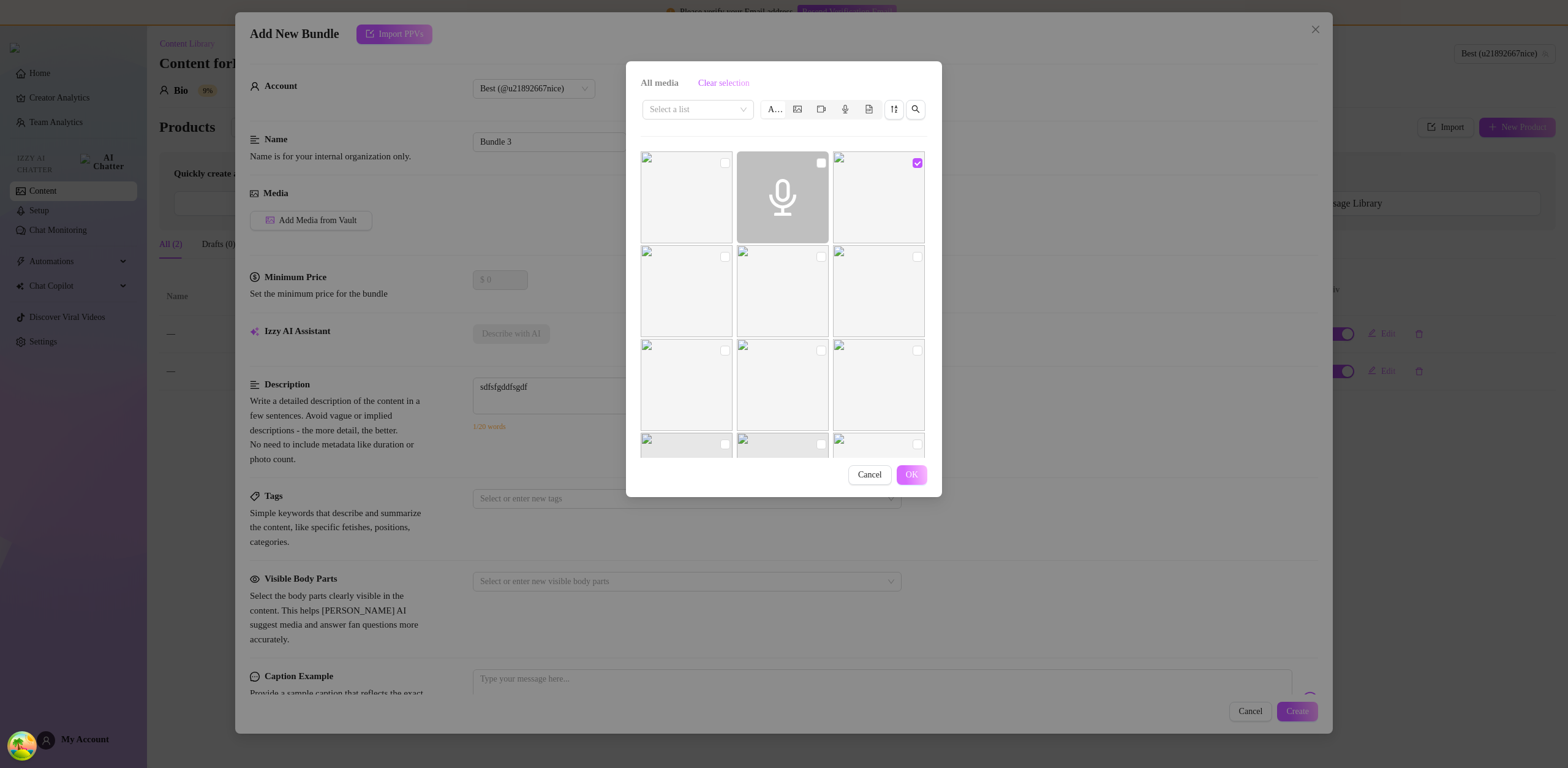
click at [913, 471] on span "OK" at bounding box center [912, 475] width 12 height 10
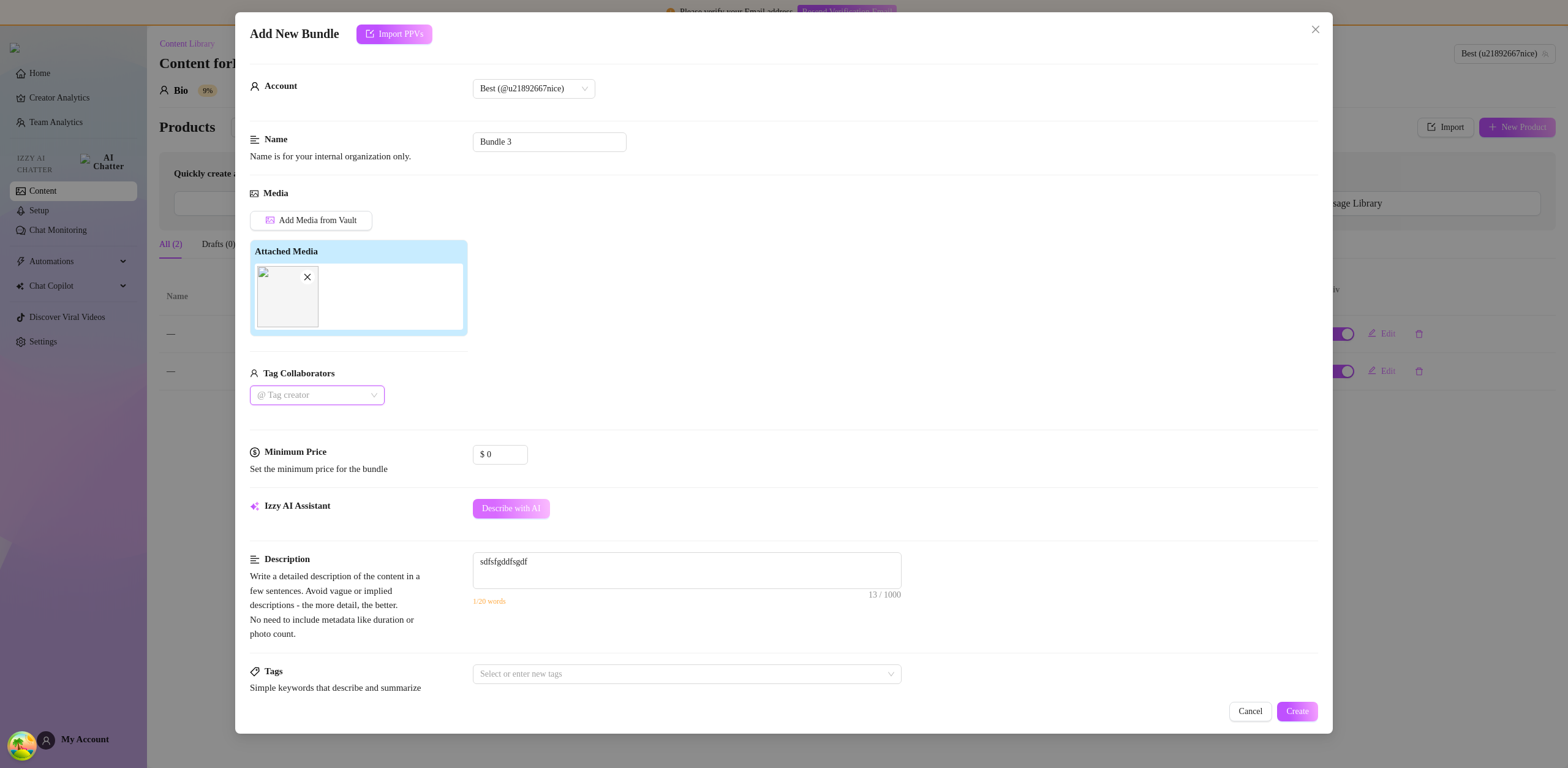
click at [522, 511] on span "Describe with AI" at bounding box center [511, 509] width 59 height 10
type textarea "Athletic"
type textarea "Athletic male"
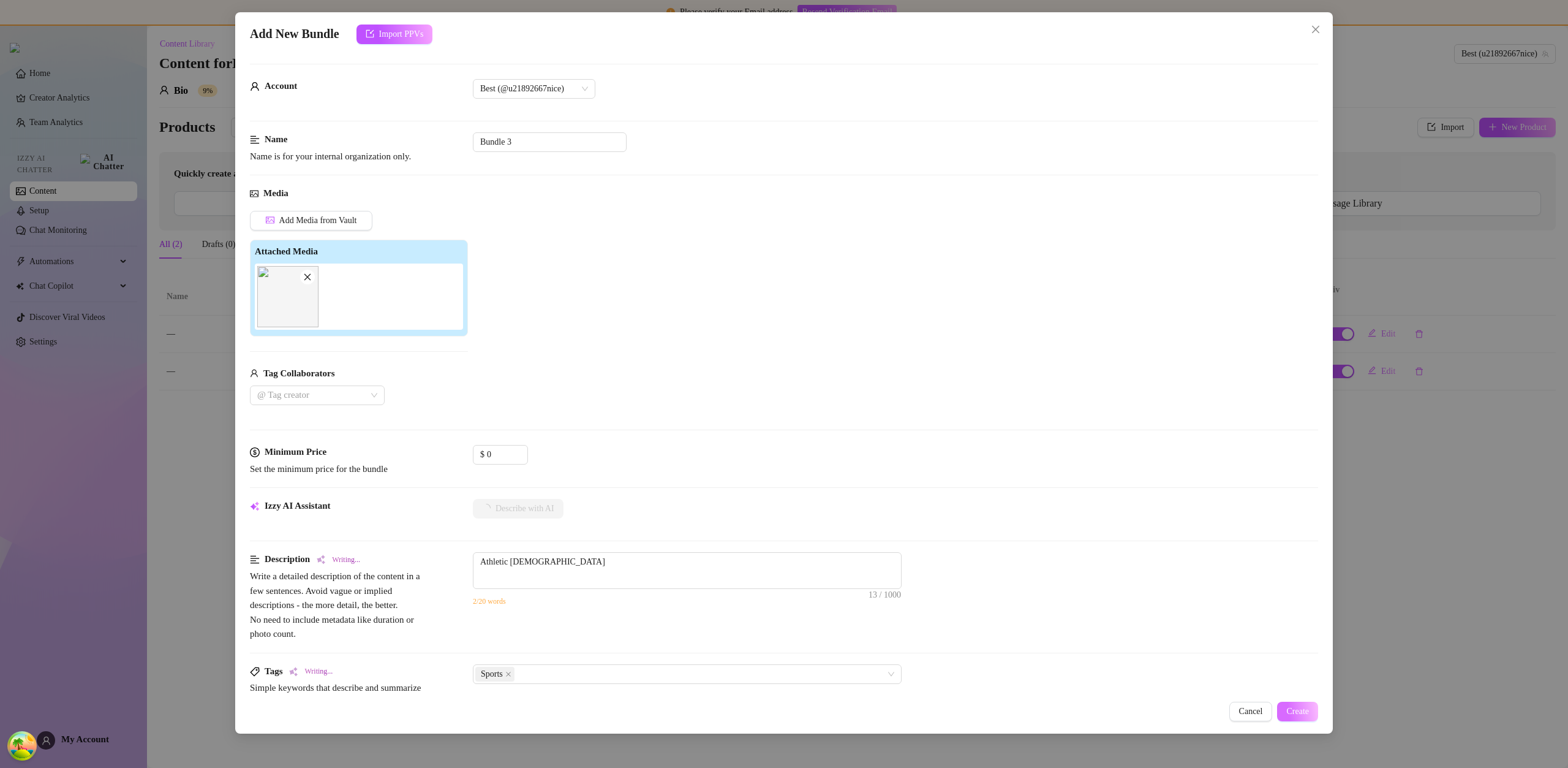
type textarea "Athletic male in"
type textarea "Athletic male in a"
type textarea "Athletic male in a sleeveless"
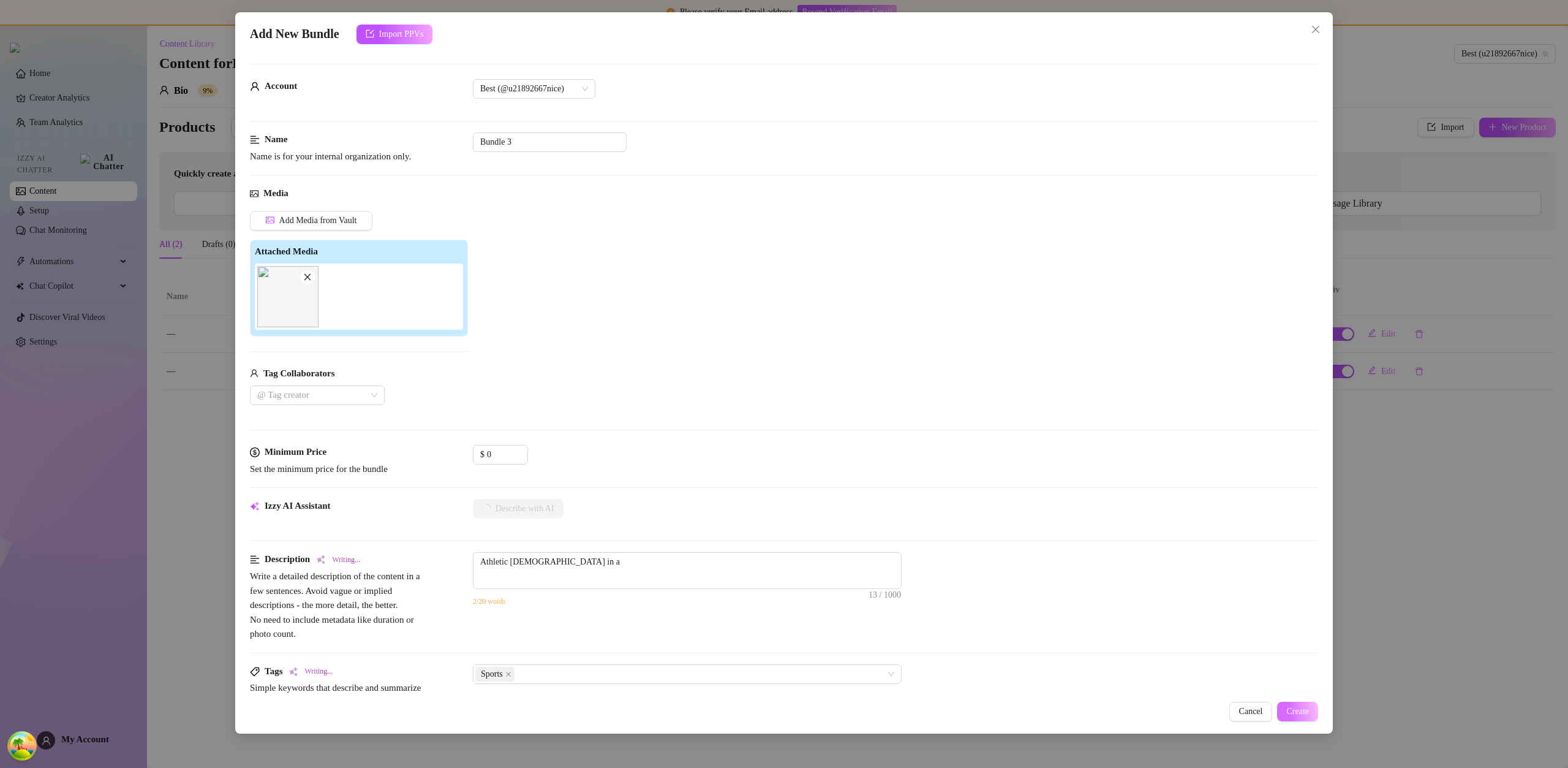
type textarea "Athletic male in a sleeveless"
type textarea "Athletic male in a sleeveless sports"
type textarea "Athletic male in a sleeveless sports tank"
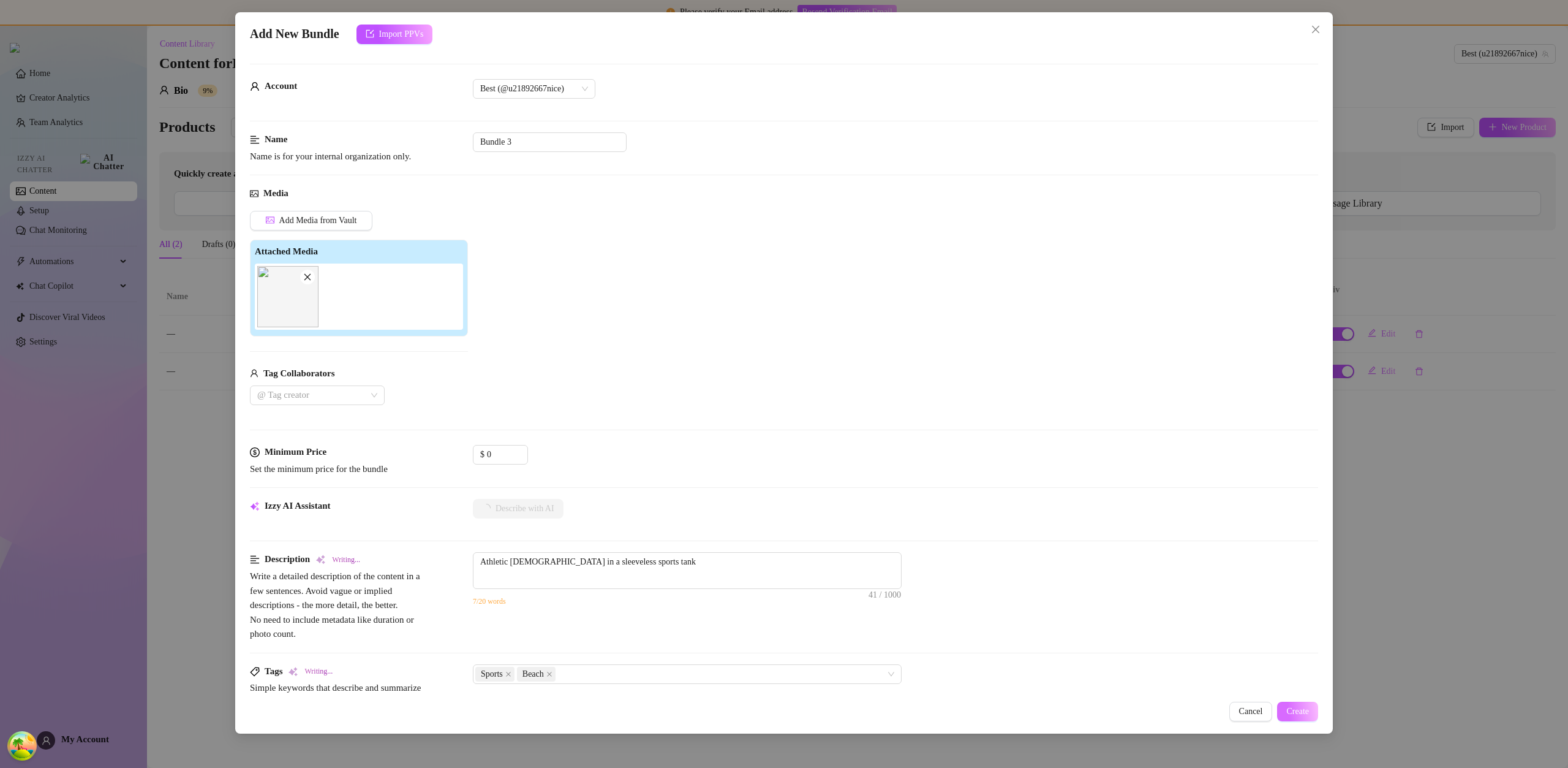
type textarea "Athletic male in a sleeveless sports tank and"
type textarea "Athletic male in a sleeveless sports tank and shorts,"
type textarea "Athletic male in a sleeveless sports tank and shorts, holding"
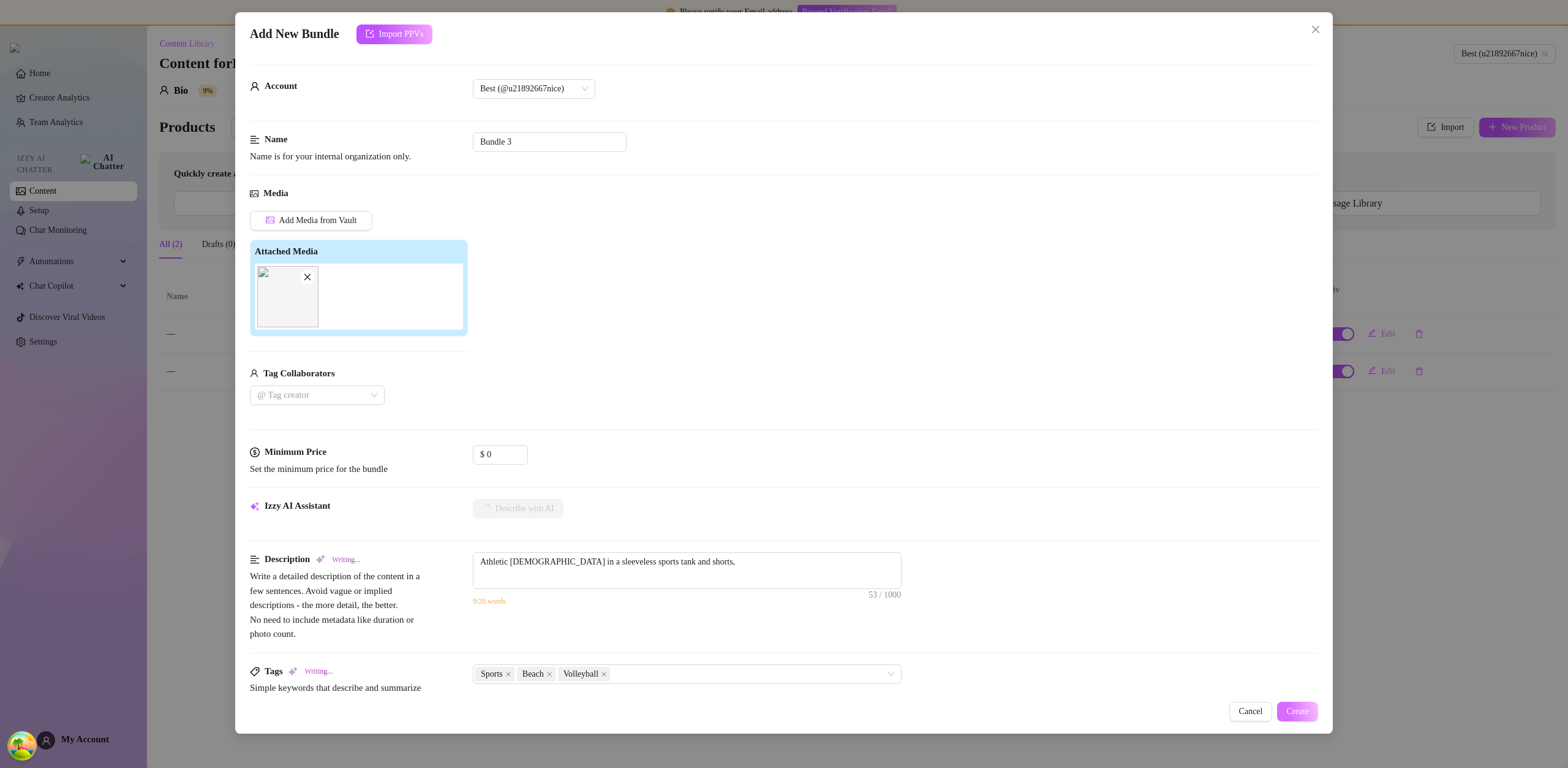
type textarea "Athletic male in a sleeveless sports tank and shorts, holding"
type textarea "Athletic male in a sleeveless sports tank and shorts, holding a"
type textarea "Athletic male in a sleeveless sports tank and shorts, holding a volleyball"
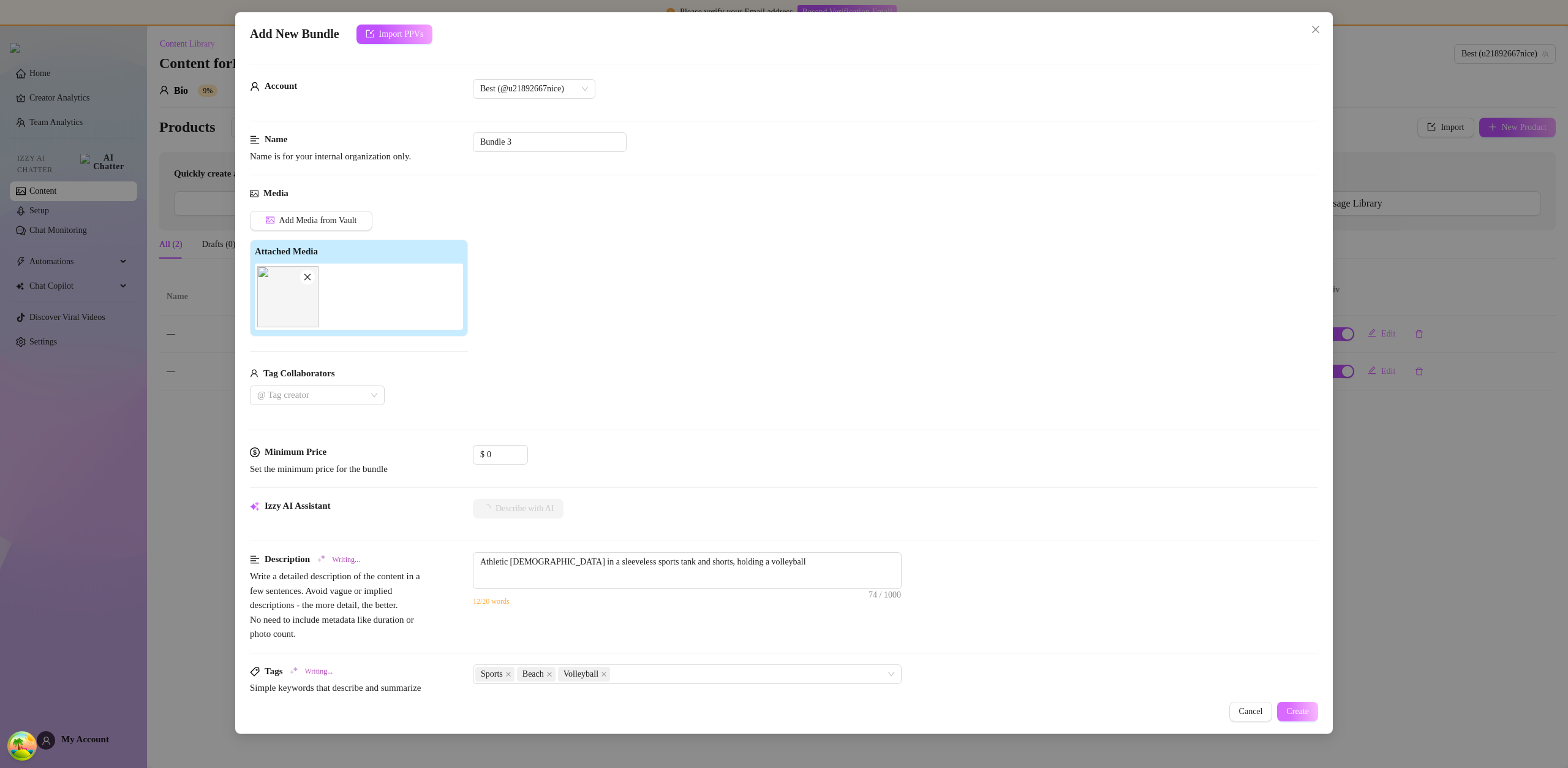
type textarea "Athletic male in a sleeveless sports tank and shorts, holding a volleyball mid-…"
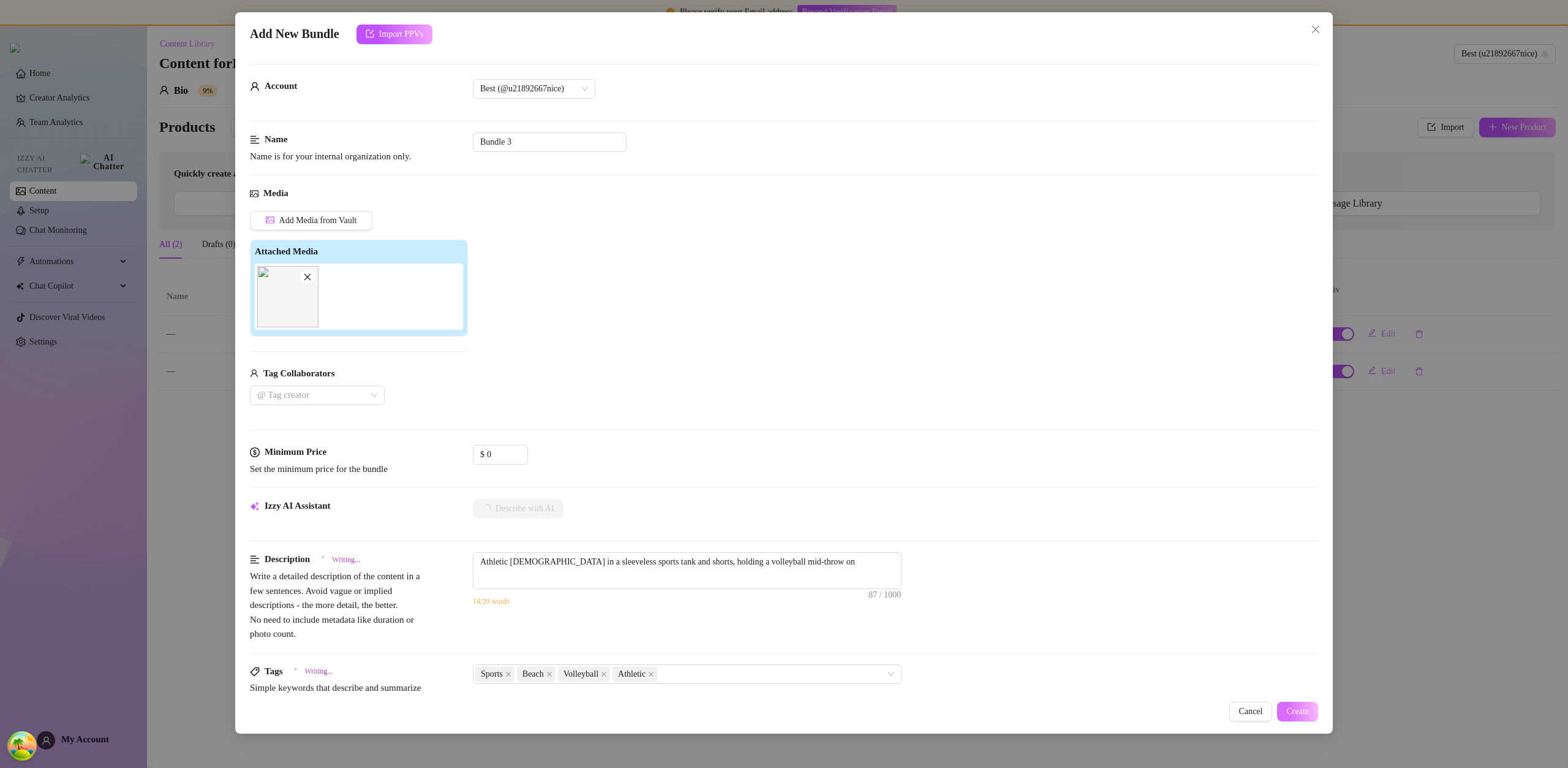
type textarea "Athletic male in a sleeveless sports tank and shorts, holding a volleyball mid-…"
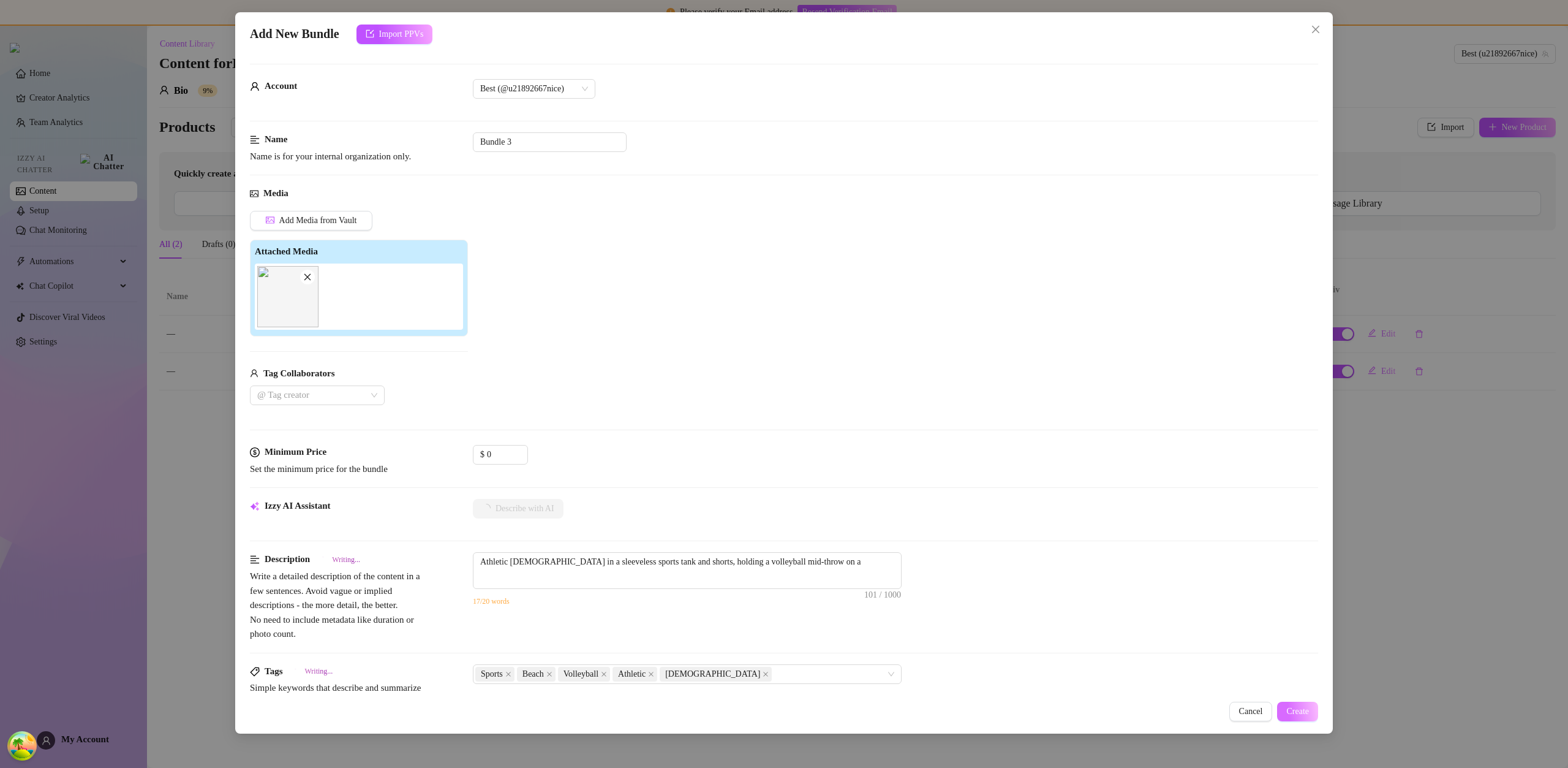
type textarea "Athletic male in a sleeveless sports tank and shorts, holding a volleyball mid-…"
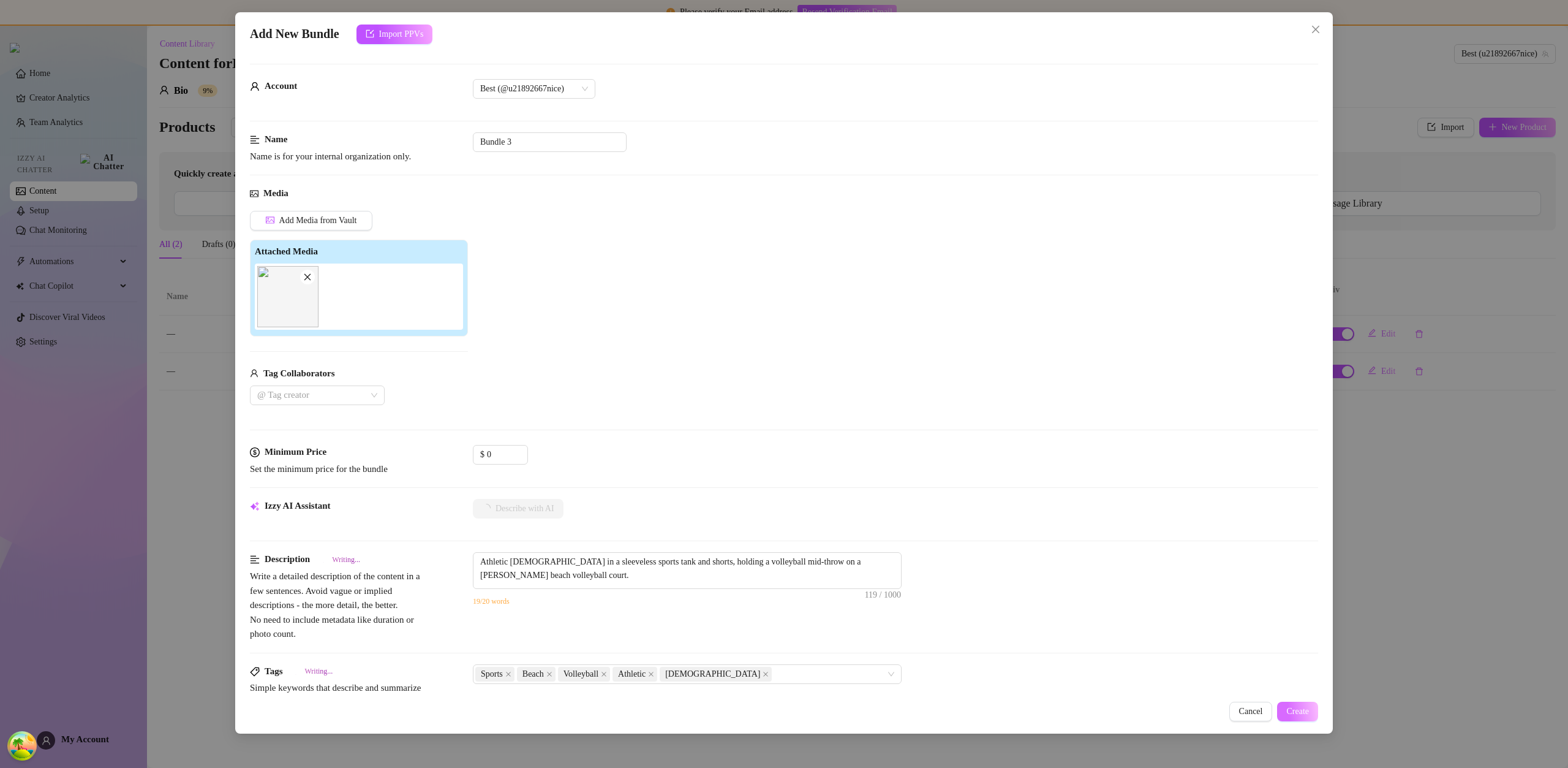
type textarea "Athletic male in a sleeveless sports tank and shorts, holding a volleyball mid-…"
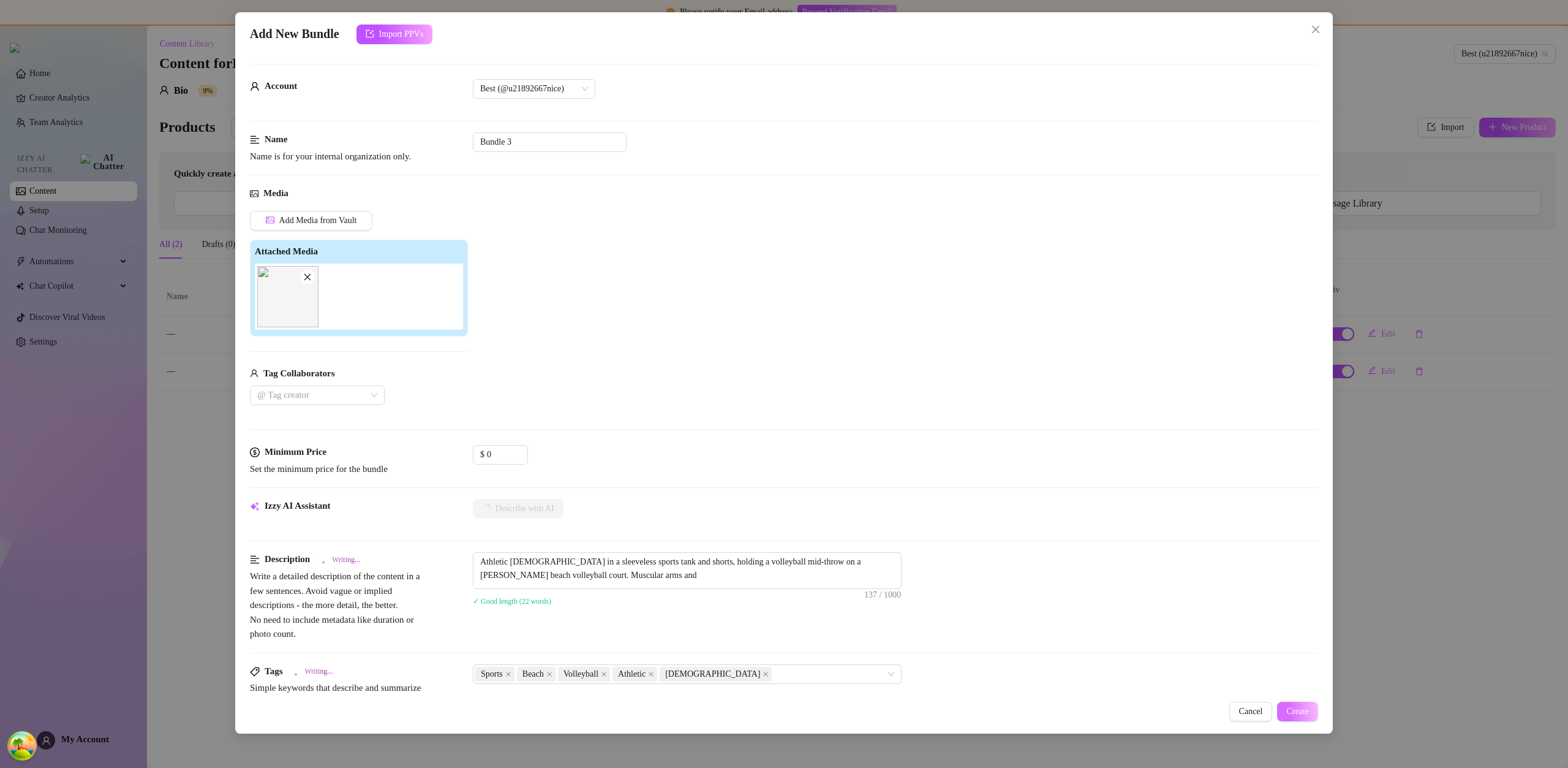
type textarea "Athletic male in a sleeveless sports tank and shorts, holding a volleyball mid-…"
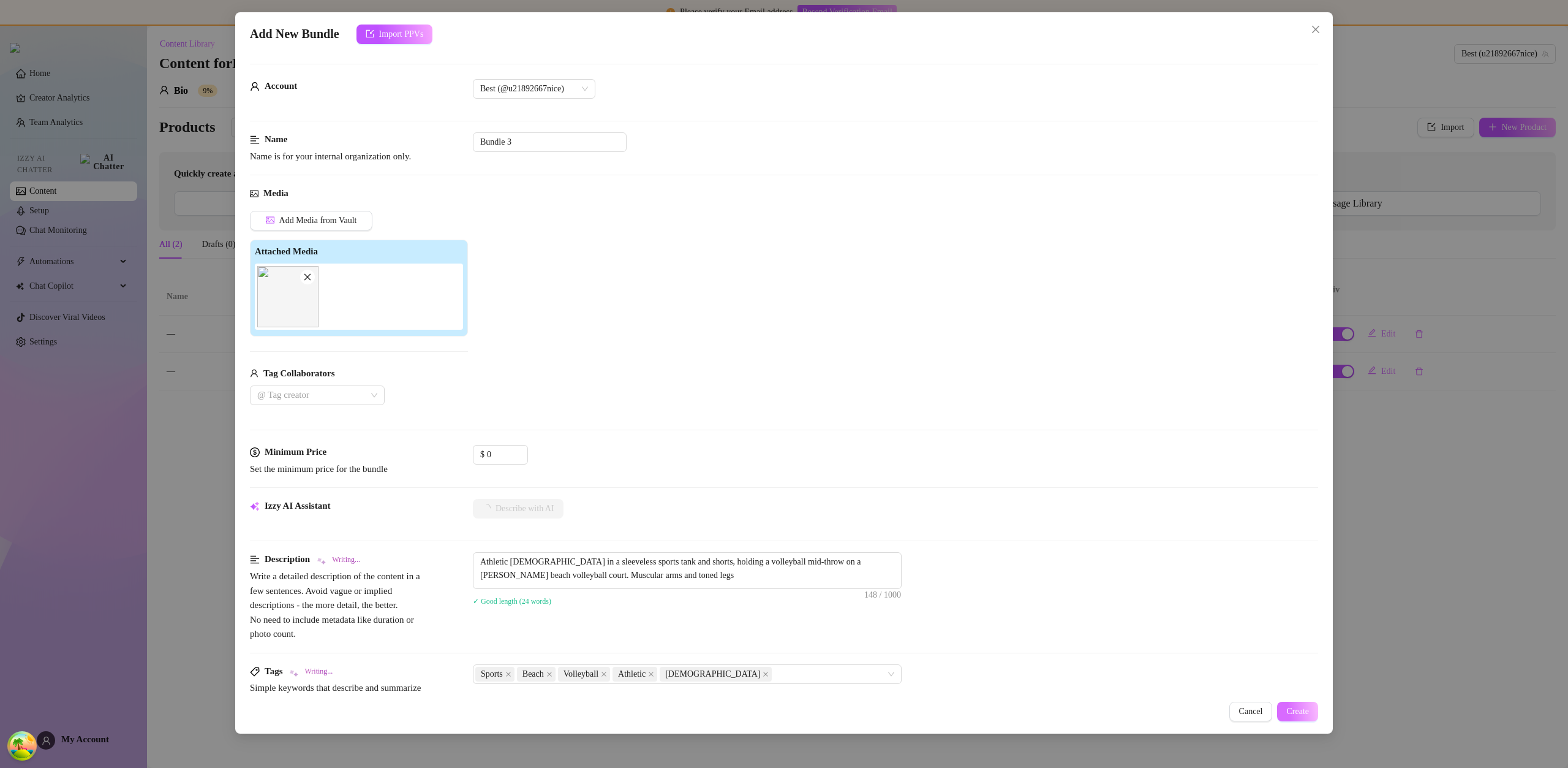
type textarea "Athletic male in a sleeveless sports tank and shorts, holding a volleyball mid-…"
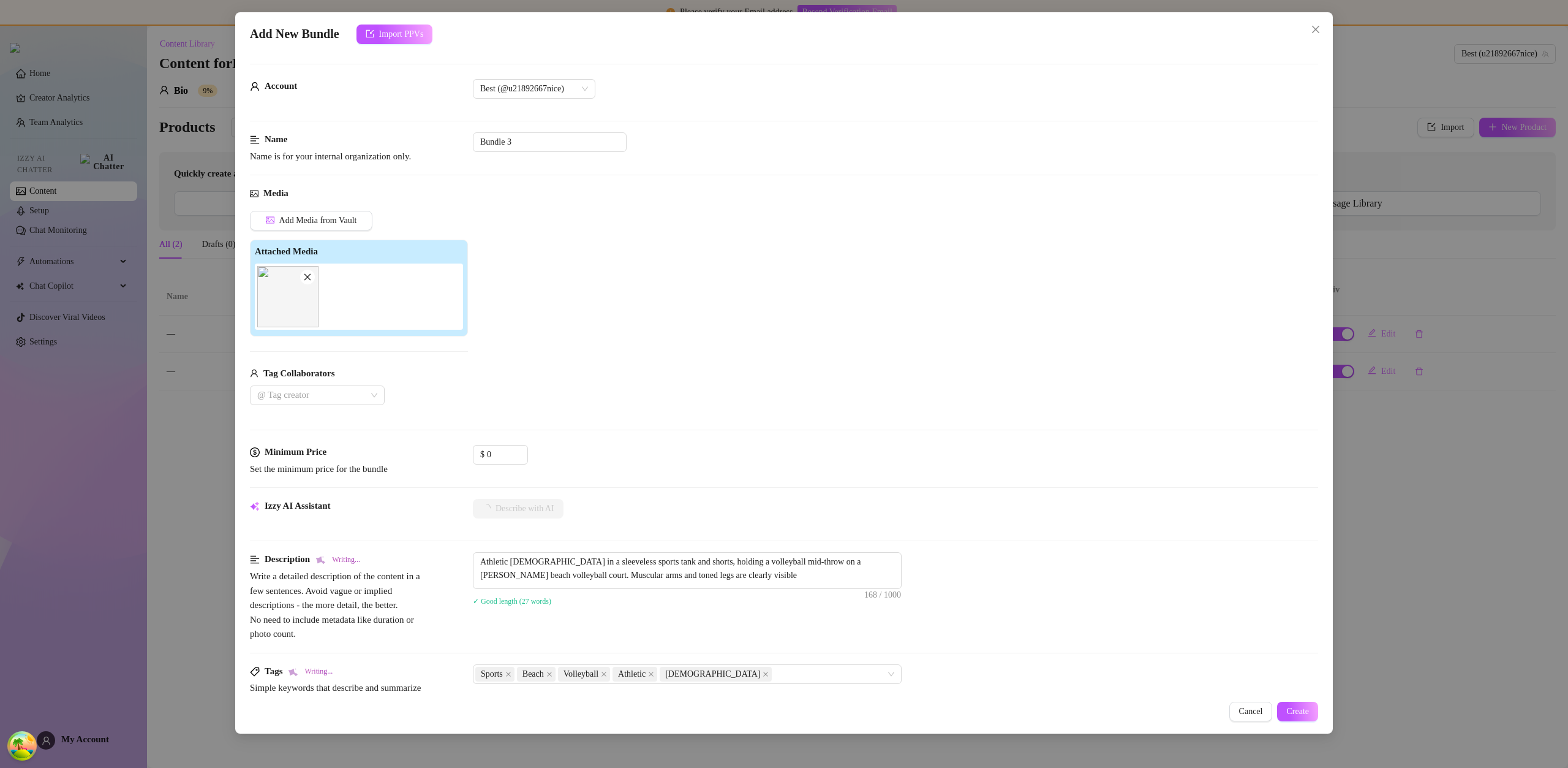
type textarea "Athletic male in a sleeveless sports tank and shorts, holding a volleyball mid-…"
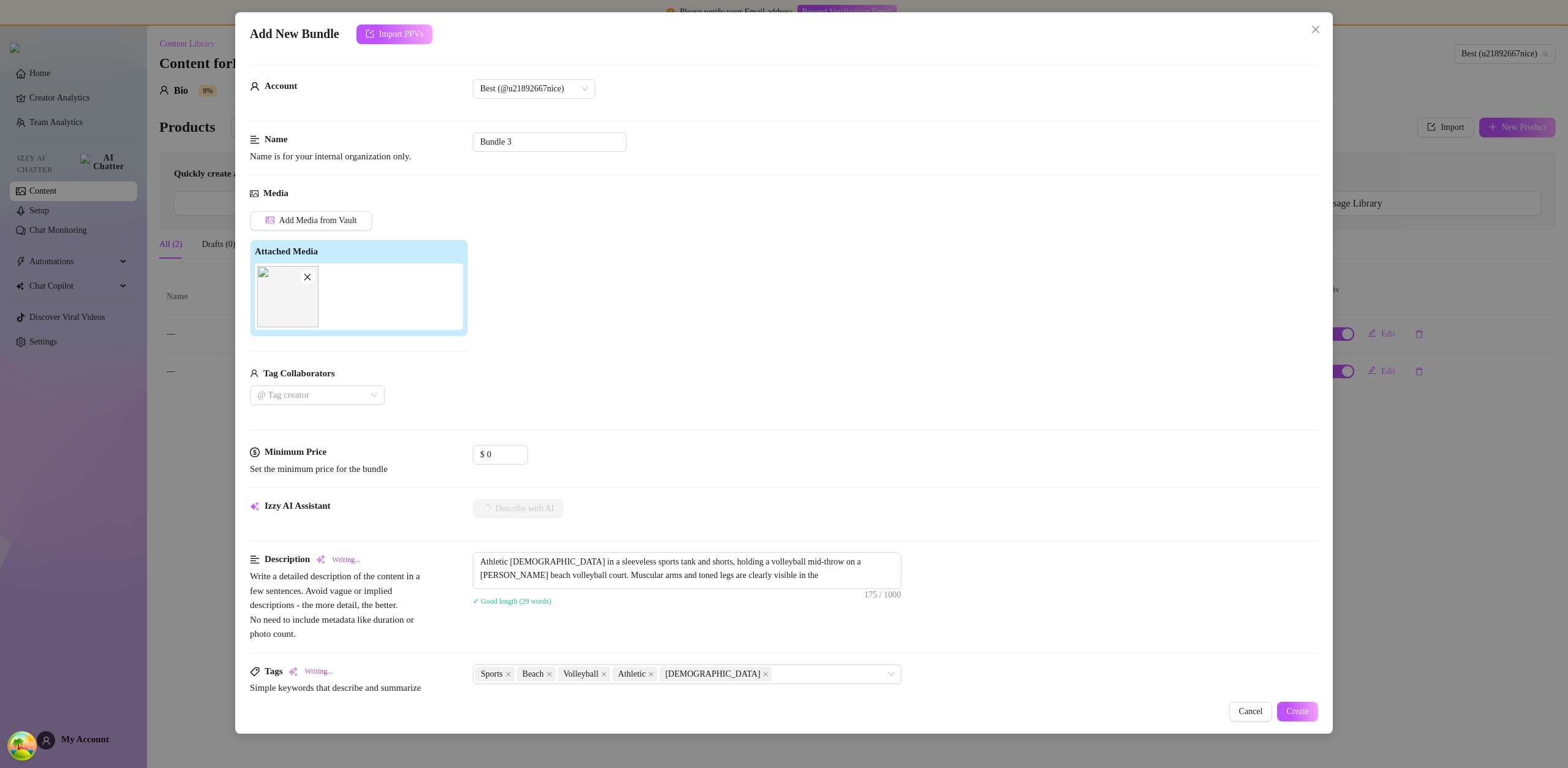
type textarea "Athletic male in a sleeveless sports tank and shorts, holding a volleyball mid-…"
click at [521, 450] on icon "up" at bounding box center [521, 451] width 3 height 3
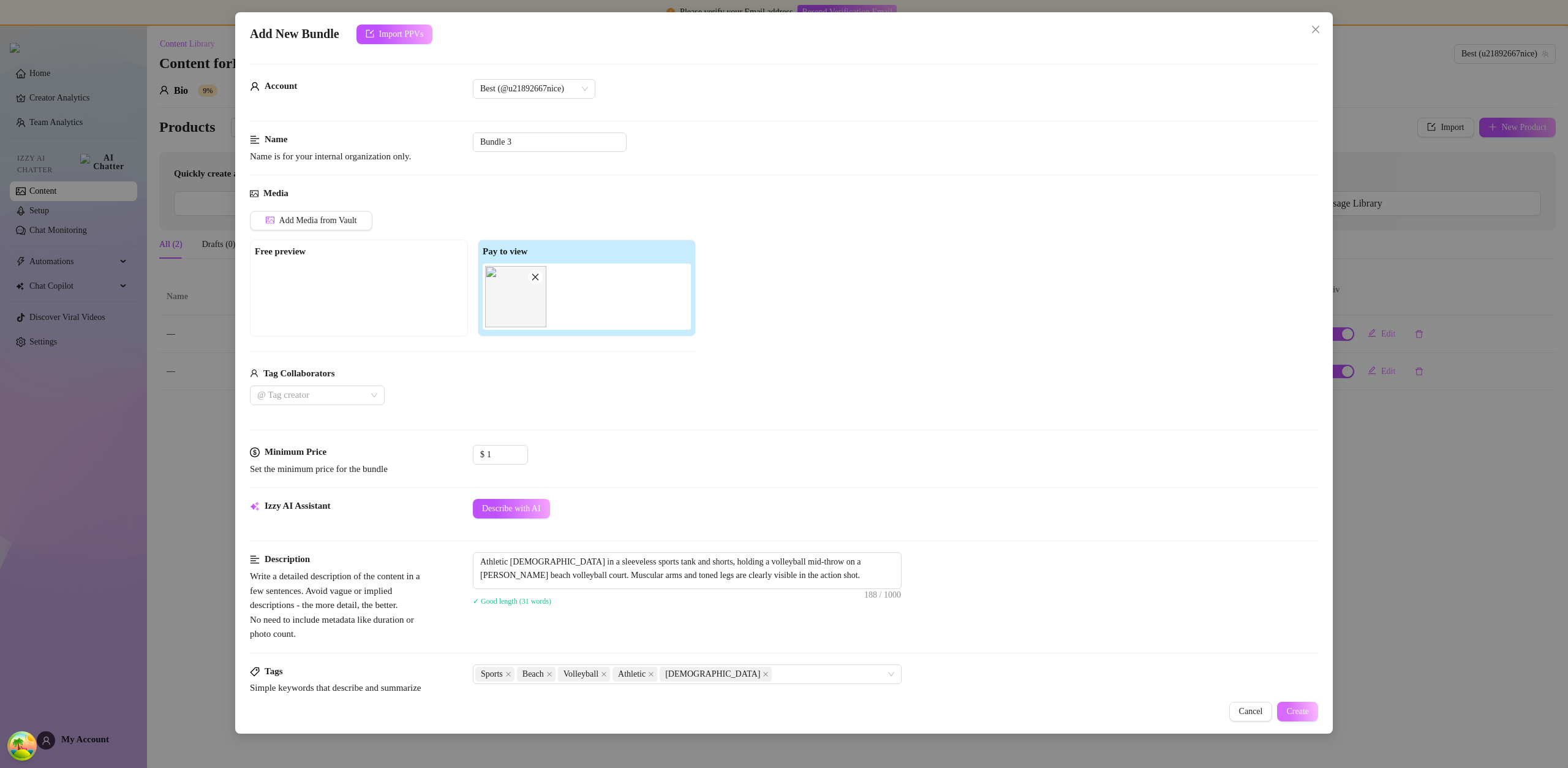
click at [1288, 708] on span "Create" at bounding box center [1297, 711] width 23 height 10
click at [522, 451] on icon "up" at bounding box center [521, 451] width 3 height 3
click at [522, 450] on icon "up" at bounding box center [521, 451] width 4 height 4
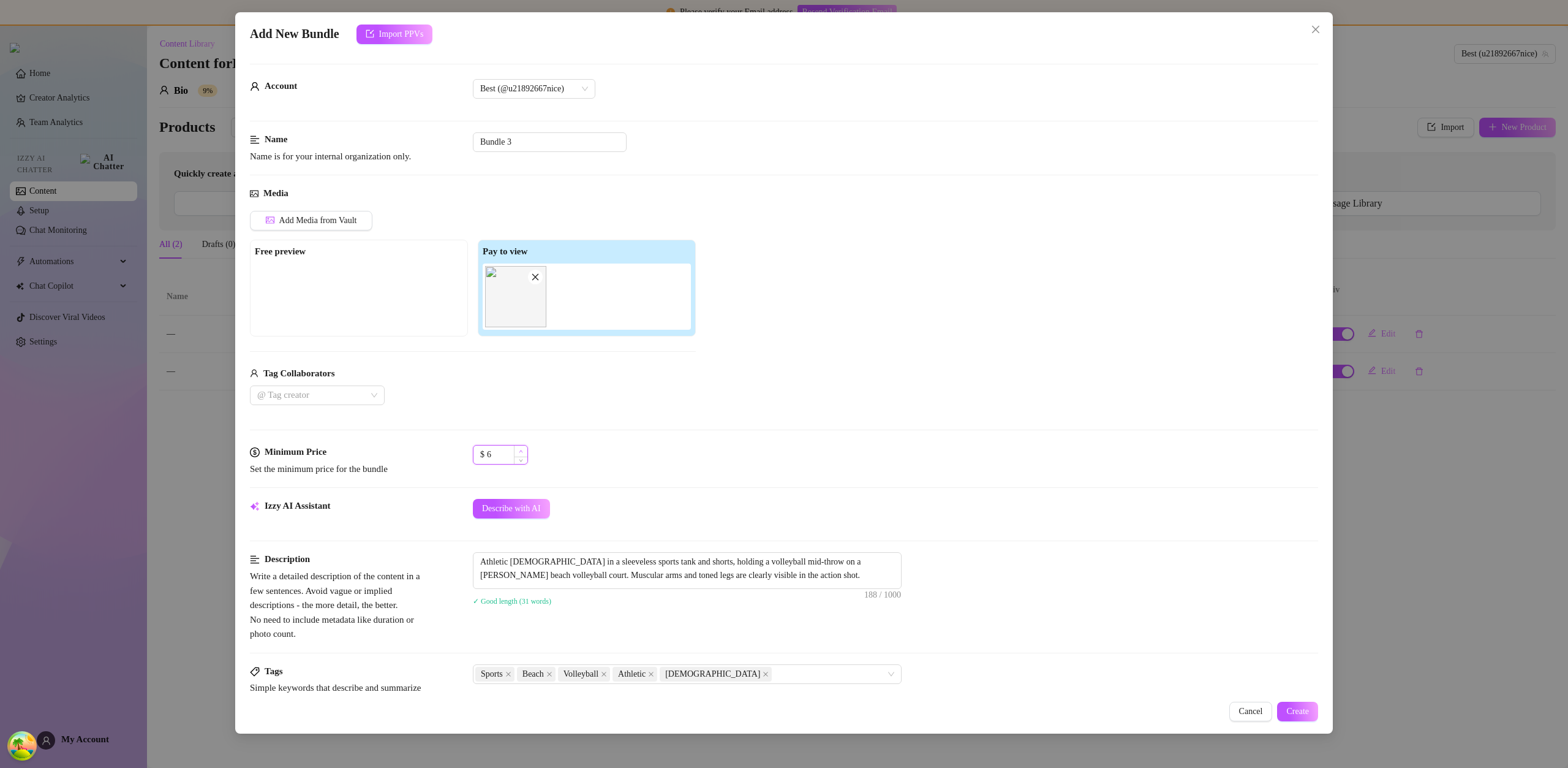
click at [522, 450] on icon "up" at bounding box center [521, 451] width 4 height 4
type input "99"
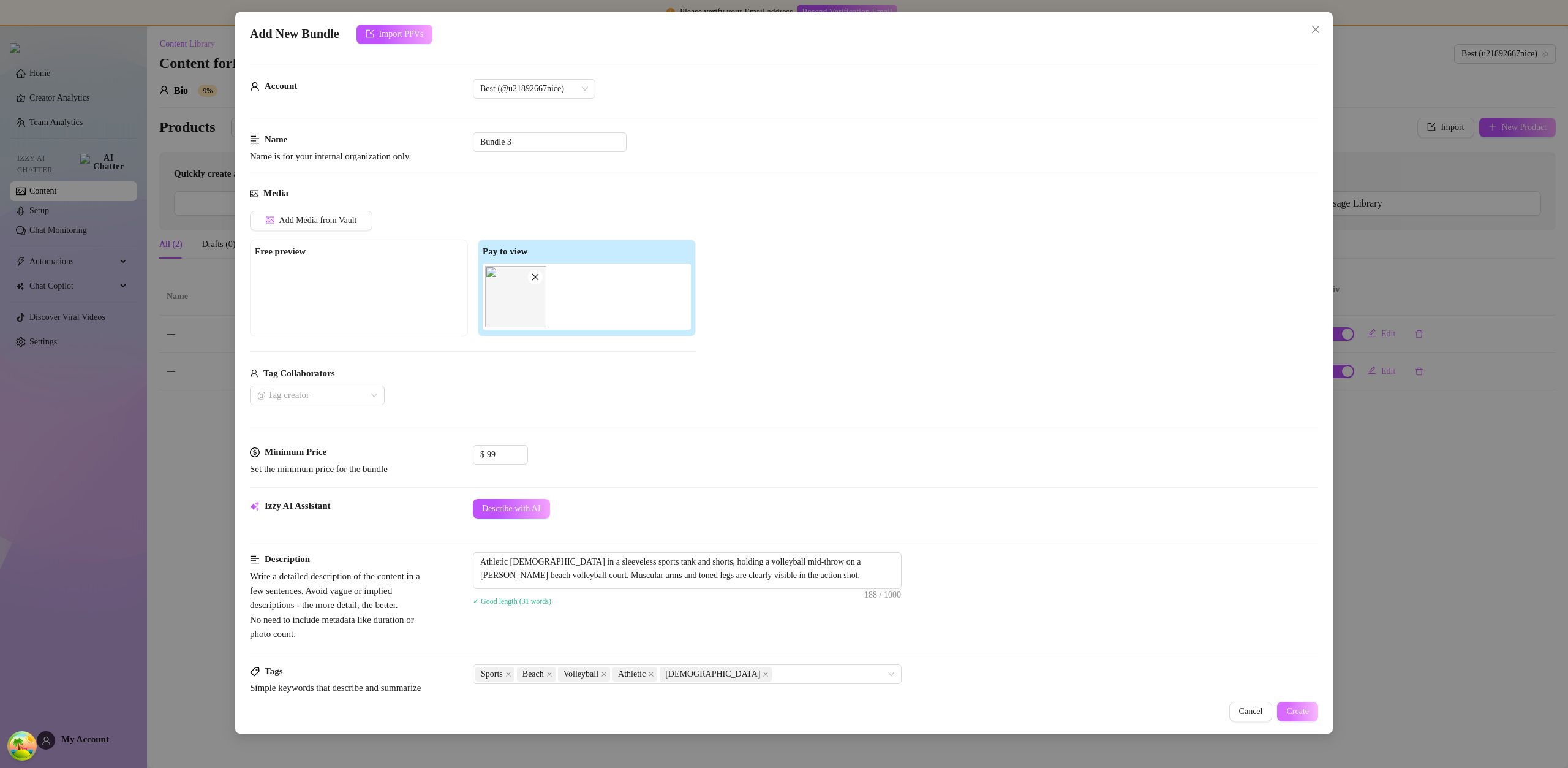
click at [1293, 710] on span "Create" at bounding box center [1297, 711] width 23 height 10
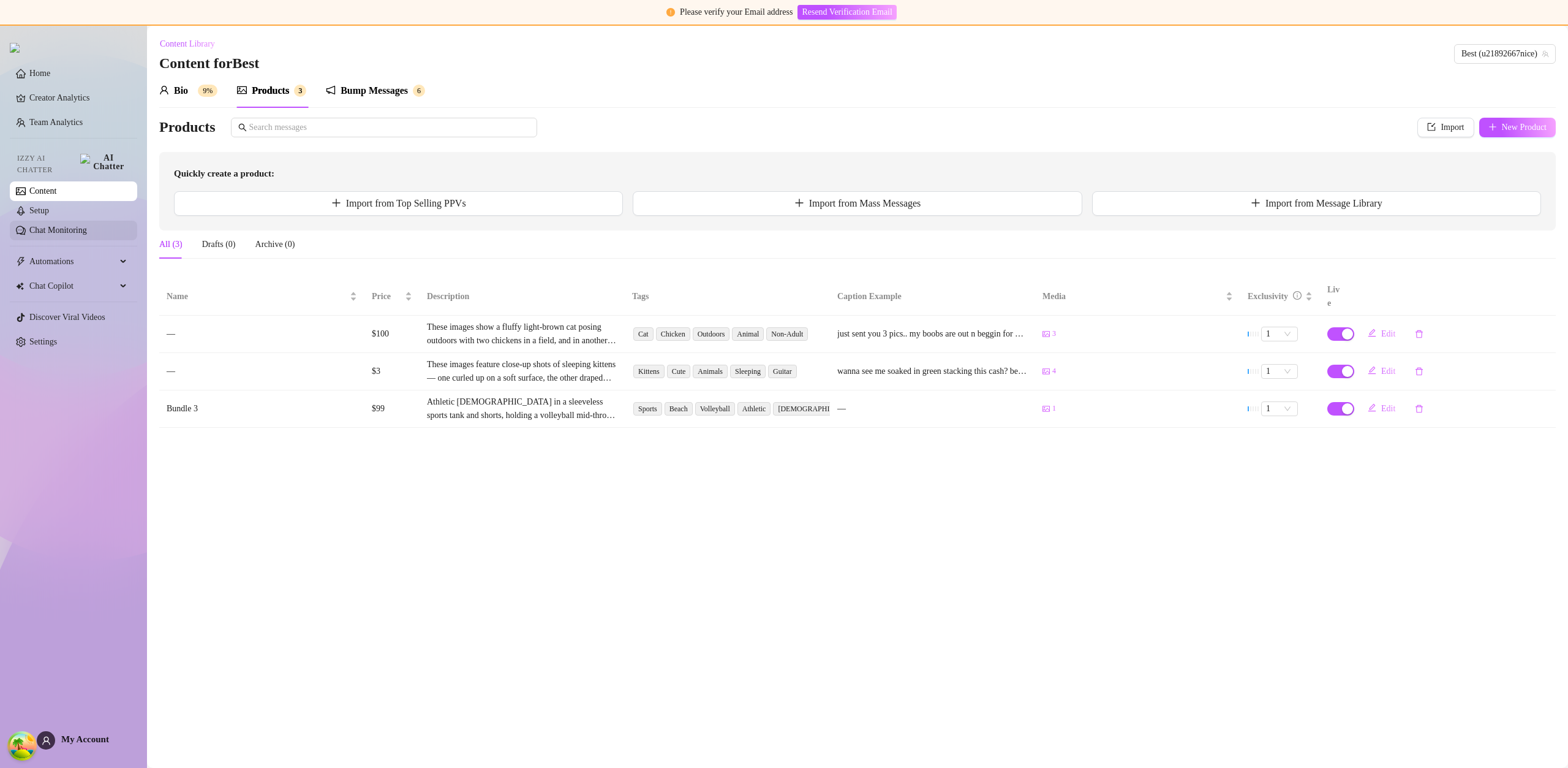
click at [81, 226] on link "Chat Monitoring" at bounding box center [58, 230] width 57 height 9
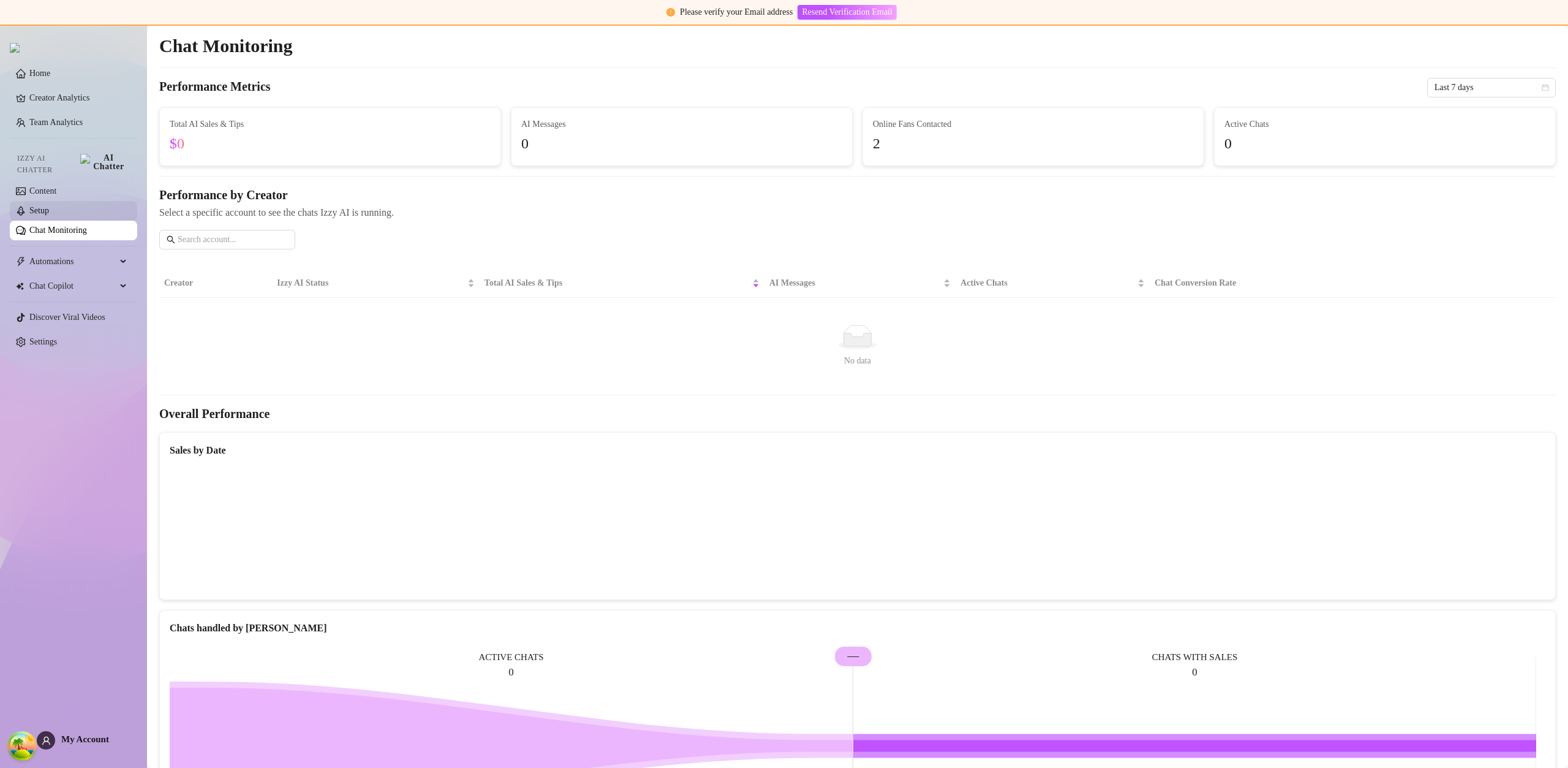
click at [49, 206] on link "Setup" at bounding box center [39, 210] width 20 height 9
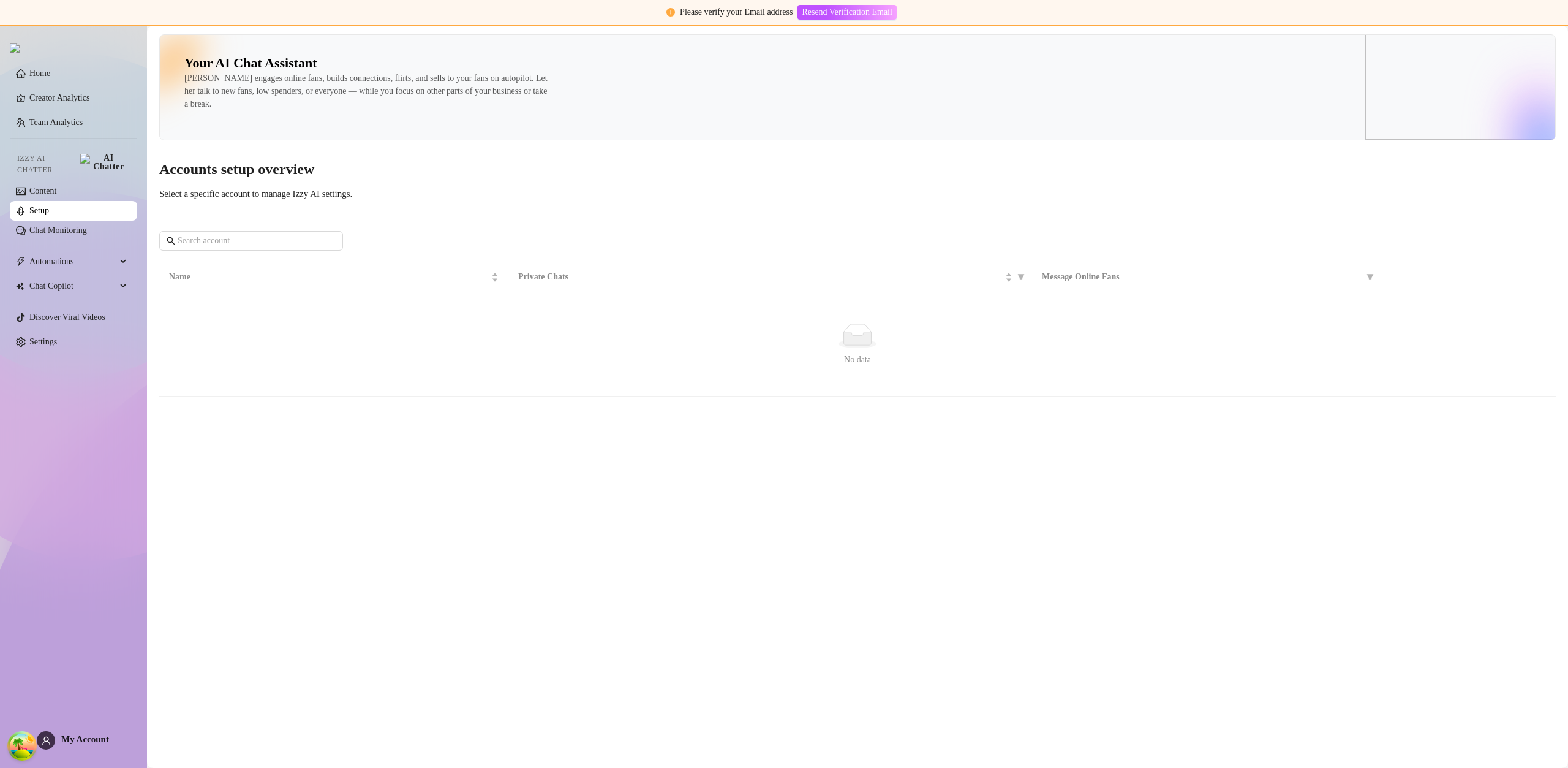
click at [49, 206] on link "Setup" at bounding box center [39, 210] width 20 height 9
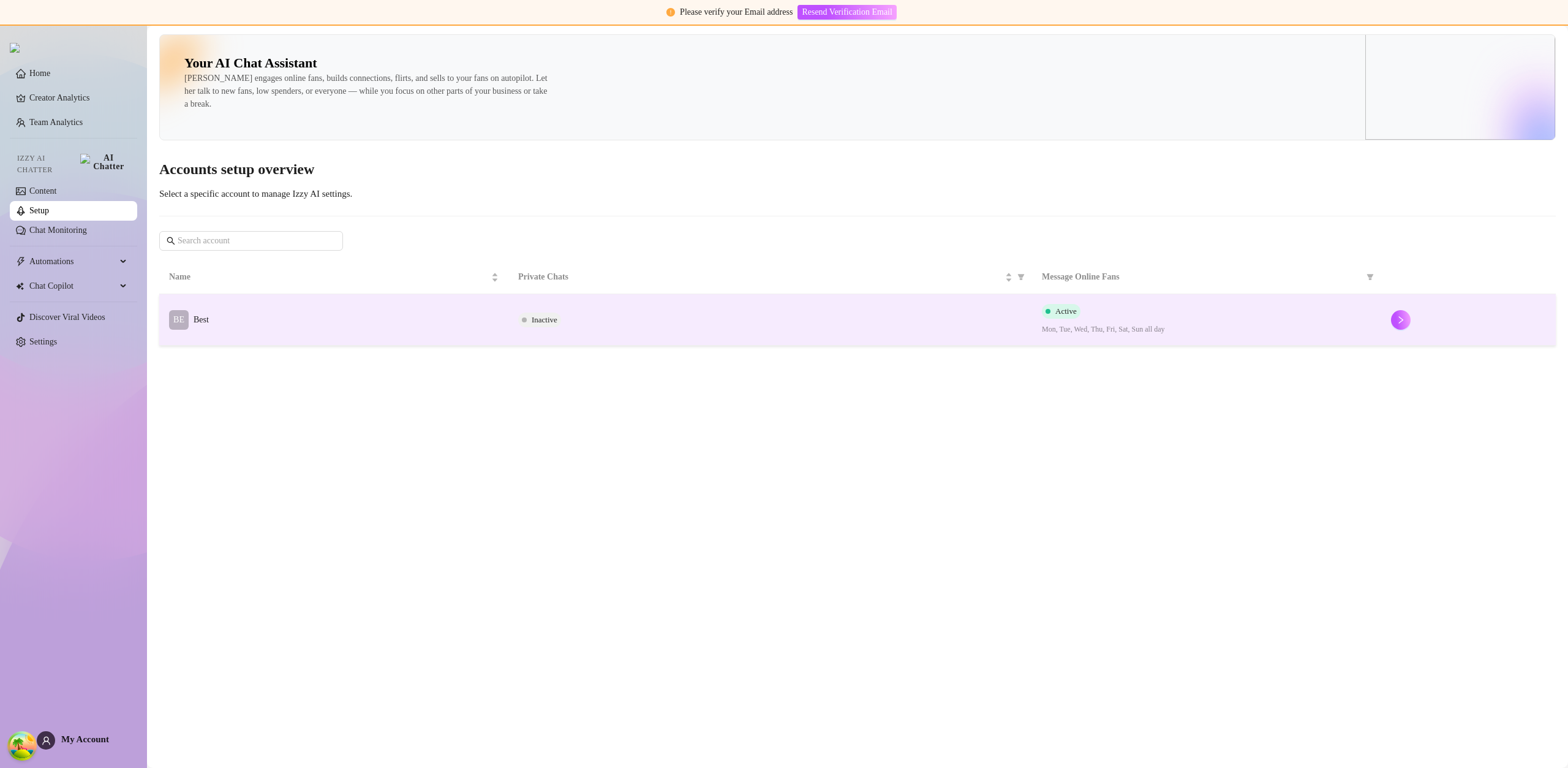
click at [275, 345] on td "BE Best" at bounding box center [334, 319] width 349 height 51
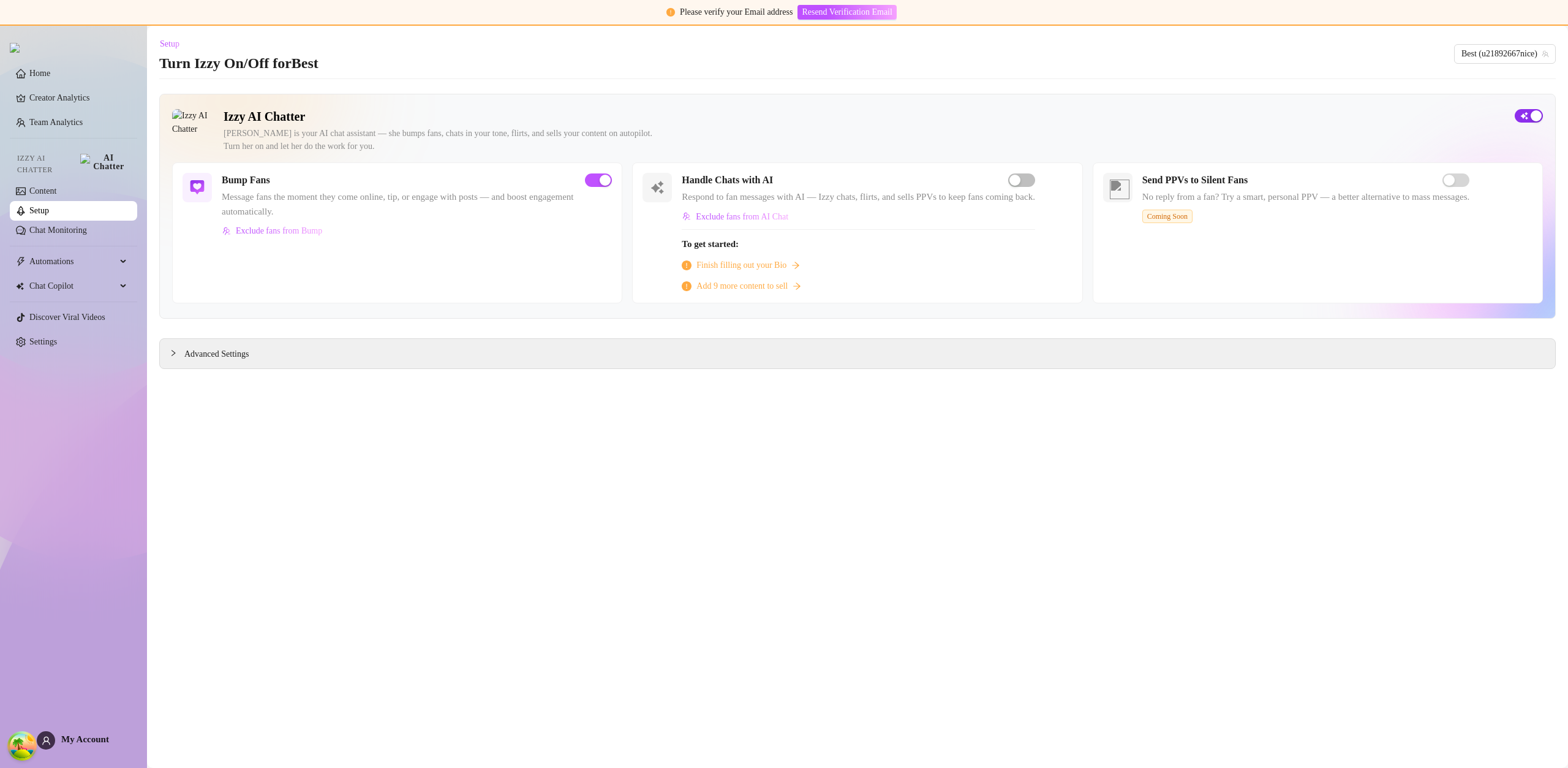
click at [1530, 115] on div "button" at bounding box center [1536, 116] width 11 height 11
click at [1527, 116] on button "button" at bounding box center [1528, 116] width 28 height 14
click at [604, 185] on div "button" at bounding box center [605, 180] width 11 height 11
click at [1526, 120] on div "button" at bounding box center [1522, 116] width 11 height 11
click at [1020, 183] on div "button" at bounding box center [1015, 180] width 11 height 11
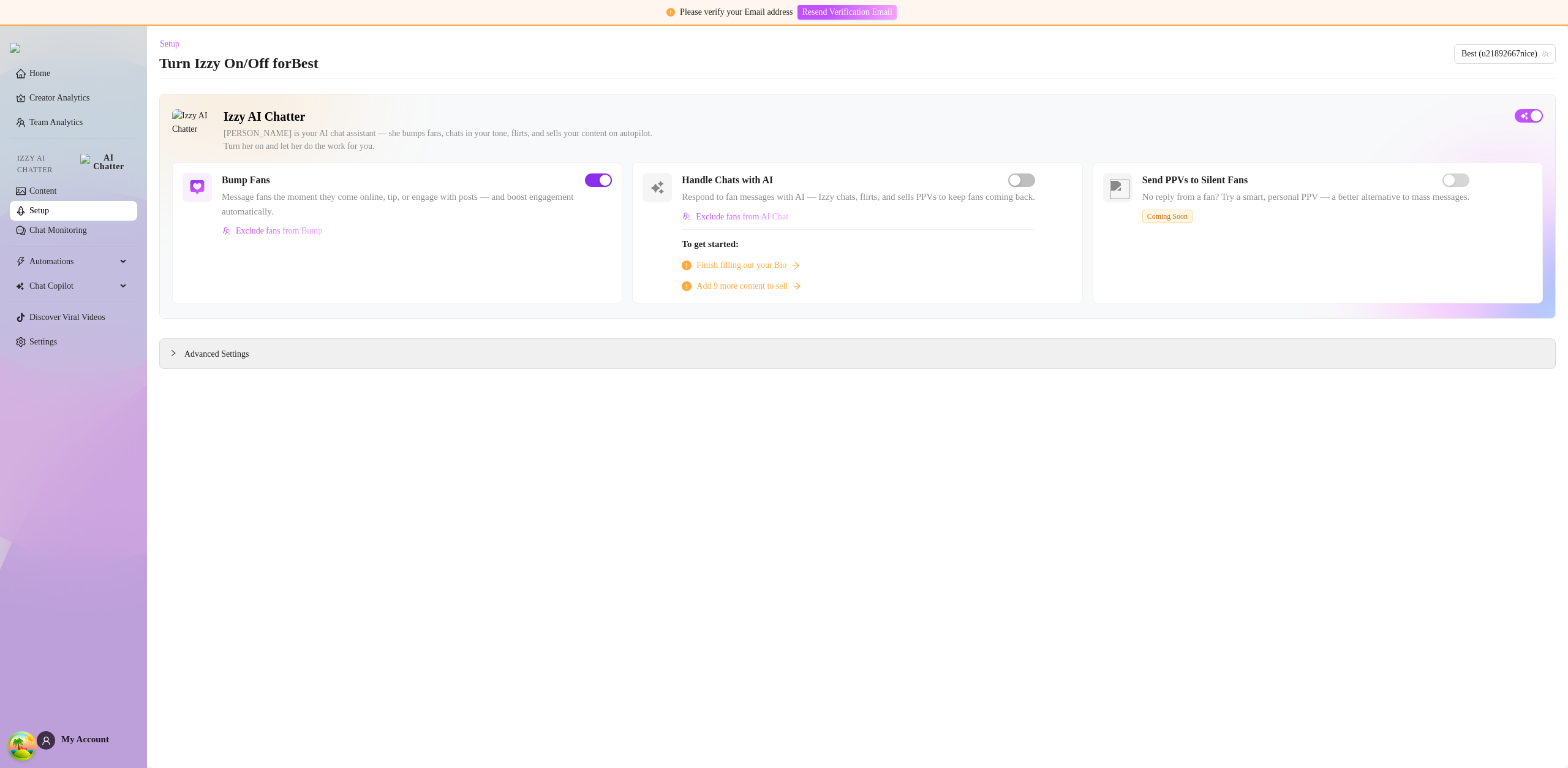
click at [596, 183] on span "button" at bounding box center [598, 181] width 27 height 14
click at [1527, 116] on button "button" at bounding box center [1528, 116] width 28 height 14
click at [94, 256] on span "Automations" at bounding box center [72, 261] width 87 height 20
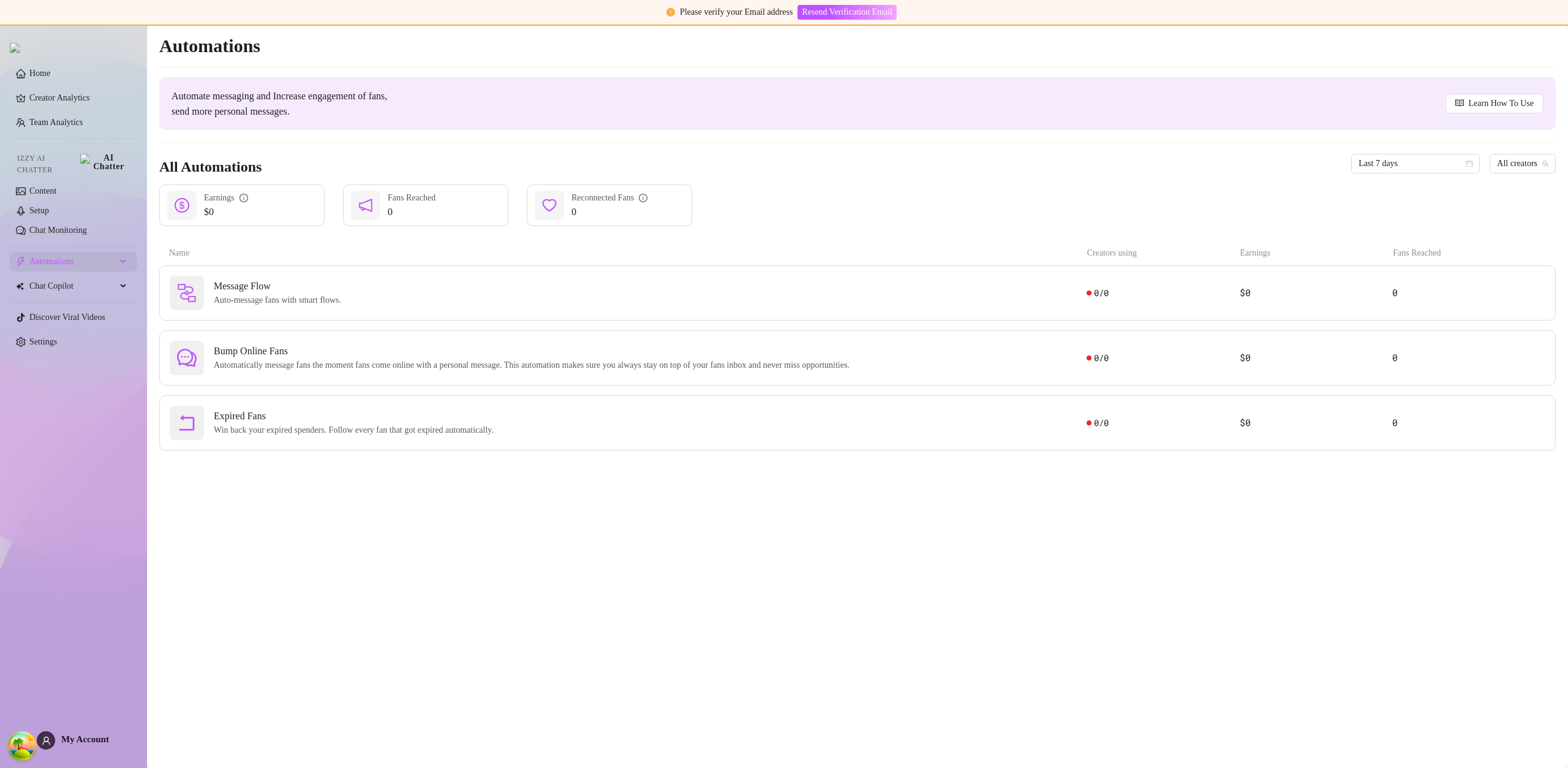
click at [94, 256] on span "Automations" at bounding box center [72, 261] width 87 height 20
click at [256, 360] on span "Automatically message fans the moment fans come online with a personal message.…" at bounding box center [534, 365] width 640 height 14
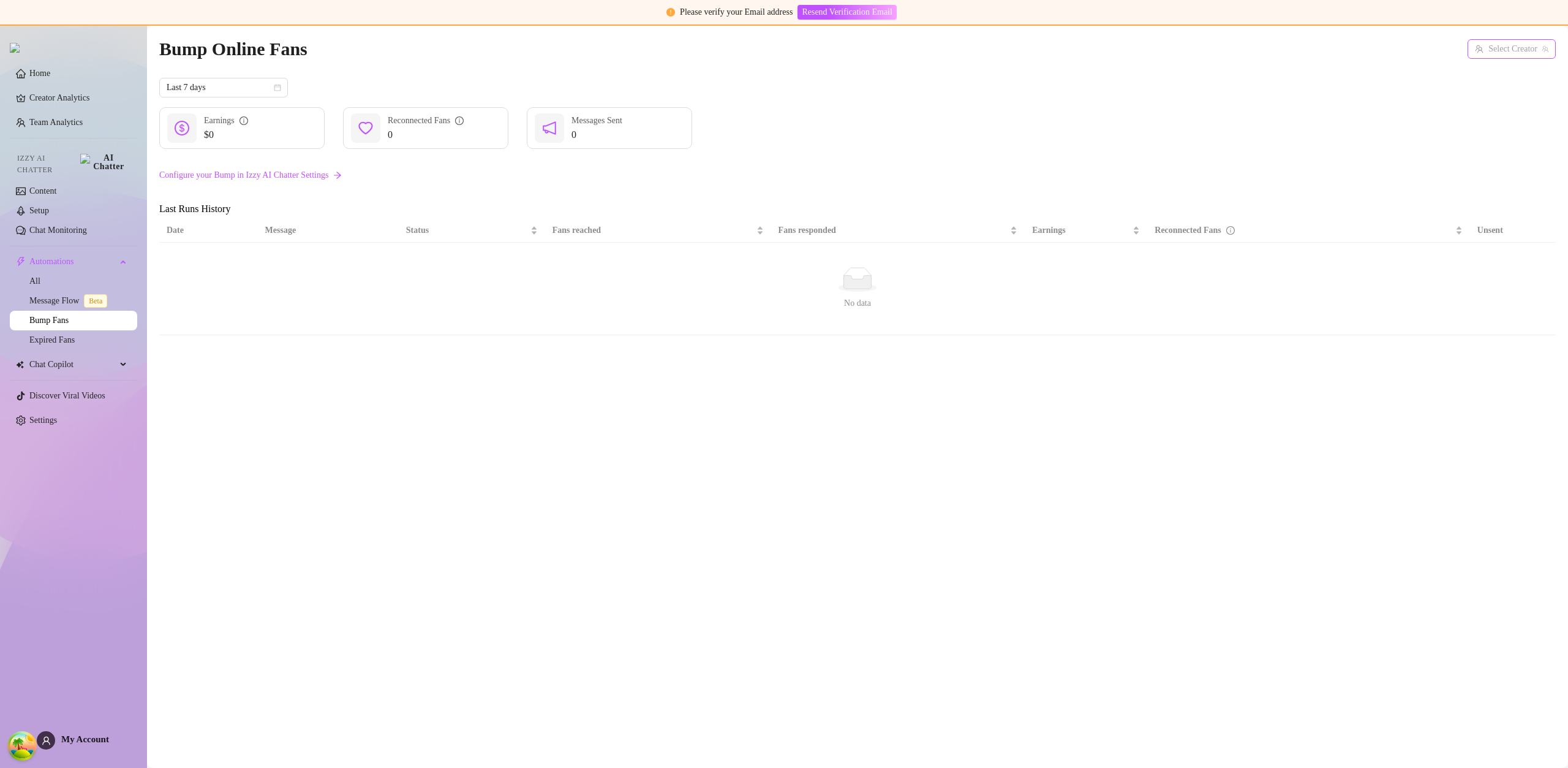
click at [1515, 43] on input "search" at bounding box center [1506, 49] width 62 height 18
click at [1504, 68] on span "( u21892667nice )" at bounding box center [1517, 75] width 59 height 14
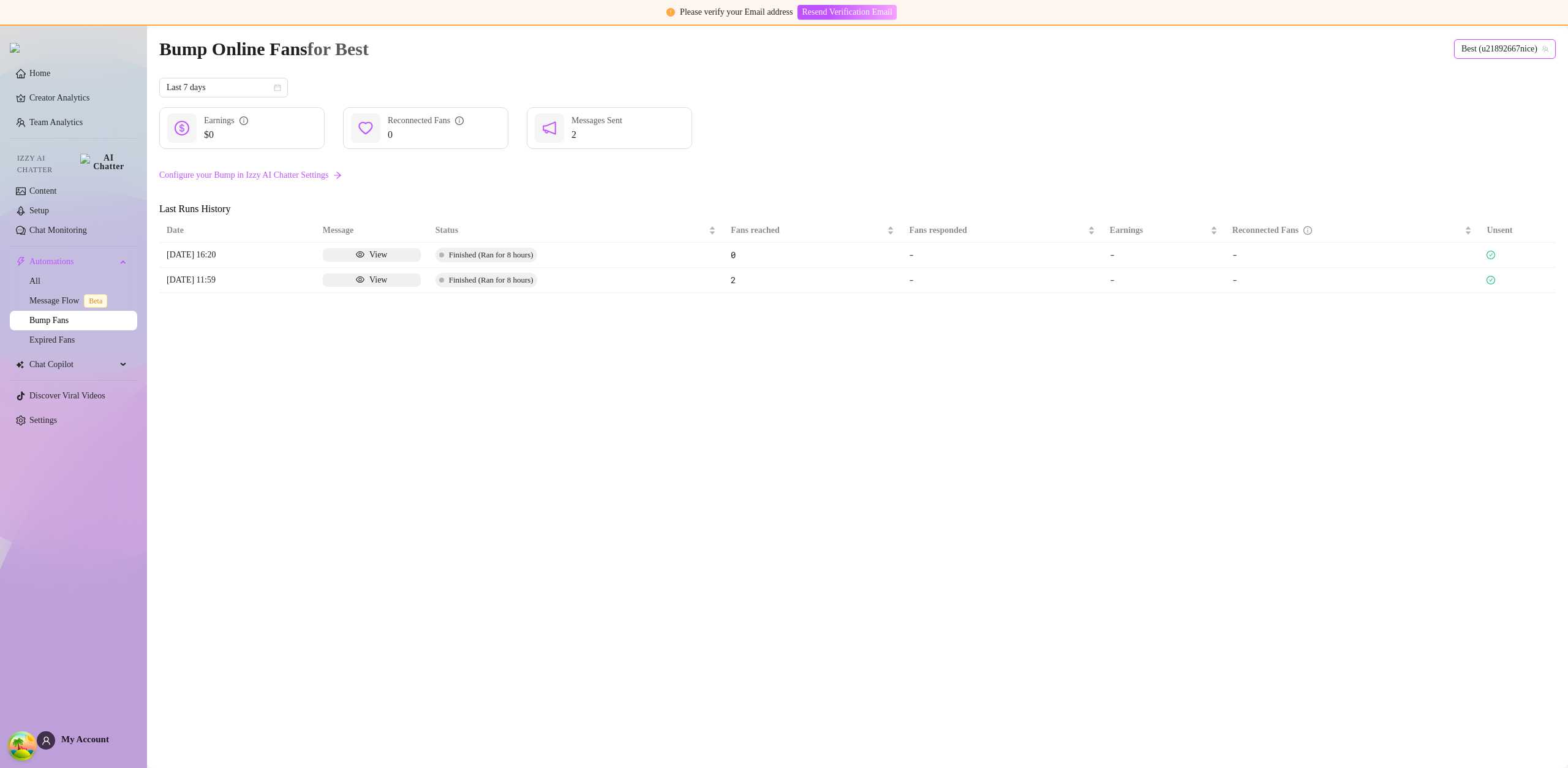
click at [369, 260] on div "View" at bounding box center [378, 255] width 18 height 14
click at [356, 274] on div "View" at bounding box center [372, 280] width 31 height 14
click at [362, 259] on div "$0" at bounding box center [358, 254] width 90 height 15
click at [75, 335] on link "Expired Fans" at bounding box center [52, 339] width 45 height 9
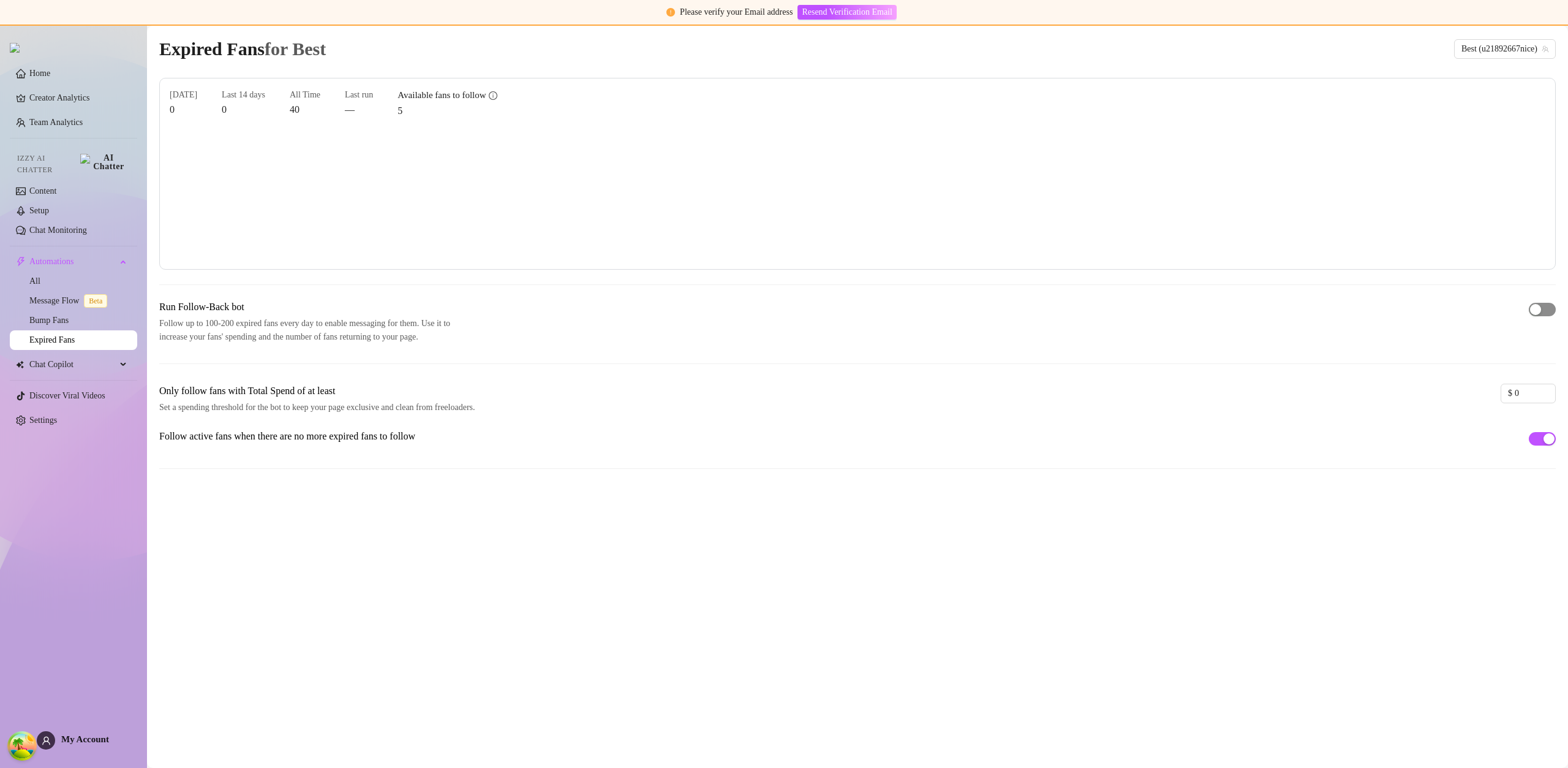
click at [1544, 310] on span "button" at bounding box center [1542, 310] width 27 height 14
click at [1544, 310] on div "button" at bounding box center [1549, 309] width 11 height 11
click at [70, 297] on link "Message Flow Beta" at bounding box center [70, 300] width 83 height 9
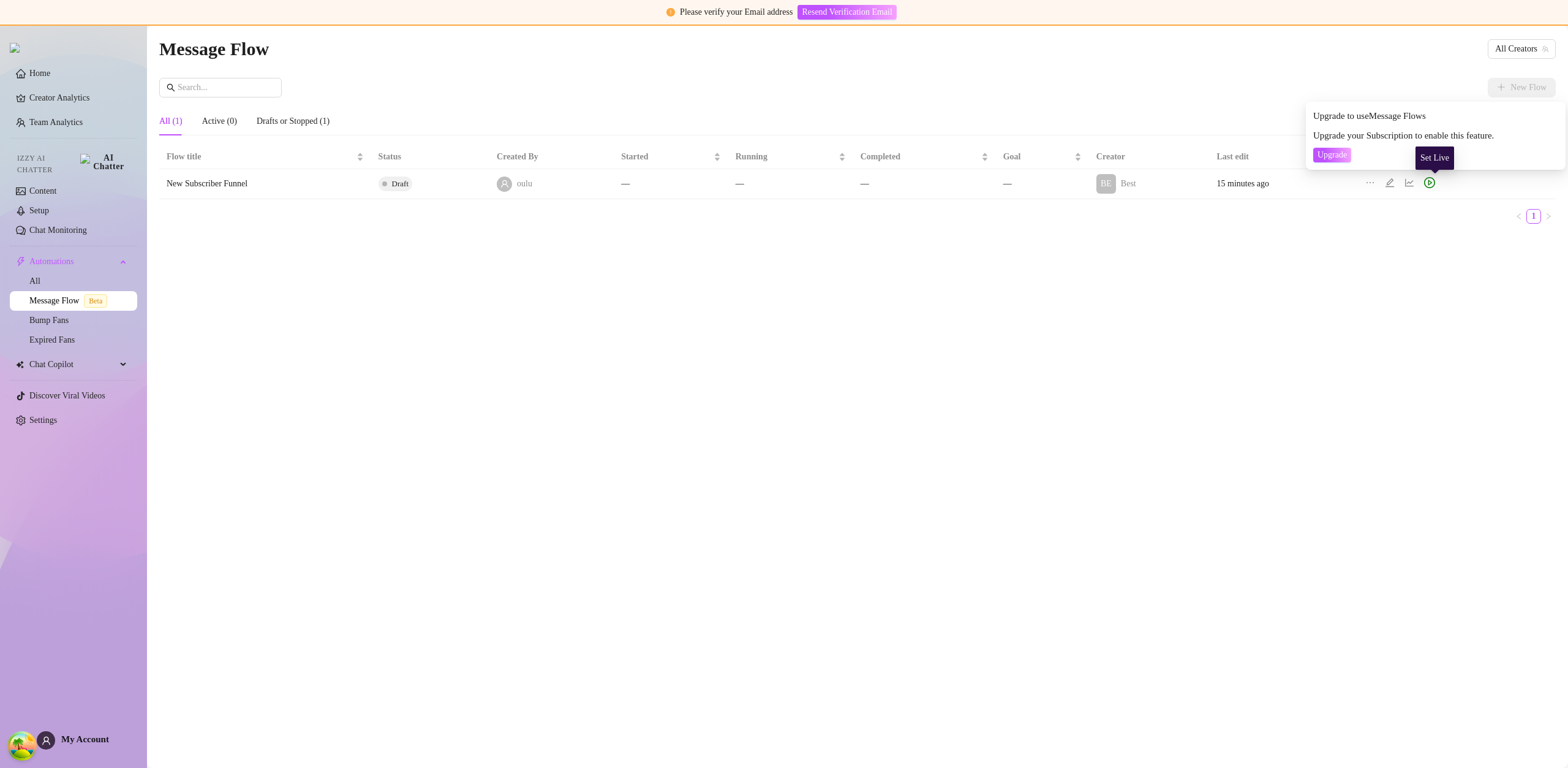
click at [1435, 182] on icon "play-circle" at bounding box center [1429, 183] width 11 height 11
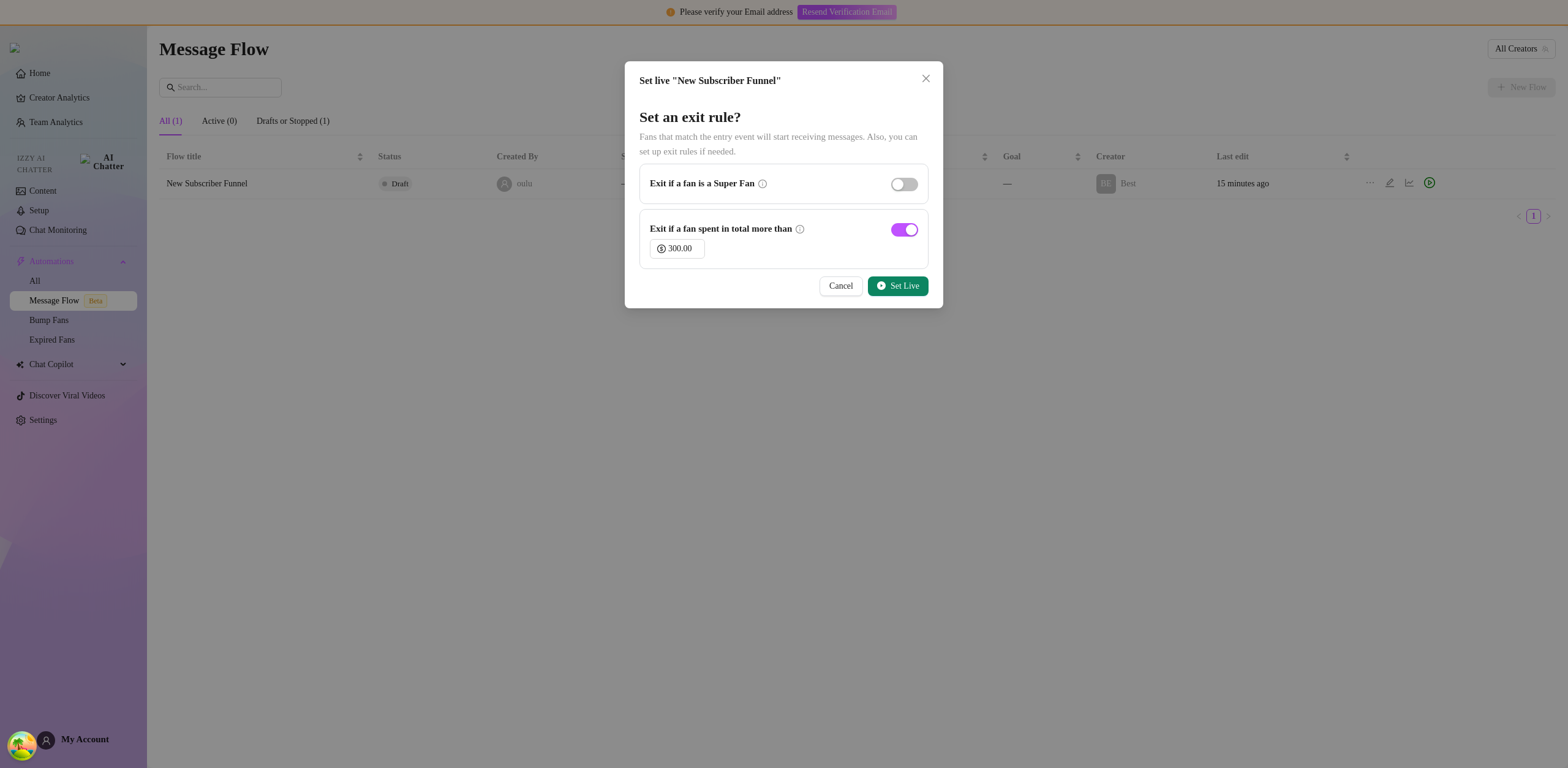
click at [910, 281] on span "Set Live" at bounding box center [905, 286] width 29 height 10
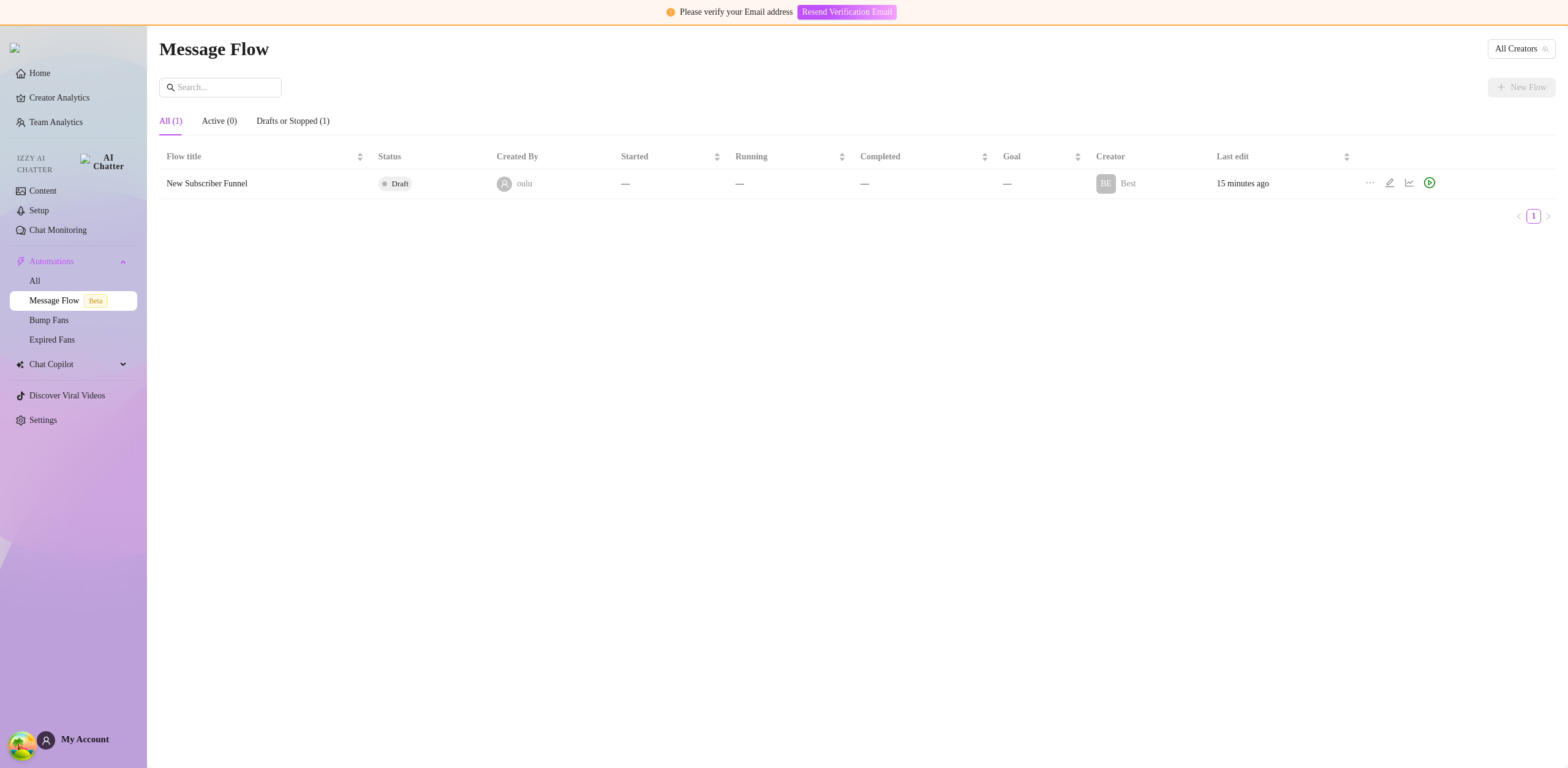
click at [1320, 280] on div "Message Flow All Creators New Flow All (1) Active (0) Drafts or Stopped (1) Flo…" at bounding box center [857, 382] width 1396 height 697
click at [1320, 279] on div "Message Flow All Creators New Flow All (1) Active (0) Drafts or Stopped (1) Flo…" at bounding box center [857, 382] width 1396 height 697
drag, startPoint x: 1320, startPoint y: 279, endPoint x: 1346, endPoint y: 253, distance: 36.8
click at [1320, 279] on div "Message Flow All Creators New Flow All (1) Active (0) Drafts or Stopped (1) Flo…" at bounding box center [857, 382] width 1396 height 697
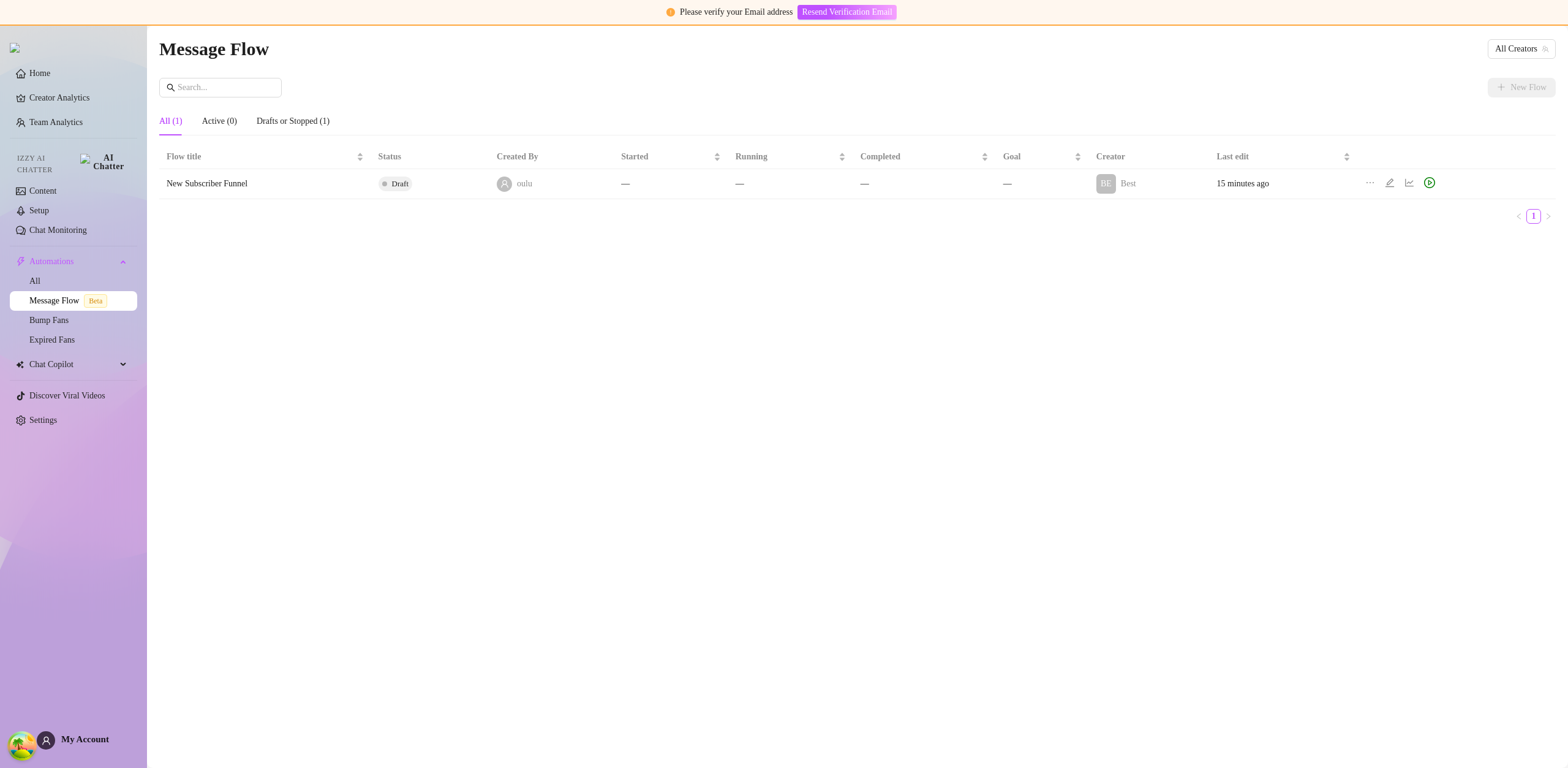
click at [1351, 223] on ul "1" at bounding box center [857, 217] width 1396 height 15
click at [1441, 183] on img at bounding box center [1435, 183] width 11 height 11
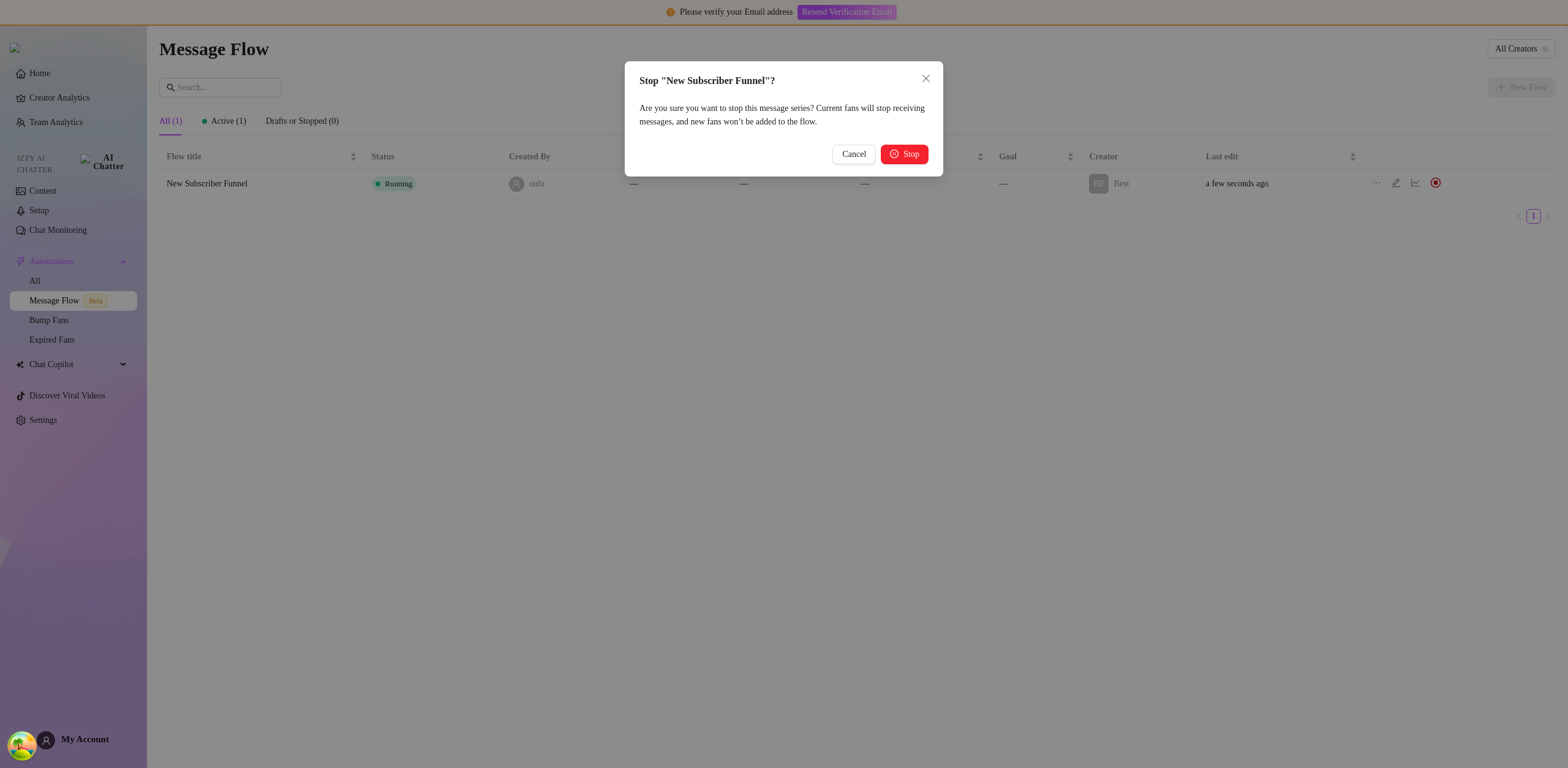
click at [875, 157] on div "Cancel Stop" at bounding box center [783, 154] width 289 height 20
click at [900, 156] on button "Stop" at bounding box center [905, 154] width 48 height 20
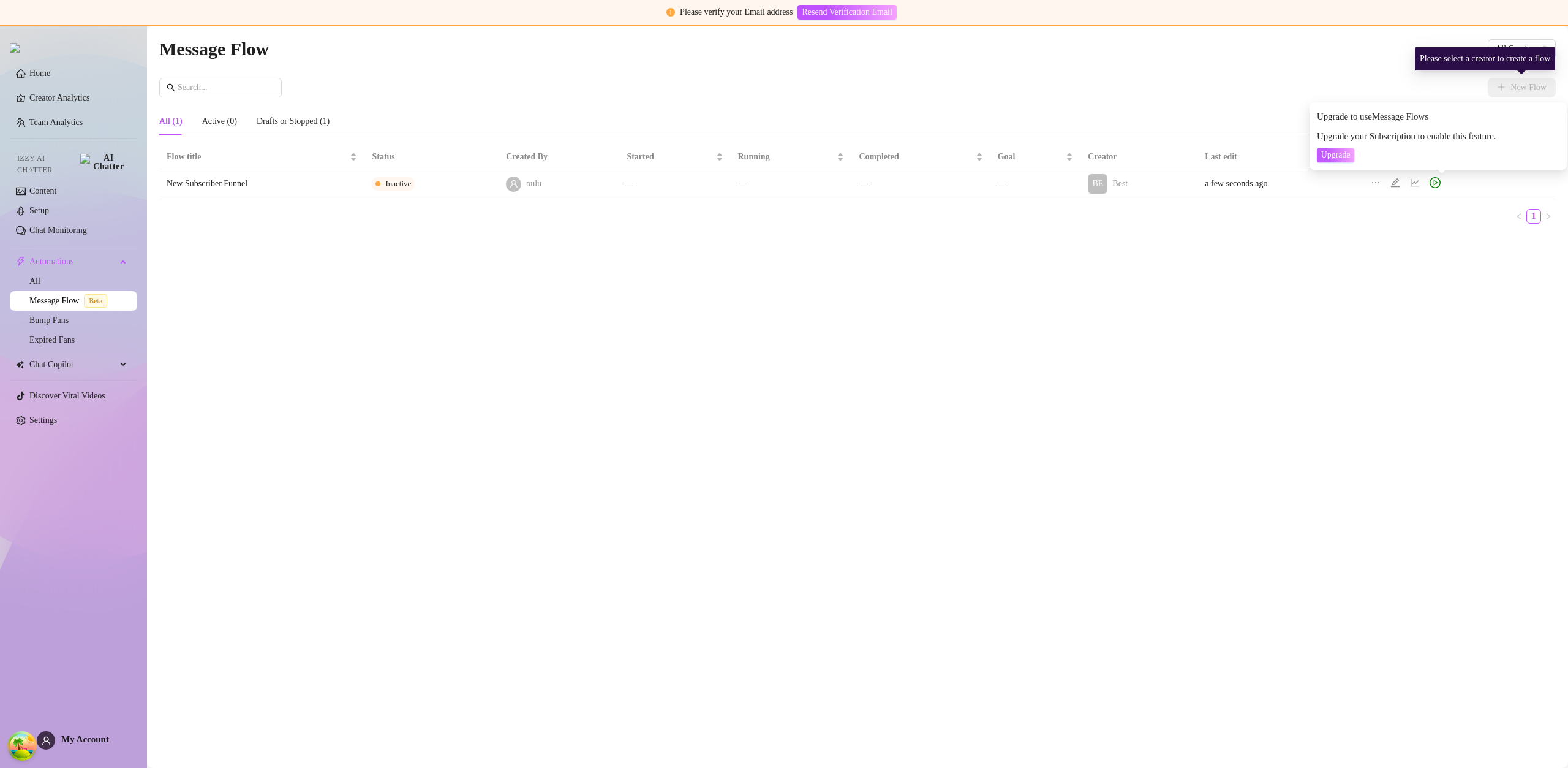
click at [1513, 47] on div "Please select a creator to create a flow" at bounding box center [1485, 59] width 140 height 23
click at [1366, 80] on div "New Flow" at bounding box center [857, 88] width 1396 height 20
click at [1407, 281] on div "Message Flow All Creators New Flow All (1) Active (0) Drafts or Stopped (1) Flo…" at bounding box center [857, 382] width 1396 height 697
click at [1441, 183] on icon "play-circle" at bounding box center [1435, 183] width 11 height 11
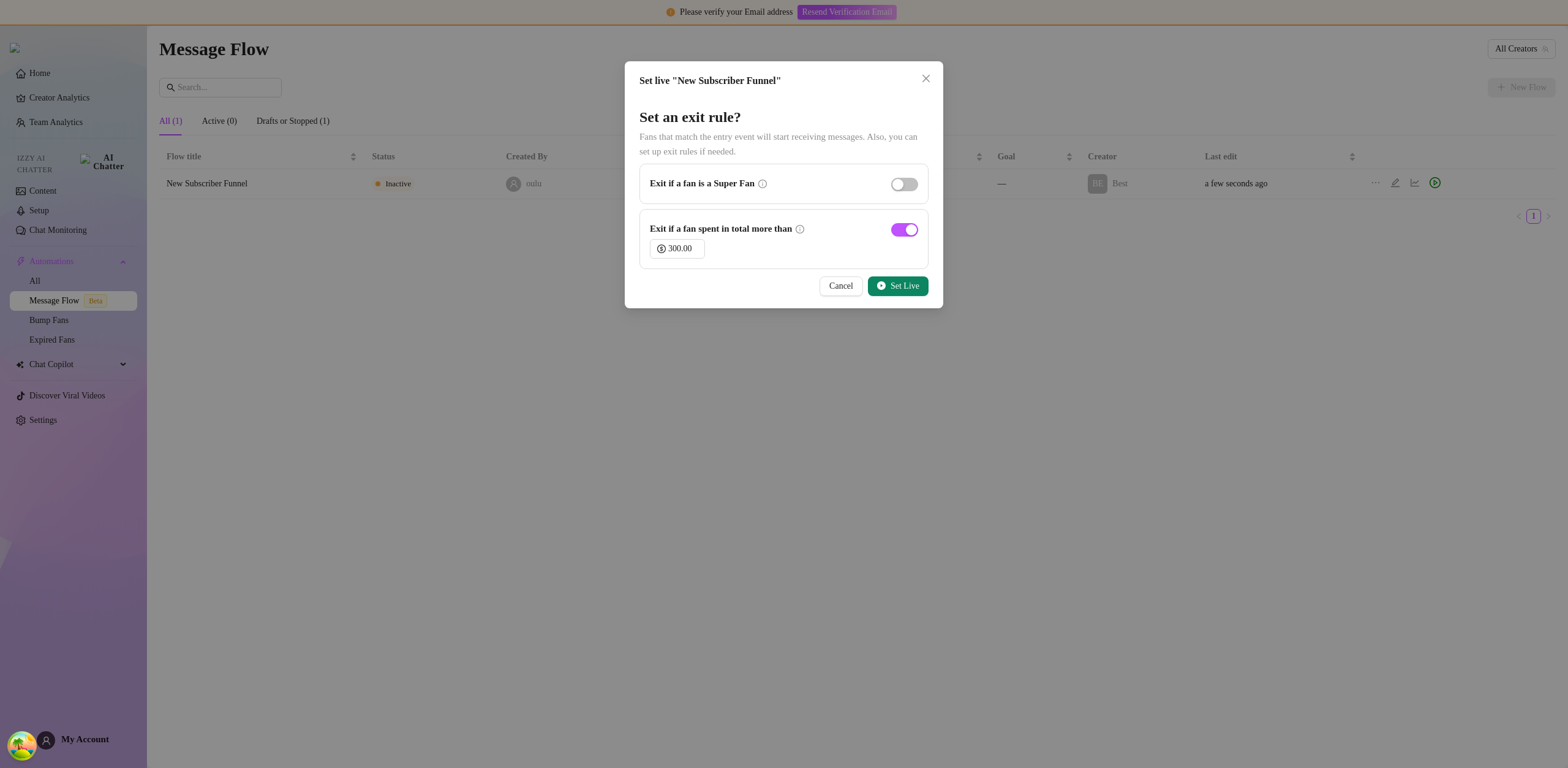
click at [891, 284] on span "Set Live" at bounding box center [905, 286] width 29 height 10
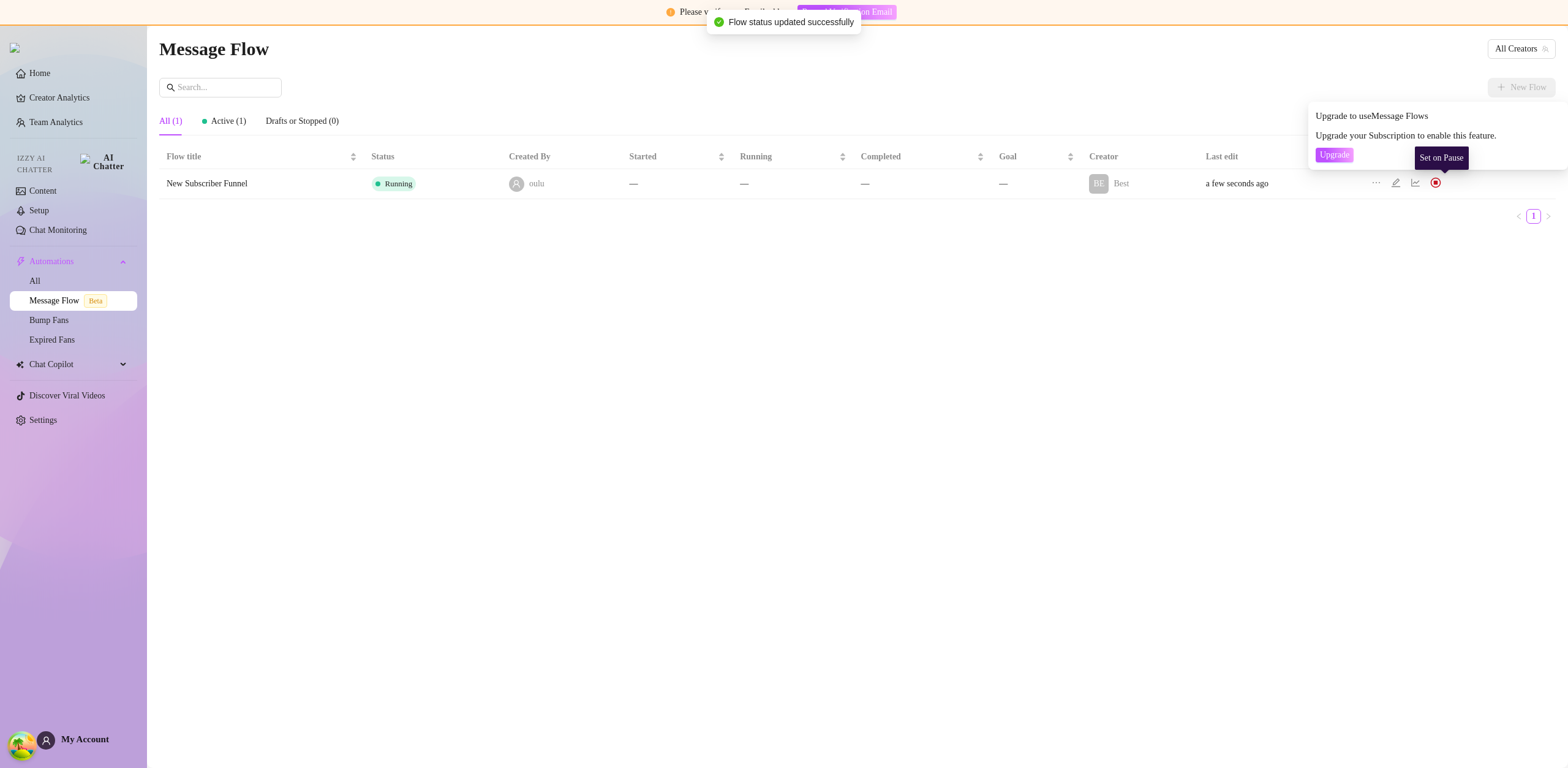
click at [1441, 183] on img at bounding box center [1435, 183] width 11 height 11
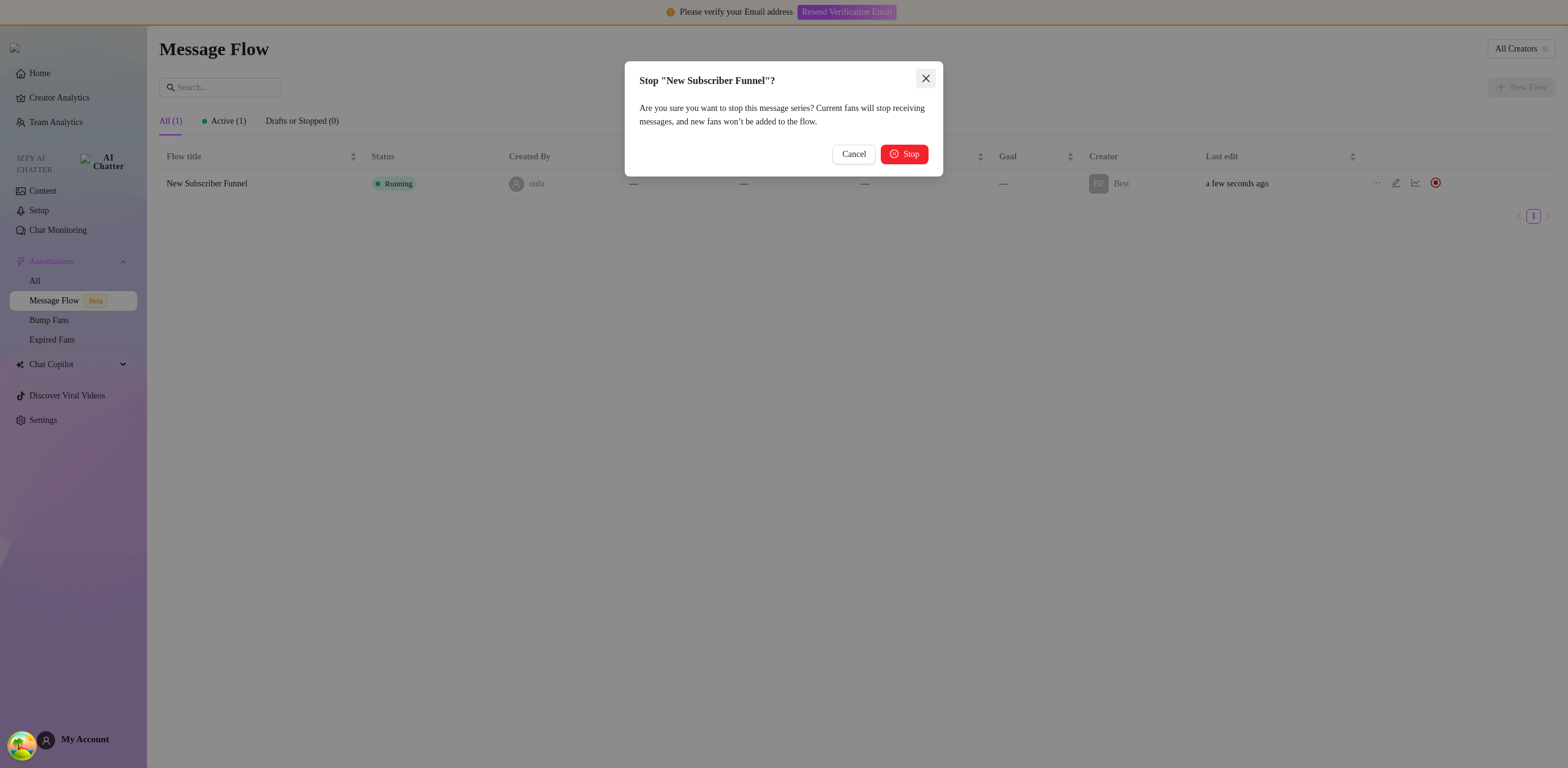
click at [930, 79] on icon "close" at bounding box center [926, 79] width 10 height 10
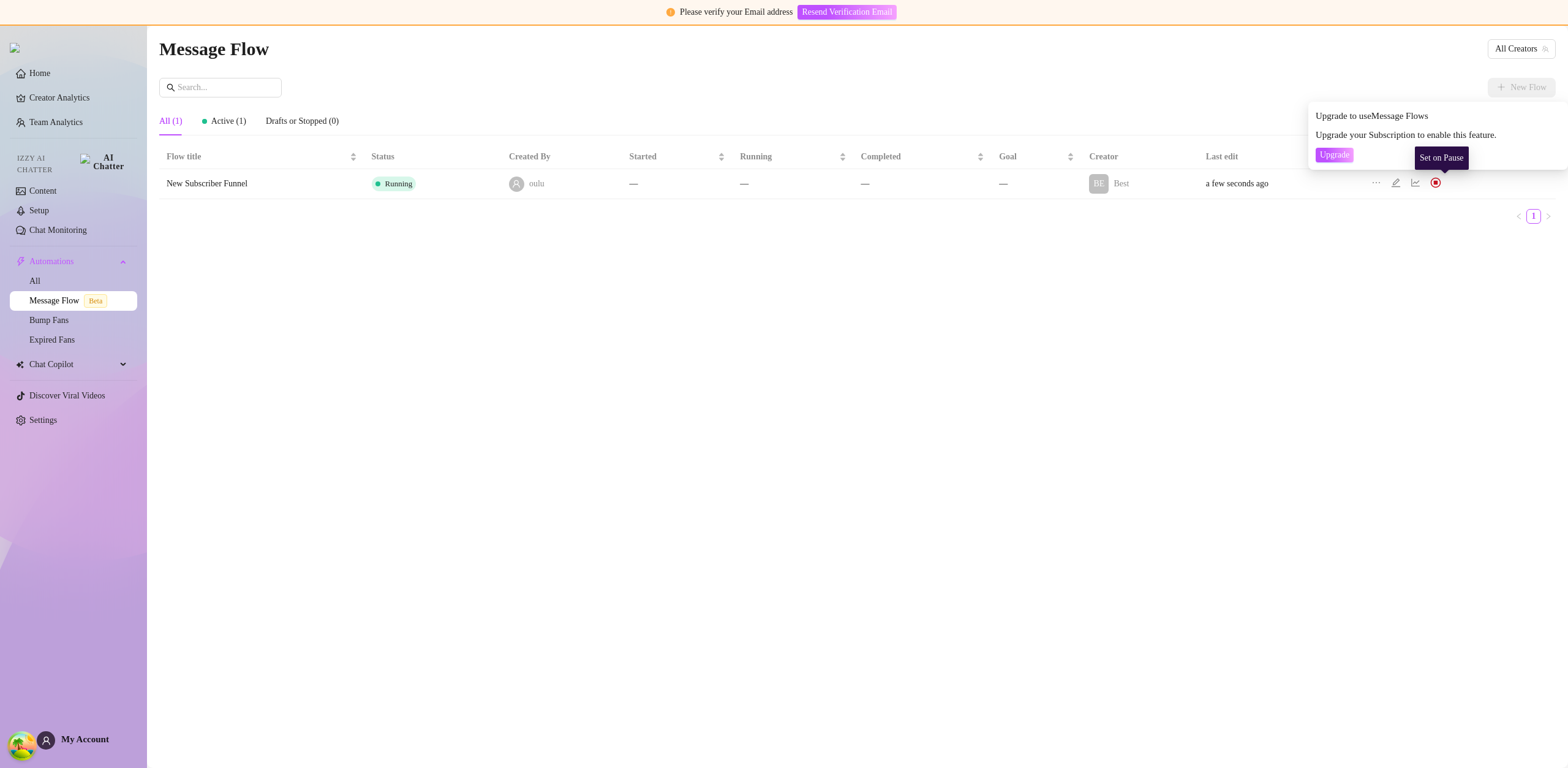
click at [1439, 183] on img at bounding box center [1435, 183] width 11 height 11
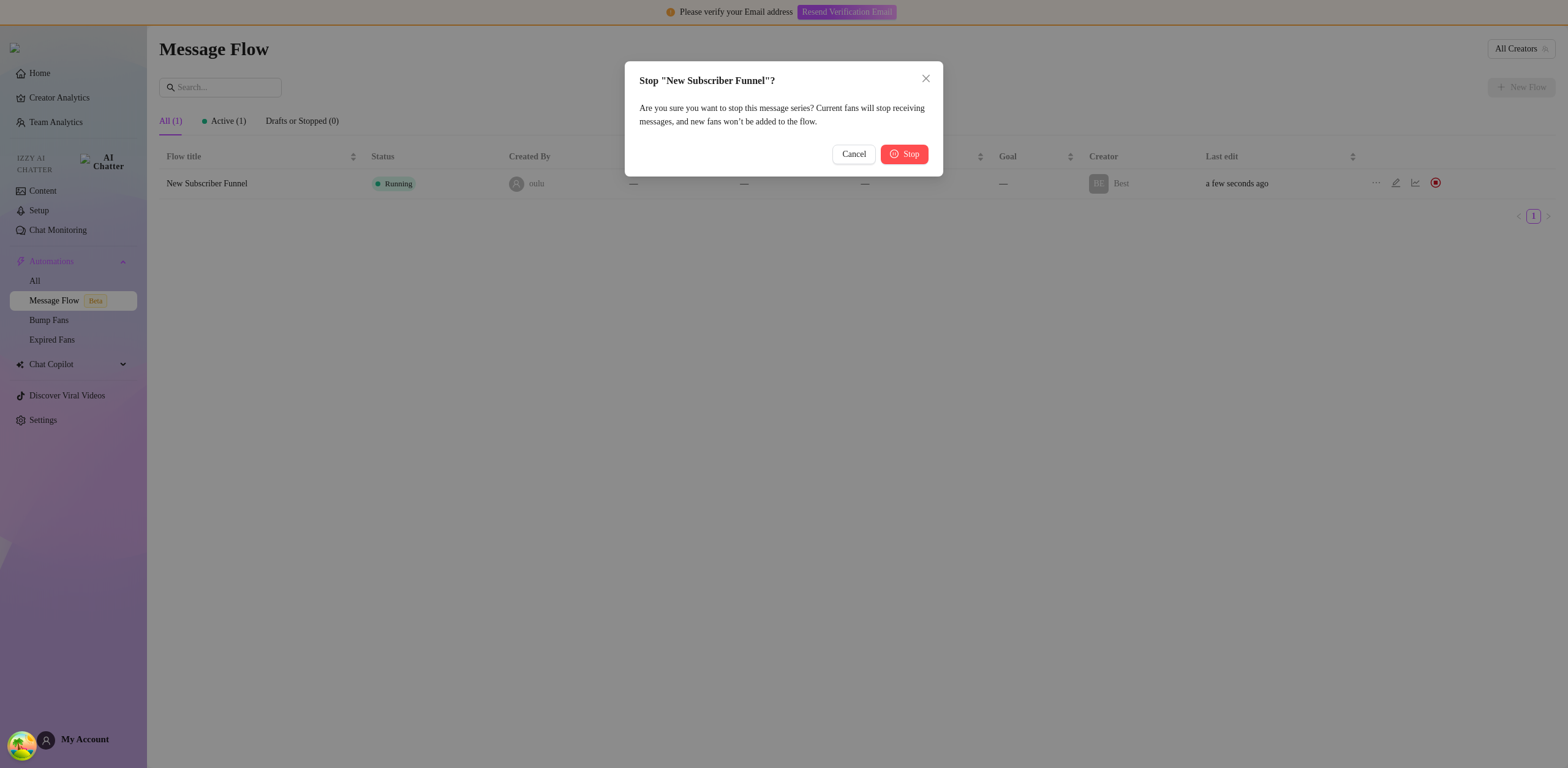
click at [910, 156] on span "Stop" at bounding box center [911, 155] width 16 height 10
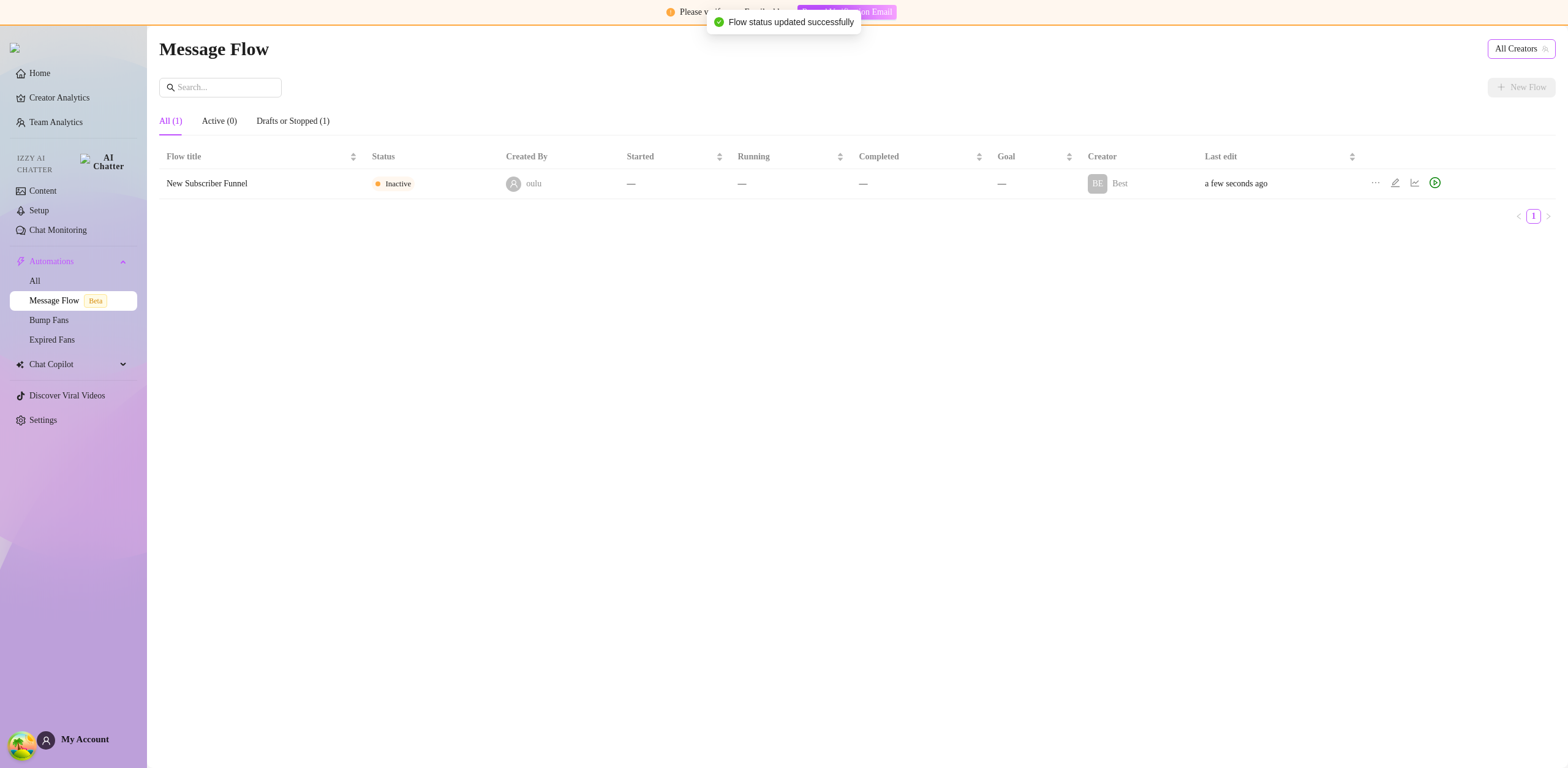
click at [1537, 38] on div "Message Flow All Creators" at bounding box center [857, 49] width 1396 height 29
click at [1534, 43] on span "All Creators" at bounding box center [1522, 49] width 53 height 18
click at [1490, 89] on span "( u21892667nice )" at bounding box center [1517, 94] width 59 height 14
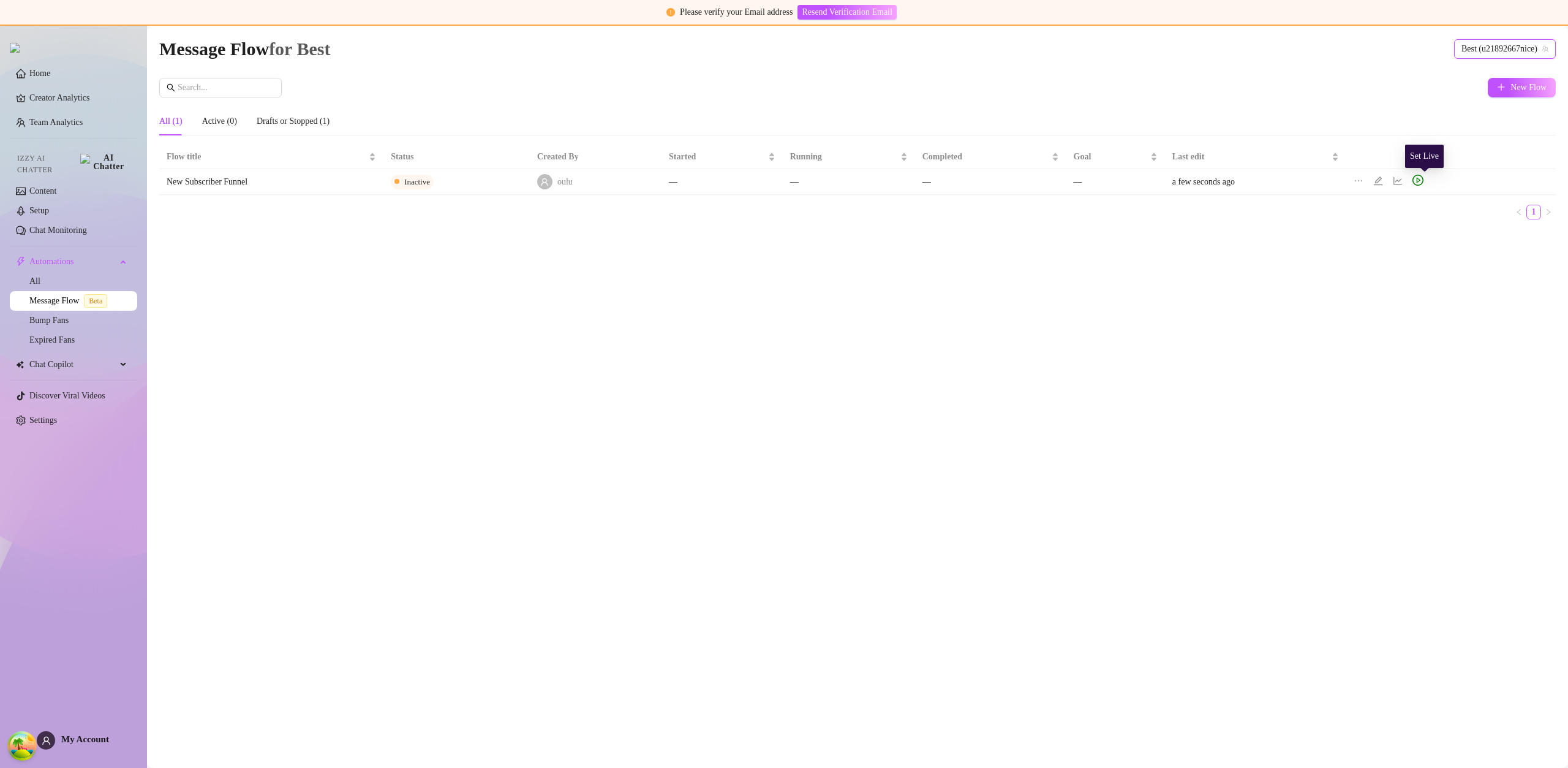
click at [1420, 181] on icon "play-circle" at bounding box center [1418, 181] width 4 height 5
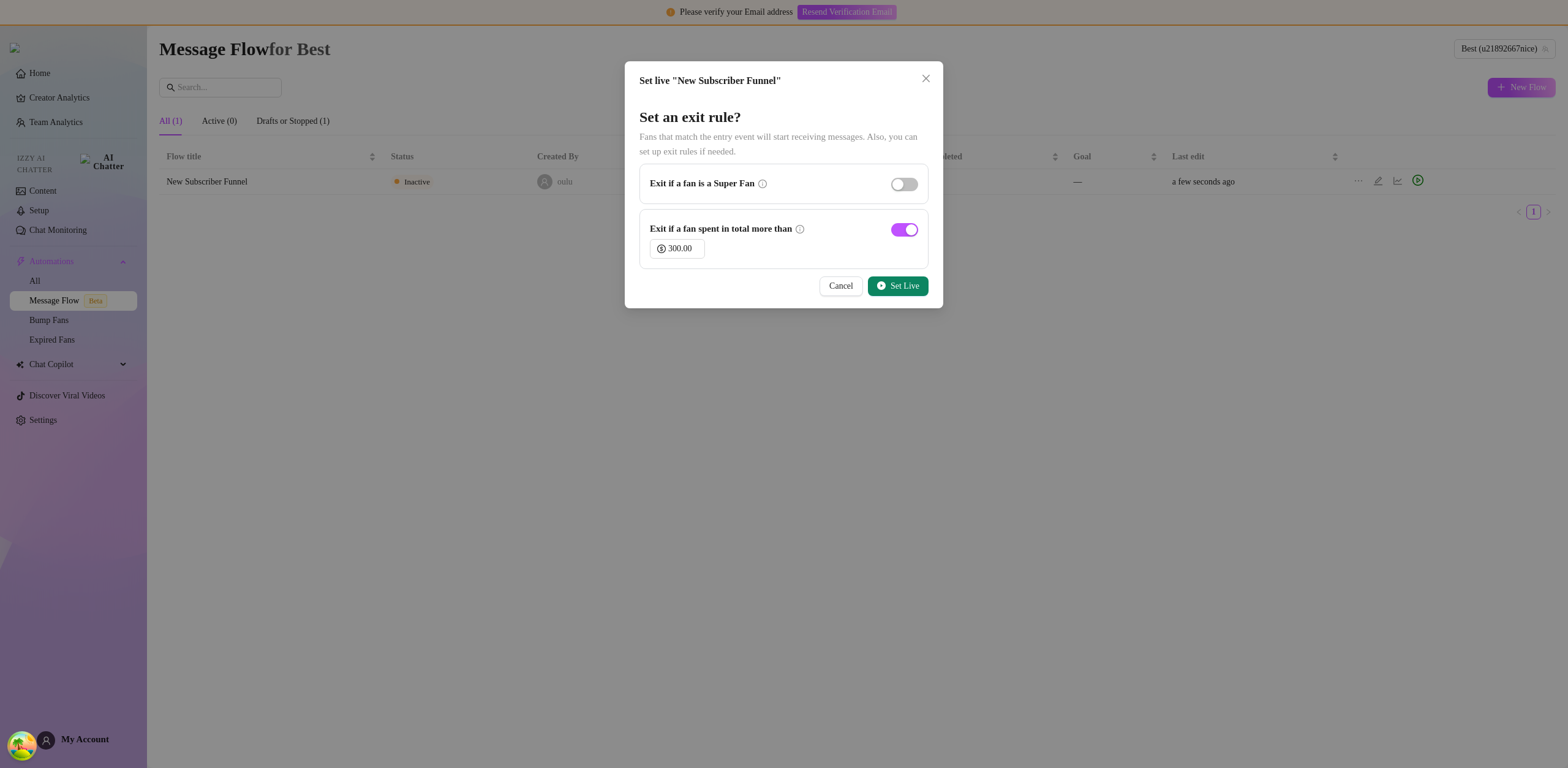
click at [899, 280] on button "Set Live" at bounding box center [898, 286] width 61 height 20
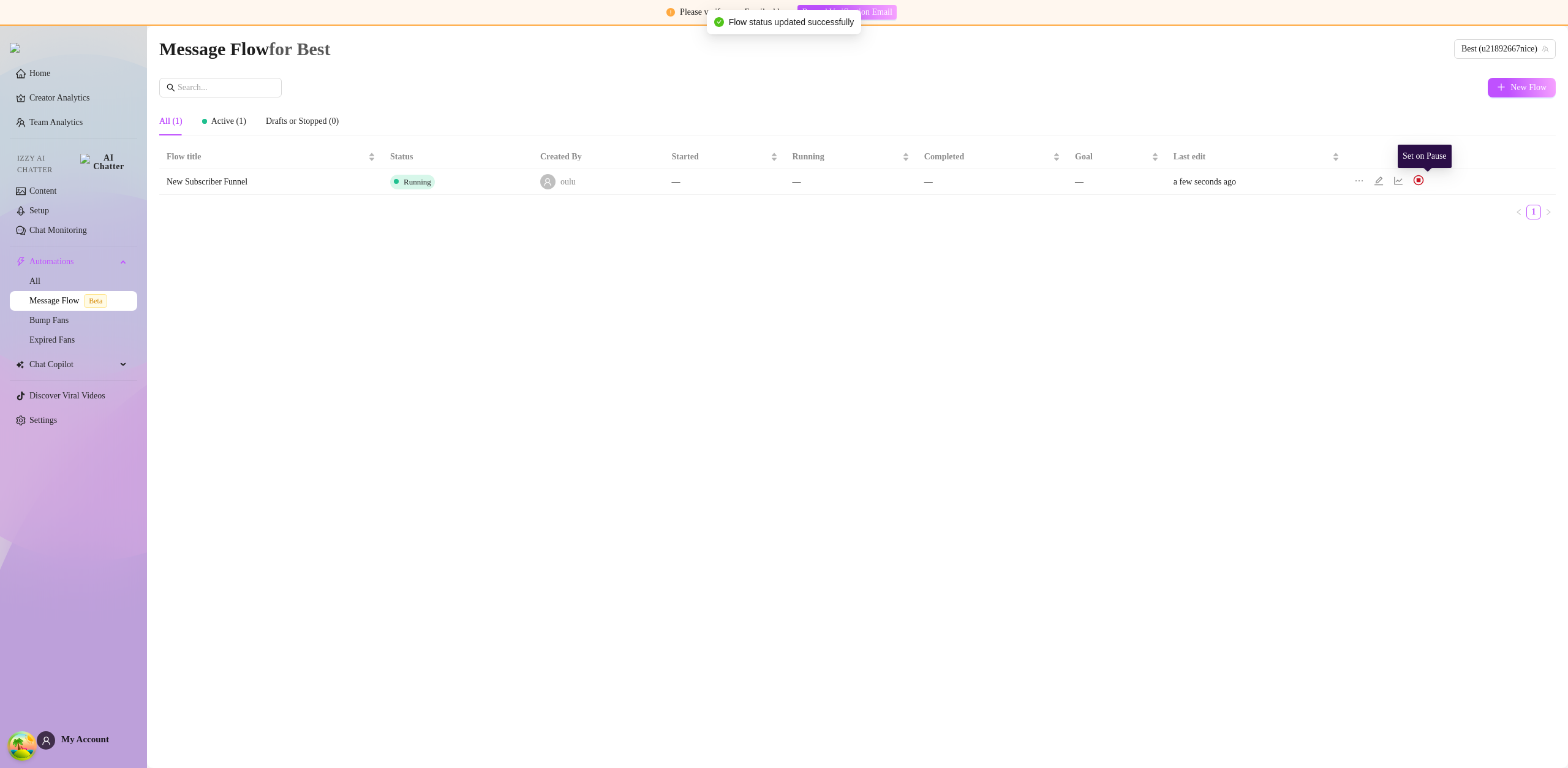
click at [1424, 181] on img at bounding box center [1418, 180] width 11 height 11
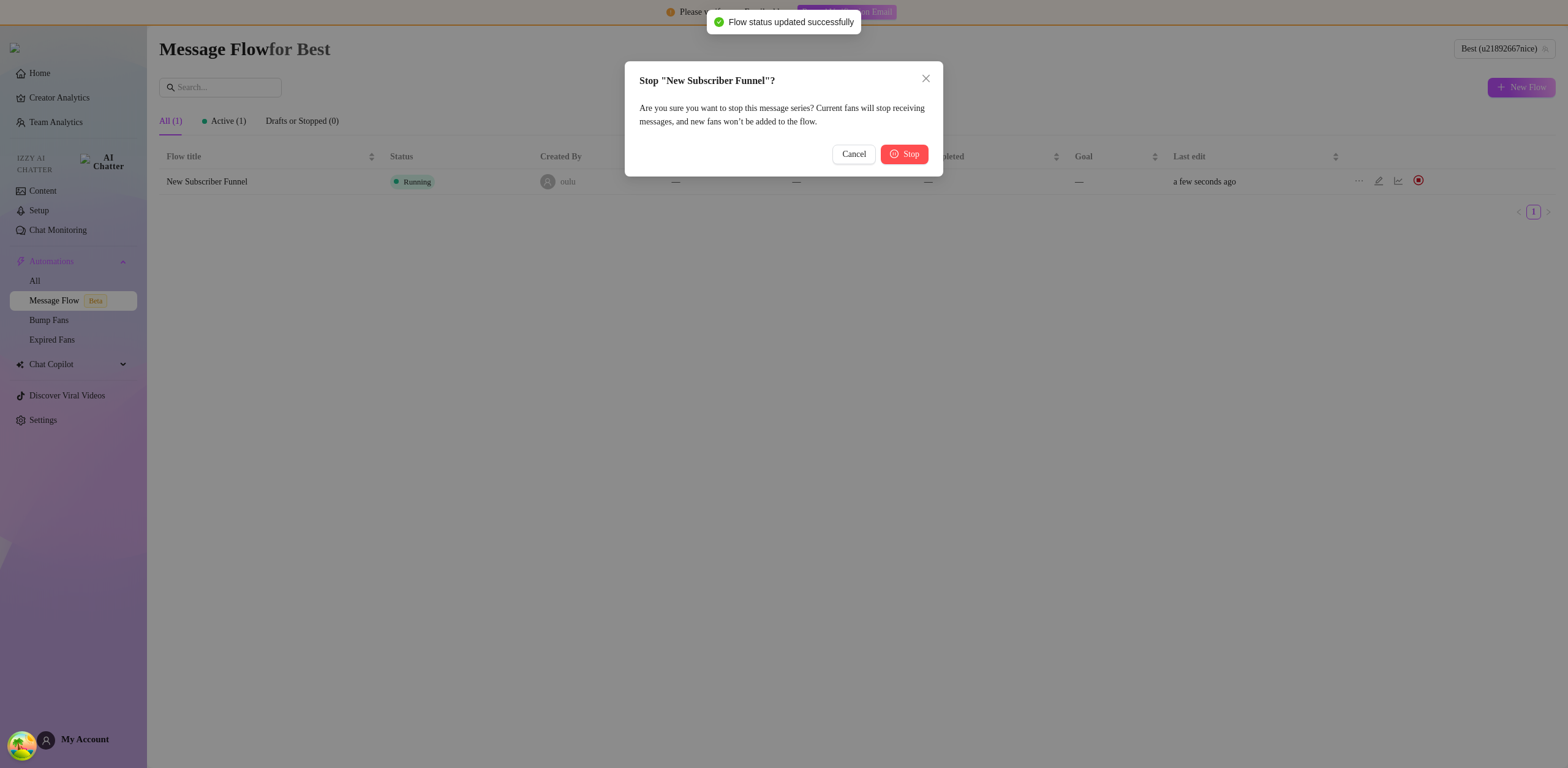
click at [895, 157] on icon "pause-circle" at bounding box center [894, 154] width 9 height 9
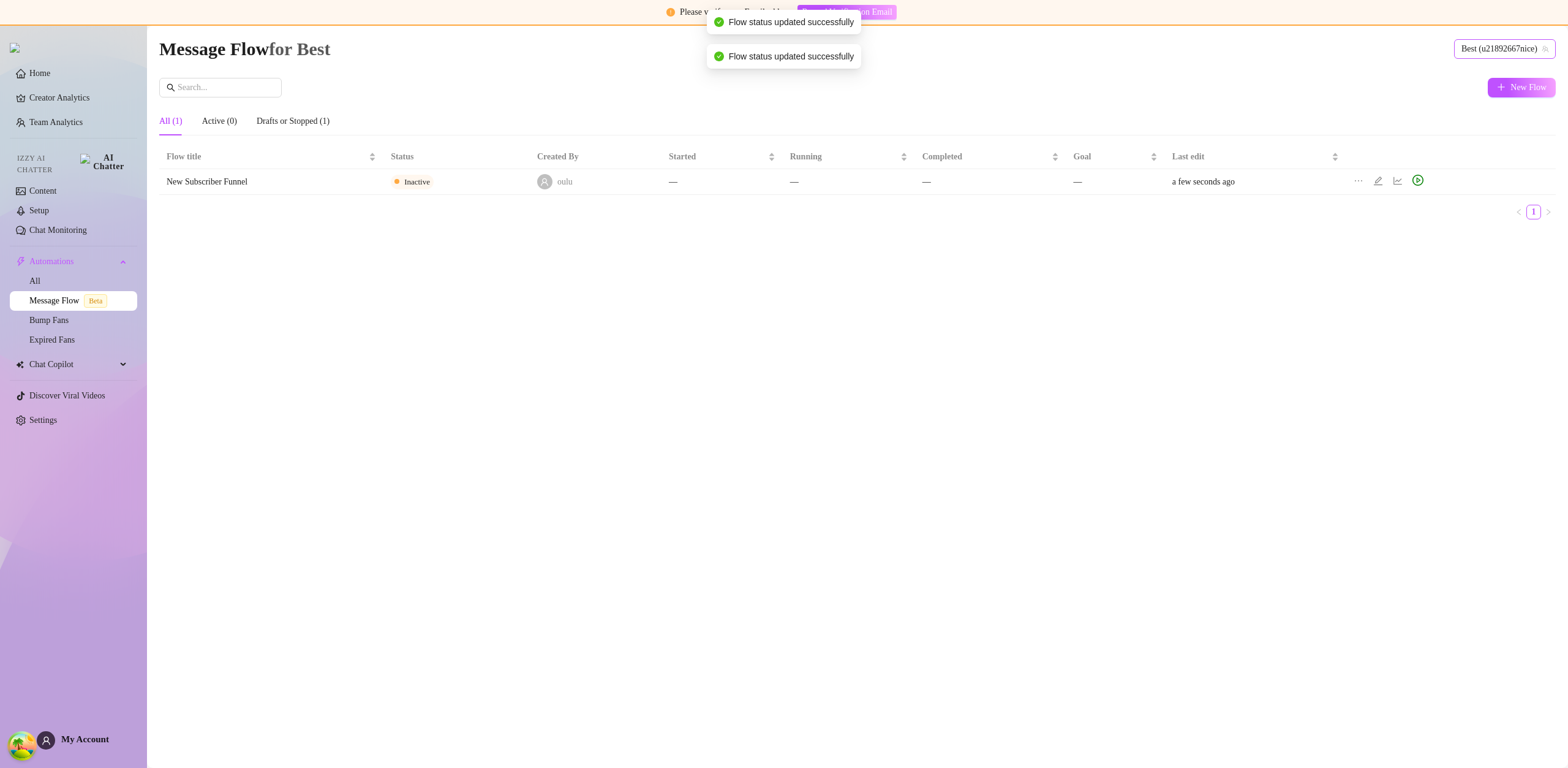
click at [1500, 52] on span "Best (u21892667nice)" at bounding box center [1504, 49] width 87 height 18
click at [1470, 76] on span "All Creators" at bounding box center [1470, 74] width 45 height 14
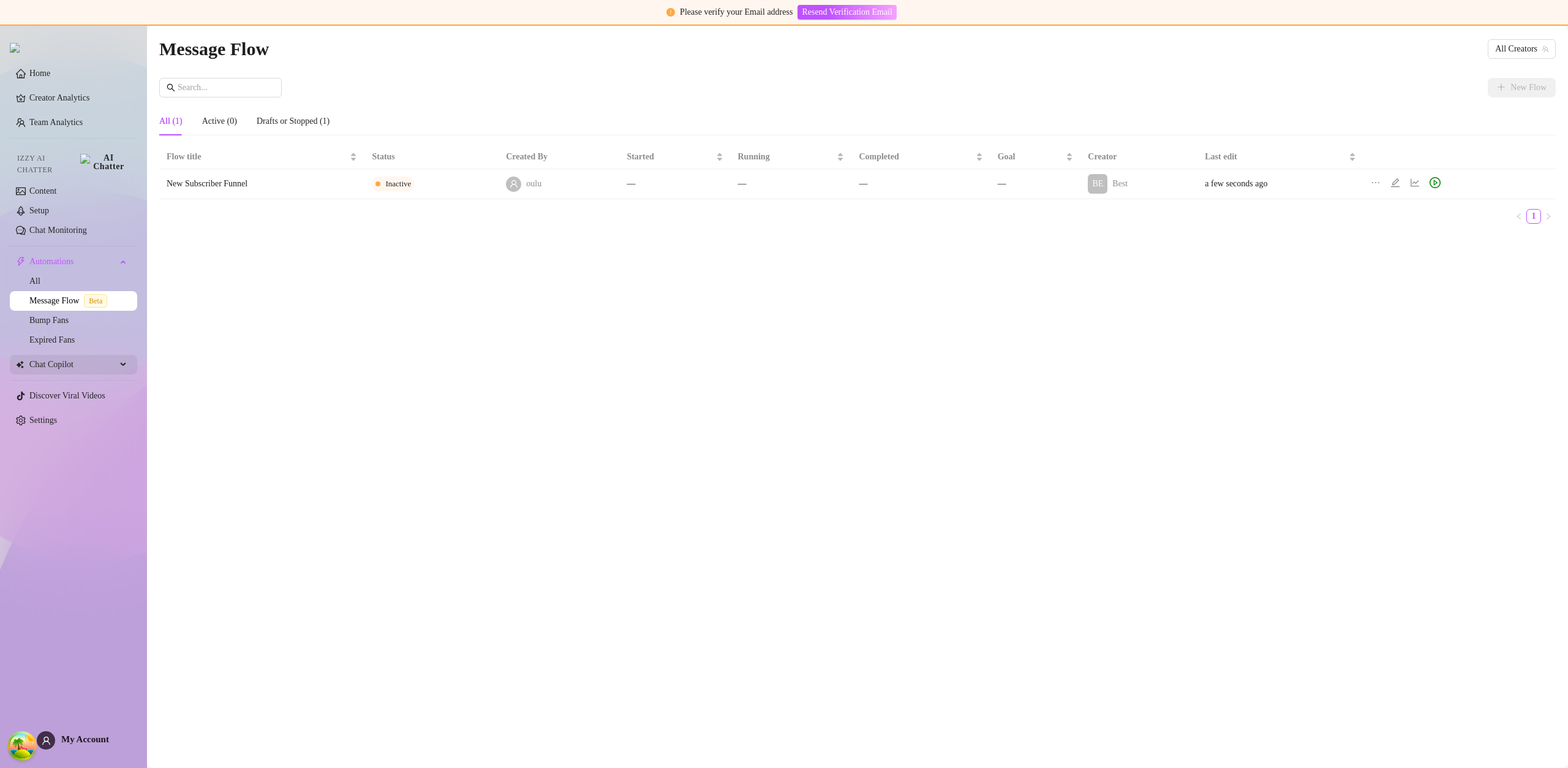
click at [64, 362] on span "Chat Copilot" at bounding box center [72, 365] width 87 height 20
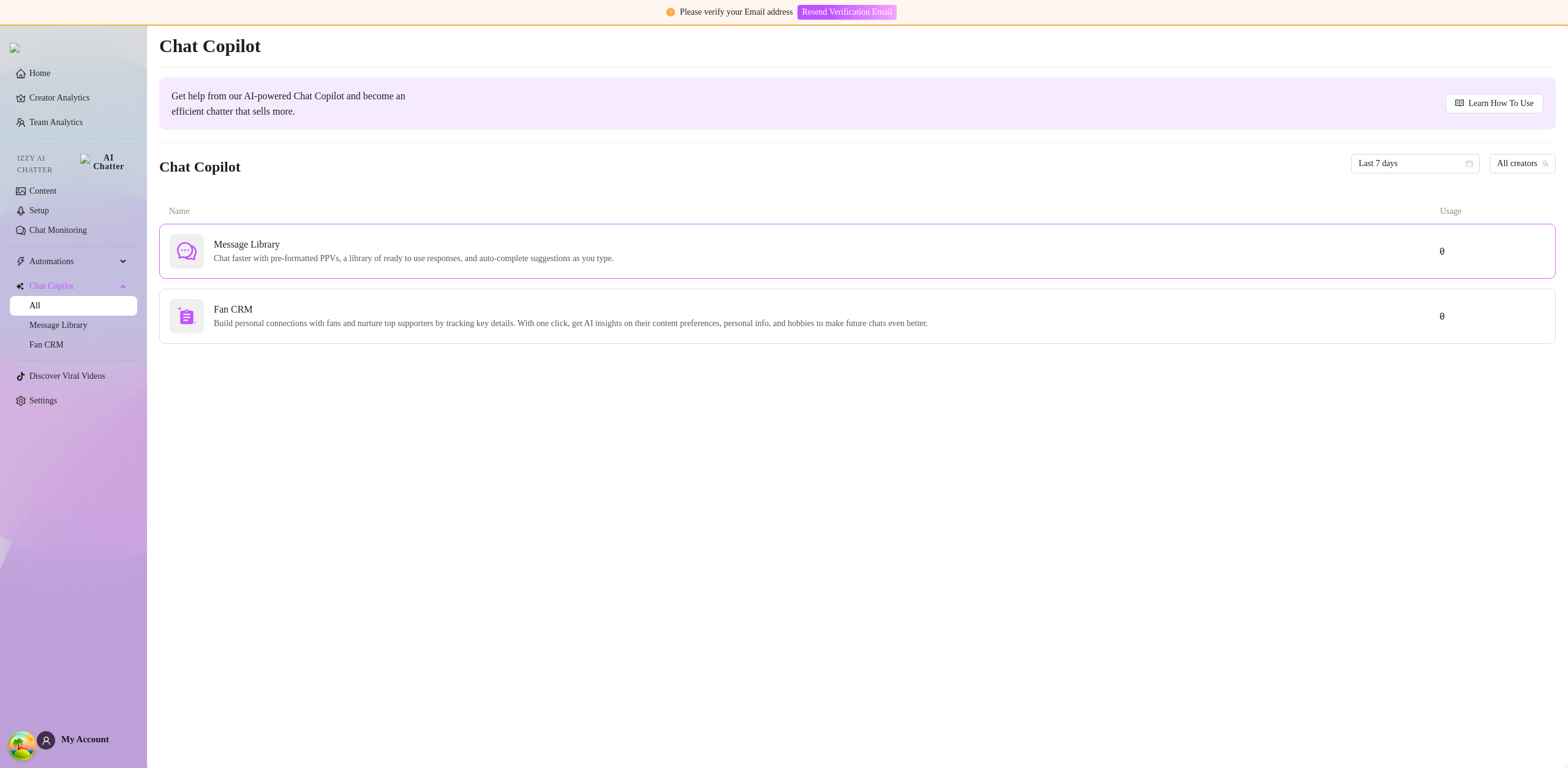
click at [392, 255] on span "Chat faster with pre-formatted PPVs, a library of ready to use responses, and a…" at bounding box center [416, 259] width 405 height 14
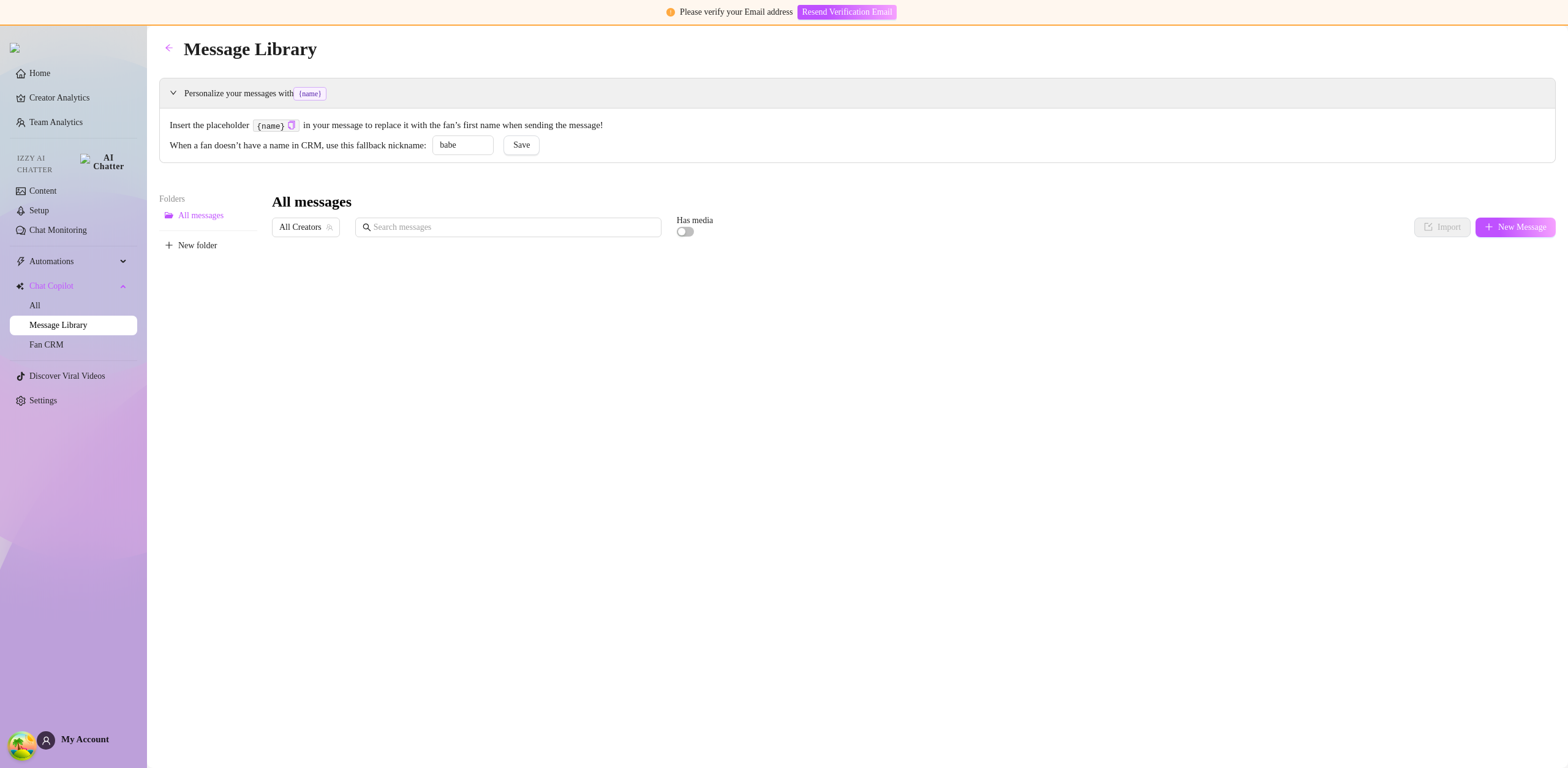
click at [1172, 192] on div "All messages" at bounding box center [914, 202] width 1284 height 20
click at [304, 233] on span "All Creators" at bounding box center [306, 227] width 53 height 18
click at [319, 277] on div "BE Best ( u21892667nice )" at bounding box center [331, 272] width 98 height 15
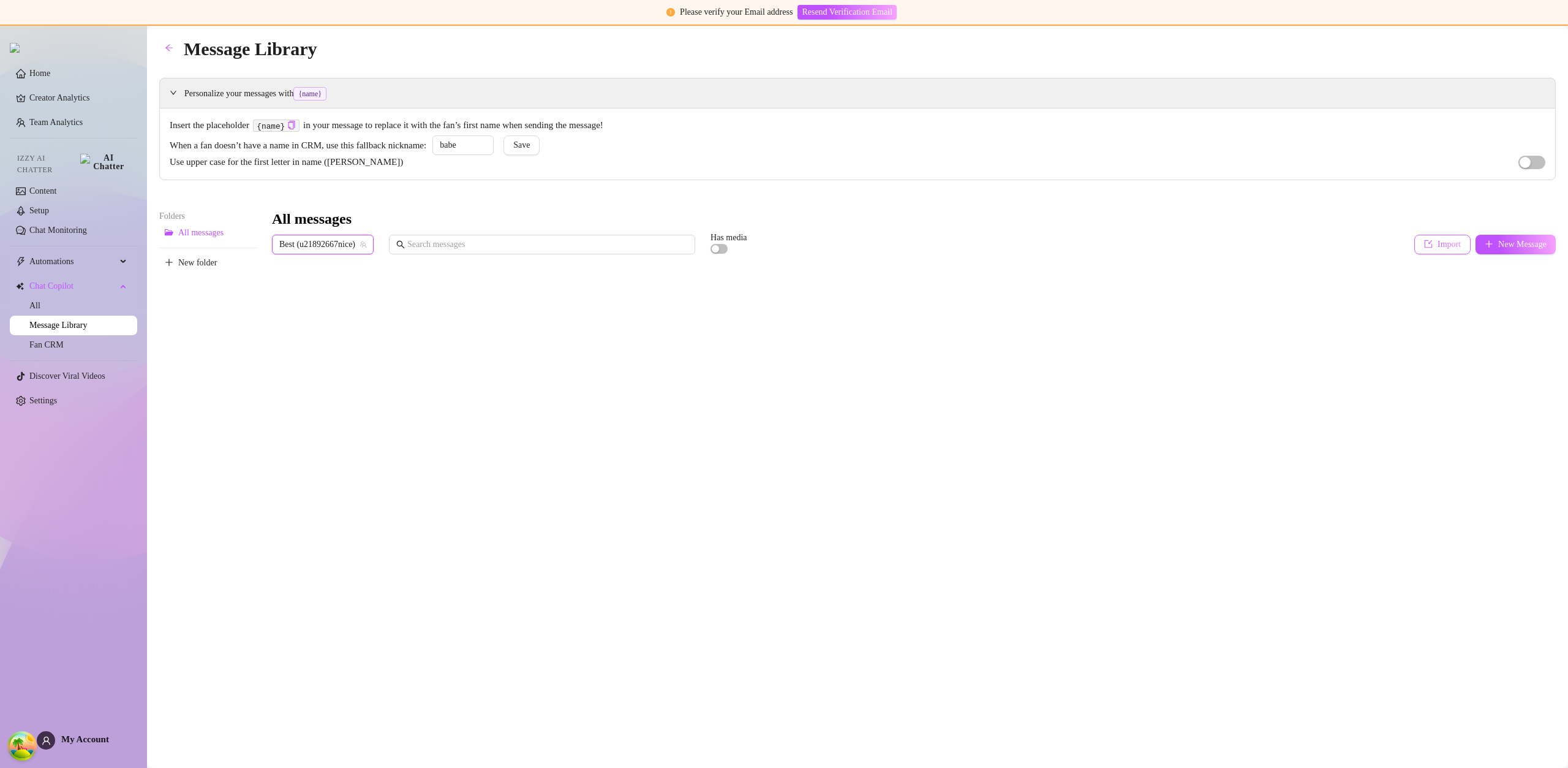
click at [1451, 242] on span "Import" at bounding box center [1449, 244] width 23 height 10
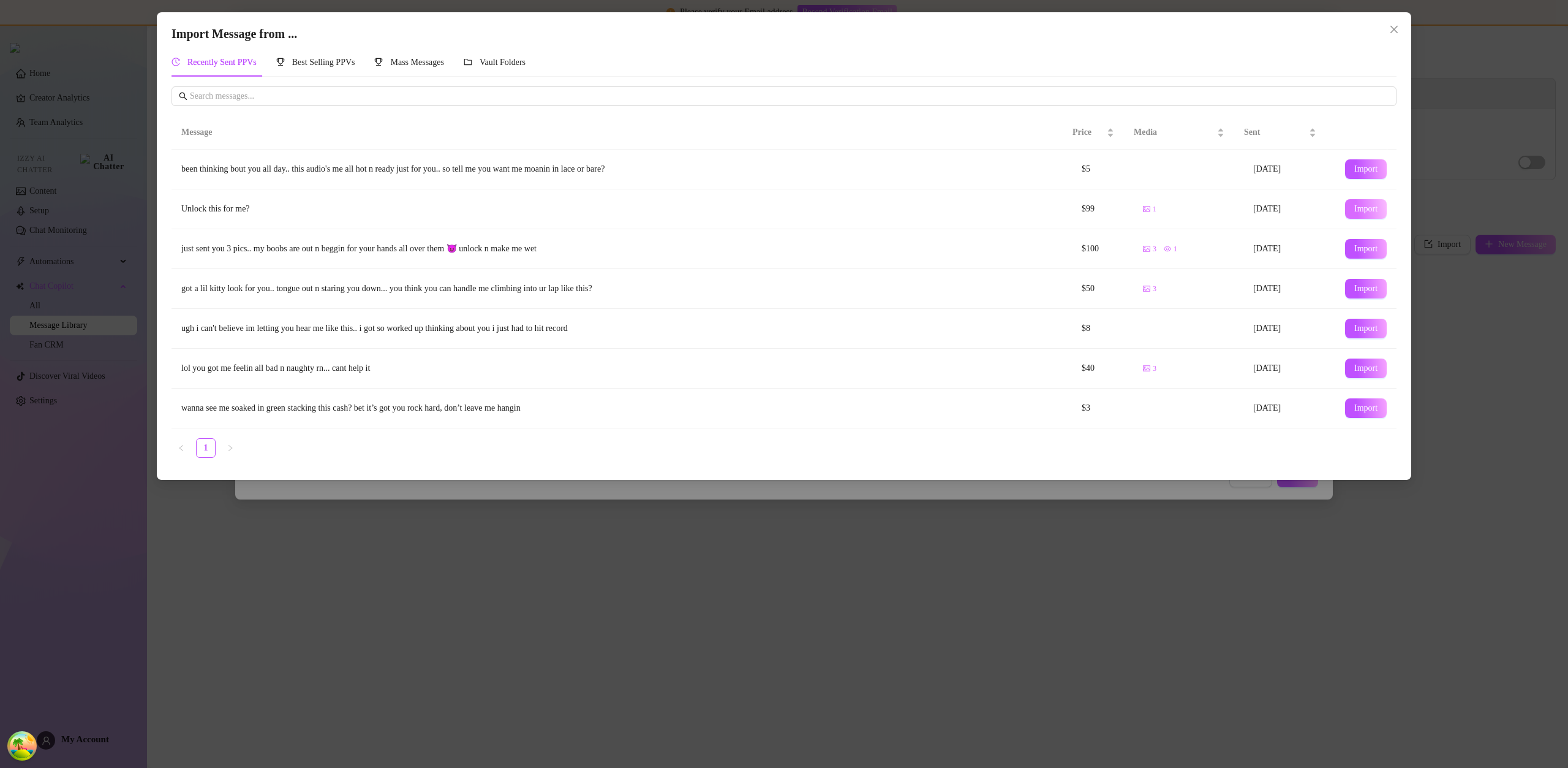
click at [1363, 207] on span "Import" at bounding box center [1366, 209] width 23 height 10
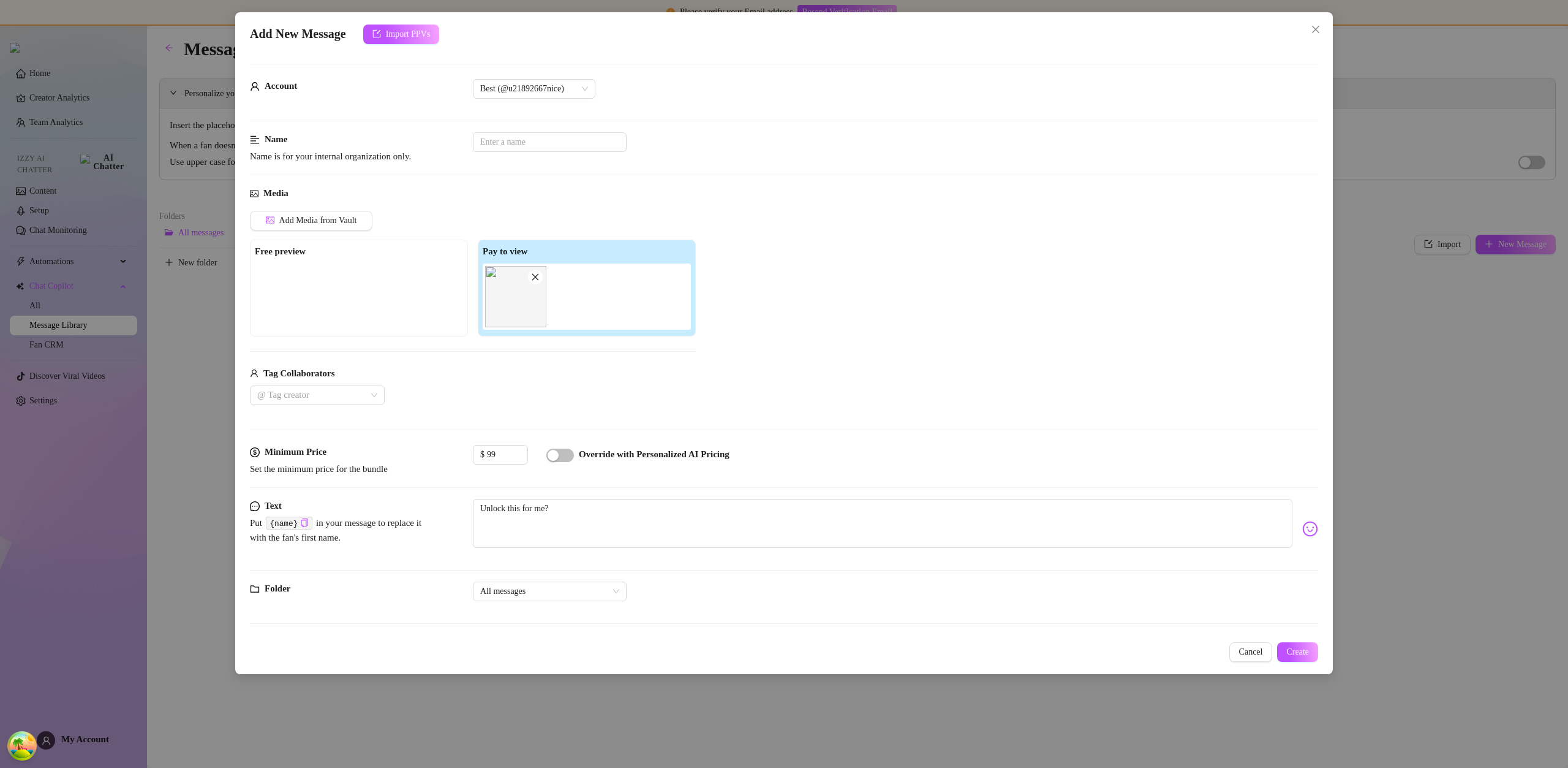
click at [1159, 487] on div at bounding box center [784, 487] width 1068 height 1
click at [1157, 522] on textarea "Unlock this for me?" at bounding box center [882, 523] width 820 height 49
type textarea "Unlock this for me?1"
type textarea "Unlock this for me?10"
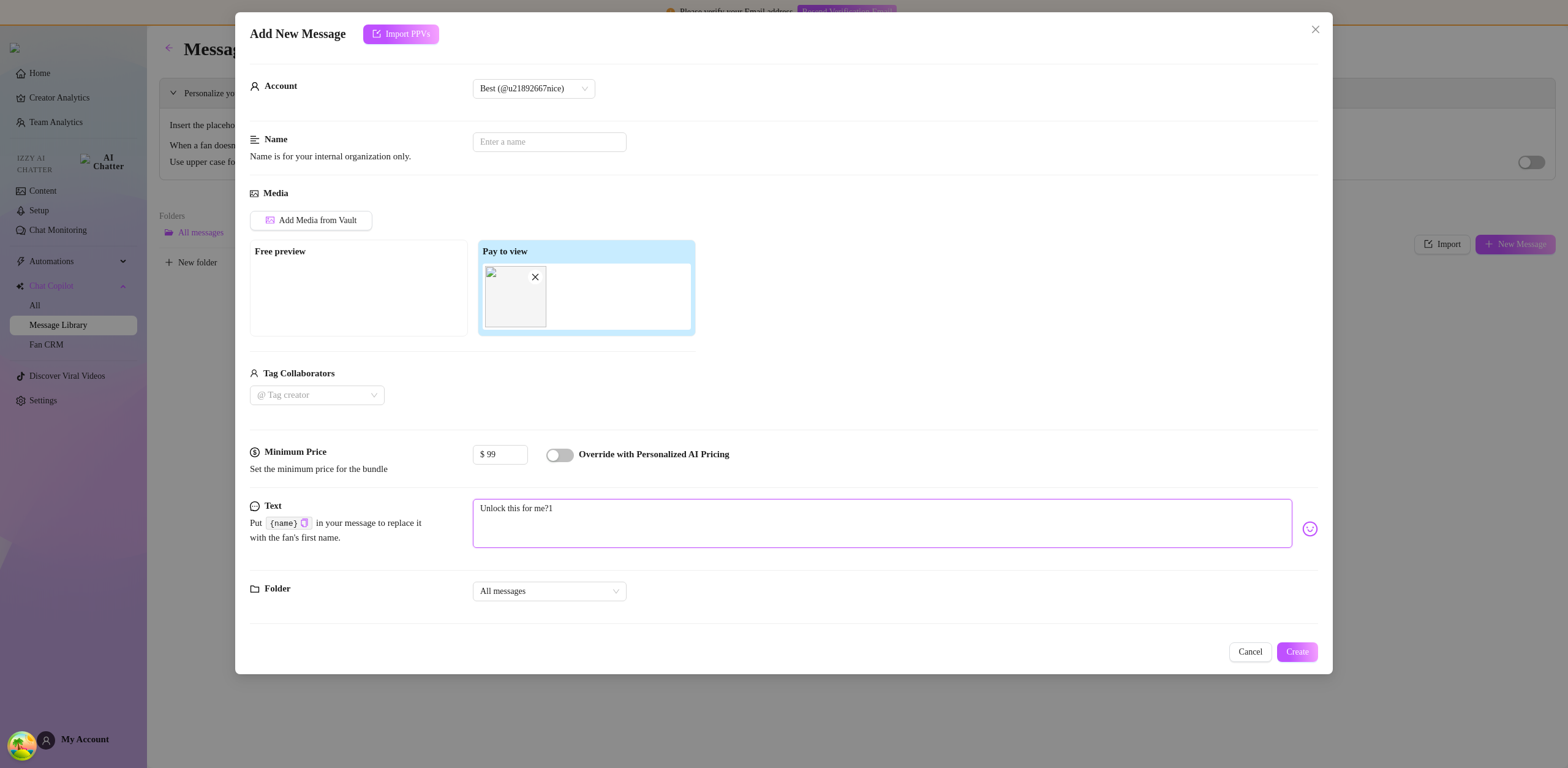
type textarea "Unlock this for me?10"
type textarea "Unlock this for me?100"
click at [1299, 652] on span "Create" at bounding box center [1297, 652] width 23 height 10
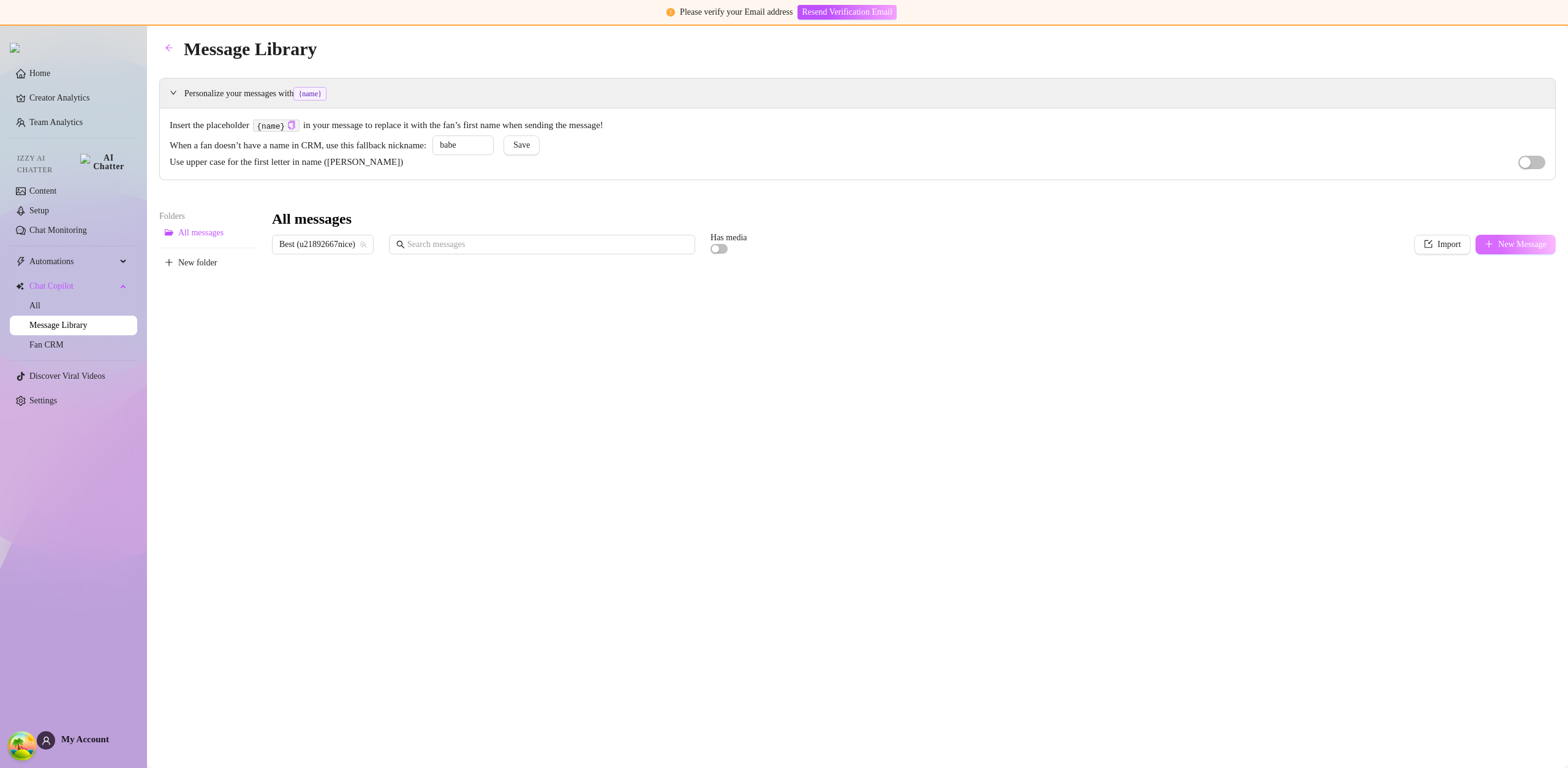
click at [1498, 245] on span "New Message" at bounding box center [1522, 244] width 49 height 10
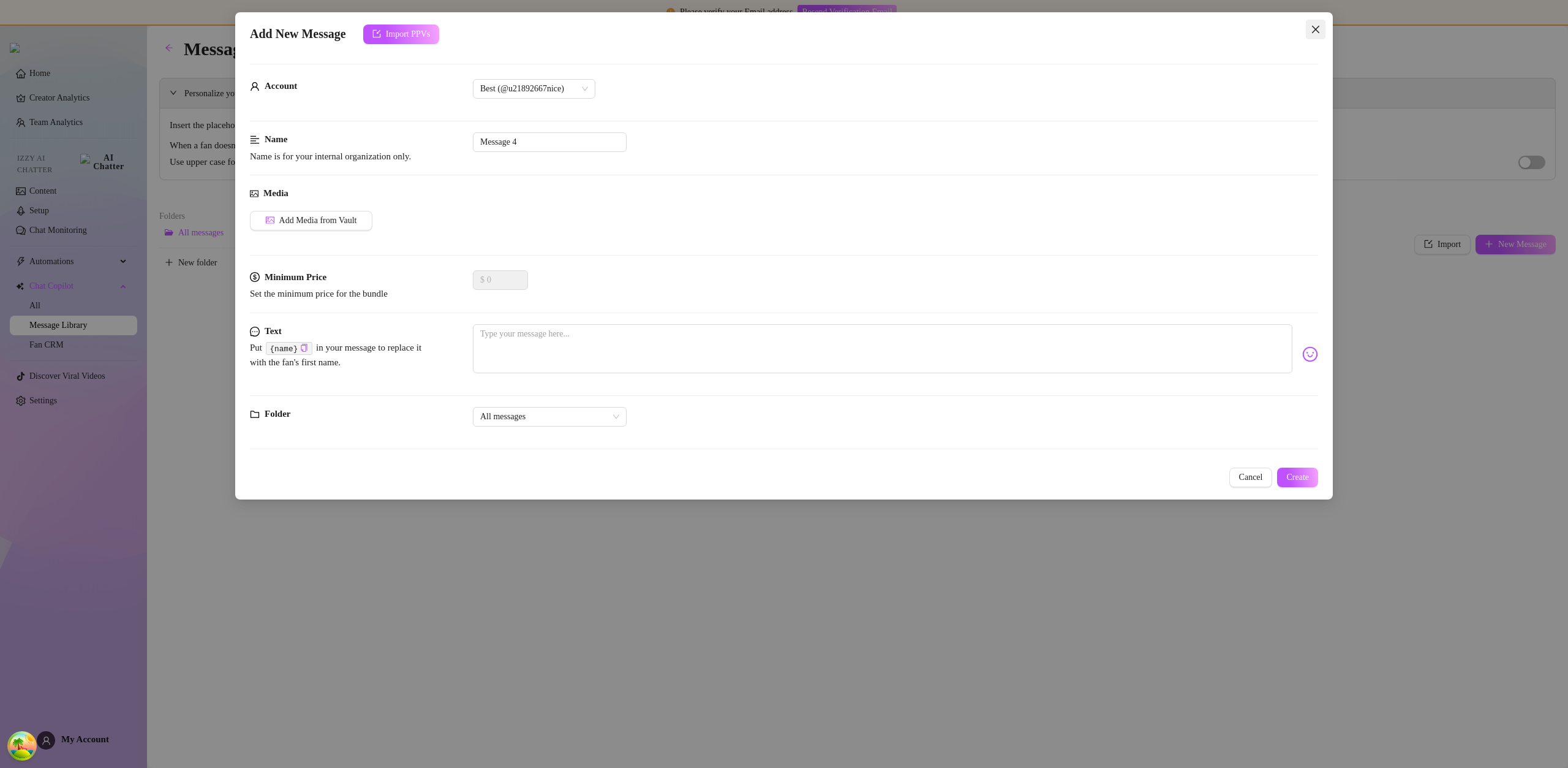
click at [1322, 27] on span "Close" at bounding box center [1315, 29] width 20 height 10
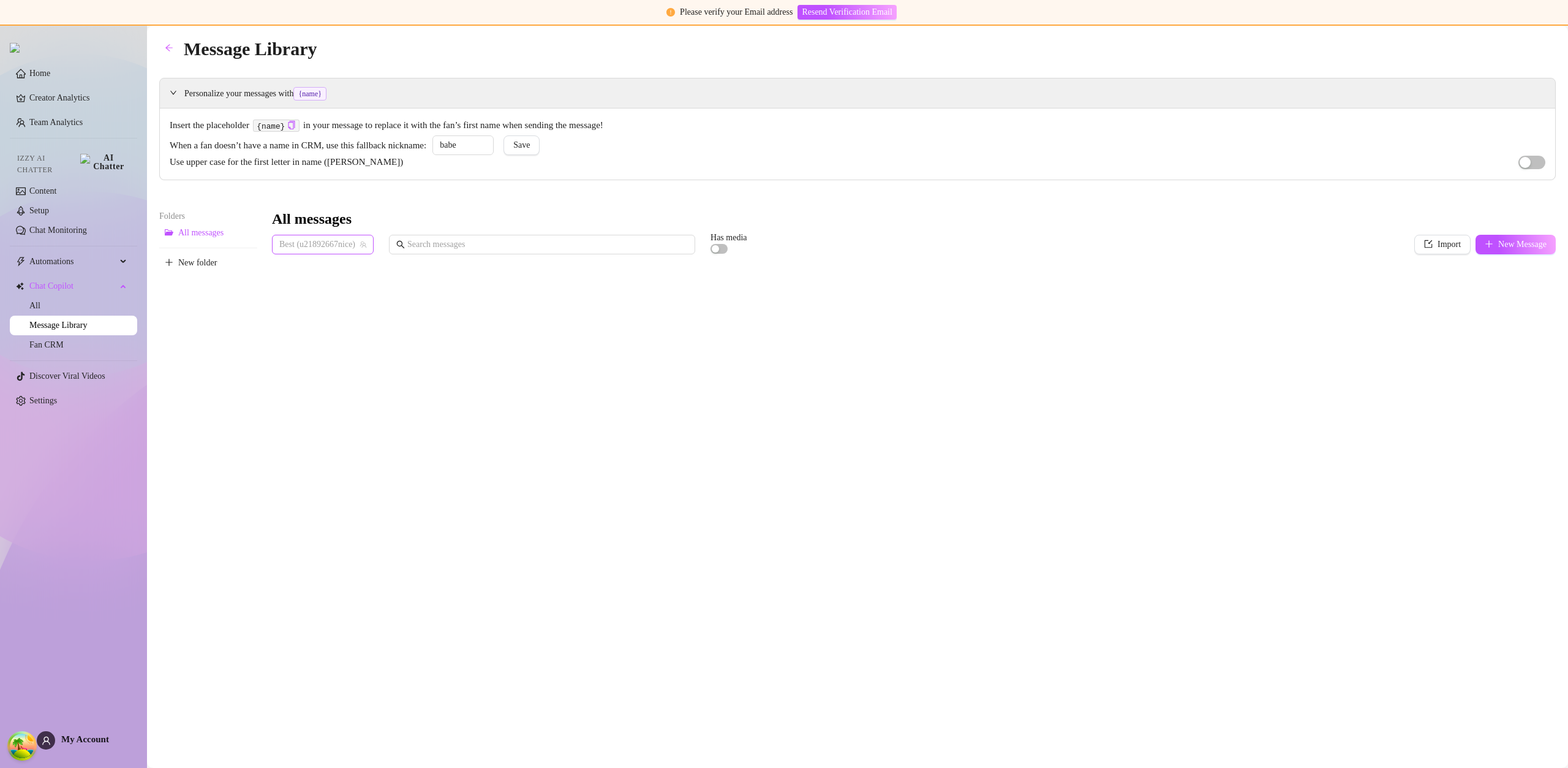
click at [362, 250] on span "Best (u21892667nice)" at bounding box center [323, 244] width 87 height 18
click at [339, 263] on div "All Creators" at bounding box center [331, 269] width 98 height 14
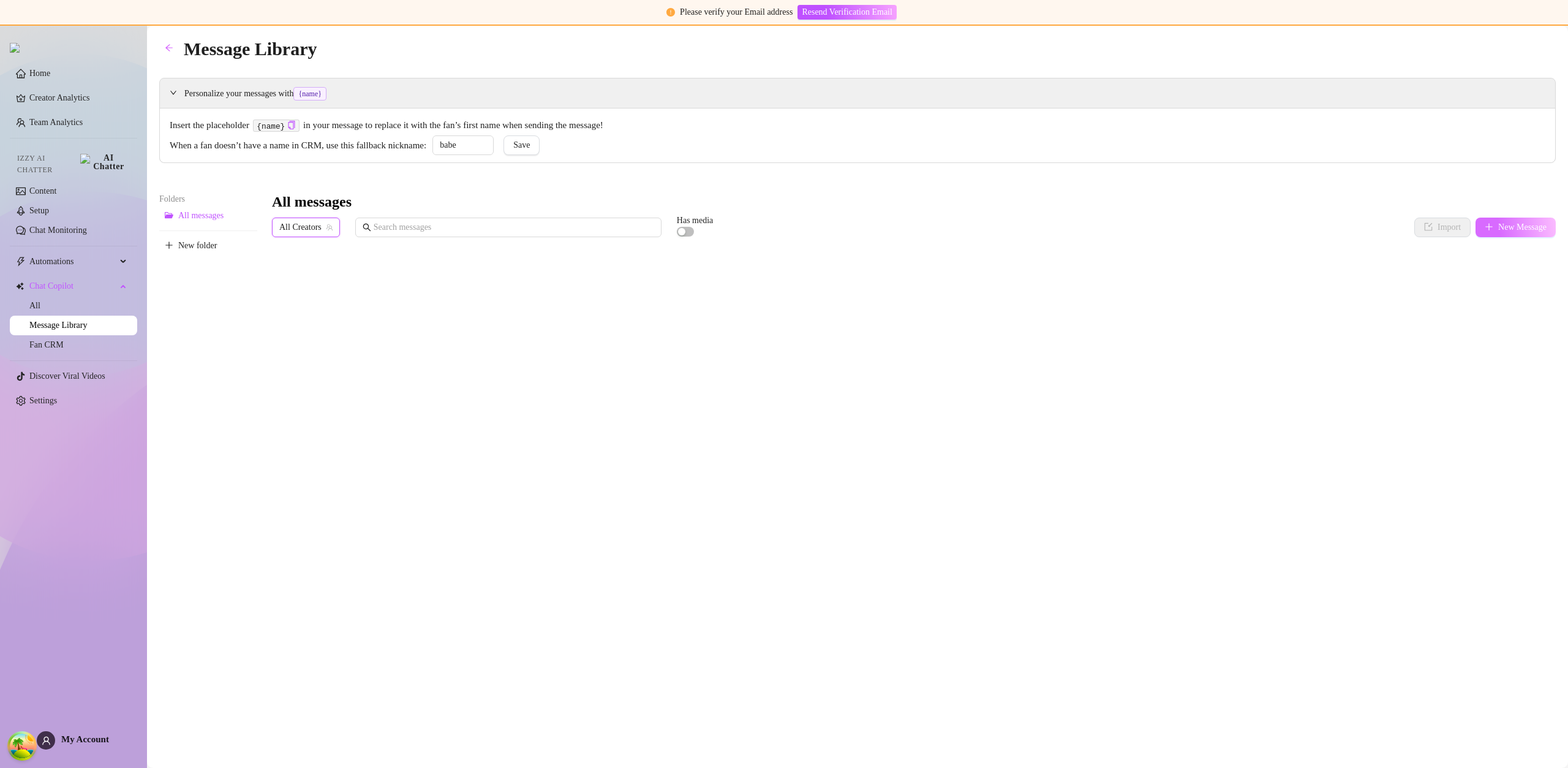
click at [1530, 228] on span "New Message" at bounding box center [1522, 227] width 49 height 10
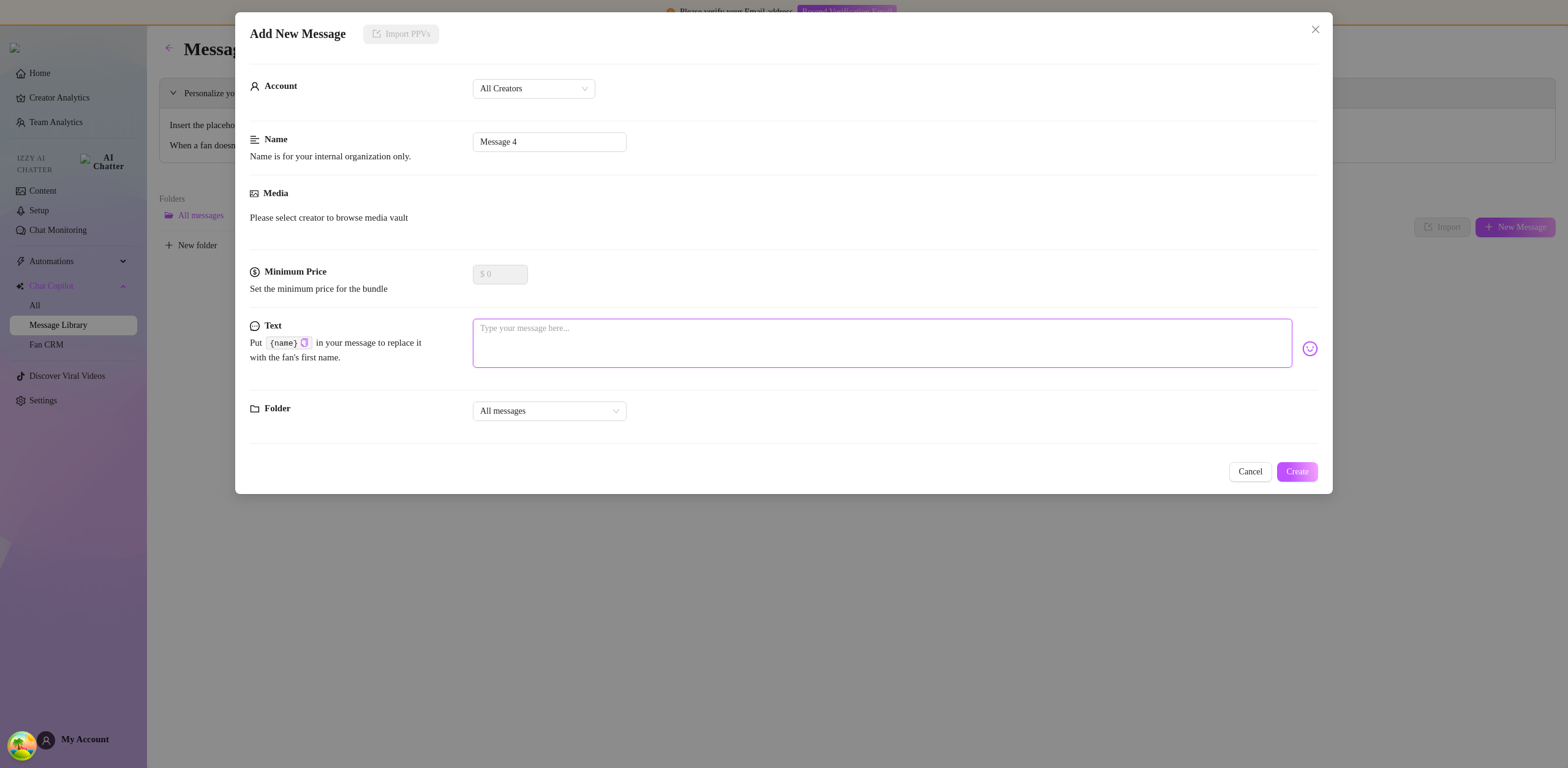
click at [910, 333] on textarea at bounding box center [882, 343] width 820 height 49
type textarea "1"
type textarea "10"
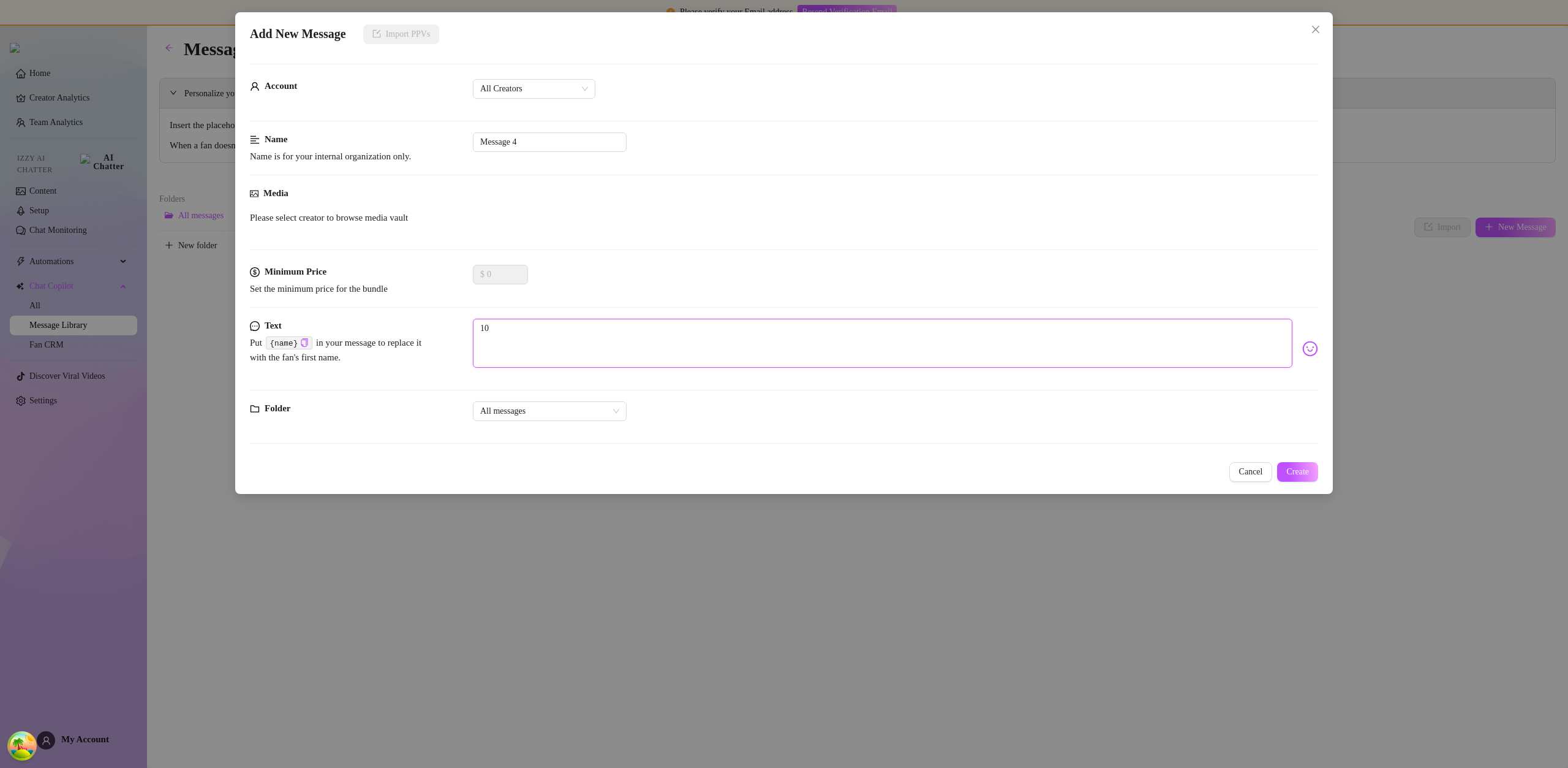
type textarea "100"
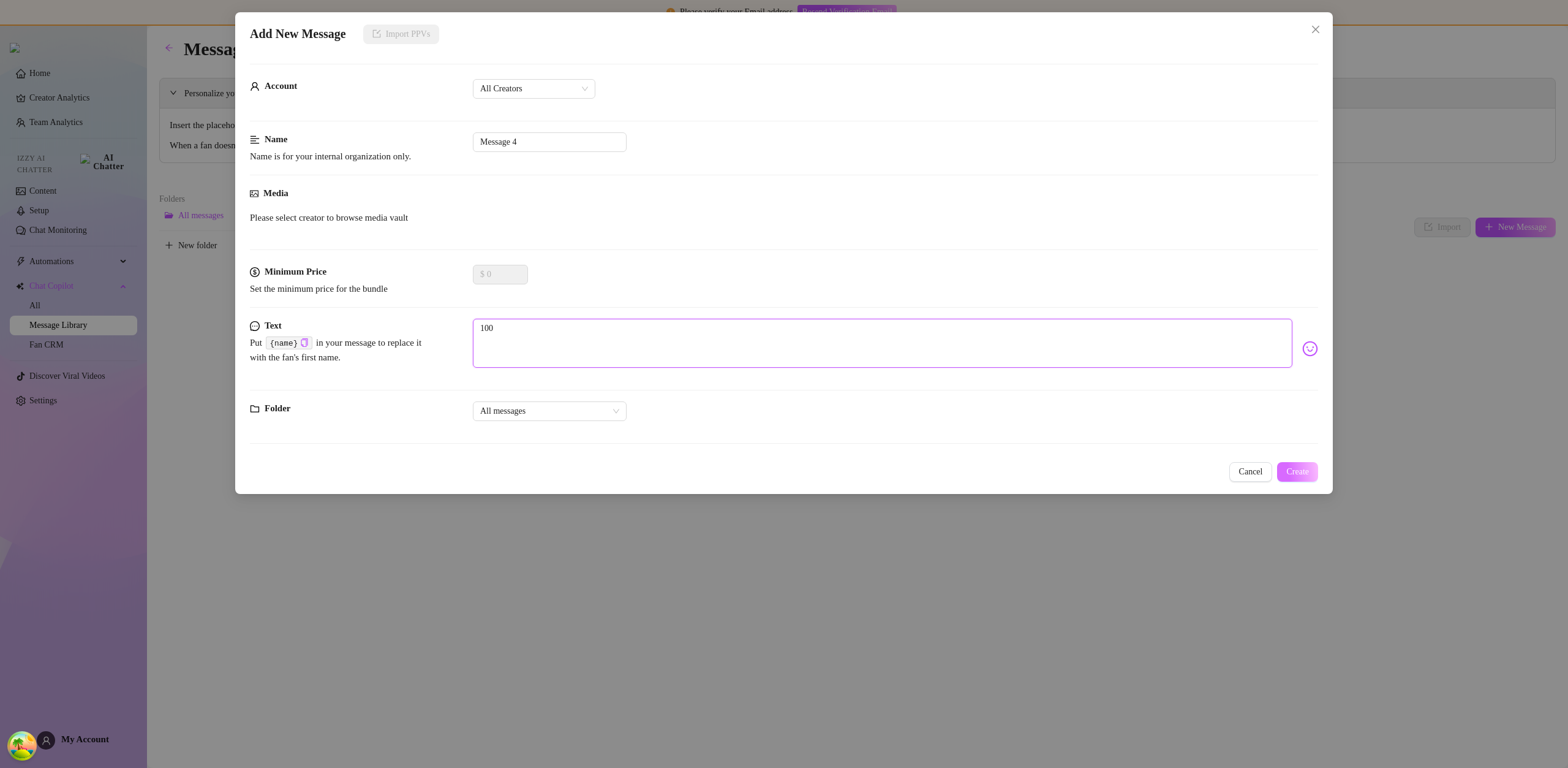
type textarea "100"
click at [1314, 474] on button "Create" at bounding box center [1297, 472] width 41 height 20
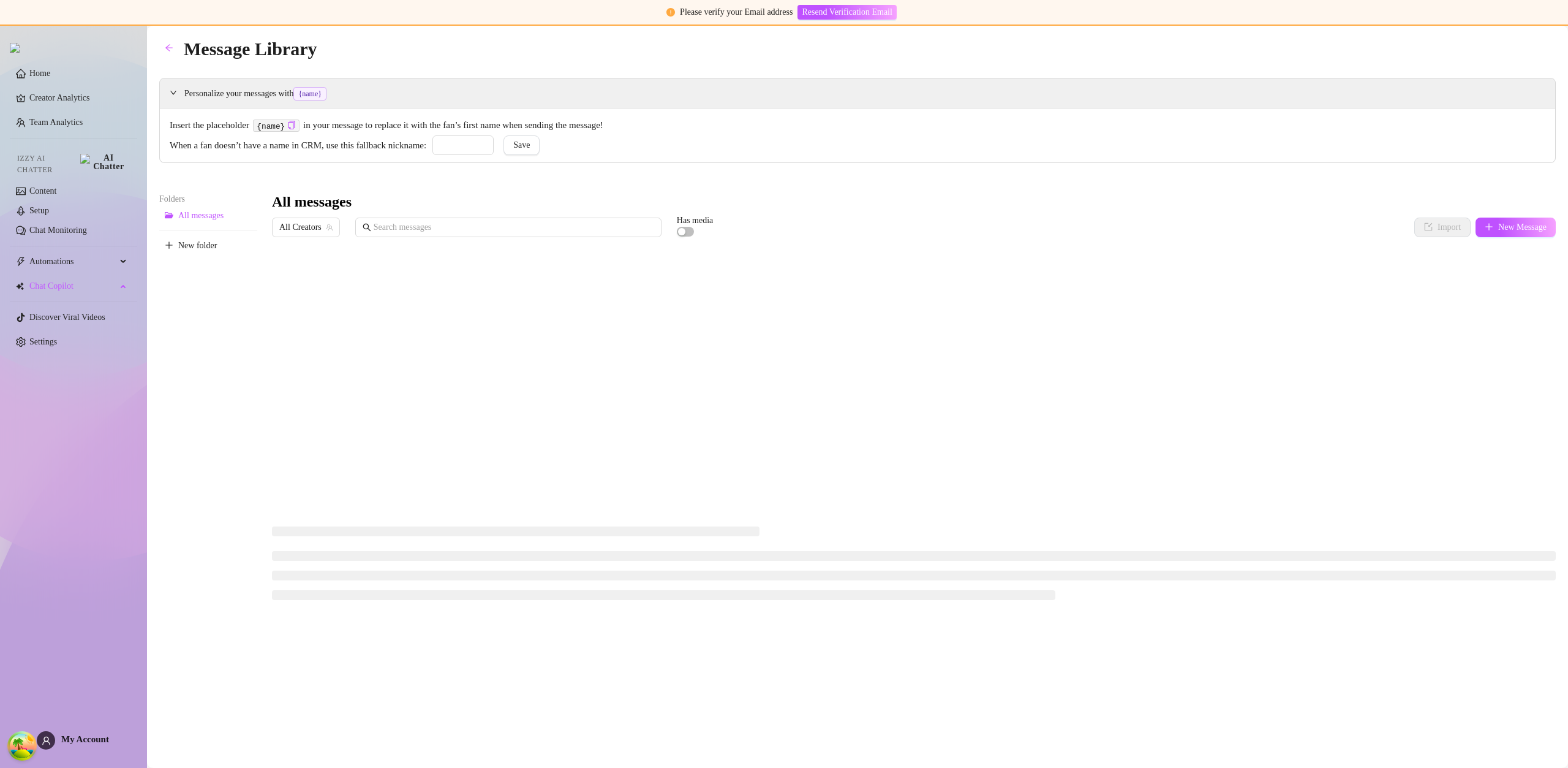
type input "babe"
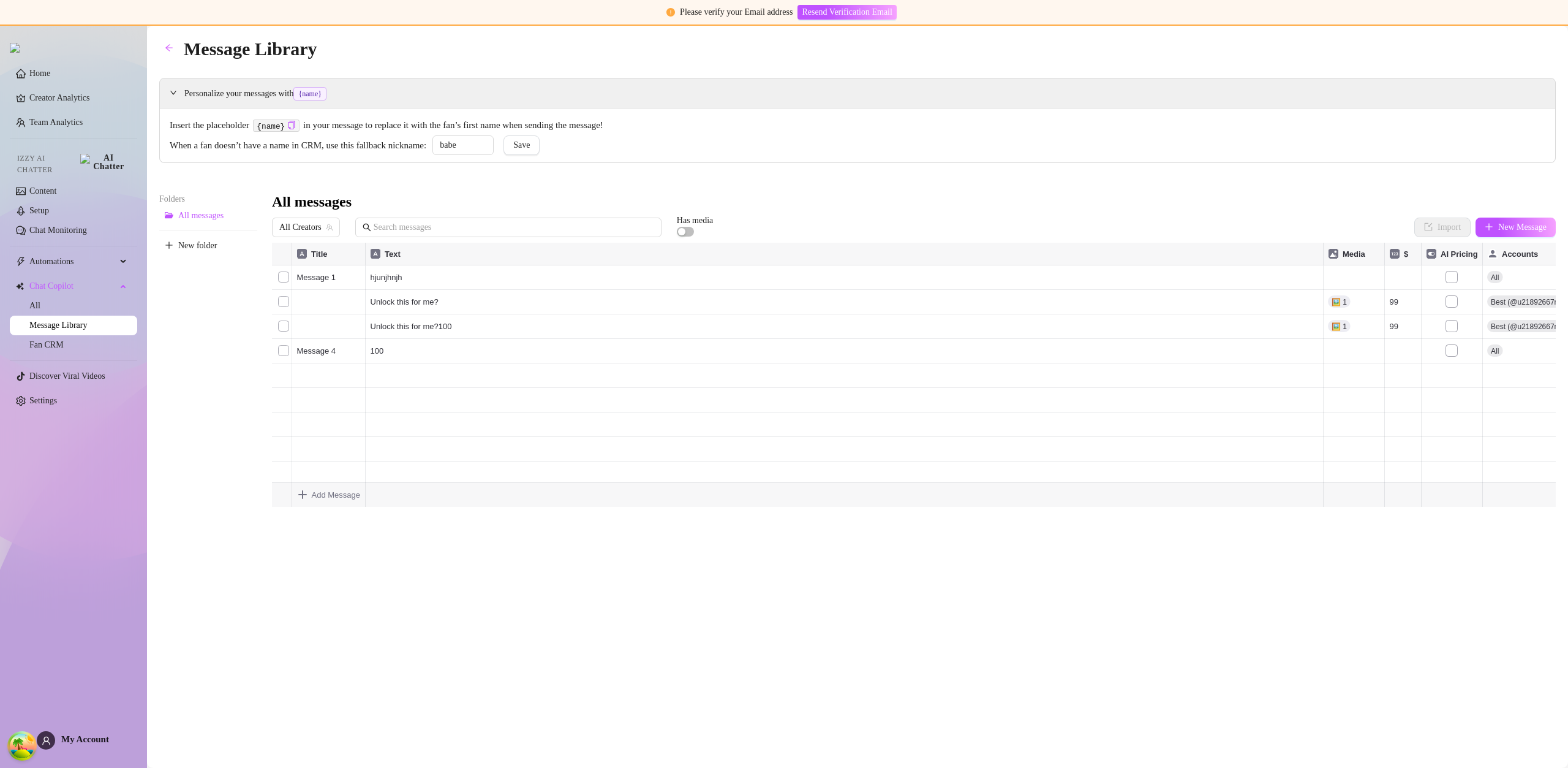
click at [94, 745] on div "My Account" at bounding box center [73, 740] width 72 height 18
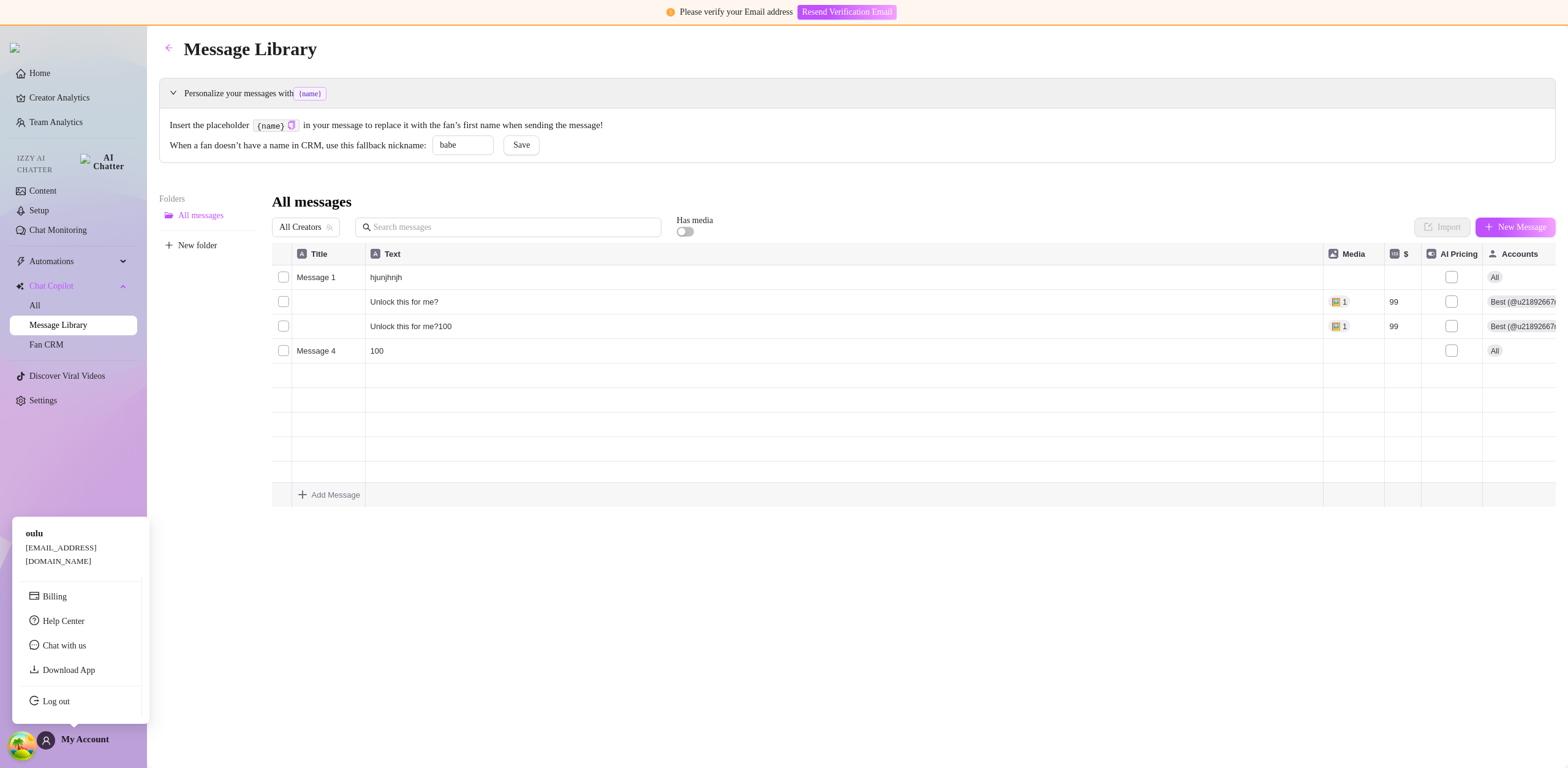
click at [79, 711] on ul "Billing Help Center Chat with us Download App Log out" at bounding box center [81, 646] width 122 height 141
click at [70, 706] on link "Log out" at bounding box center [56, 701] width 27 height 9
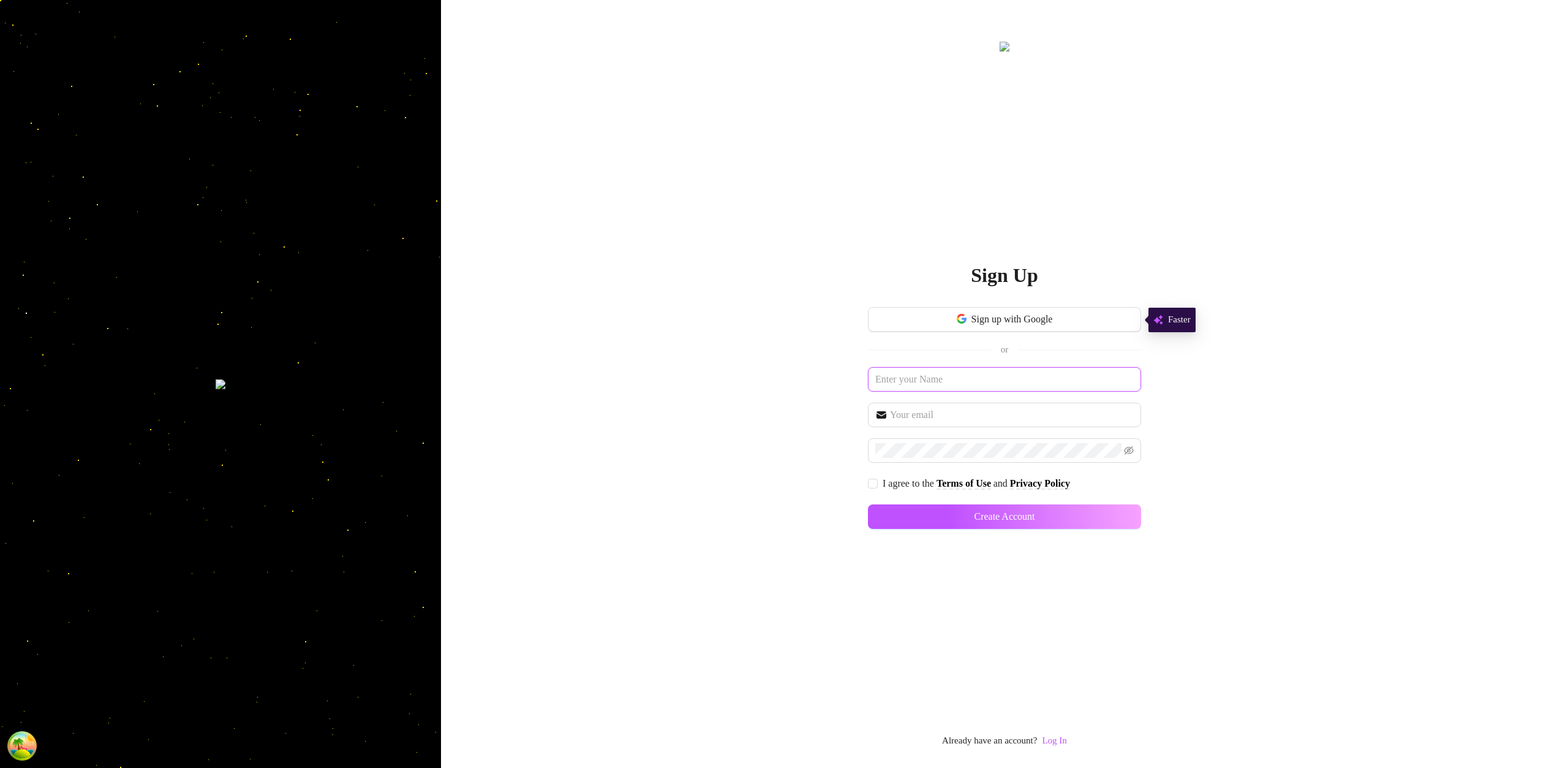
click at [957, 386] on input "text" at bounding box center [1005, 380] width 273 height 25
type input "rovaniemi"
click at [902, 415] on input "text" at bounding box center [1012, 415] width 244 height 15
paste input "rovaniemi"
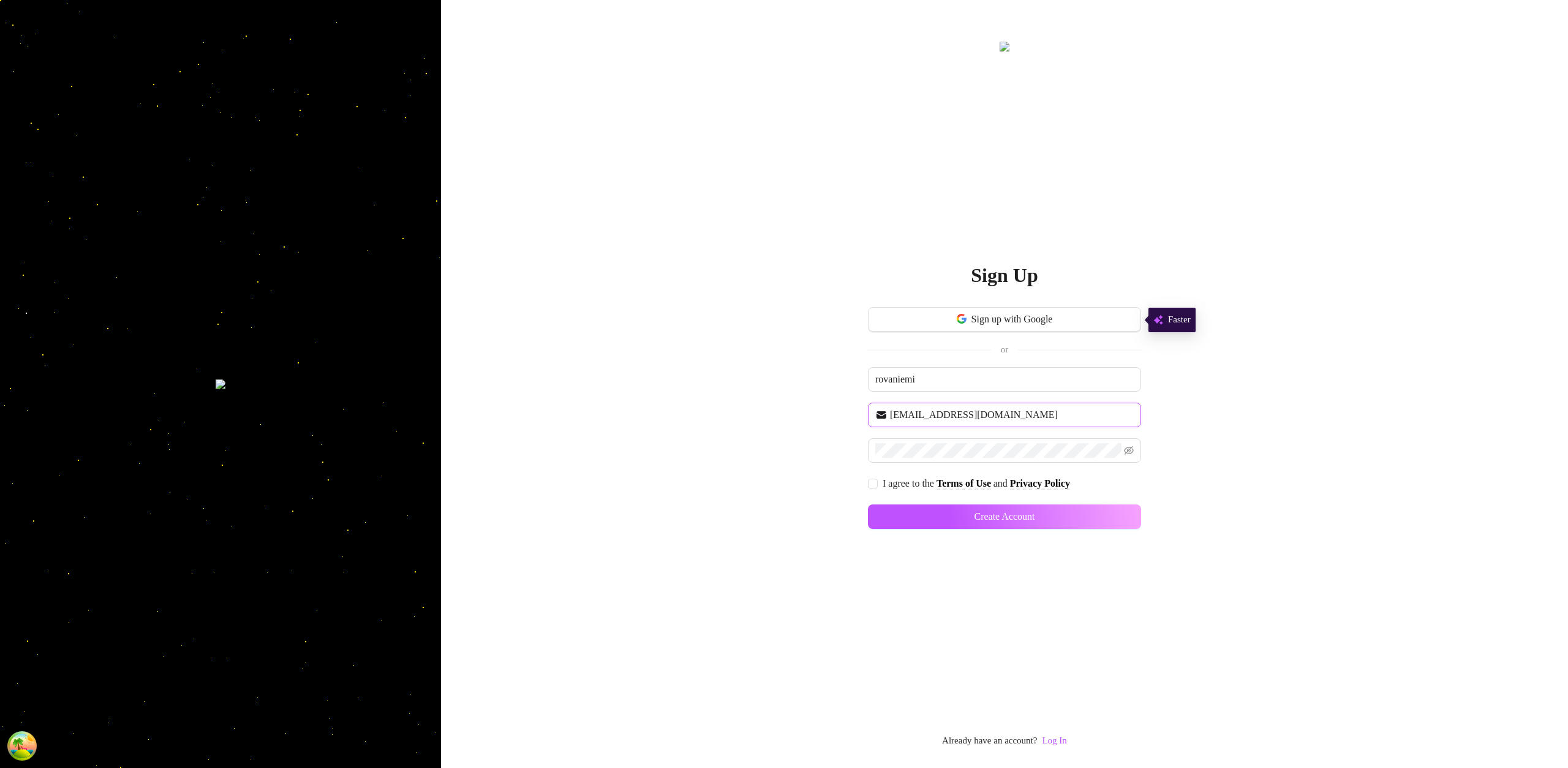
type input "[EMAIL_ADDRESS][DOMAIN_NAME]"
click at [869, 486] on input "I agree to the Terms of Use and Privacy Policy" at bounding box center [872, 483] width 9 height 9
checkbox input "true"
click at [1109, 517] on button "Create Account" at bounding box center [1005, 516] width 273 height 25
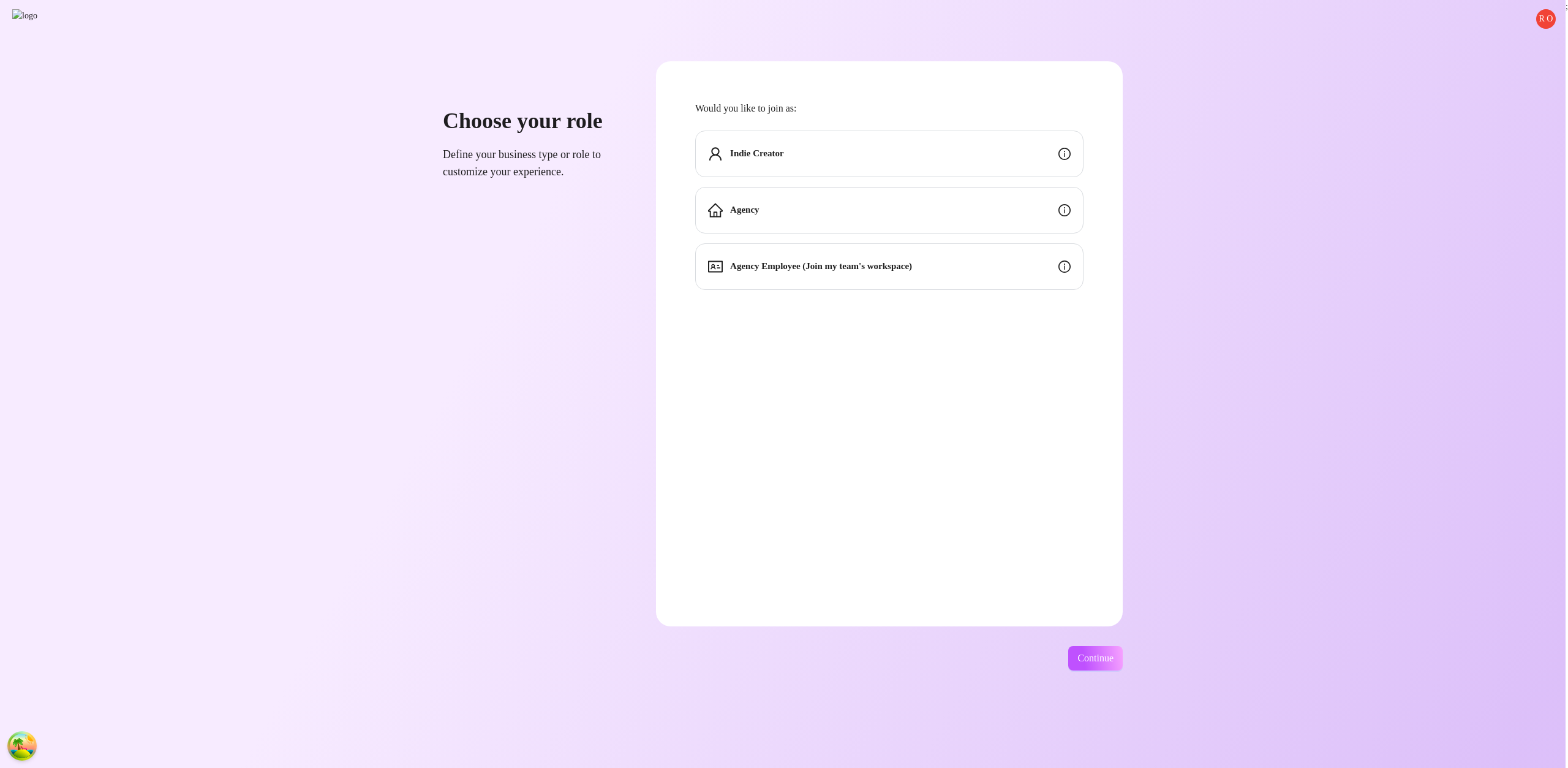
click at [1025, 151] on div "Indie Creator" at bounding box center [889, 154] width 388 height 47
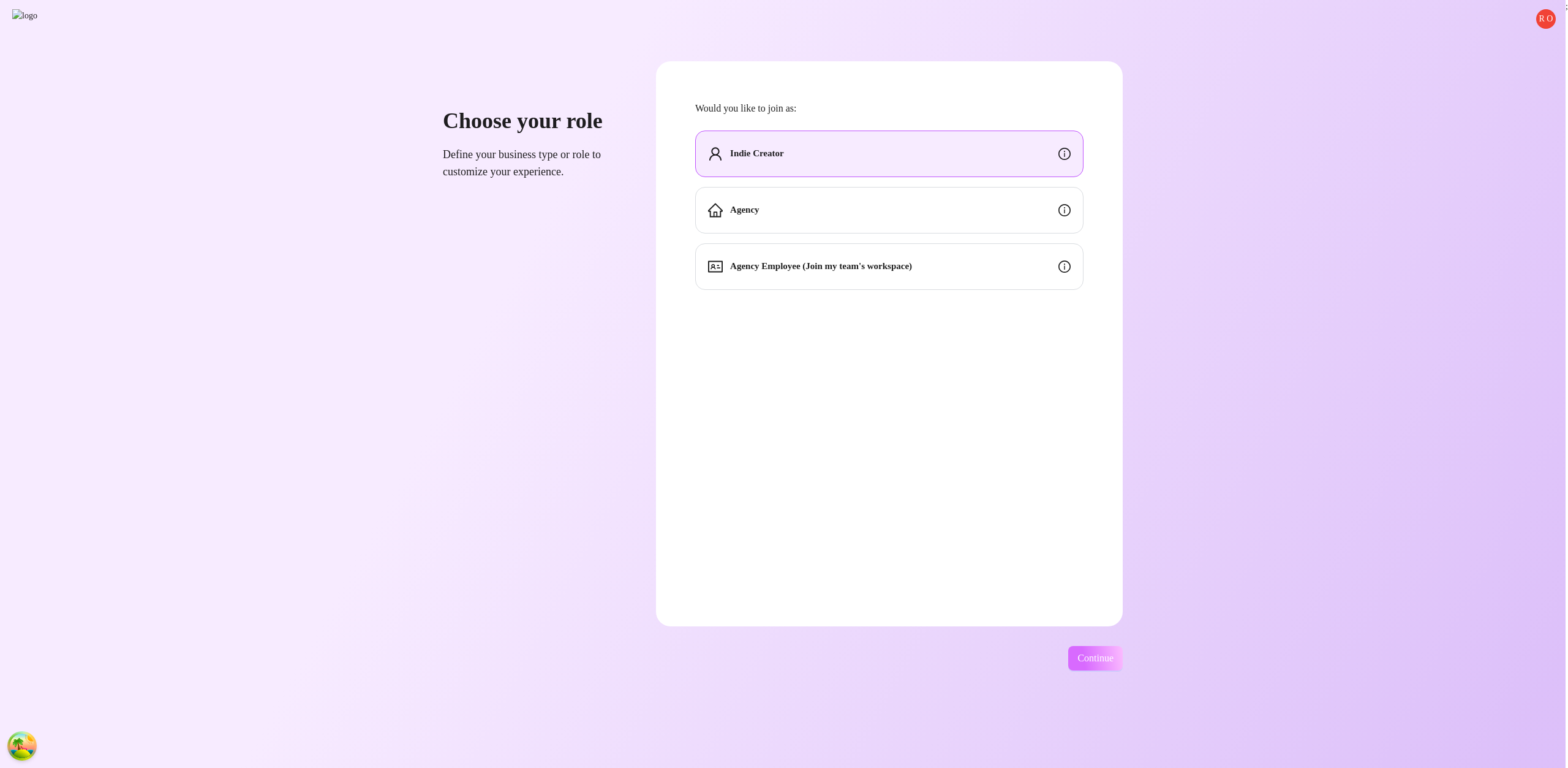
click at [1111, 659] on span "Continue" at bounding box center [1095, 658] width 36 height 11
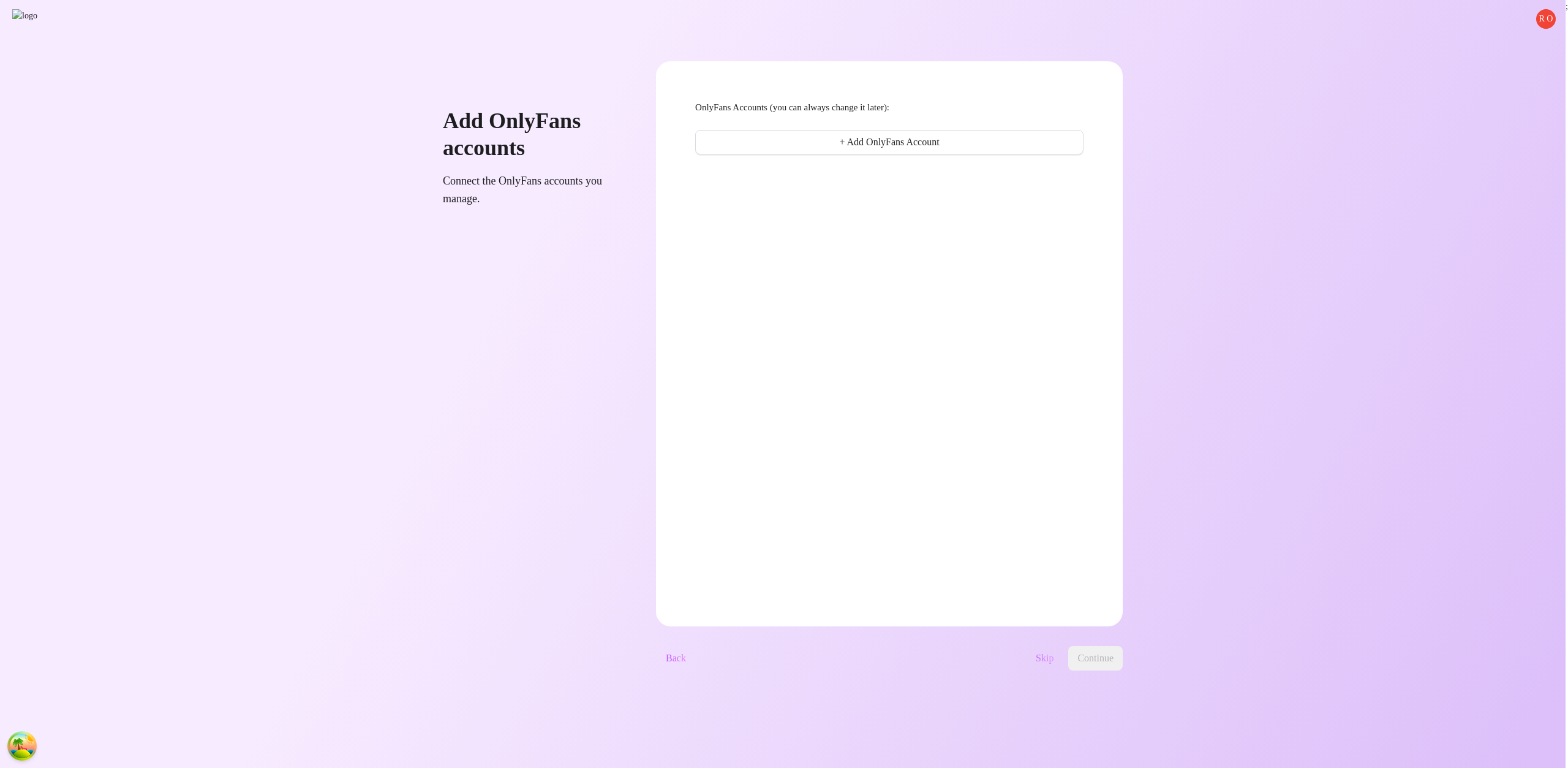
click at [1053, 655] on span "Skip" at bounding box center [1044, 658] width 18 height 11
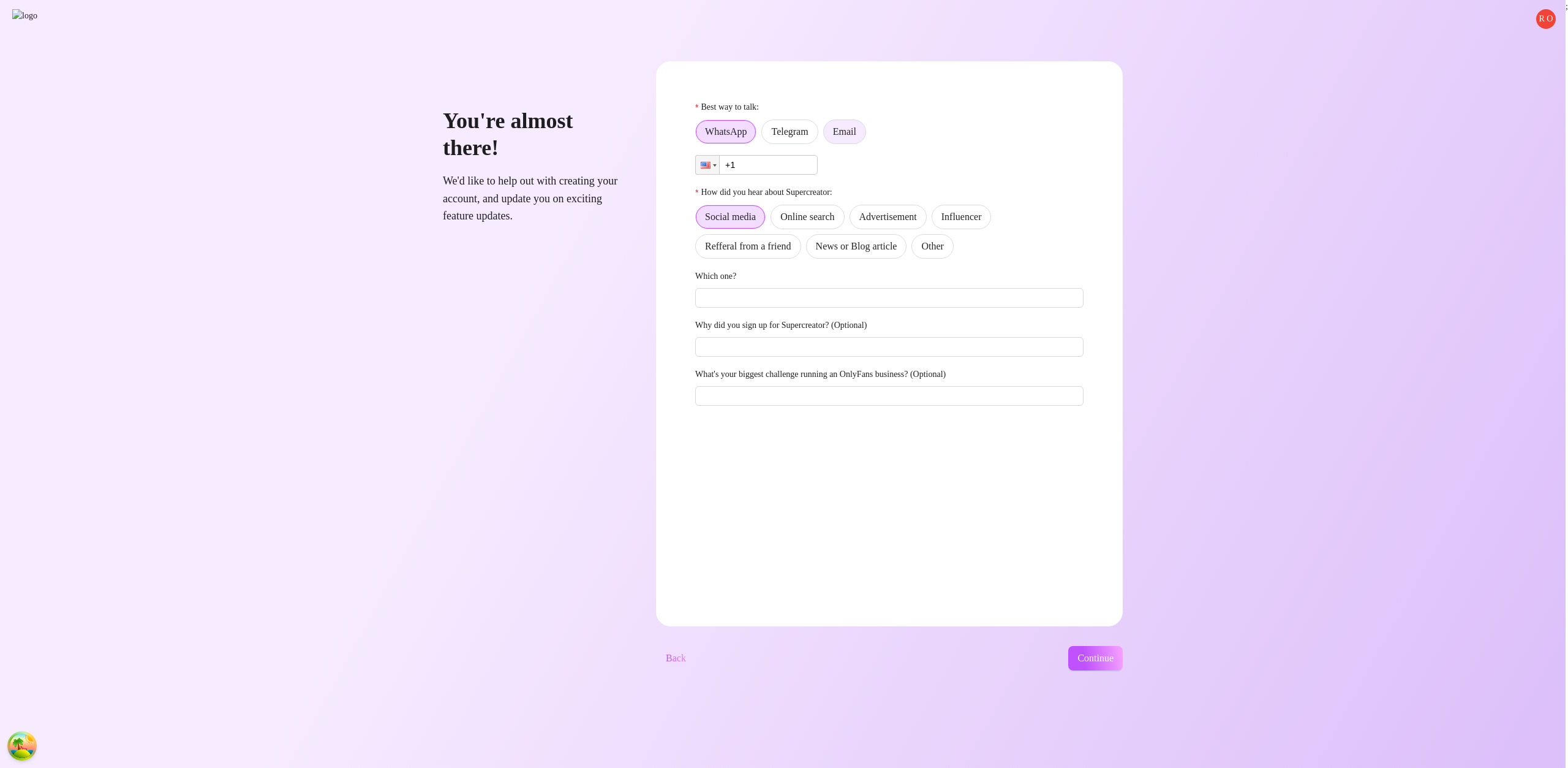
click at [866, 122] on label "Email" at bounding box center [844, 132] width 43 height 25
click at [827, 135] on input "Email" at bounding box center [827, 135] width 0 height 0
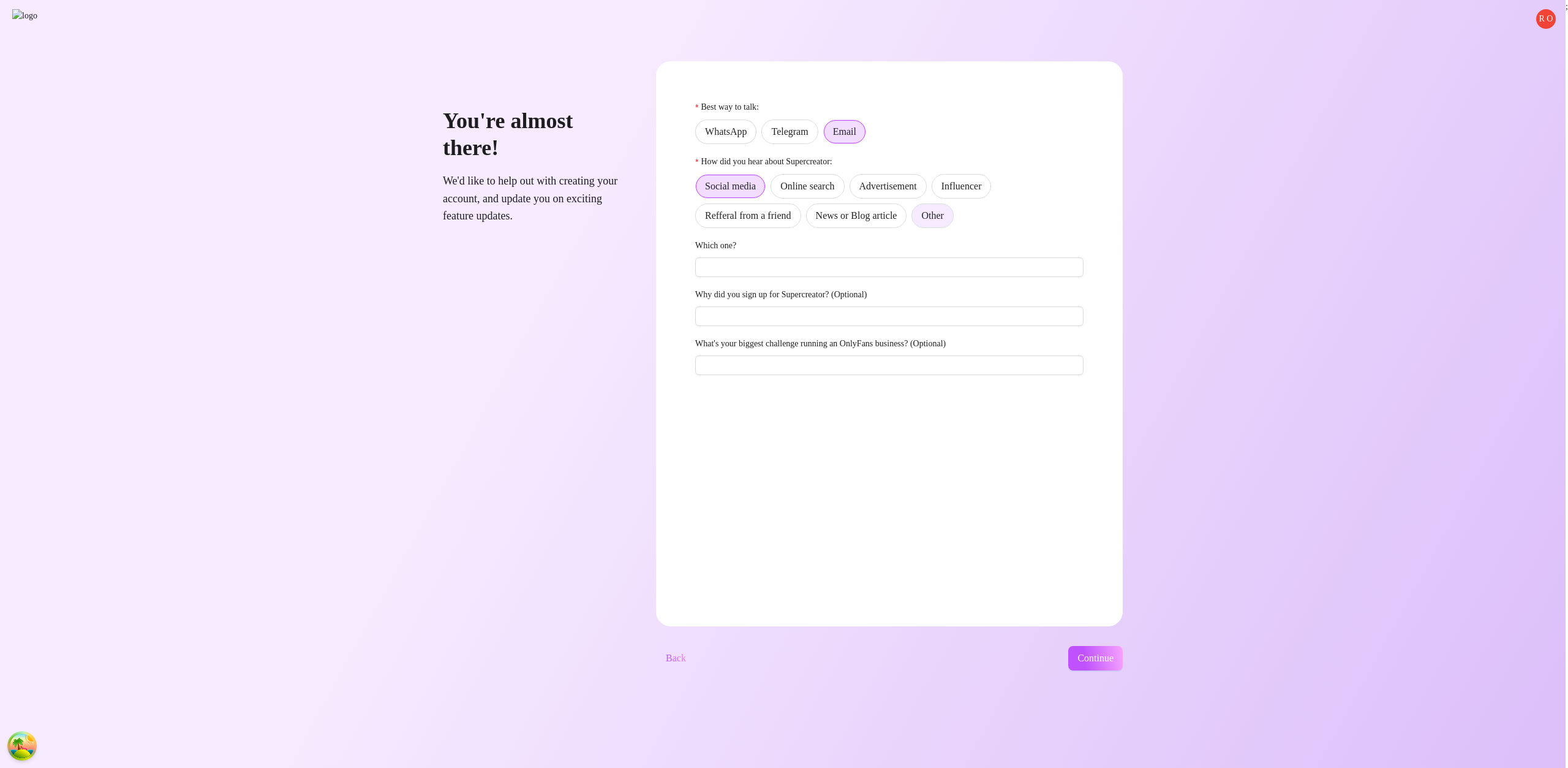
click at [953, 221] on label "Other" at bounding box center [932, 215] width 42 height 25
click at [915, 219] on input "Other" at bounding box center [915, 219] width 0 height 0
click at [1122, 649] on button "Continue" at bounding box center [1096, 658] width 55 height 25
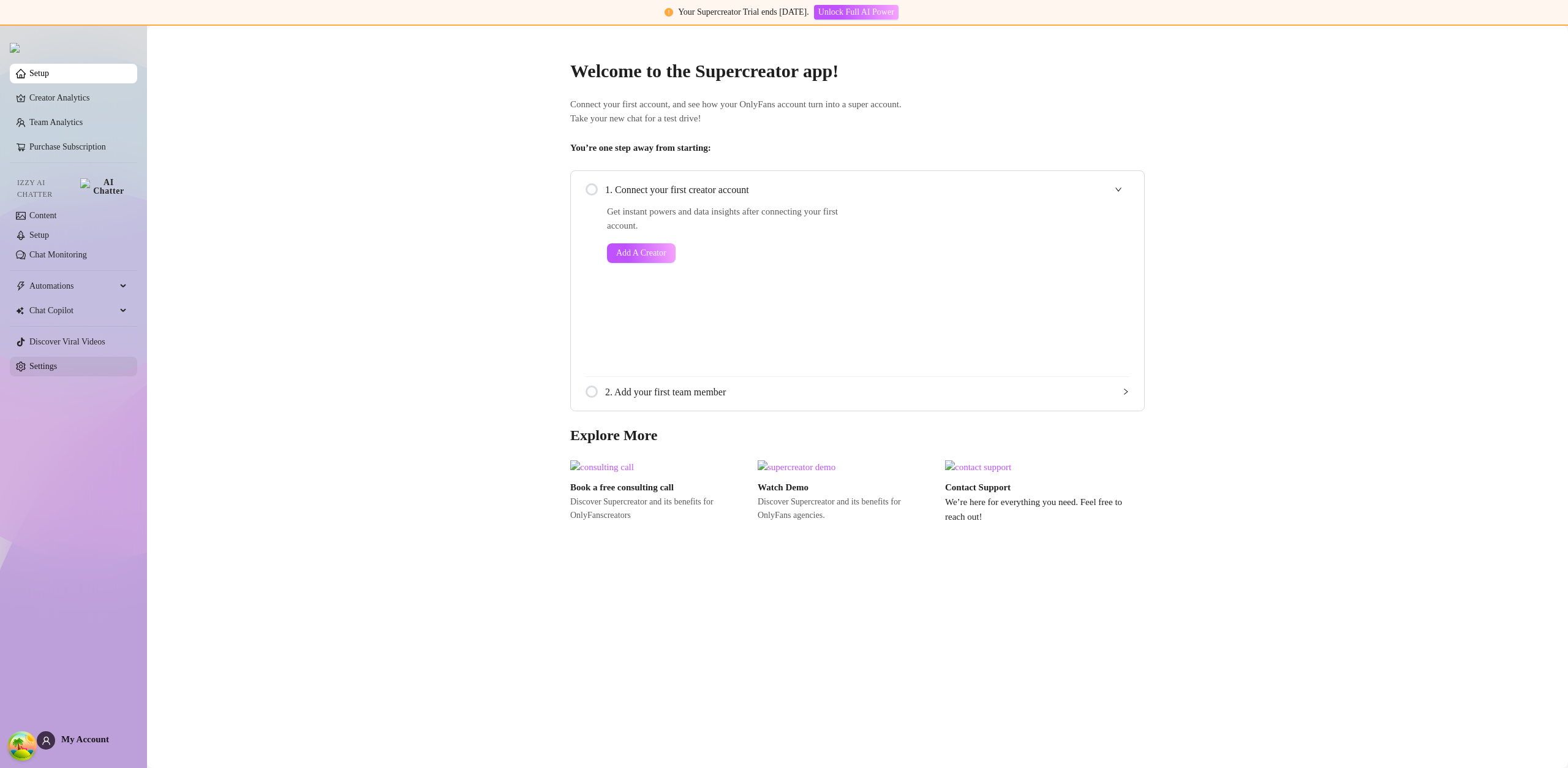
click at [57, 362] on link "Settings" at bounding box center [43, 366] width 27 height 9
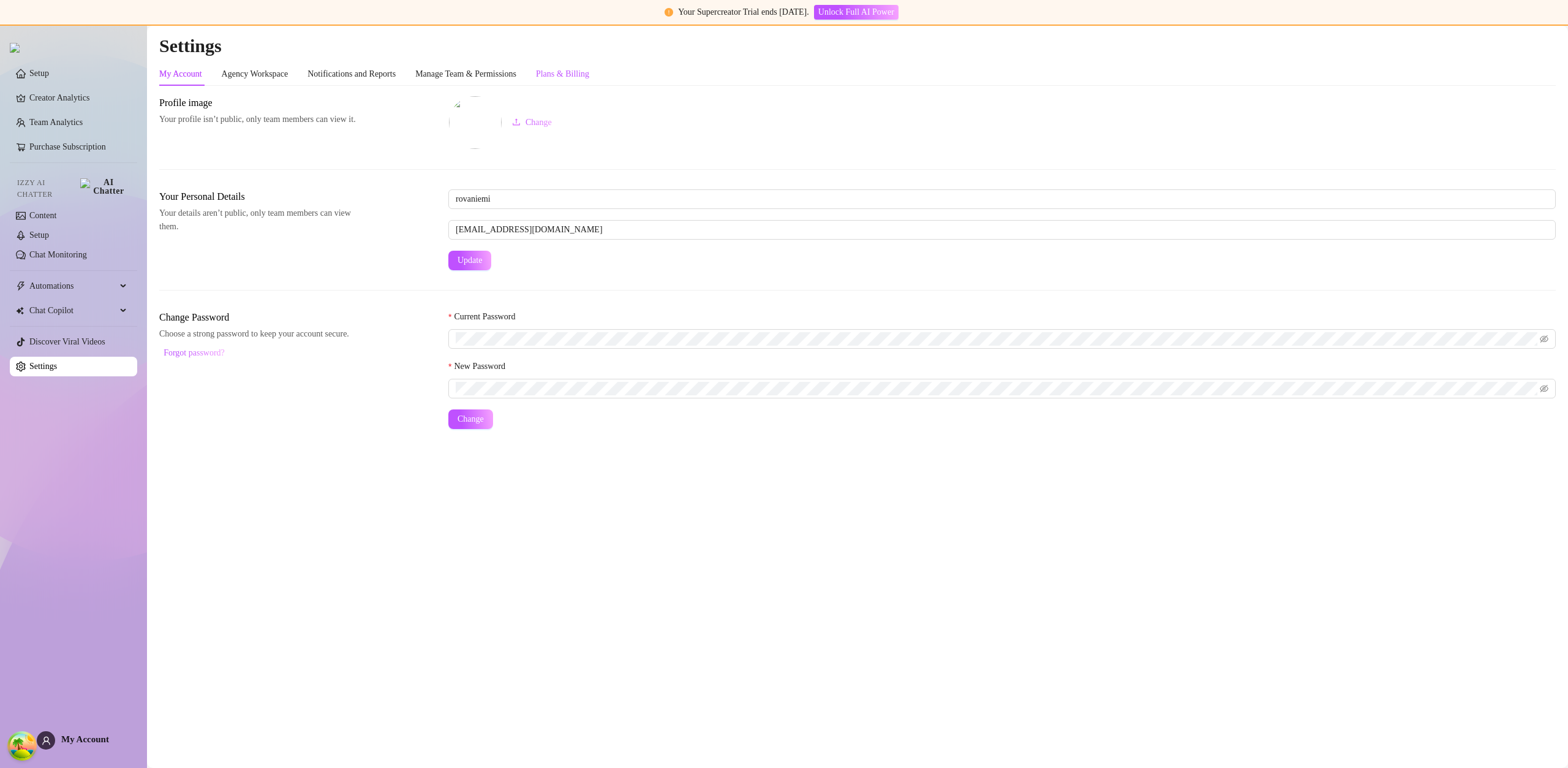
click at [583, 72] on div "Plans & Billing" at bounding box center [563, 75] width 53 height 14
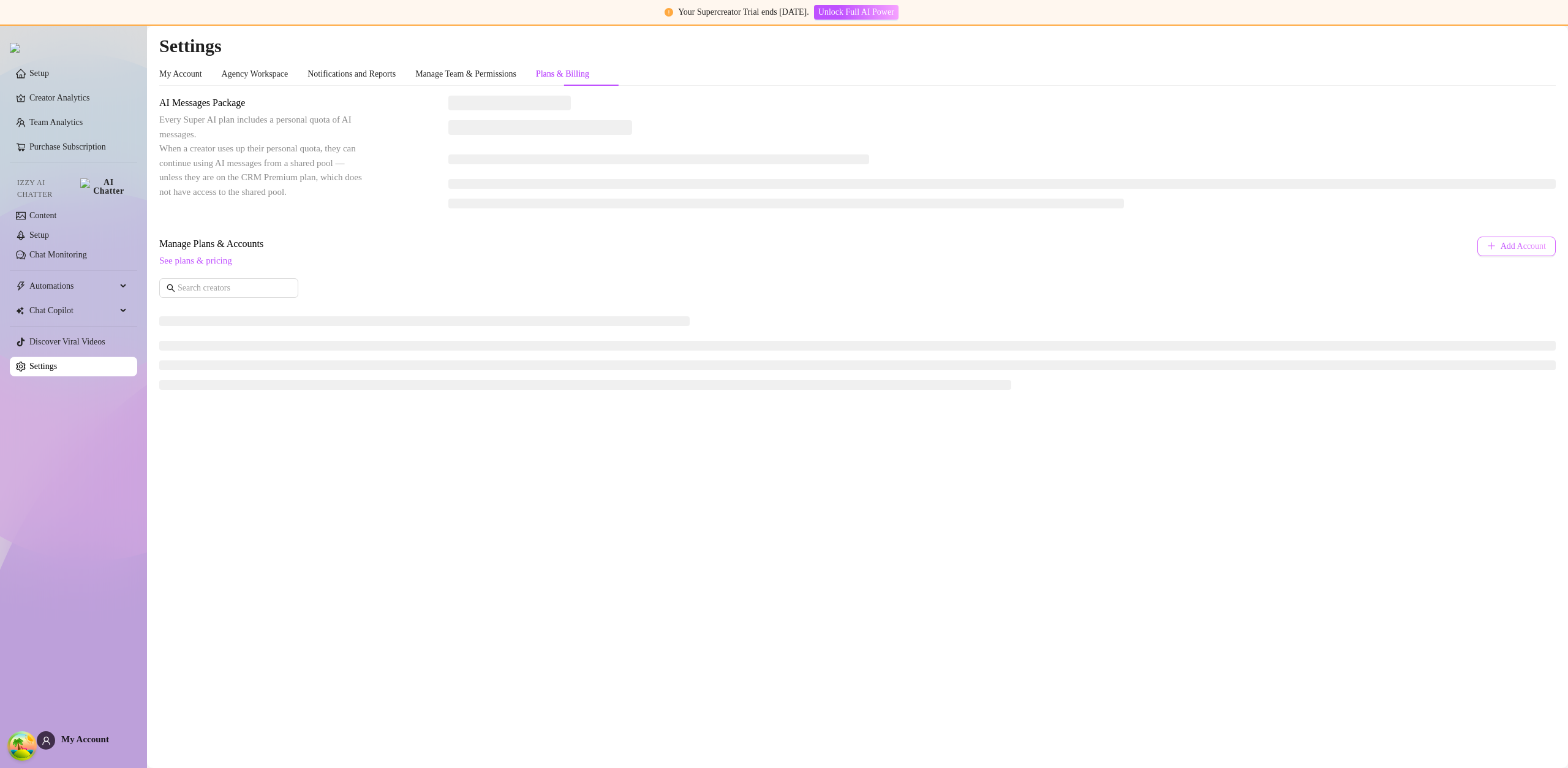
click at [1522, 255] on button "Add Account" at bounding box center [1516, 246] width 79 height 20
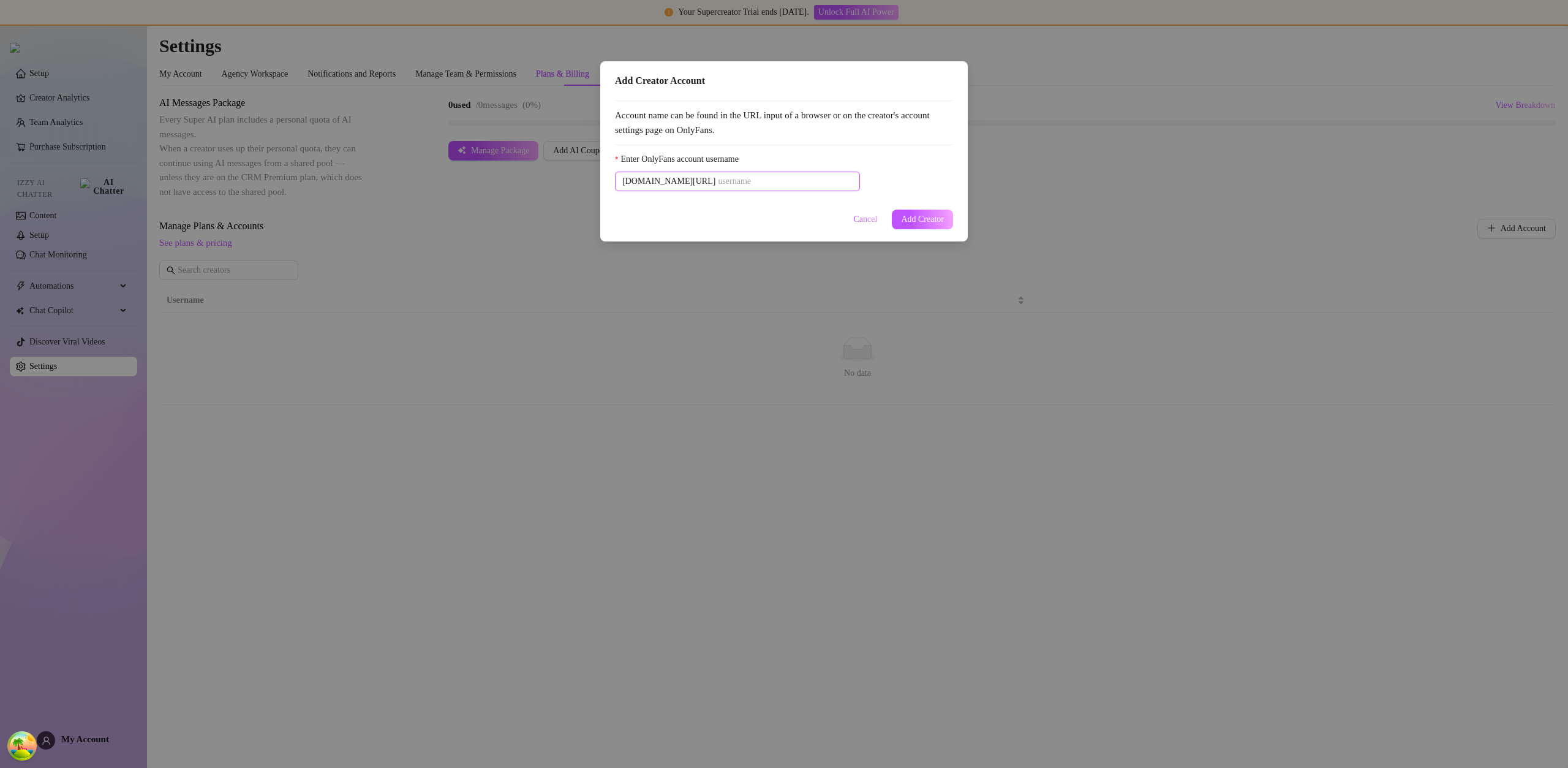
click at [762, 177] on input "Enter OnlyFans account username" at bounding box center [785, 181] width 135 height 14
click at [761, 177] on input "Enter OnlyFans account username" at bounding box center [785, 181] width 135 height 14
paste input "u21892667nice"
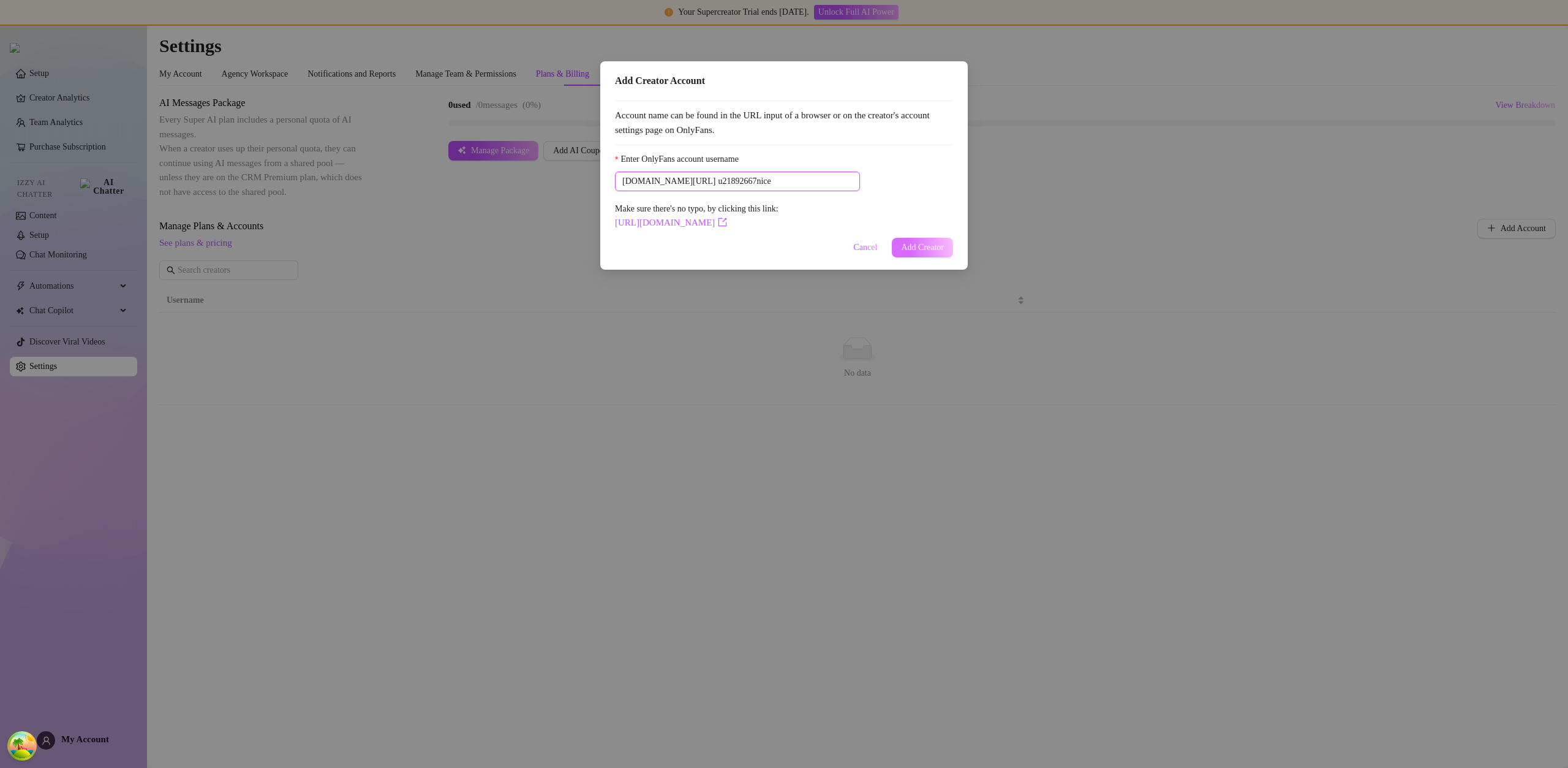
type input "u21892667nice"
click at [917, 243] on span "Add Creator" at bounding box center [922, 248] width 43 height 10
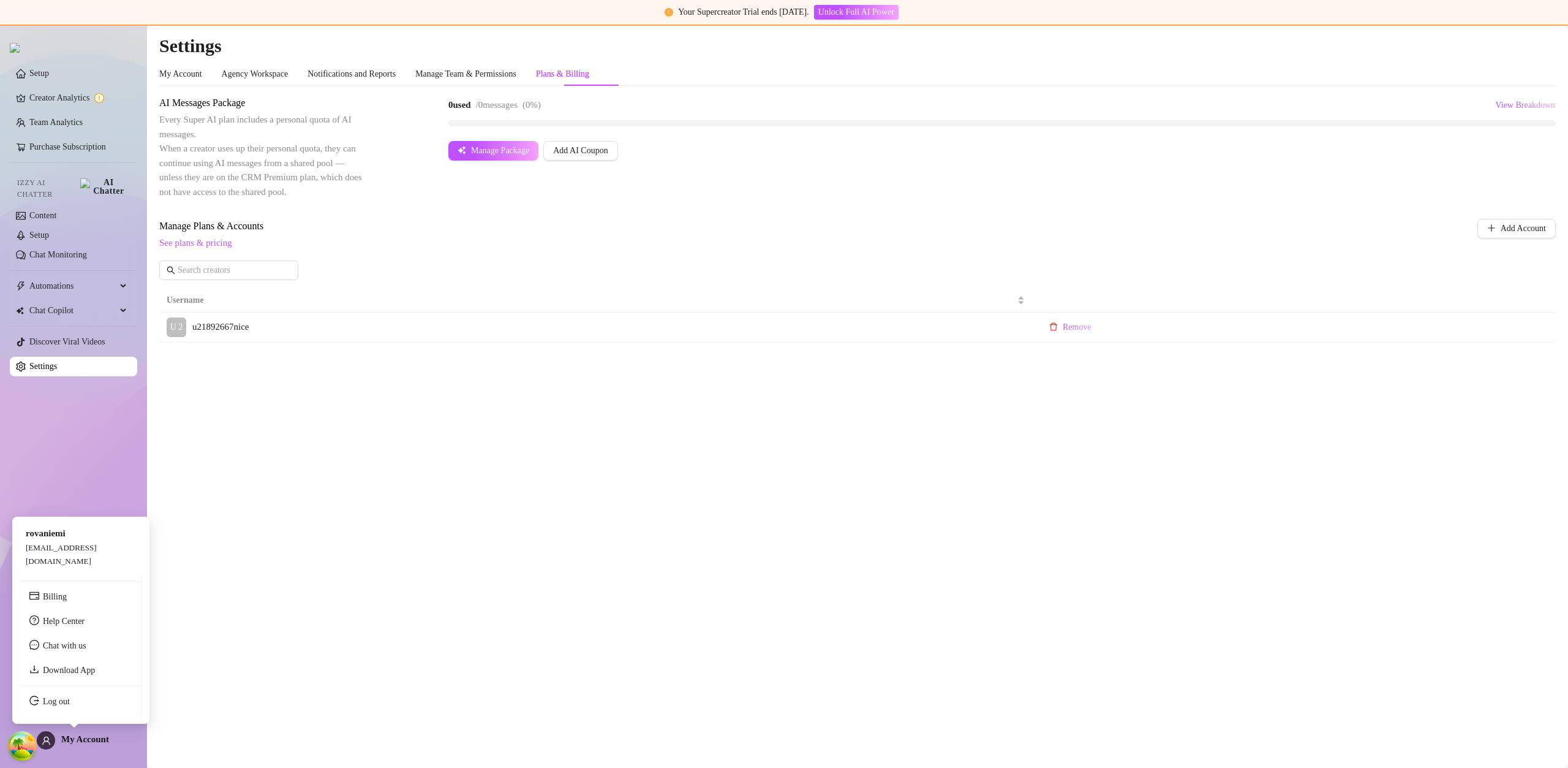
click at [85, 740] on span "My Account" at bounding box center [85, 739] width 48 height 10
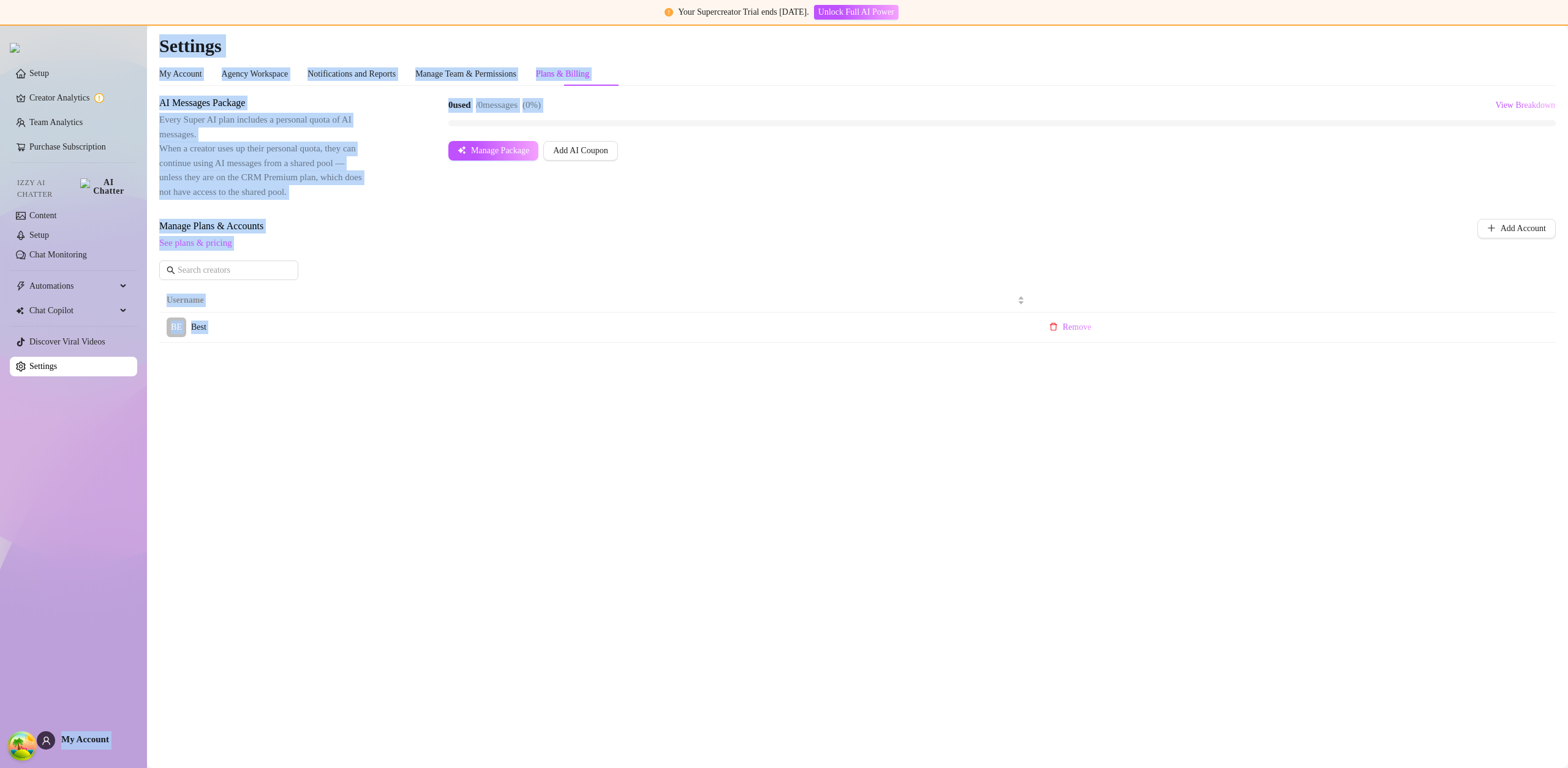
drag, startPoint x: 27, startPoint y: 564, endPoint x: 118, endPoint y: 558, distance: 91.2
click at [118, 559] on body "Your Supercreator Trial ends [DATE]. Unlock Full AI Power Setup Creator Analyti…" at bounding box center [784, 384] width 1568 height 768
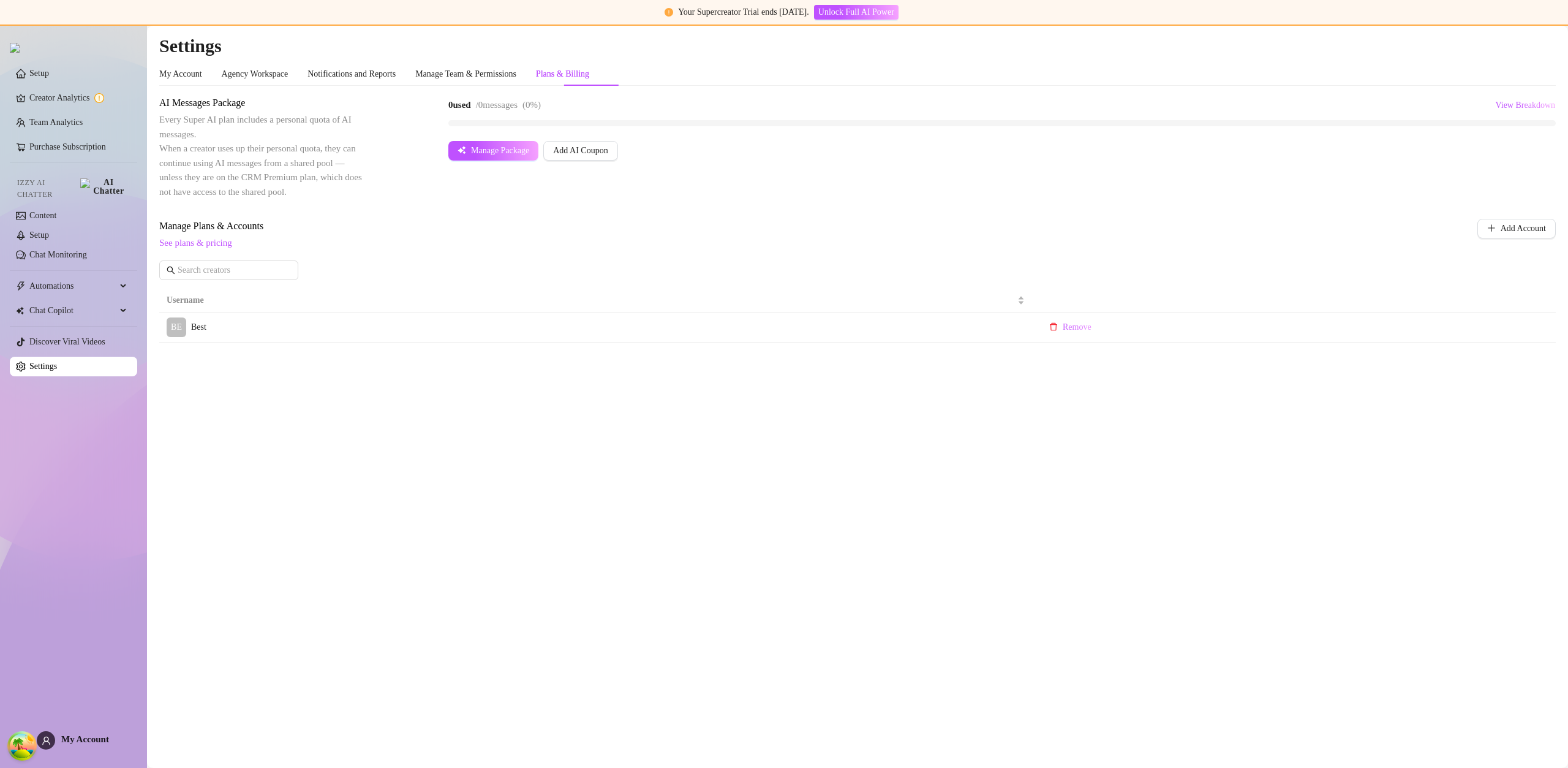
click at [120, 553] on div "Setup Creator Analytics Team Analytics Purchase Subscription Izzy AI Chatter Co…" at bounding box center [73, 390] width 127 height 732
click at [344, 516] on main "Settings My Account Agency Workspace Notifications and Reports Manage Team & Pe…" at bounding box center [857, 397] width 1421 height 742
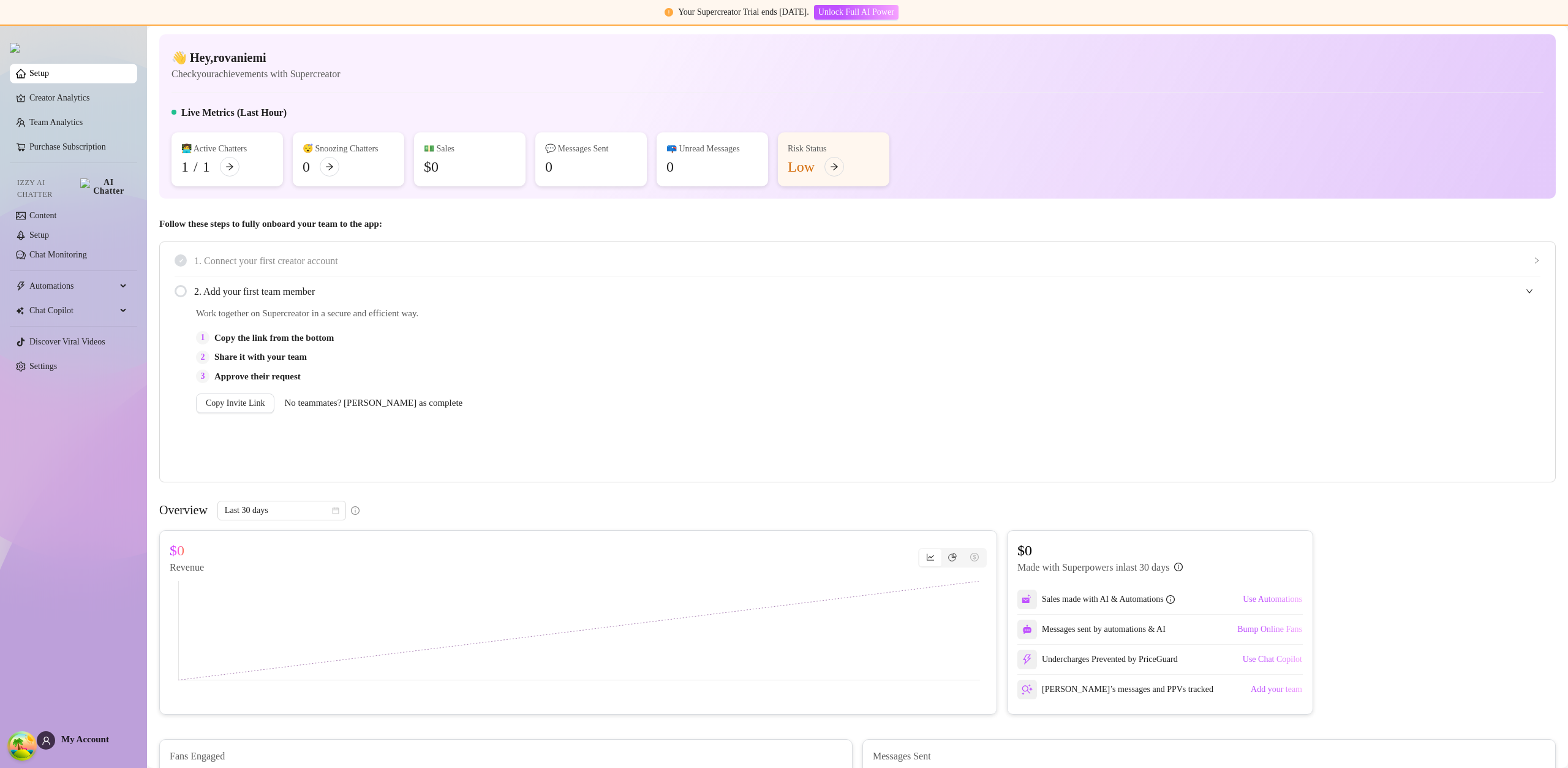
click at [76, 740] on span "My Account" at bounding box center [85, 739] width 48 height 10
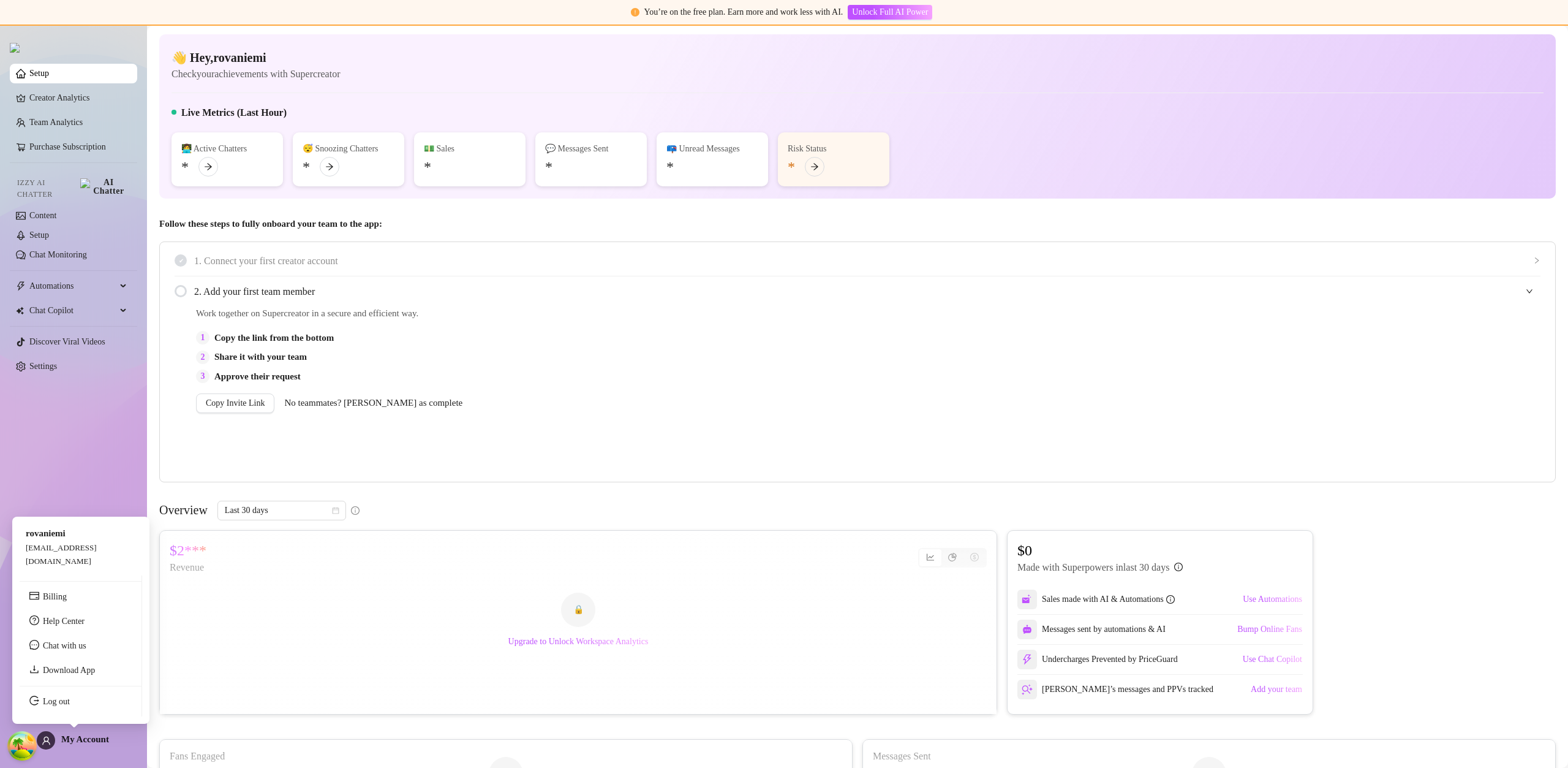
click at [81, 739] on span "My Account" at bounding box center [85, 739] width 48 height 10
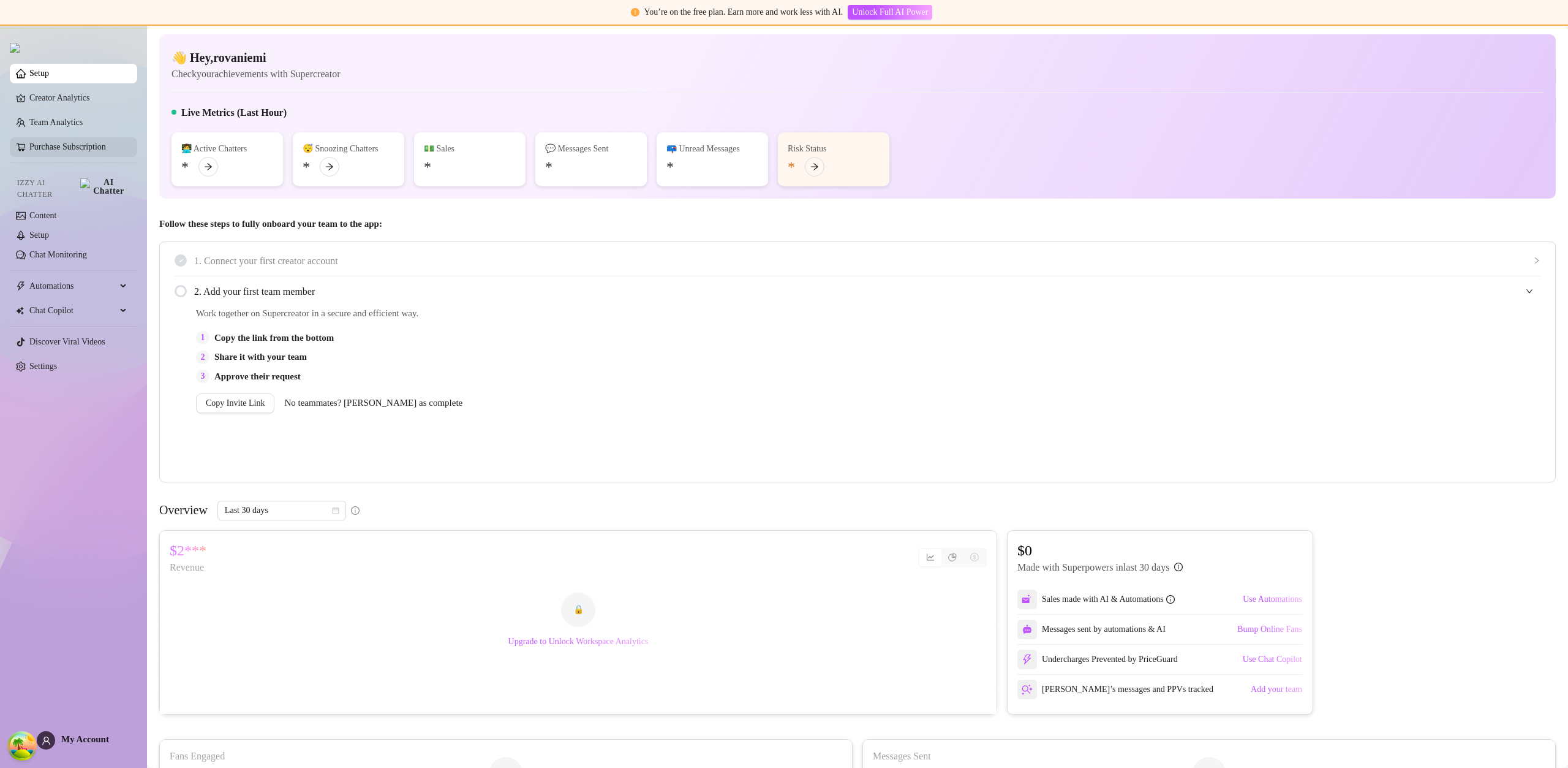
click at [105, 151] on link "Purchase Subscription" at bounding box center [68, 146] width 77 height 9
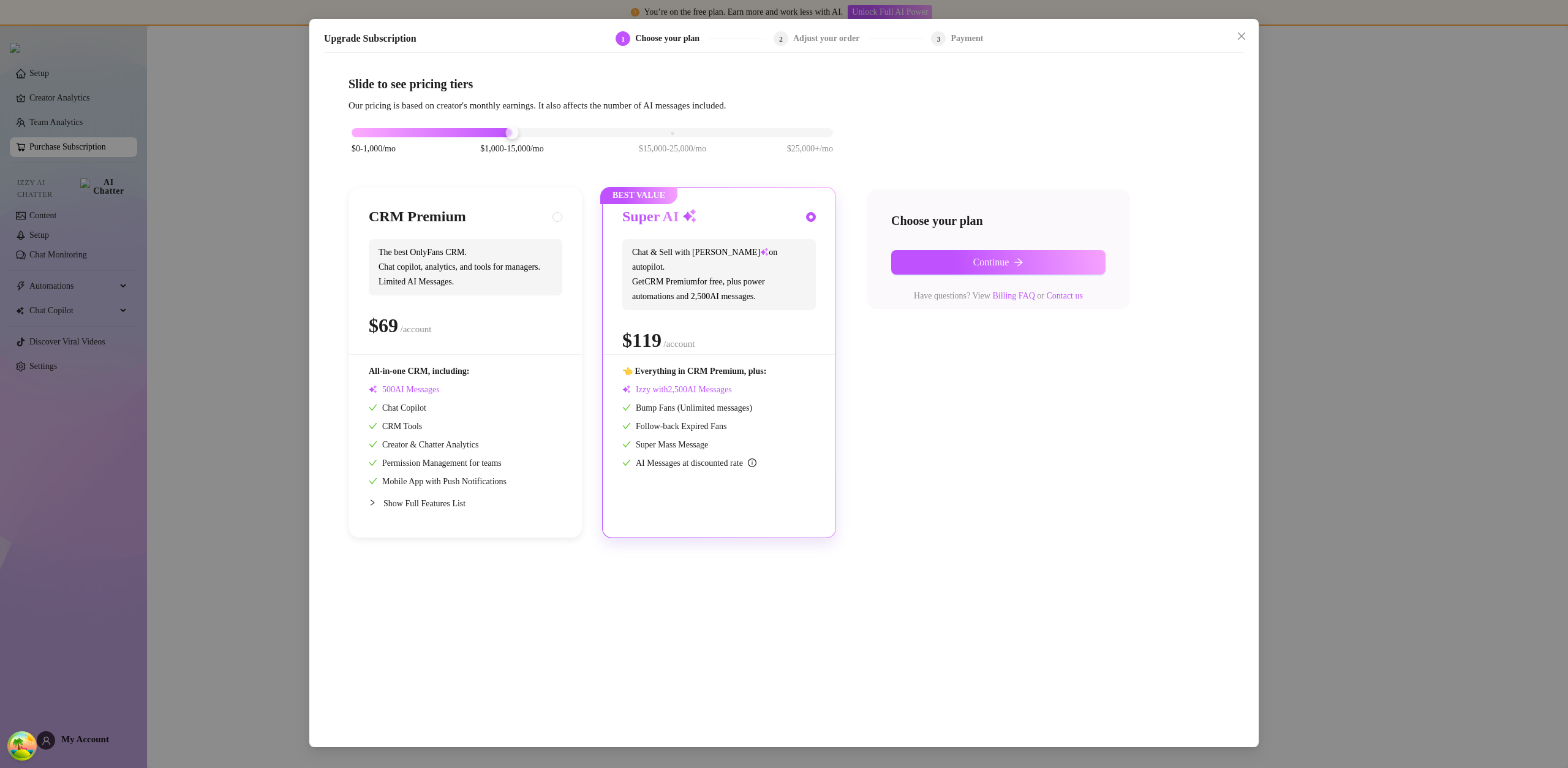
click at [487, 219] on div "CRM Premium" at bounding box center [465, 217] width 193 height 20
radio input "true"
radio input "false"
click at [1005, 239] on div "Choose your plan Continue Have questions? View Billing FAQ or Contact us" at bounding box center [998, 249] width 263 height 120
click at [1007, 252] on button "Continue" at bounding box center [999, 263] width 215 height 25
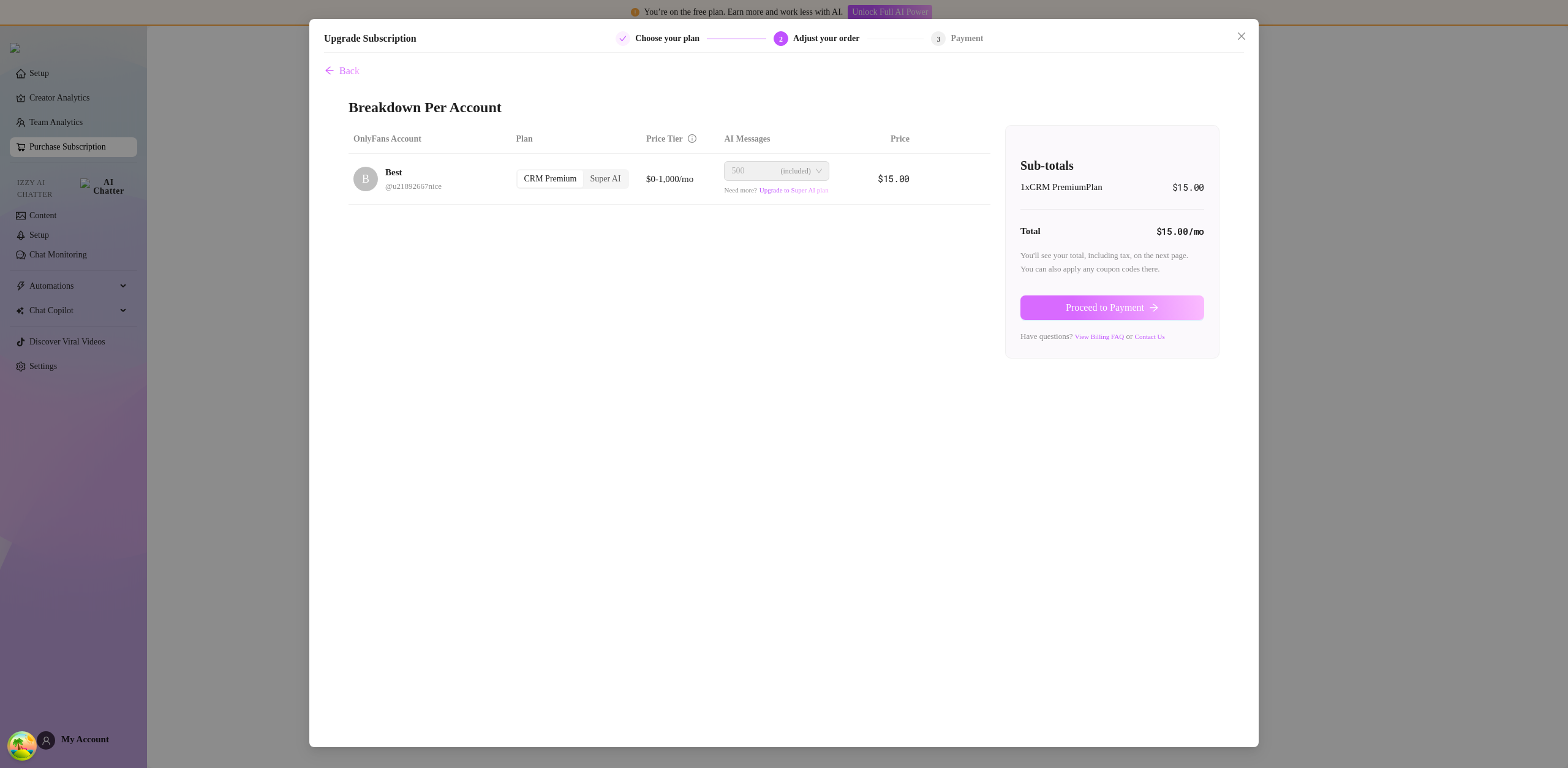
click at [1081, 304] on span "Proceed to Payment" at bounding box center [1105, 308] width 79 height 11
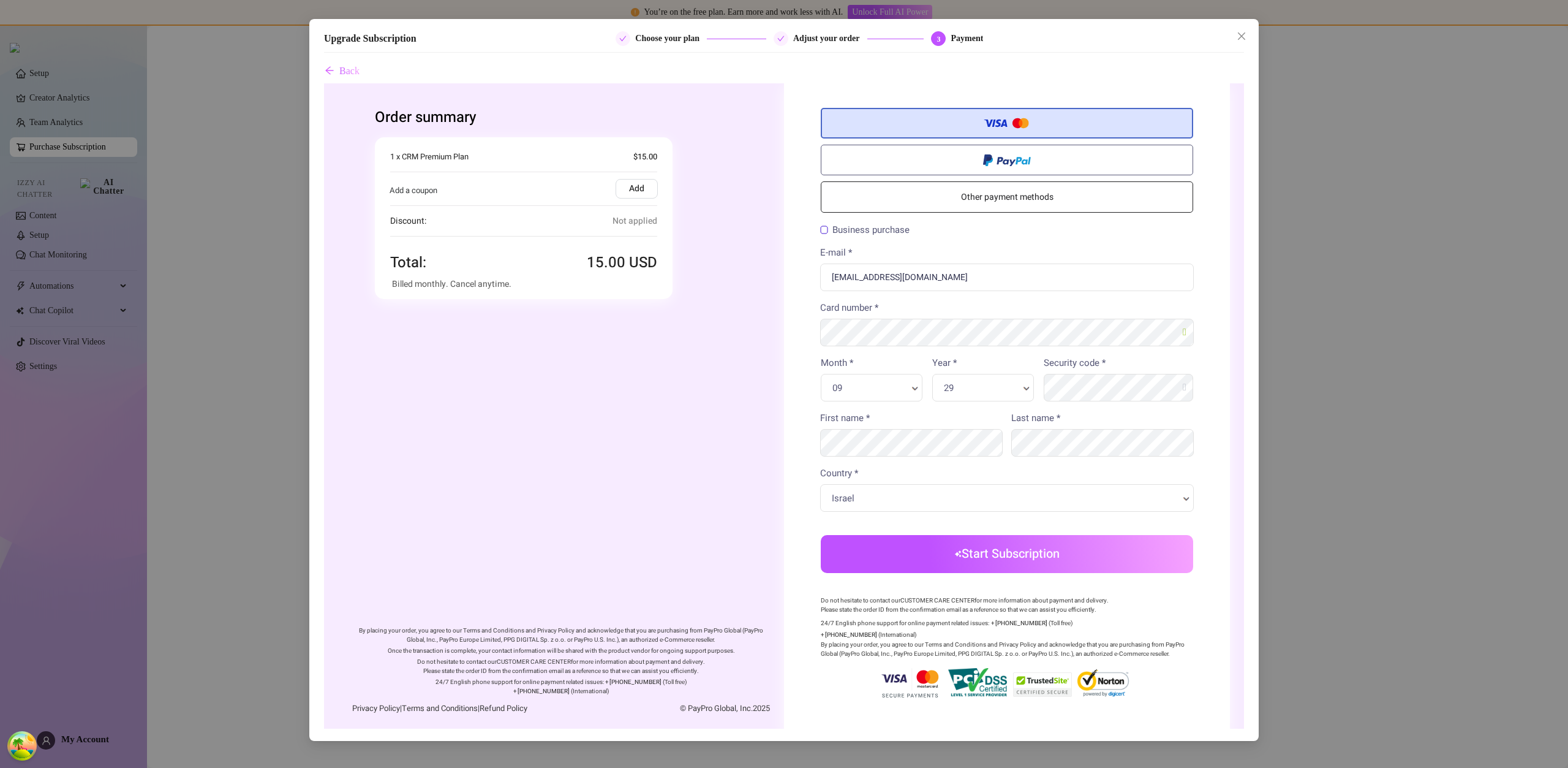
click at [1081, 550] on button "Start Subscription" at bounding box center [1007, 554] width 373 height 38
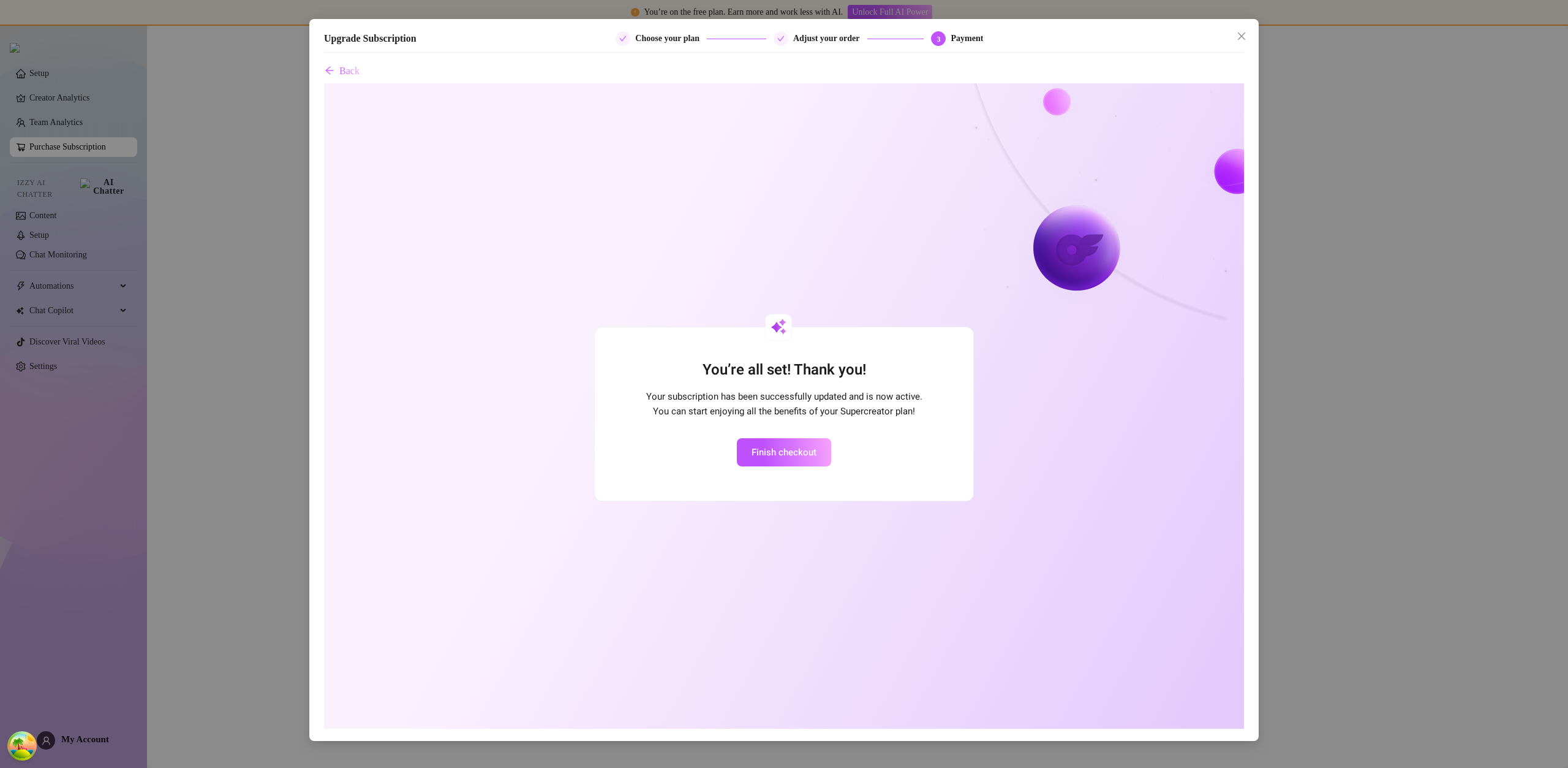
click at [1243, 26] on div "Upgrade Subscription Choose your plan Adjust your order 3 Payment Back" at bounding box center [784, 380] width 949 height 722
click at [1243, 28] on button "Close" at bounding box center [1241, 36] width 20 height 20
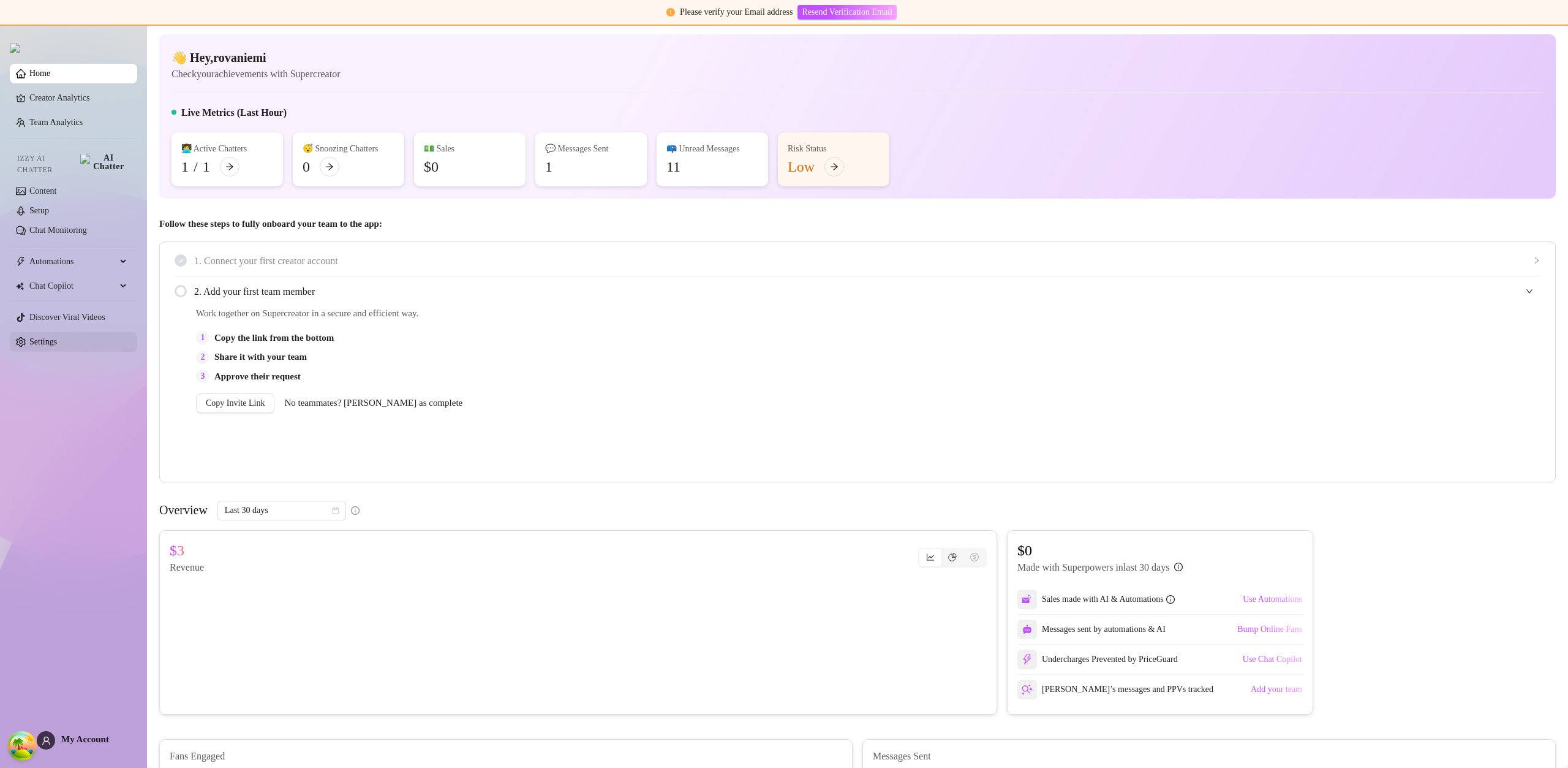
click at [57, 337] on link "Settings" at bounding box center [43, 341] width 27 height 9
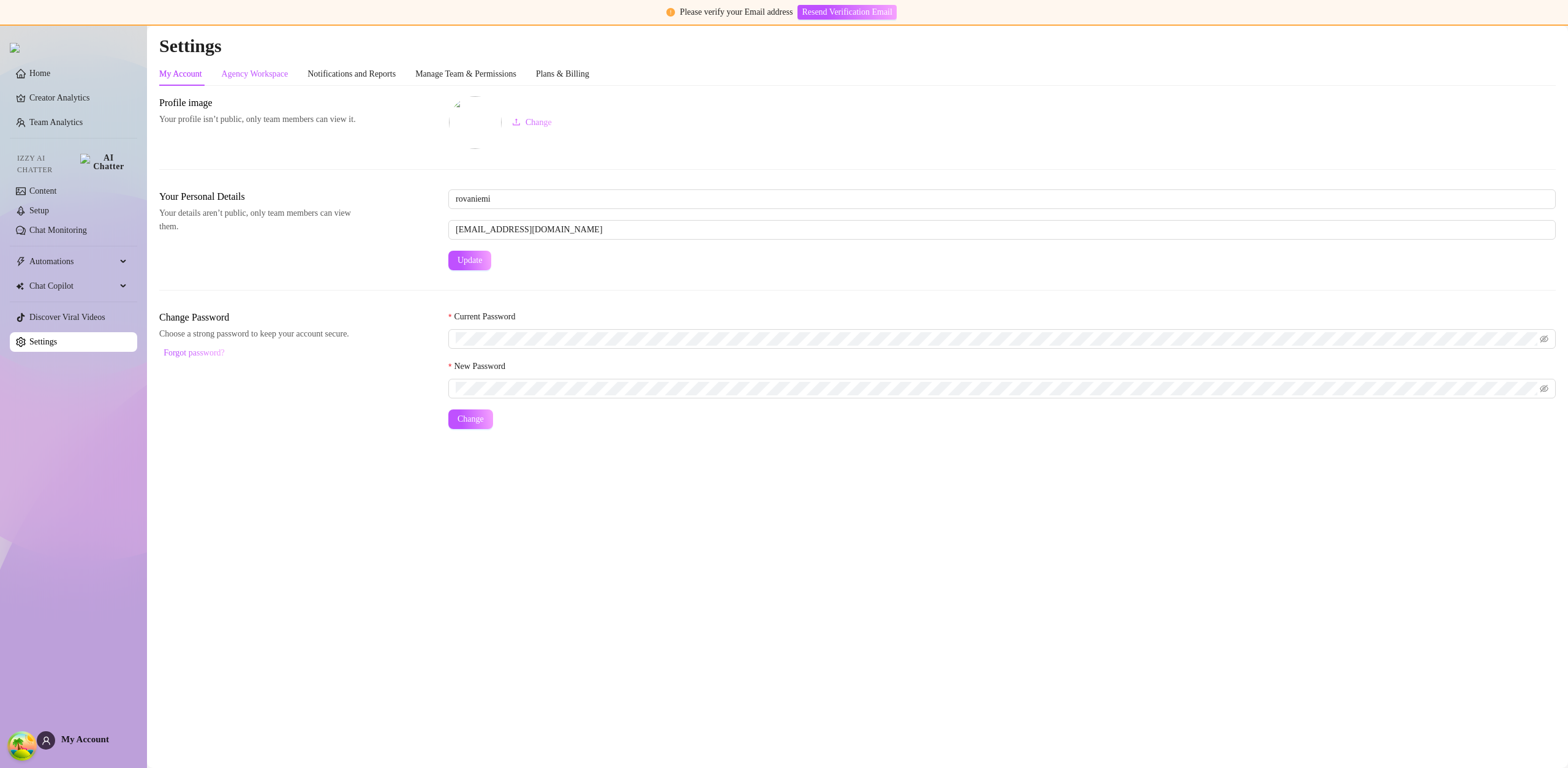
click at [273, 77] on div "Agency Workspace" at bounding box center [255, 75] width 67 height 14
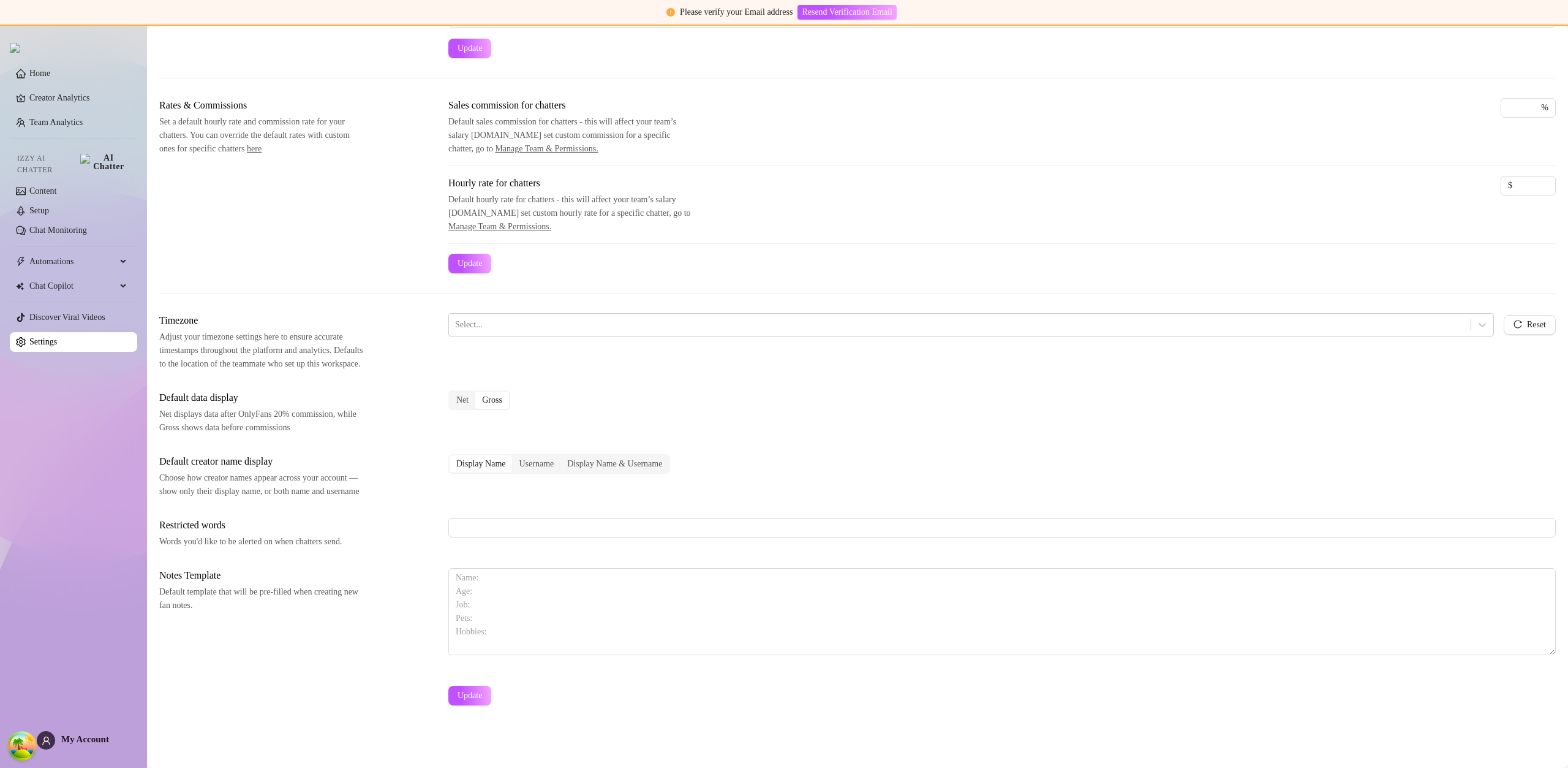
scroll to position [180, 0]
click at [513, 592] on textarea at bounding box center [1002, 611] width 1107 height 87
click at [469, 579] on textarea at bounding box center [1002, 611] width 1107 height 87
click at [471, 581] on textarea at bounding box center [1002, 611] width 1107 height 87
click at [464, 579] on textarea at bounding box center [1002, 611] width 1107 height 87
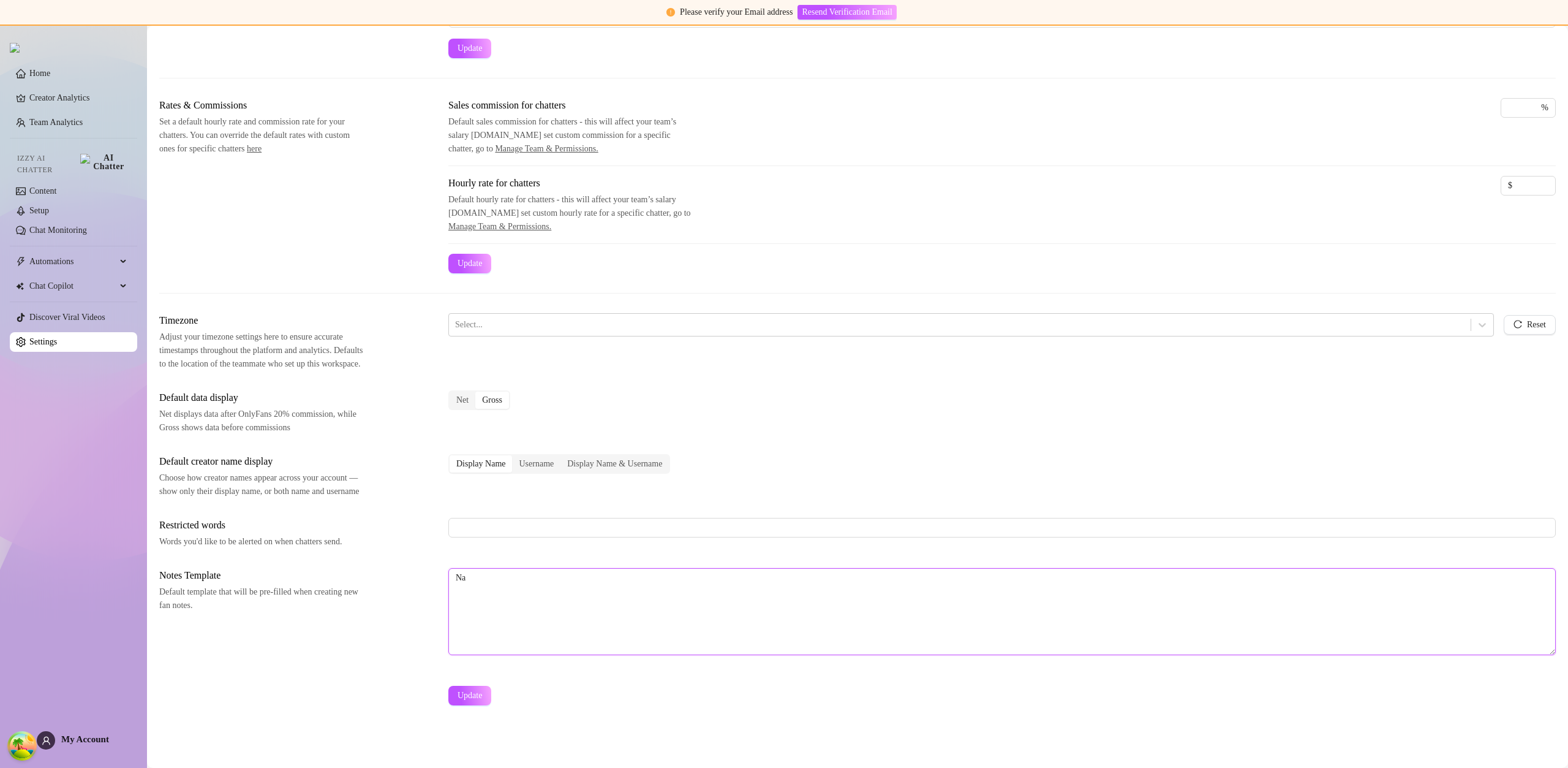
type textarea "N"
type textarea "Name: Age"
type textarea "Name: Age: Job:"
paste textarea "Name: Age: Job:"
type textarea "Name: Age: Job:"
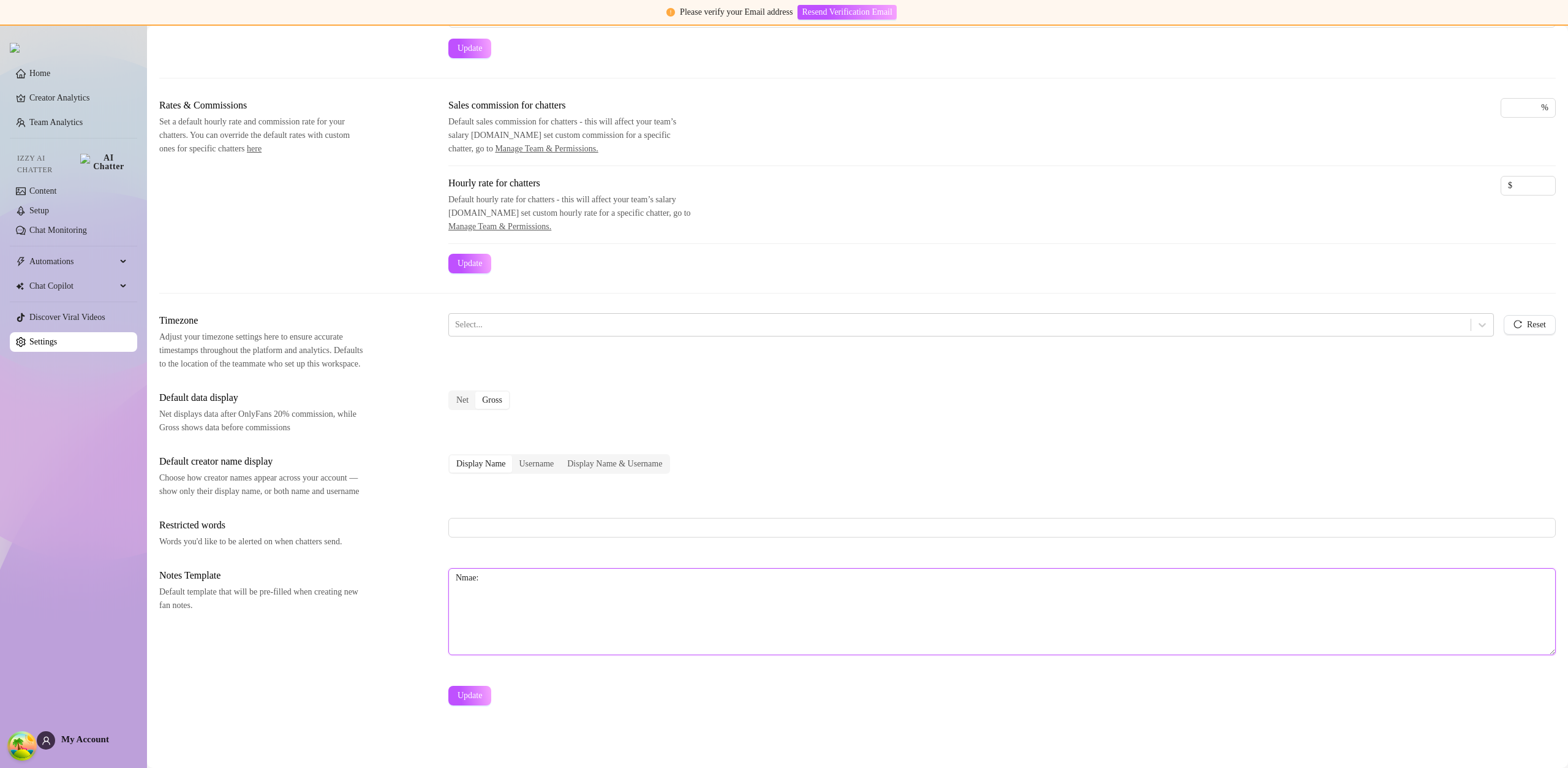
type textarea "Nmae"
type textarea "Nmae:"
type textarea "Namew"
type textarea "Name: Age: Job: Pets: Hobbies:"
click at [470, 696] on span "Update" at bounding box center [470, 696] width 25 height 10
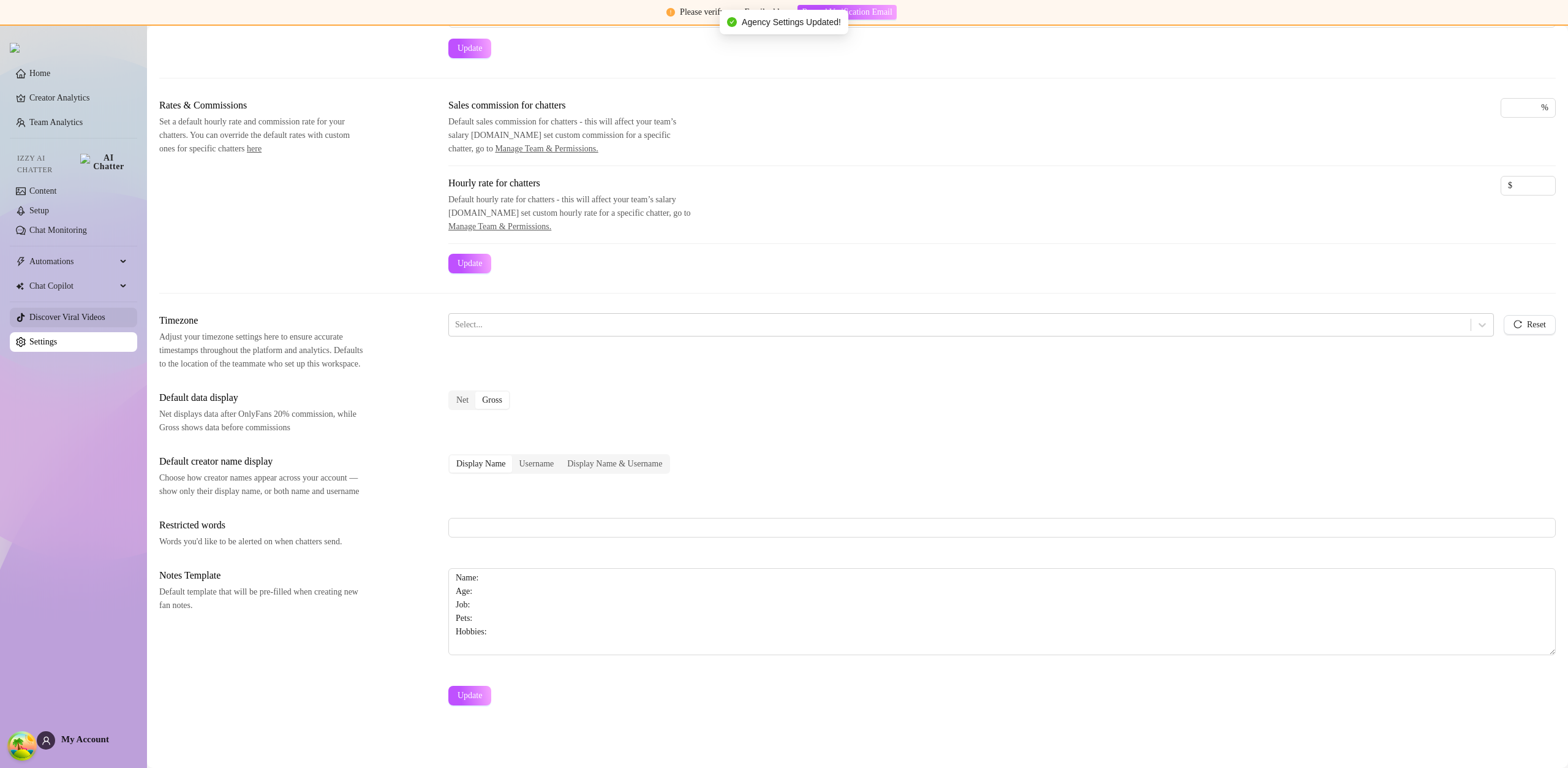
click at [83, 313] on link "Discover Viral Videos" at bounding box center [67, 317] width 76 height 9
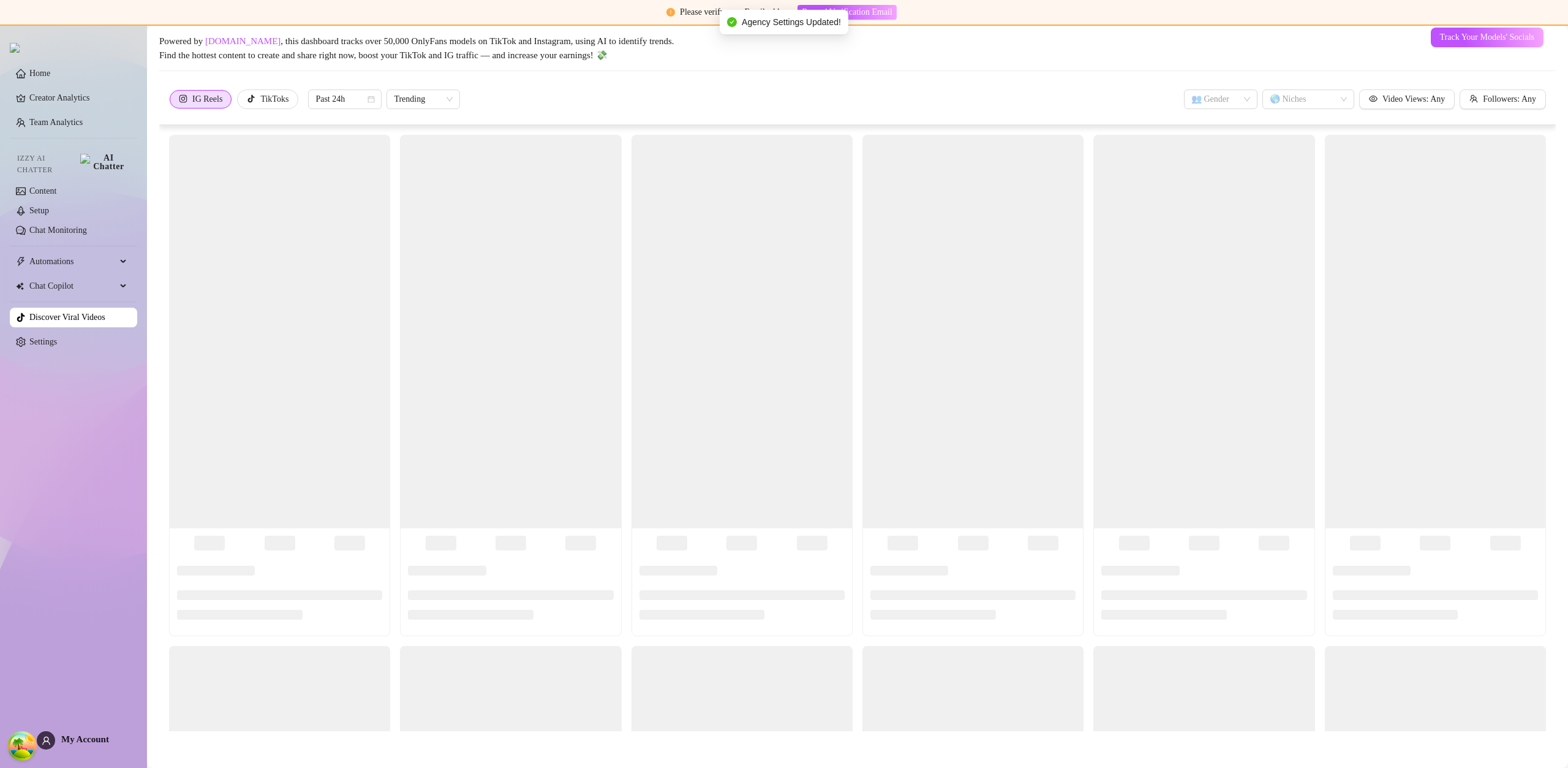
scroll to position [53, 0]
click at [57, 339] on link "Settings" at bounding box center [43, 341] width 27 height 9
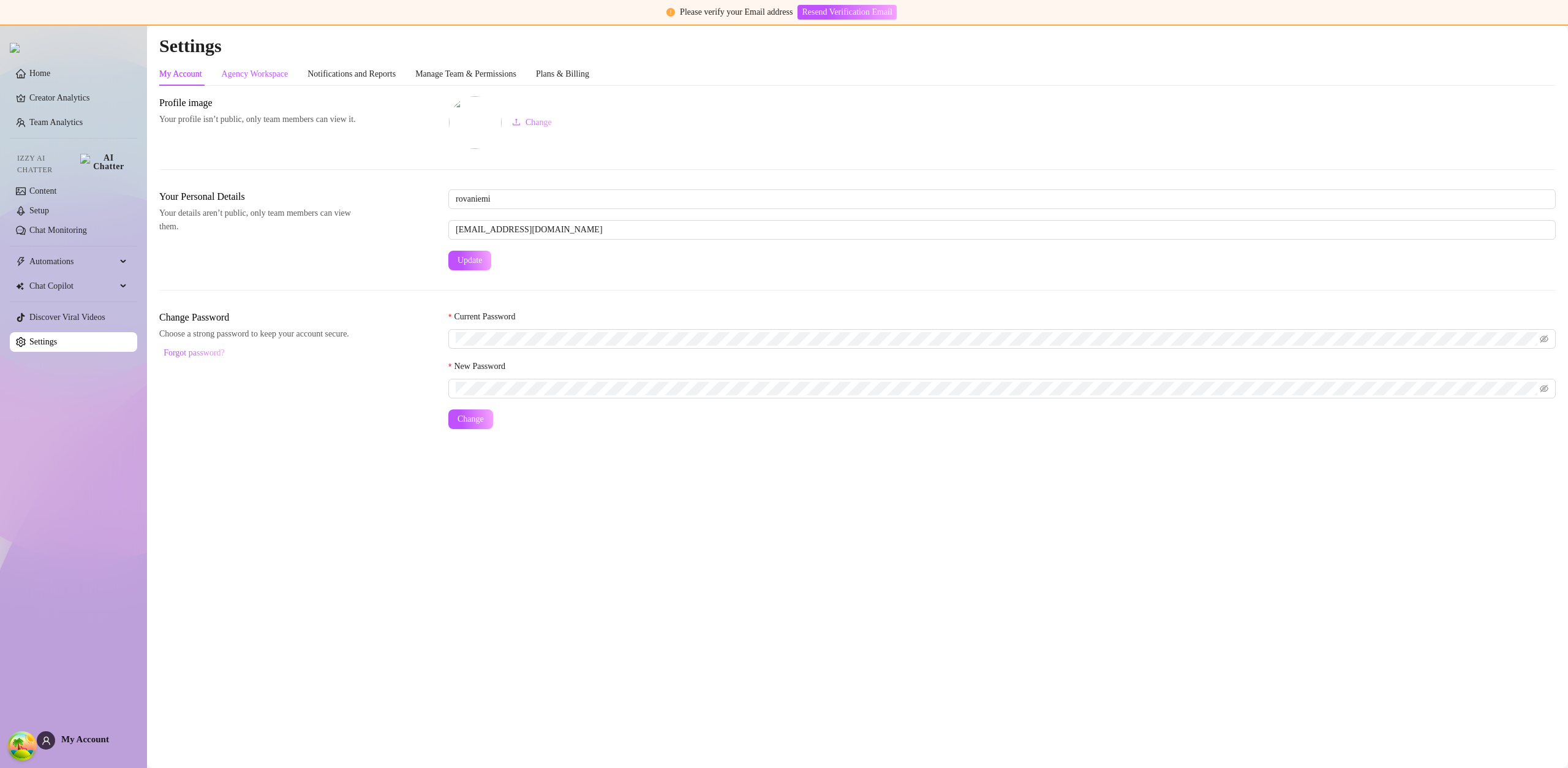
click at [258, 79] on div "Agency Workspace" at bounding box center [255, 75] width 67 height 14
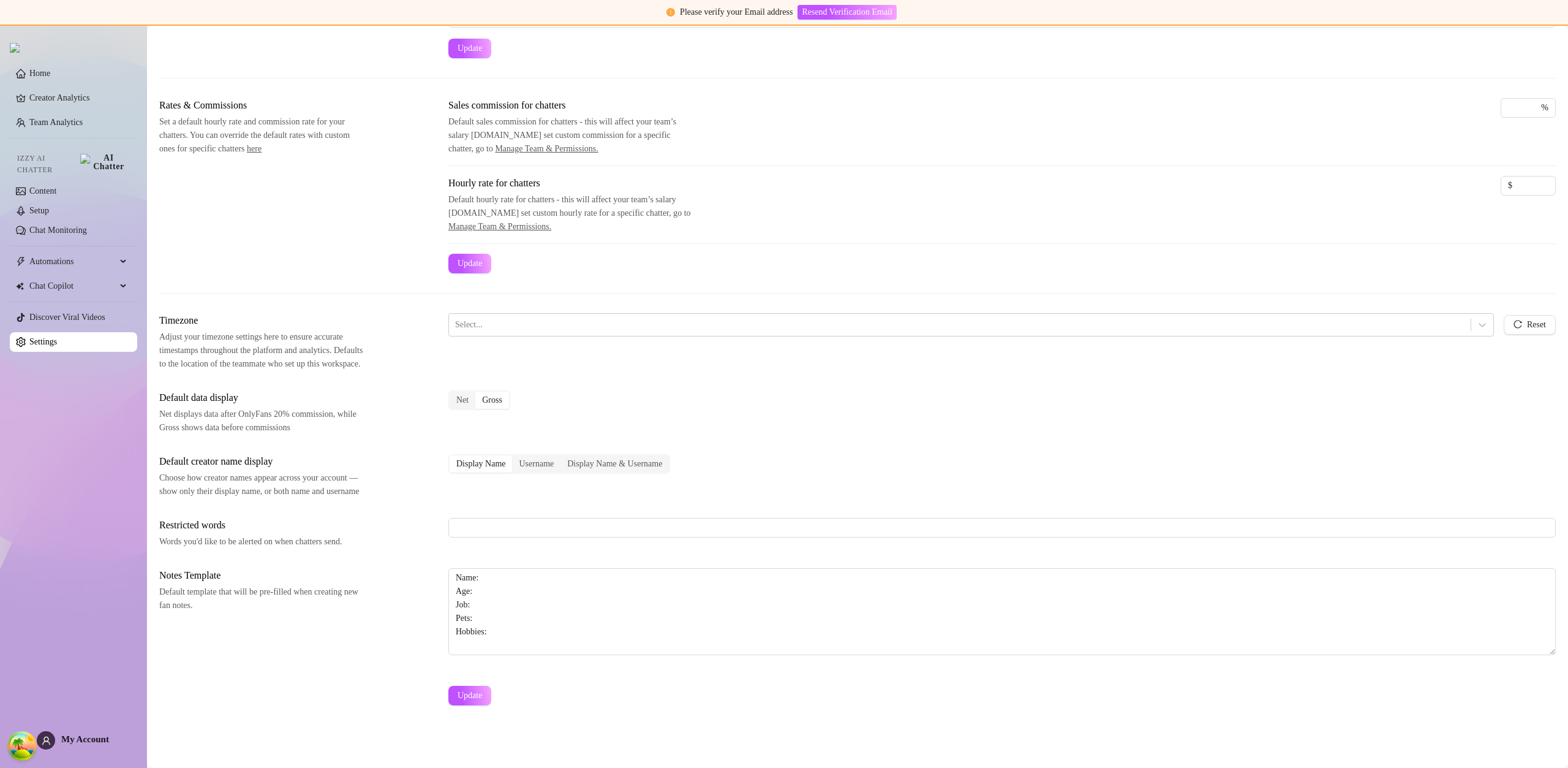
scroll to position [180, 0]
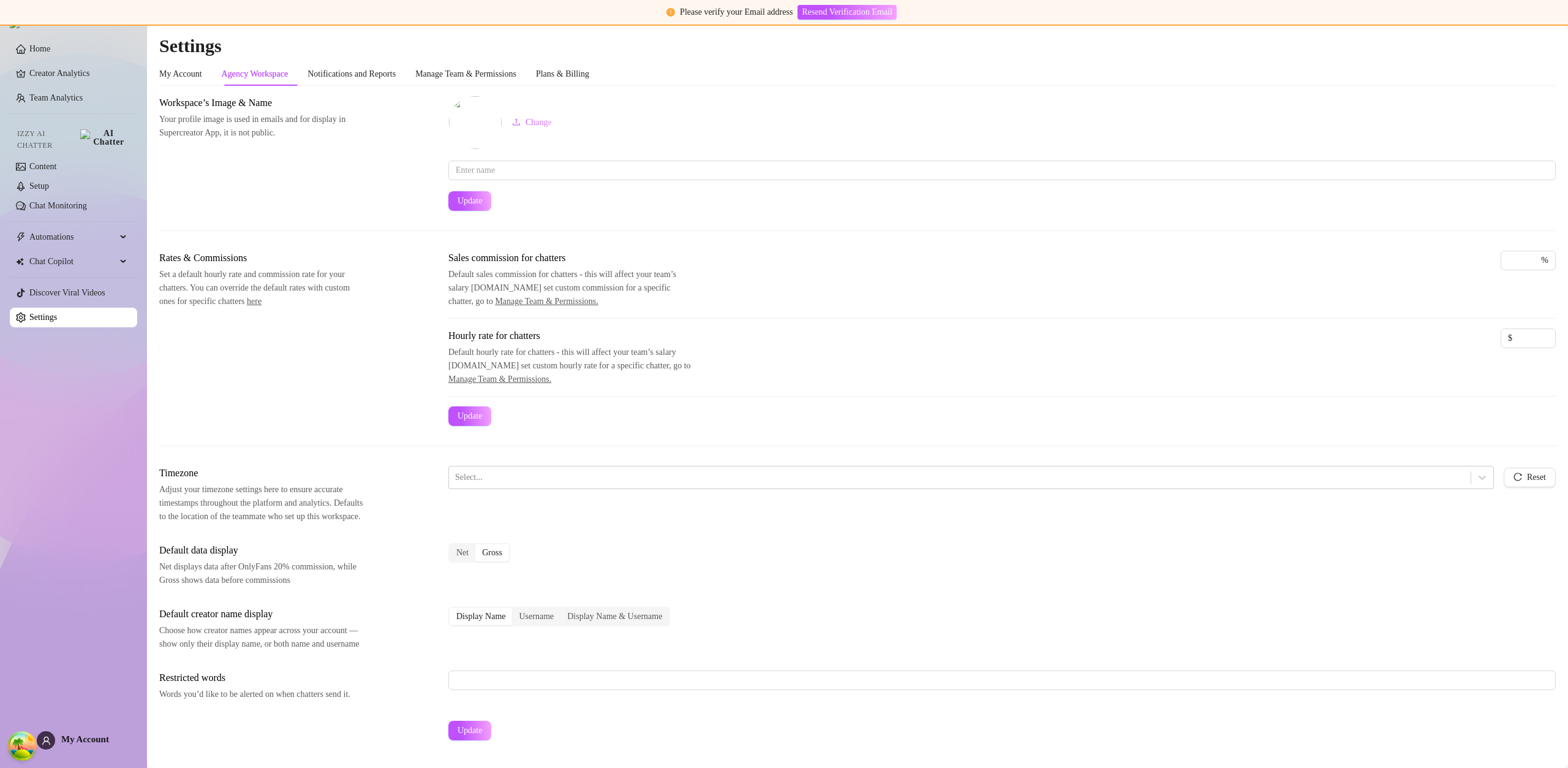
click at [67, 742] on span "My Account" at bounding box center [85, 739] width 48 height 10
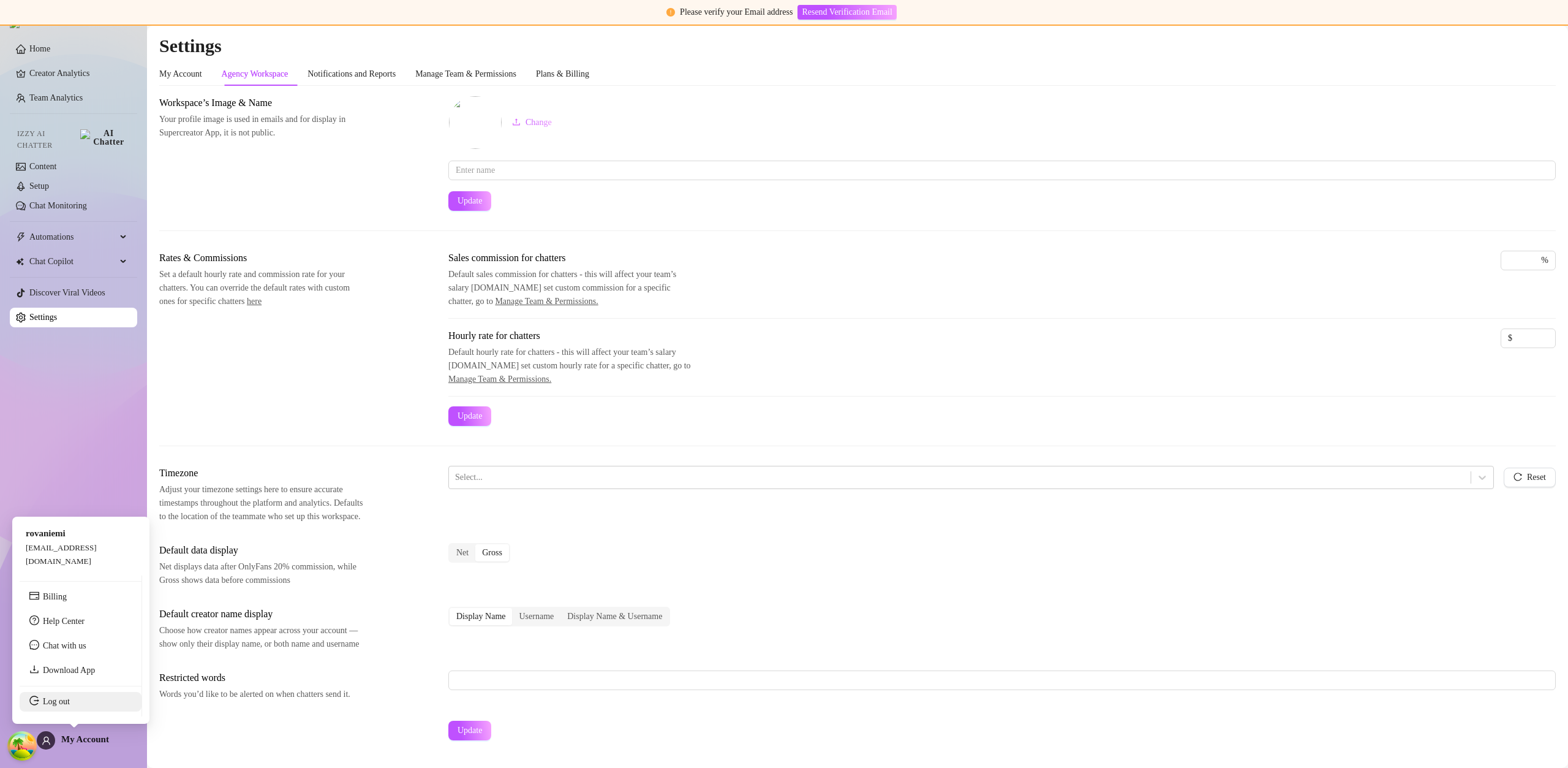
click at [70, 697] on link "Log out" at bounding box center [56, 701] width 27 height 9
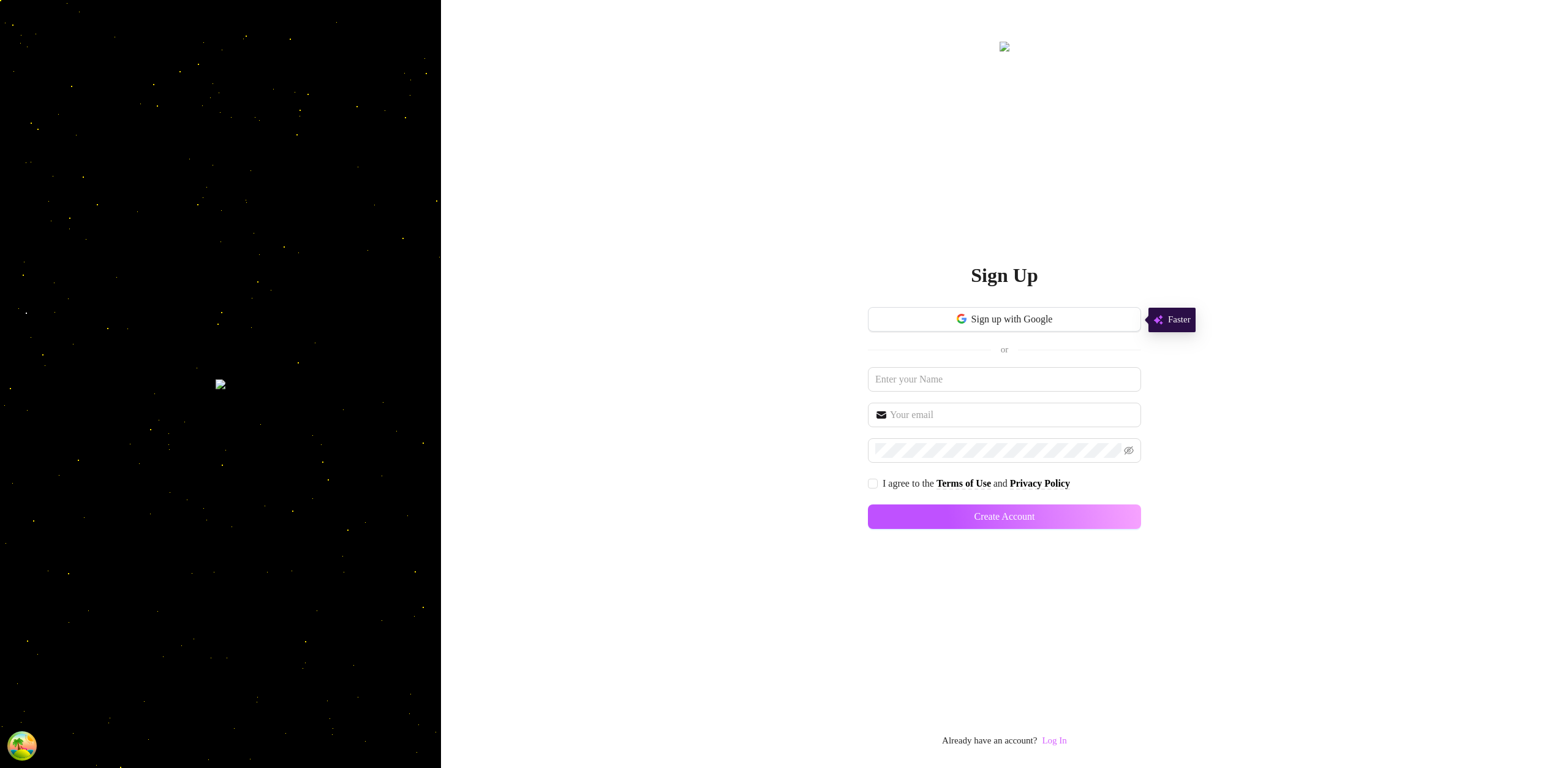
click at [1055, 736] on link "Log In" at bounding box center [1054, 740] width 25 height 10
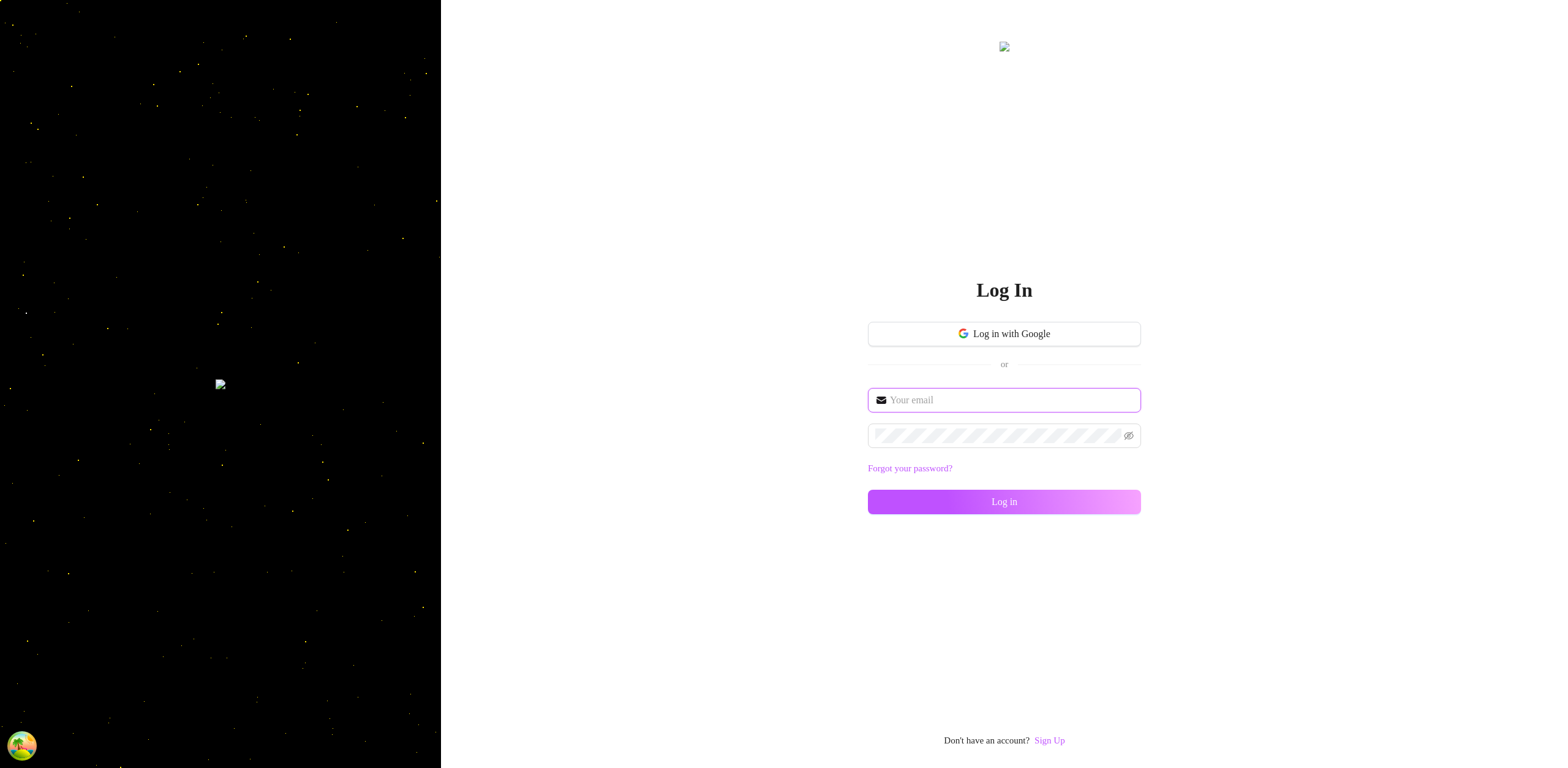
click at [963, 403] on input "text" at bounding box center [1012, 400] width 244 height 15
type input "[EMAIL_ADDRESS][DOMAIN_NAME]"
click at [1121, 498] on button "Log in" at bounding box center [1005, 502] width 273 height 25
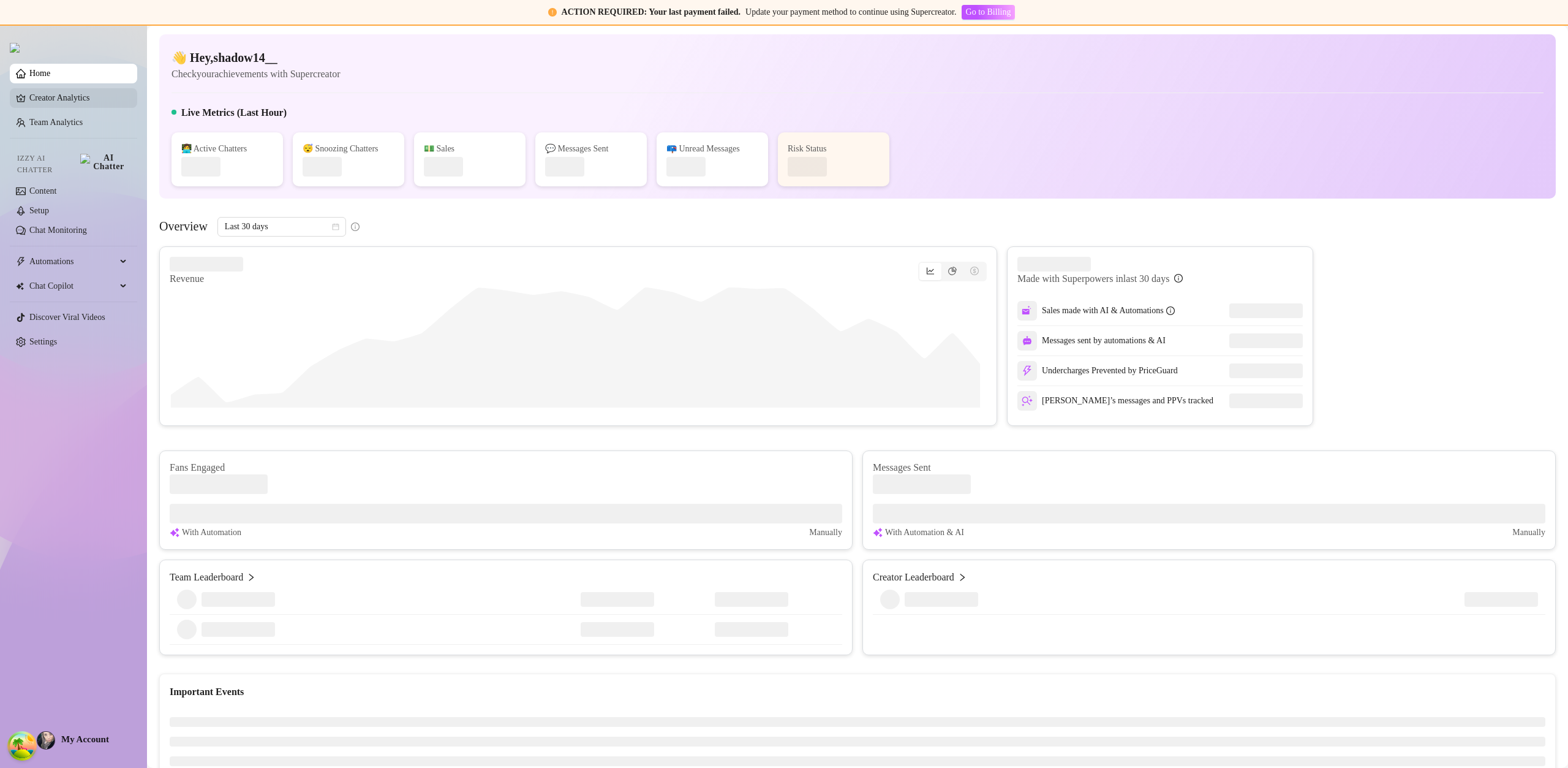
click at [59, 103] on link "Creator Analytics" at bounding box center [78, 98] width 98 height 20
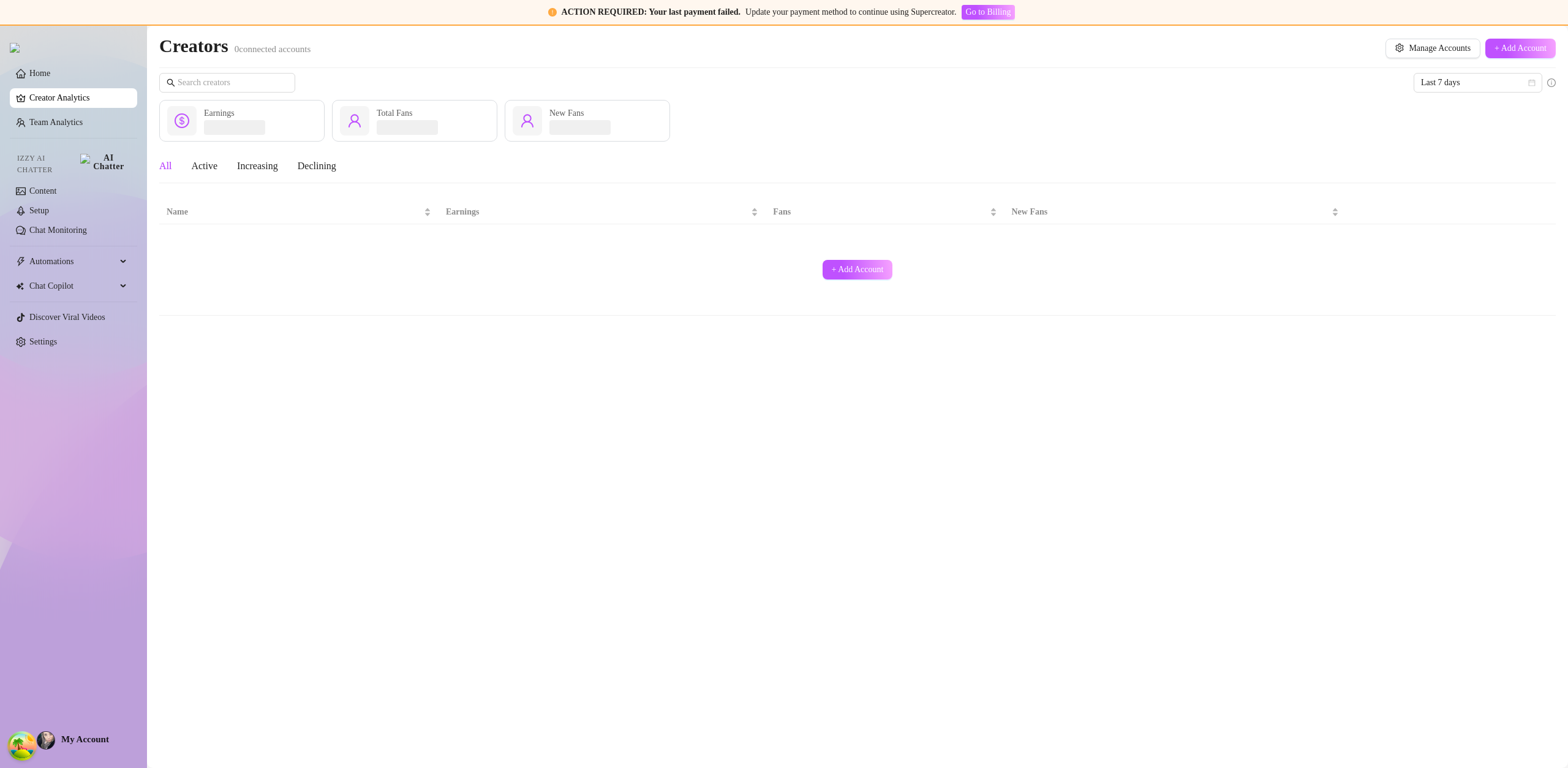
click at [62, 101] on link "Creator Analytics" at bounding box center [78, 98] width 98 height 20
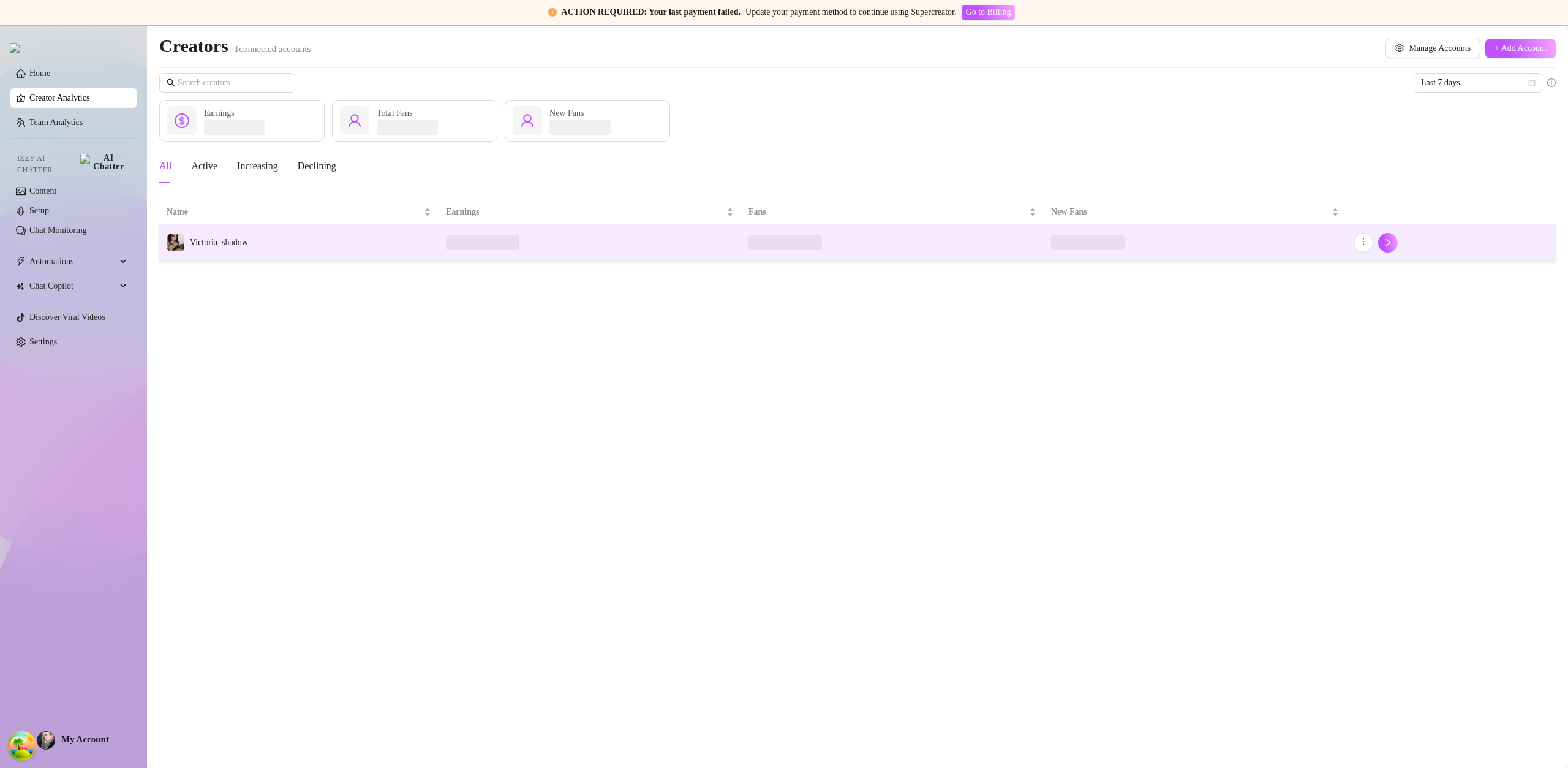
click at [277, 240] on td "Victoria_shadow" at bounding box center [299, 243] width 280 height 37
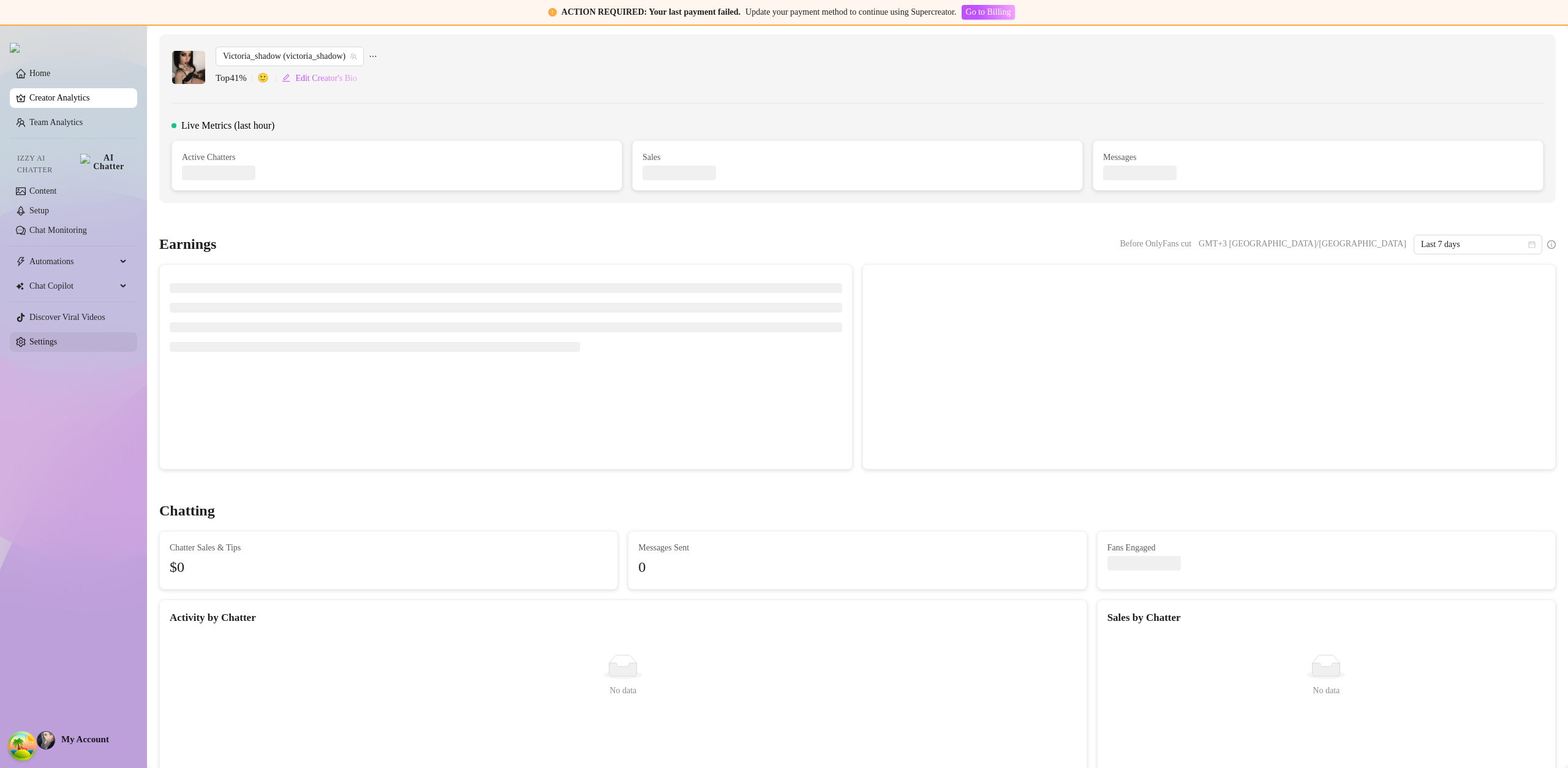
click at [55, 337] on link "Settings" at bounding box center [43, 341] width 27 height 9
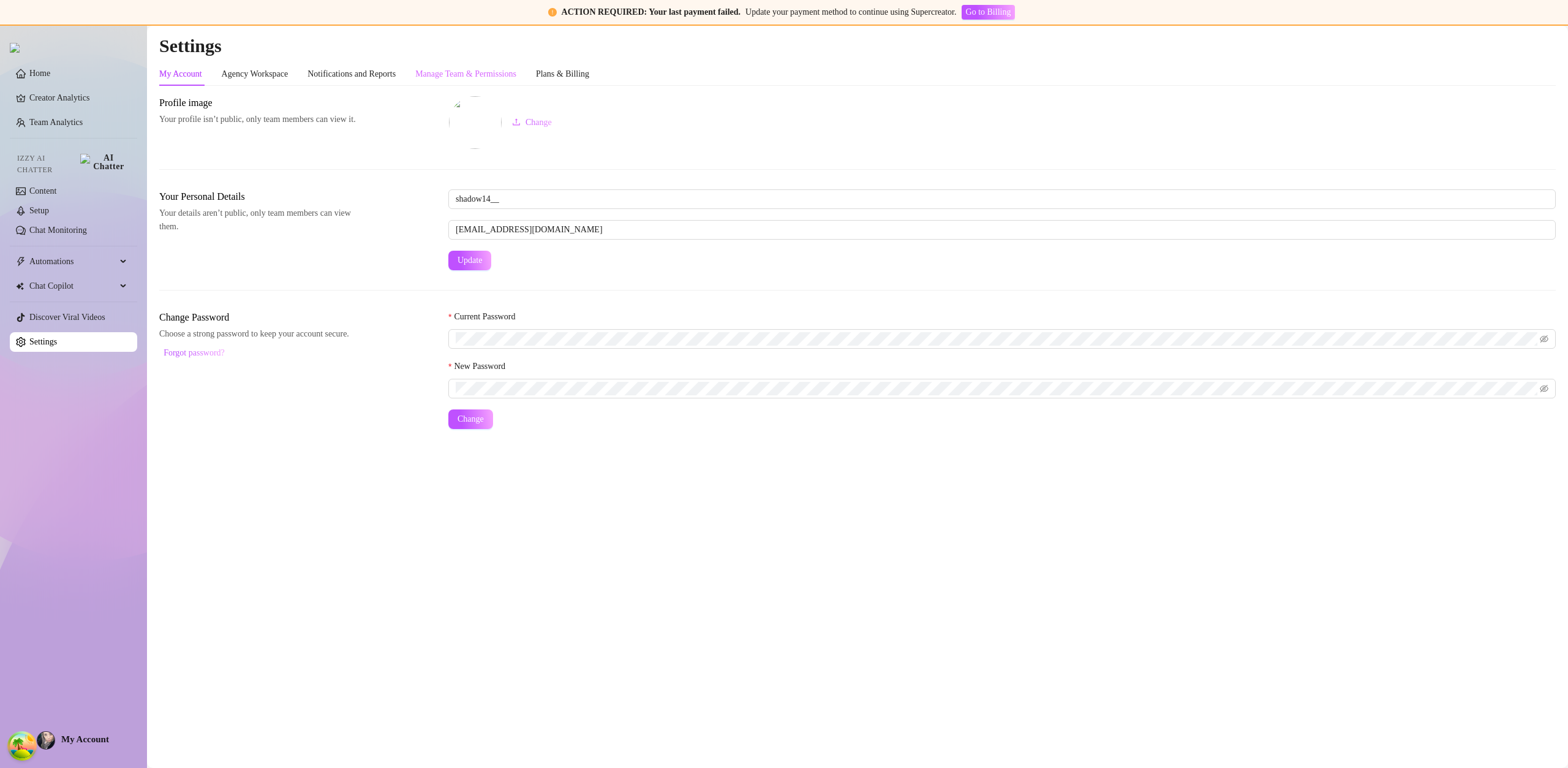
drag, startPoint x: 476, startPoint y: 63, endPoint x: 489, endPoint y: 74, distance: 17.0
click at [478, 64] on div "Manage Team & Permissions" at bounding box center [466, 74] width 101 height 23
click at [487, 74] on div "Manage Team & Permissions" at bounding box center [466, 75] width 101 height 14
click at [489, 74] on div "Manage Team & Permissions" at bounding box center [466, 75] width 101 height 14
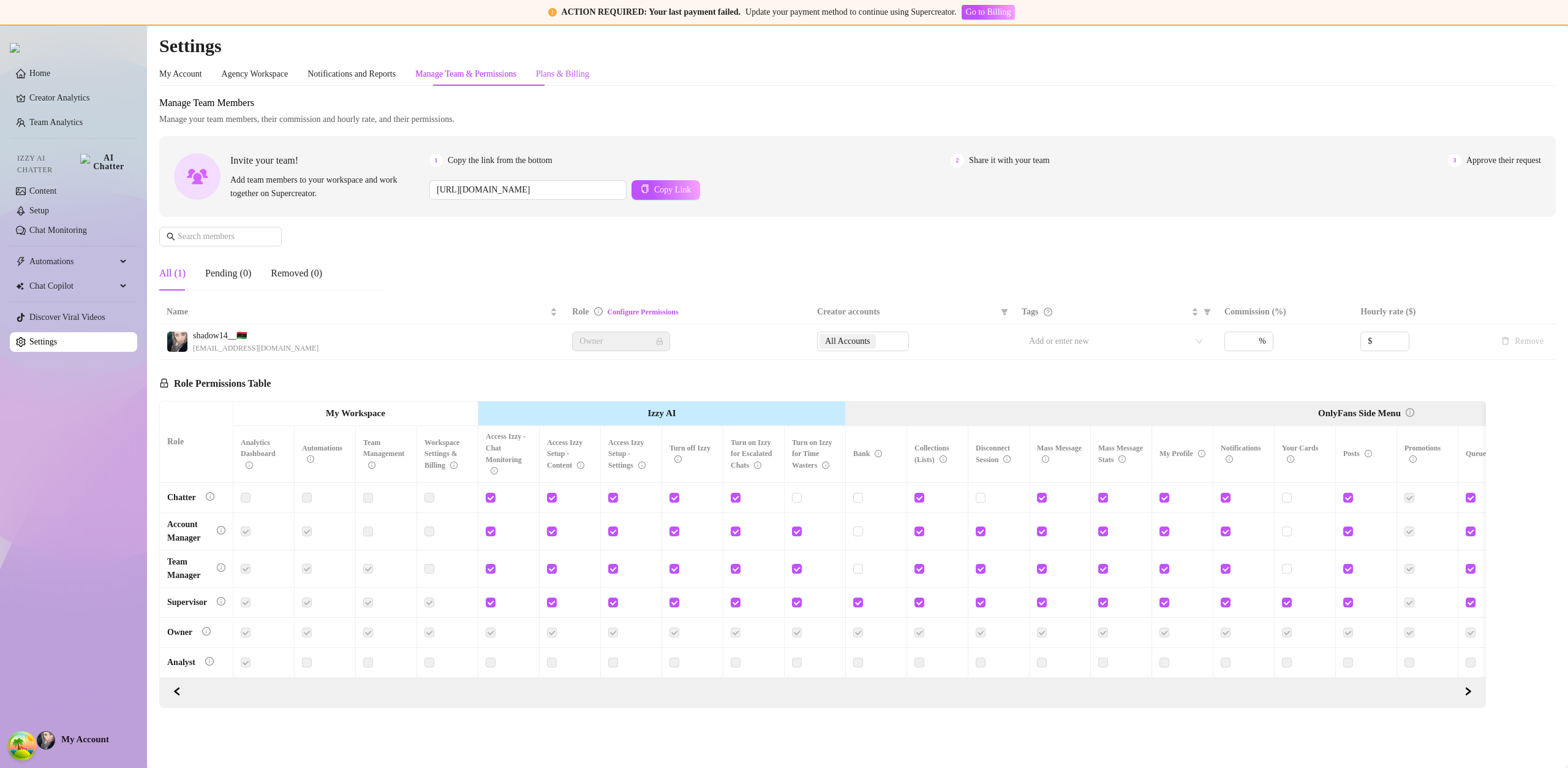
click at [589, 72] on div "Plans & Billing" at bounding box center [563, 75] width 53 height 14
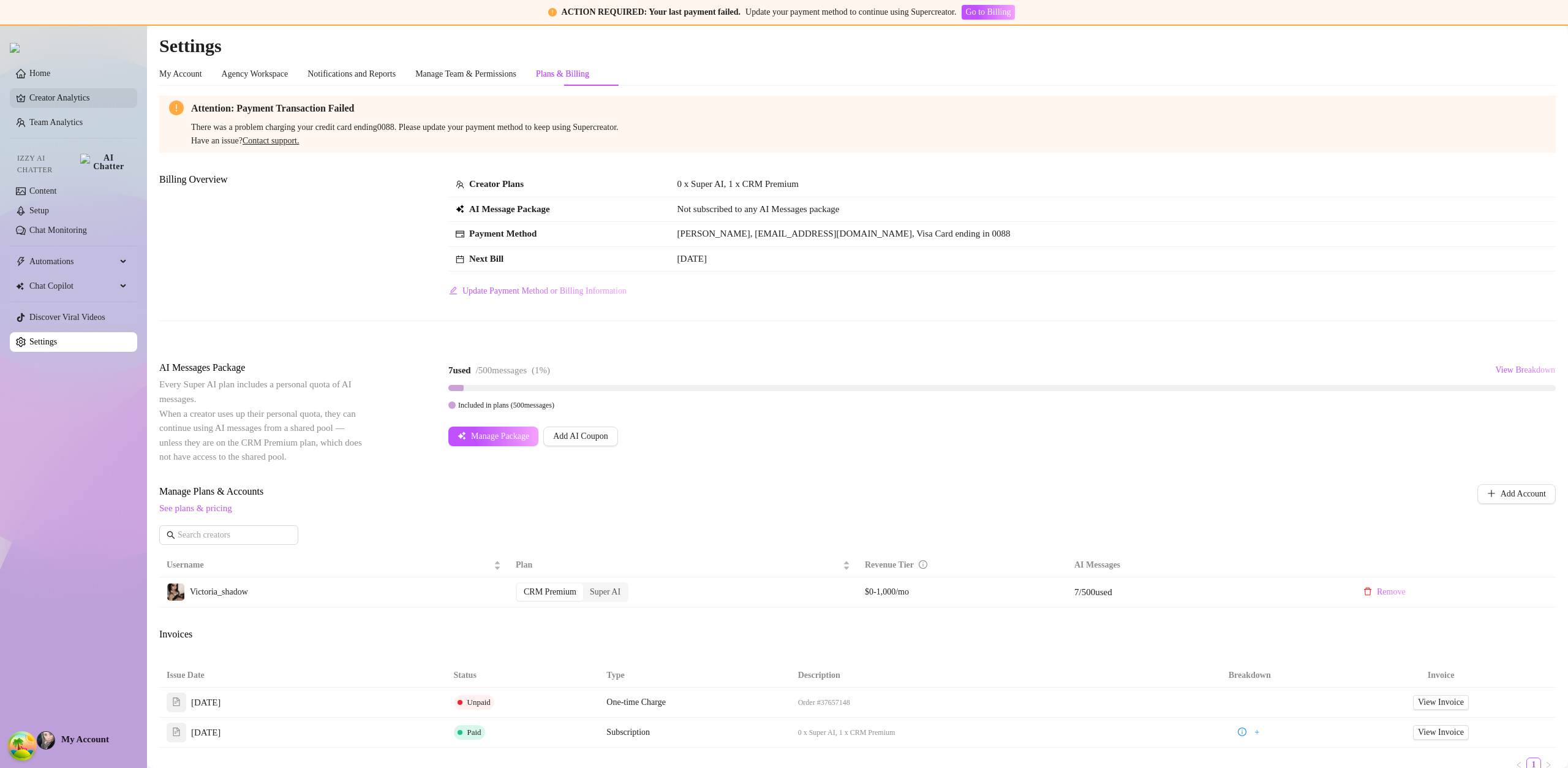
click at [75, 105] on link "Creator Analytics" at bounding box center [78, 98] width 98 height 20
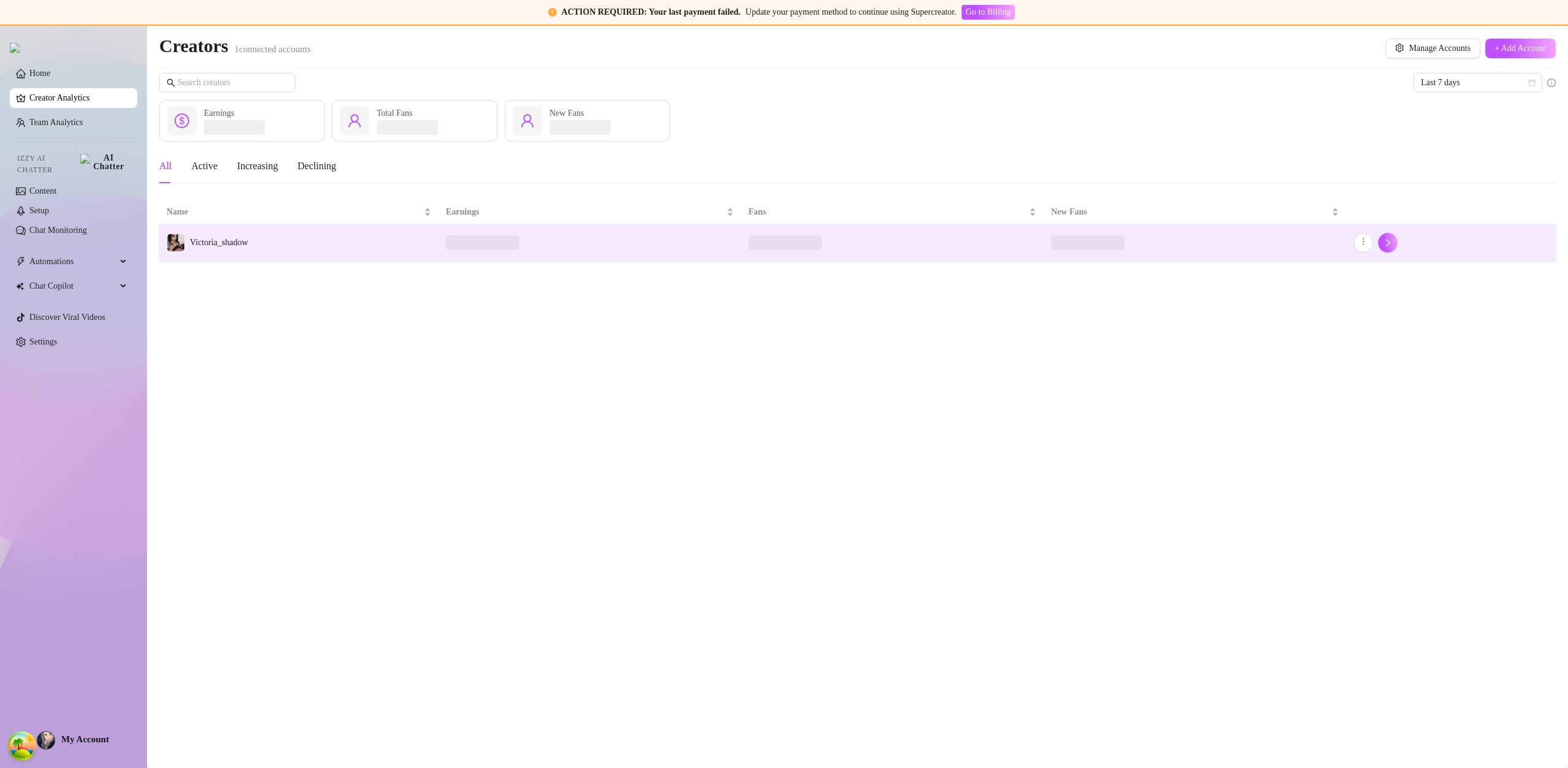
click at [432, 252] on td "Victoria_shadow" at bounding box center [299, 243] width 280 height 37
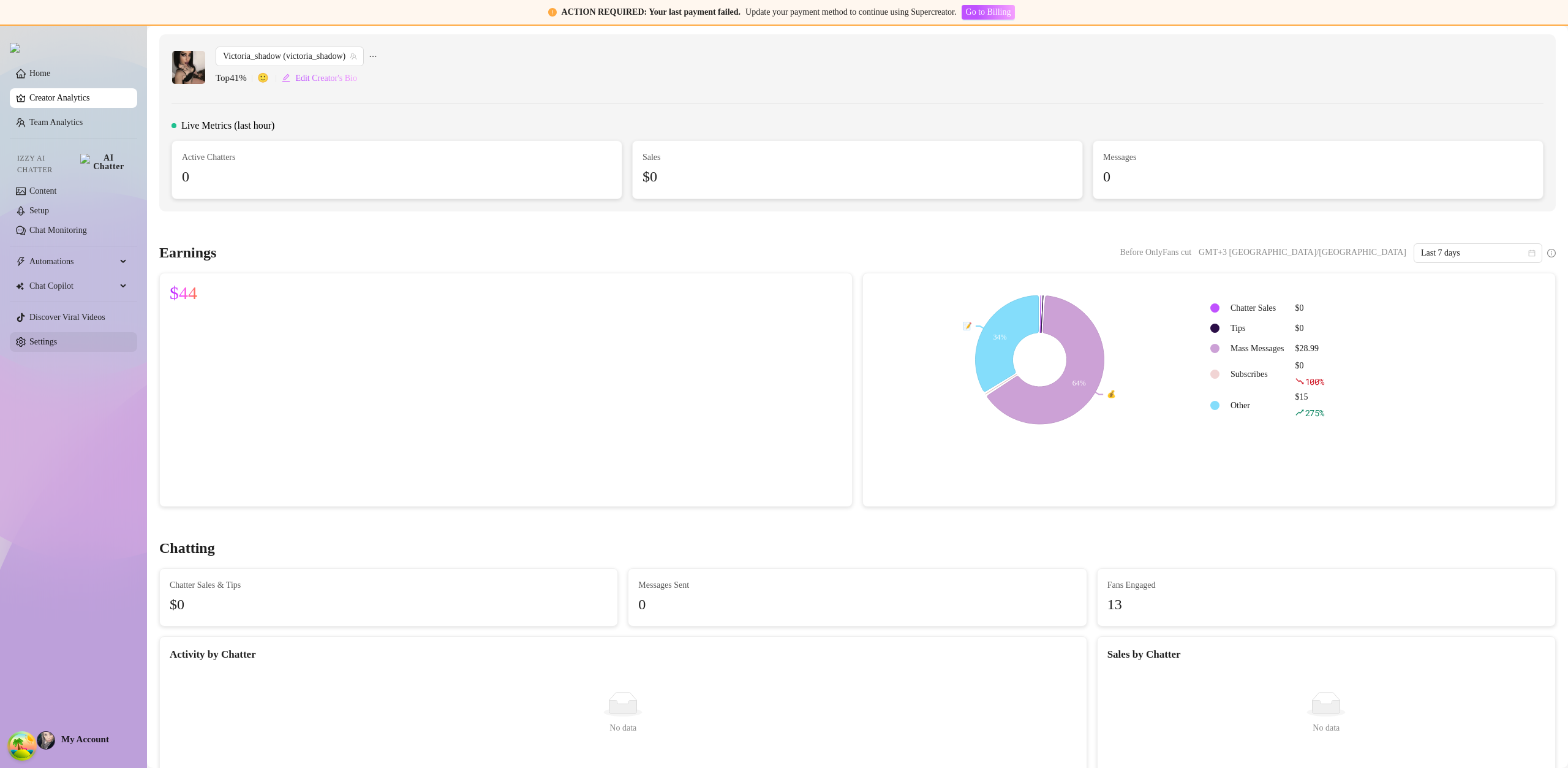
click at [55, 341] on link "Settings" at bounding box center [43, 341] width 27 height 9
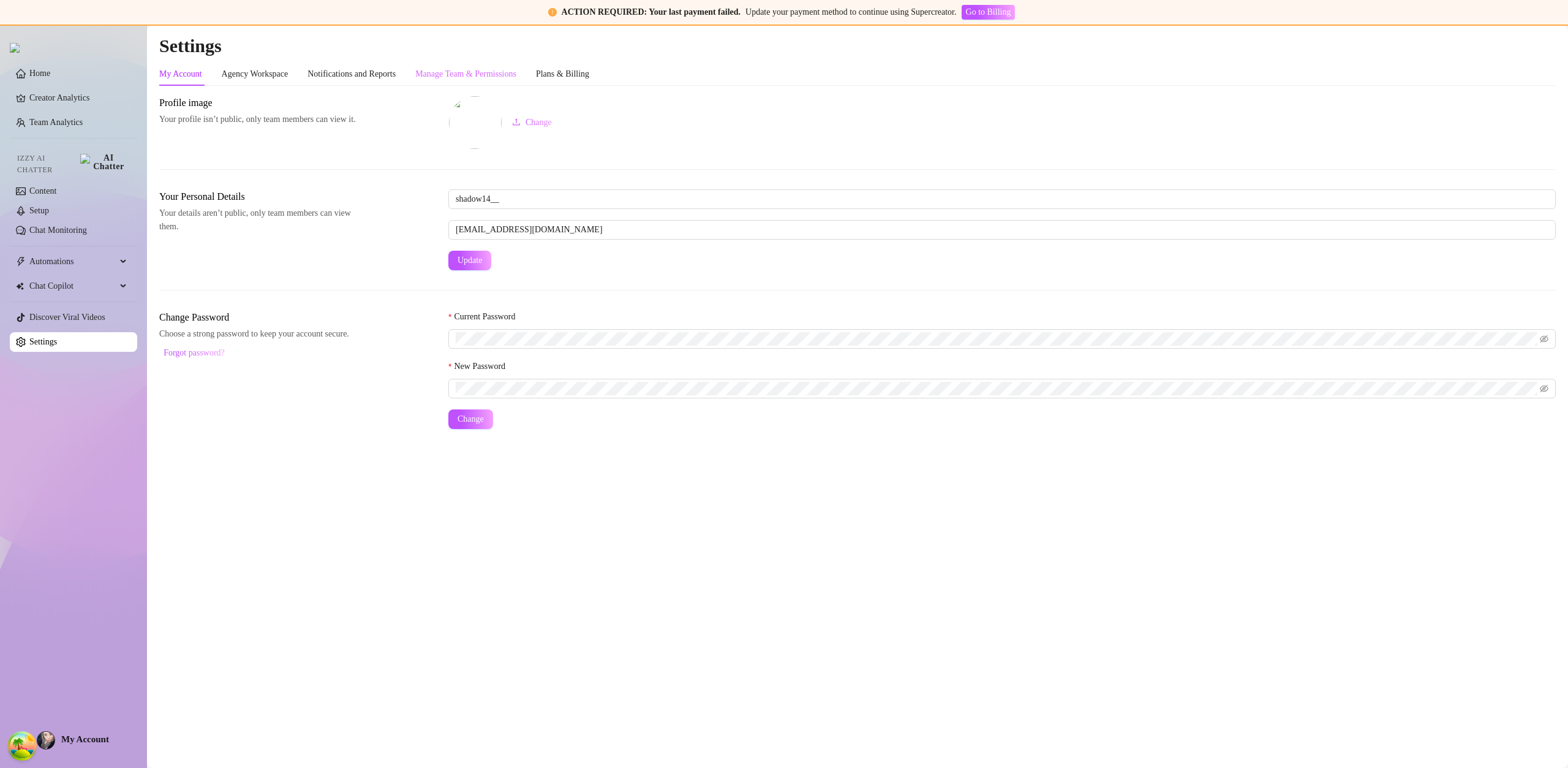
click at [479, 82] on div "Manage Team & Permissions" at bounding box center [466, 74] width 101 height 23
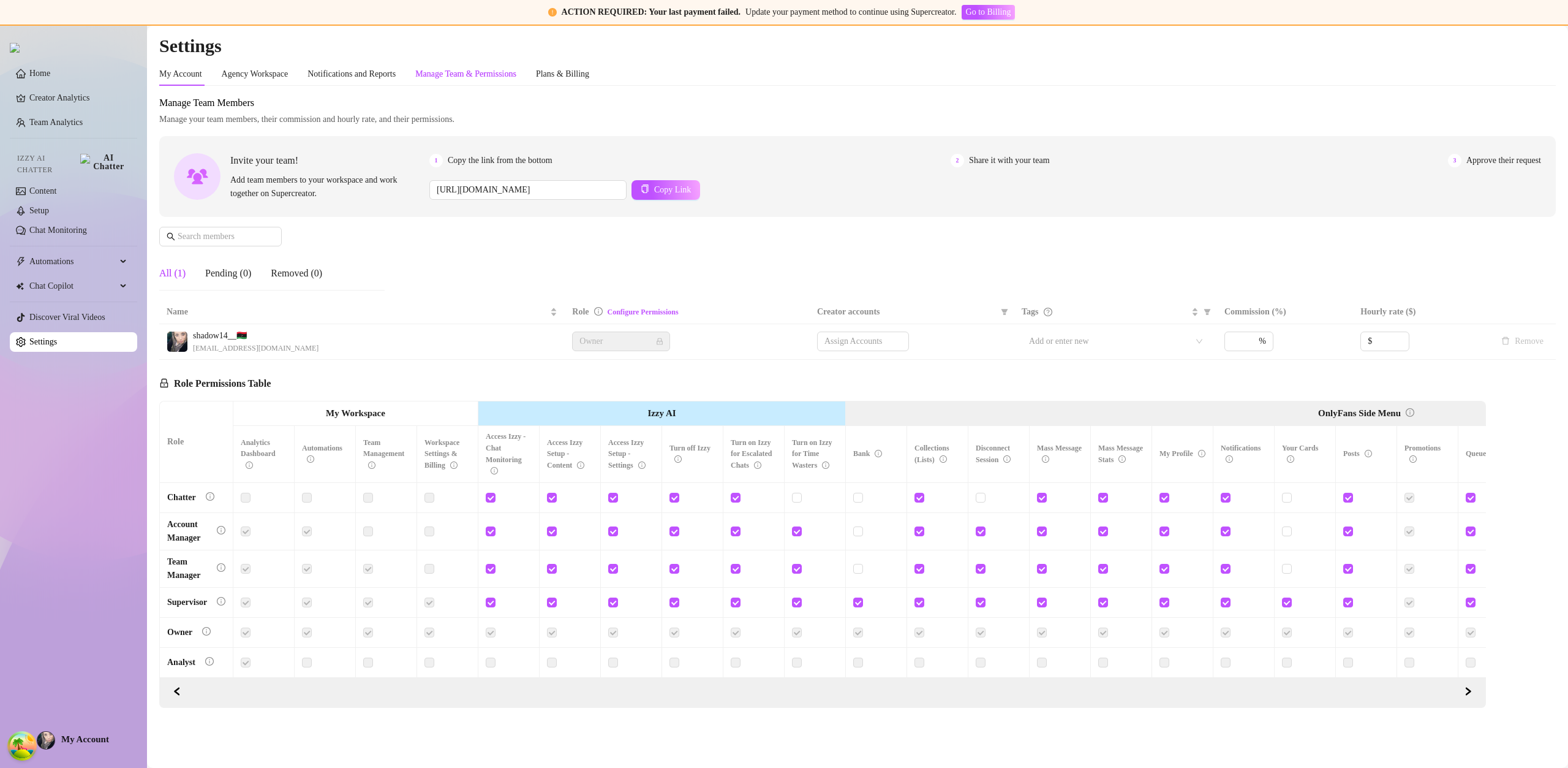
click at [506, 79] on div "Manage Team & Permissions" at bounding box center [466, 75] width 101 height 14
